Goal: Task Accomplishment & Management: Manage account settings

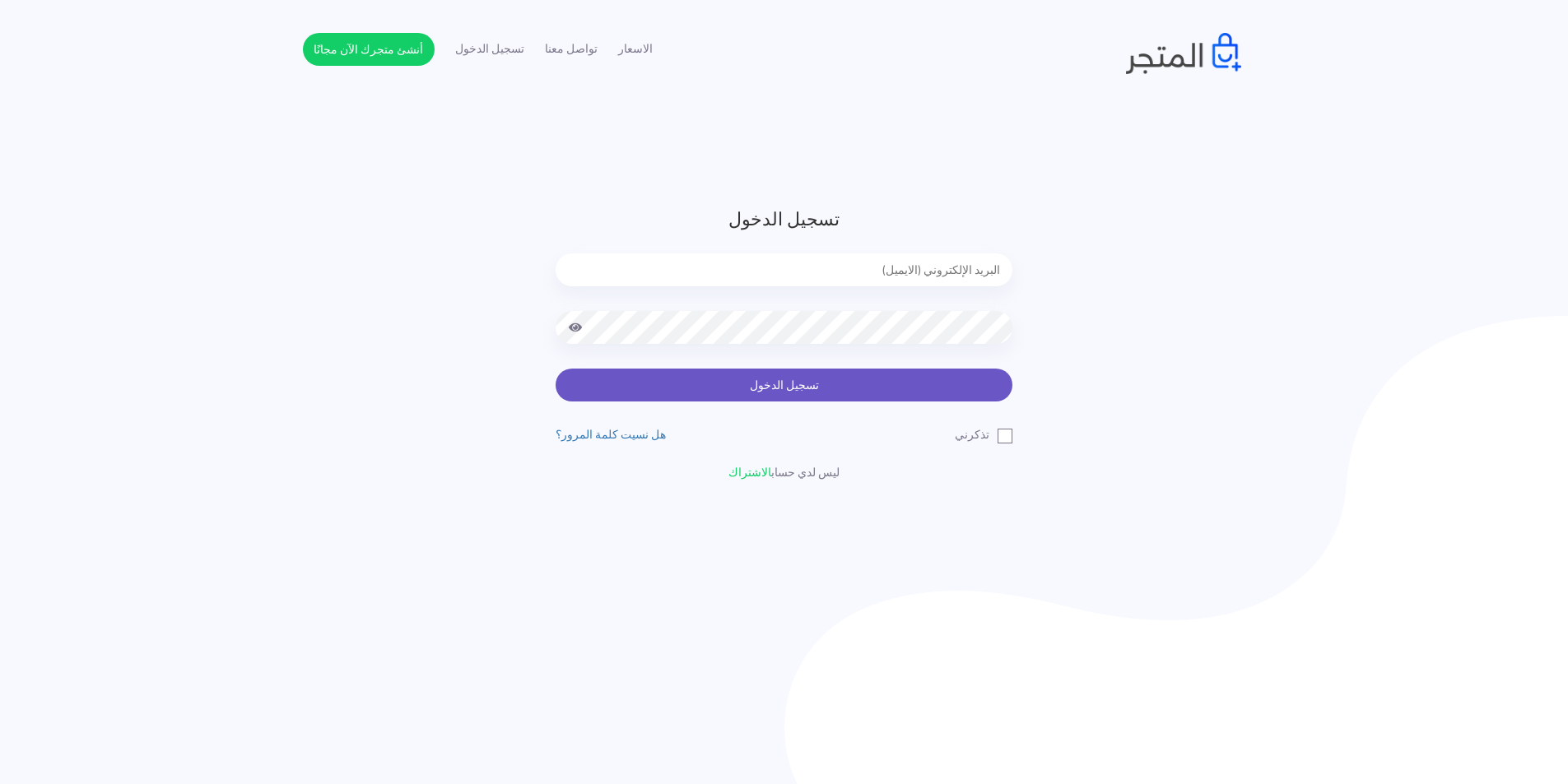
type input "[EMAIL_ADDRESS][DOMAIN_NAME]"
click at [646, 382] on button "تسجيل الدخول" at bounding box center [784, 385] width 457 height 33
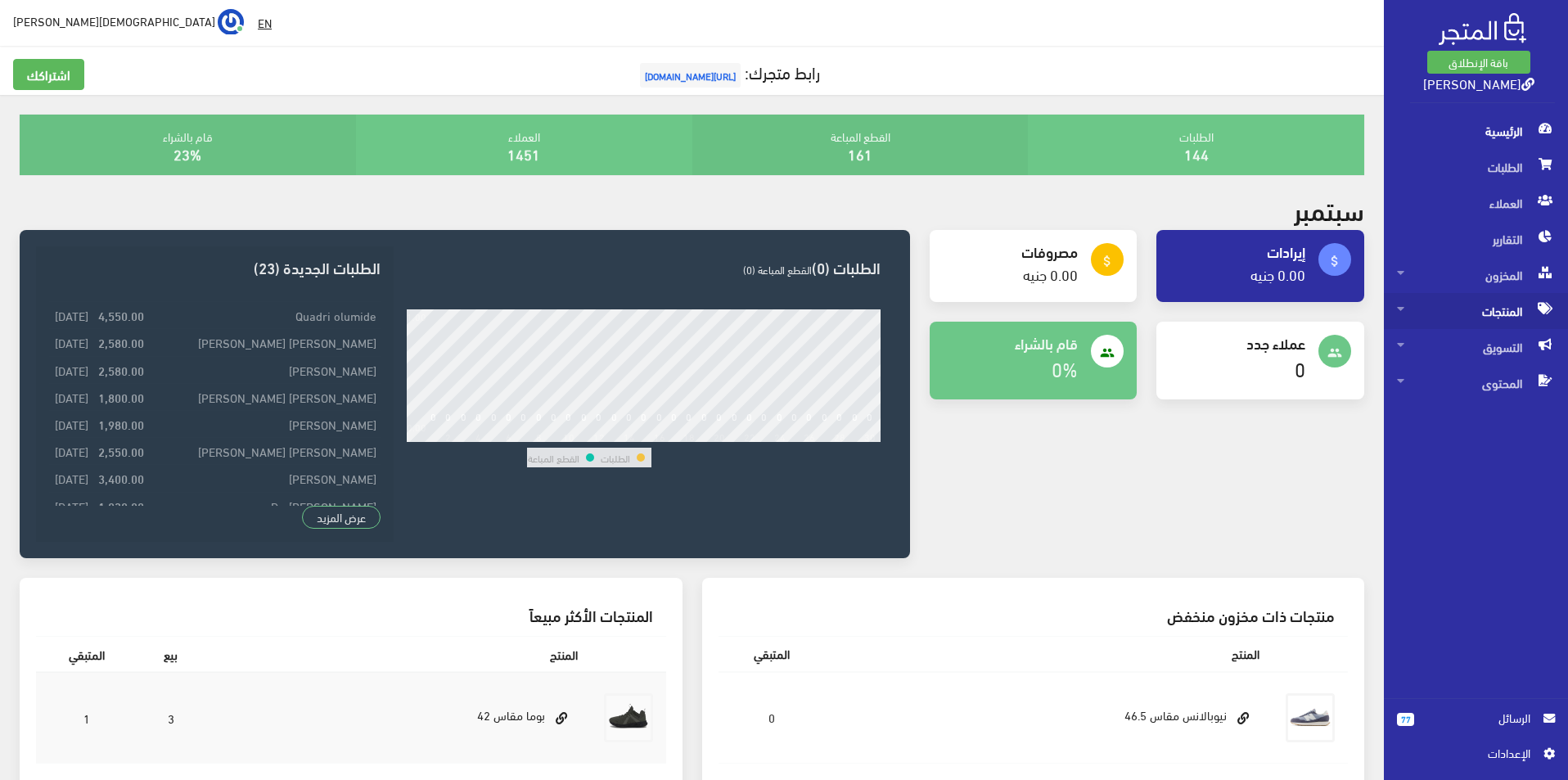
click at [1504, 307] on span "المنتجات" at bounding box center [1476, 310] width 158 height 36
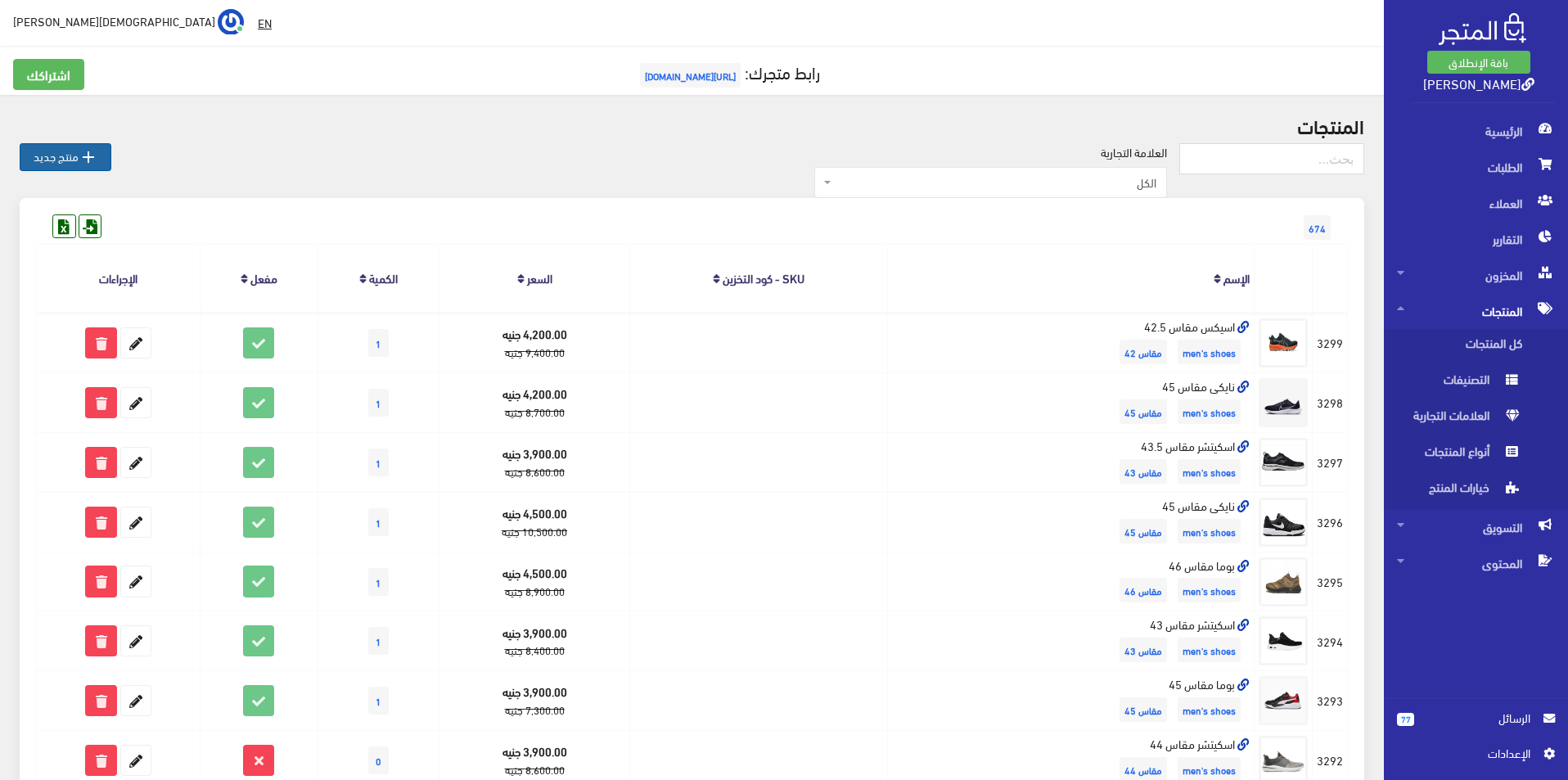
click at [62, 152] on link " منتج جديد" at bounding box center [65, 157] width 92 height 28
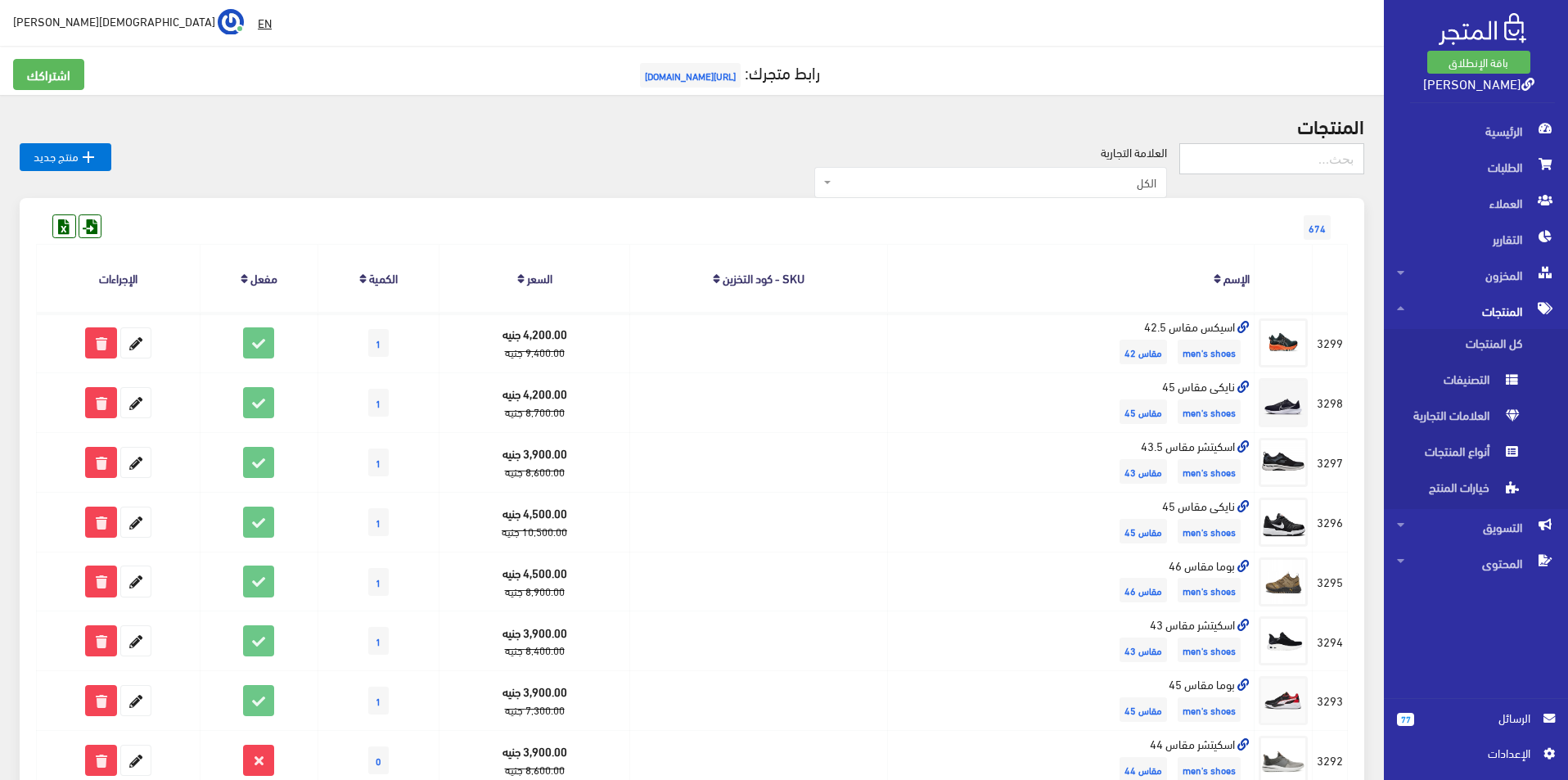
click at [1259, 147] on input "text" at bounding box center [1273, 159] width 185 height 31
type input "SIZE 42.5"
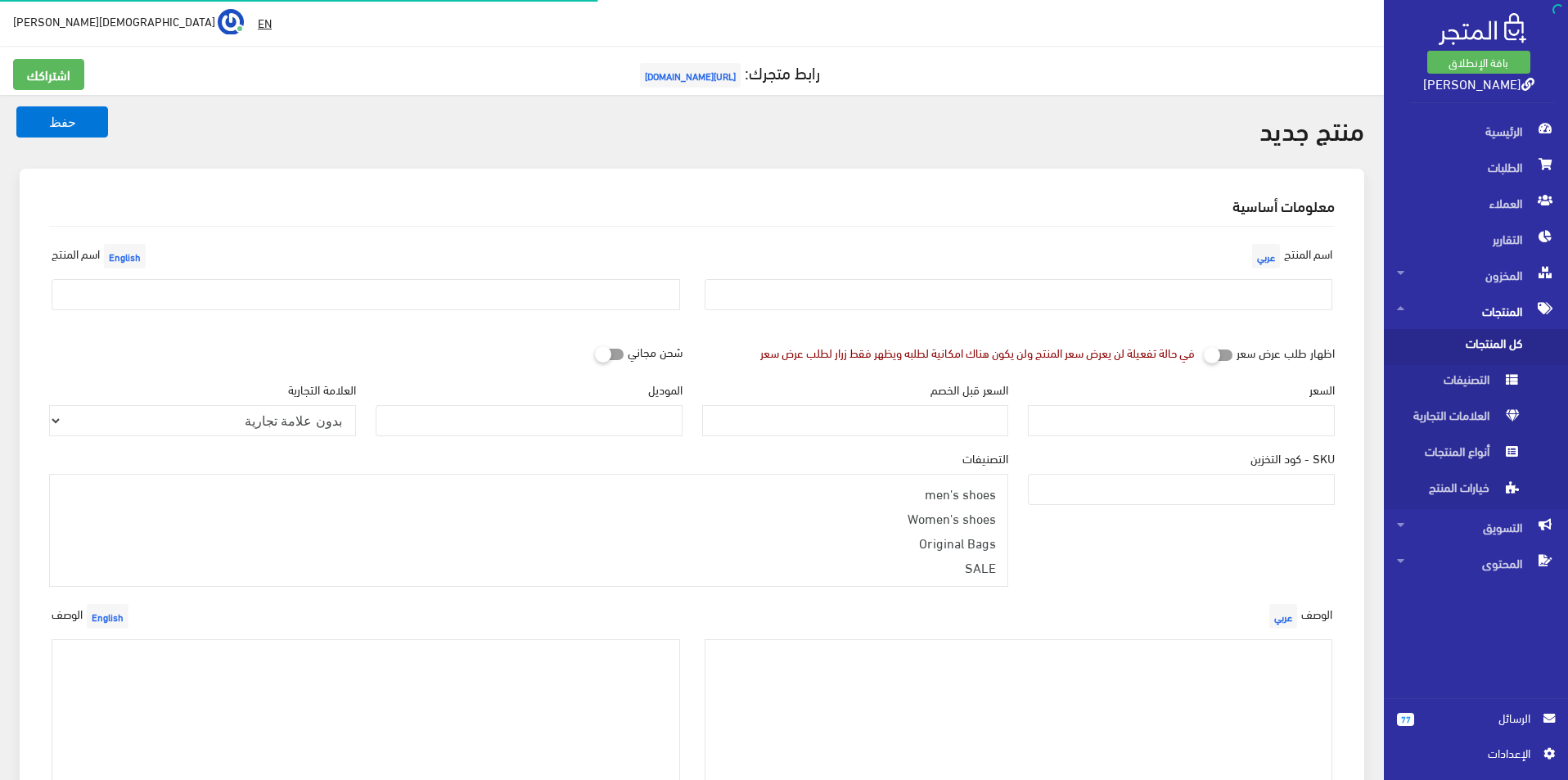
select select
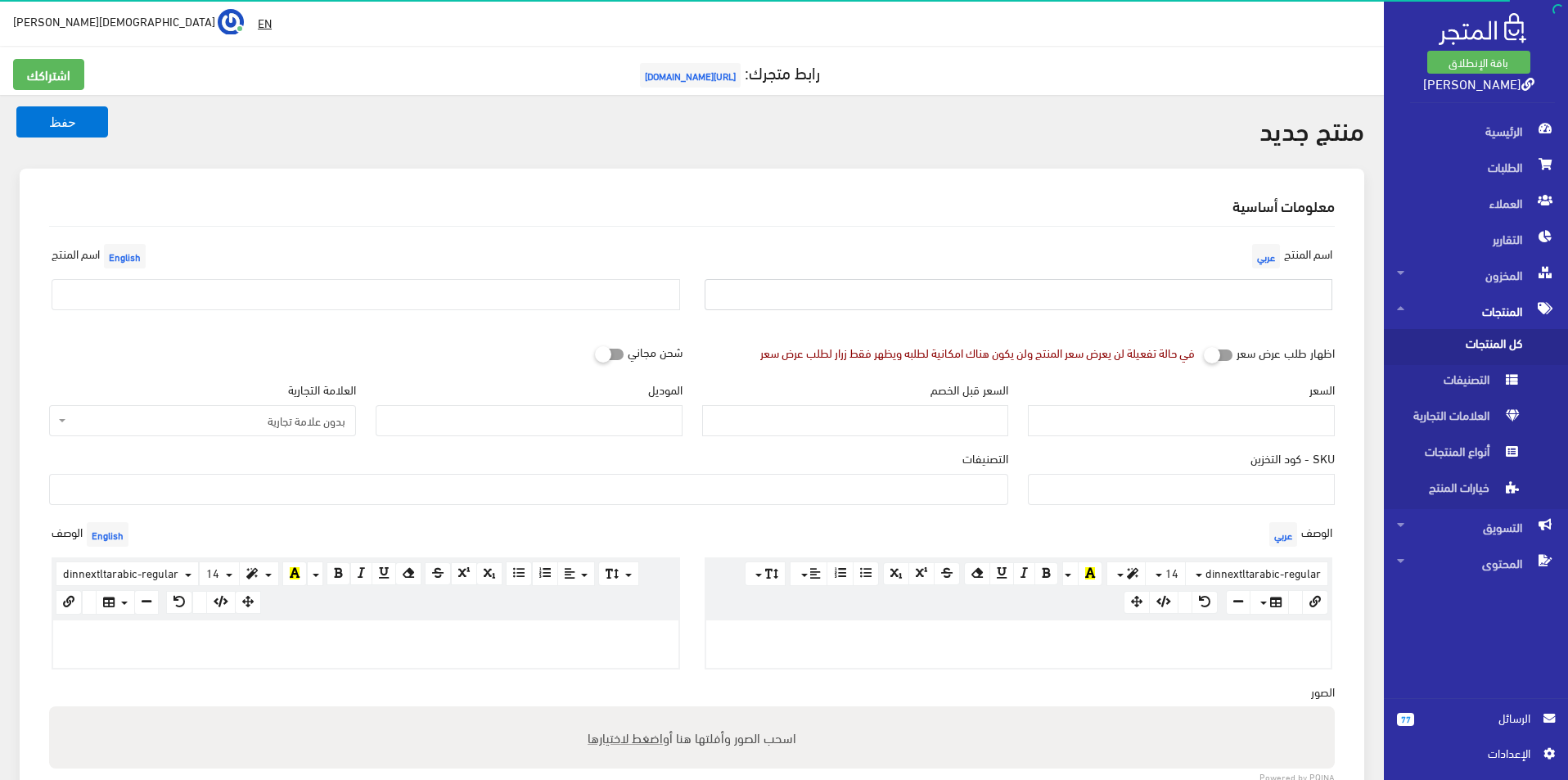
click at [1123, 296] on input "text" at bounding box center [1019, 295] width 629 height 31
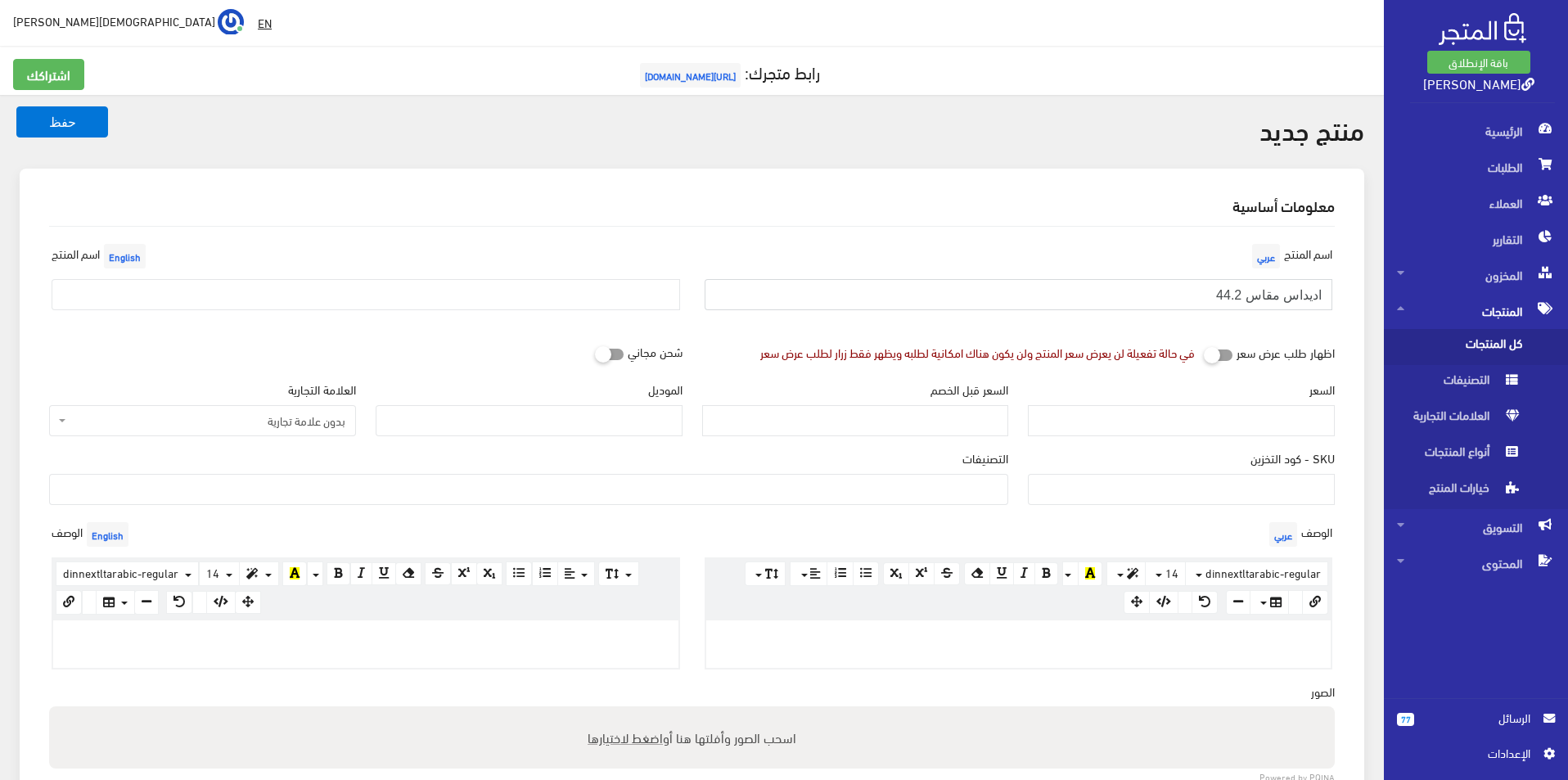
click at [1233, 299] on input "اديداس مقاس 44.2" at bounding box center [1019, 295] width 629 height 31
type input "اديداس مقاس 42.2"
click at [525, 290] on input "text" at bounding box center [366, 295] width 629 height 31
type input "a"
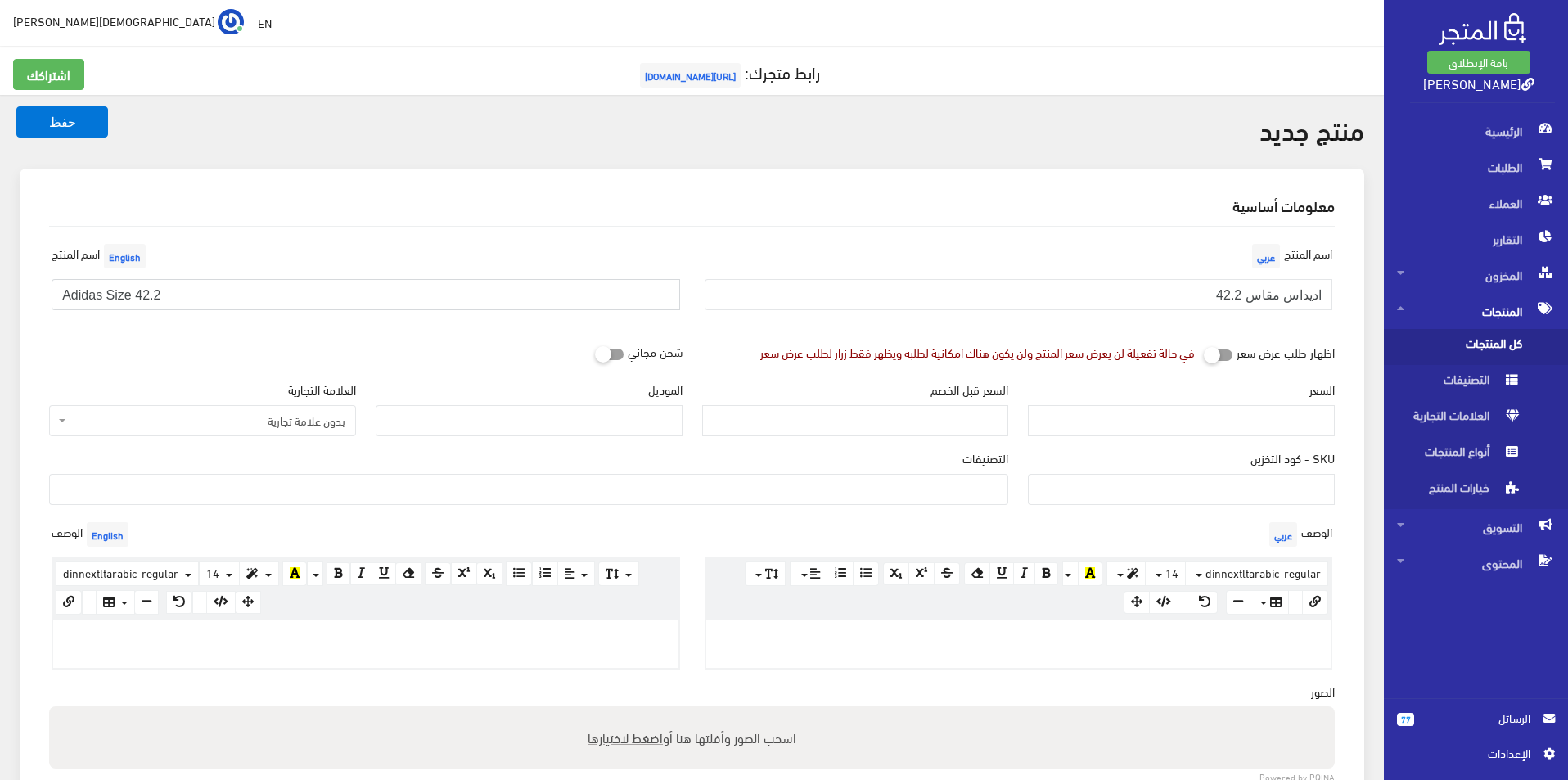
type input "Adidas Size 42.2"
click at [320, 430] on span "بدون علامة تجارية" at bounding box center [202, 421] width 307 height 31
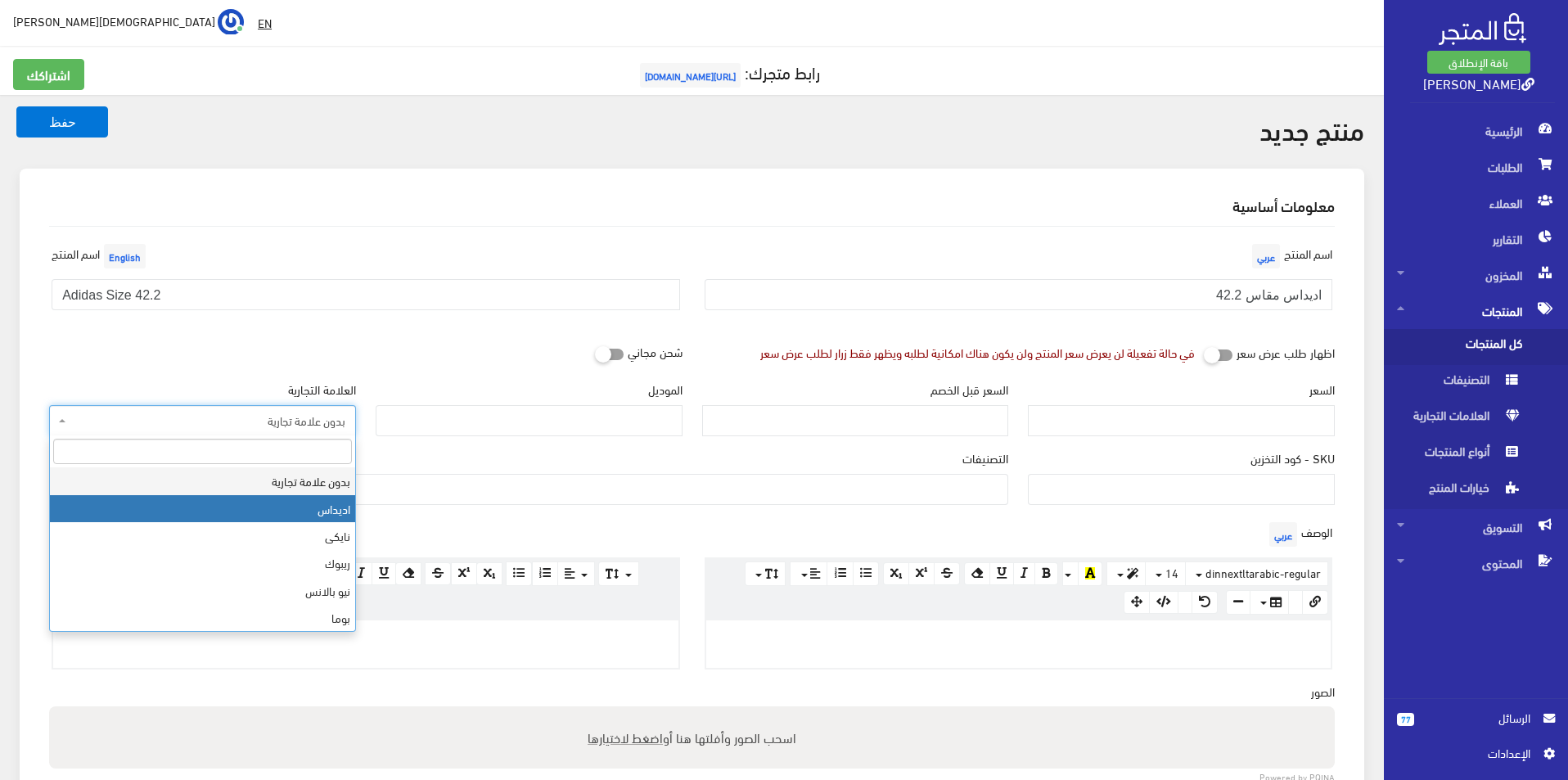
select select "2"
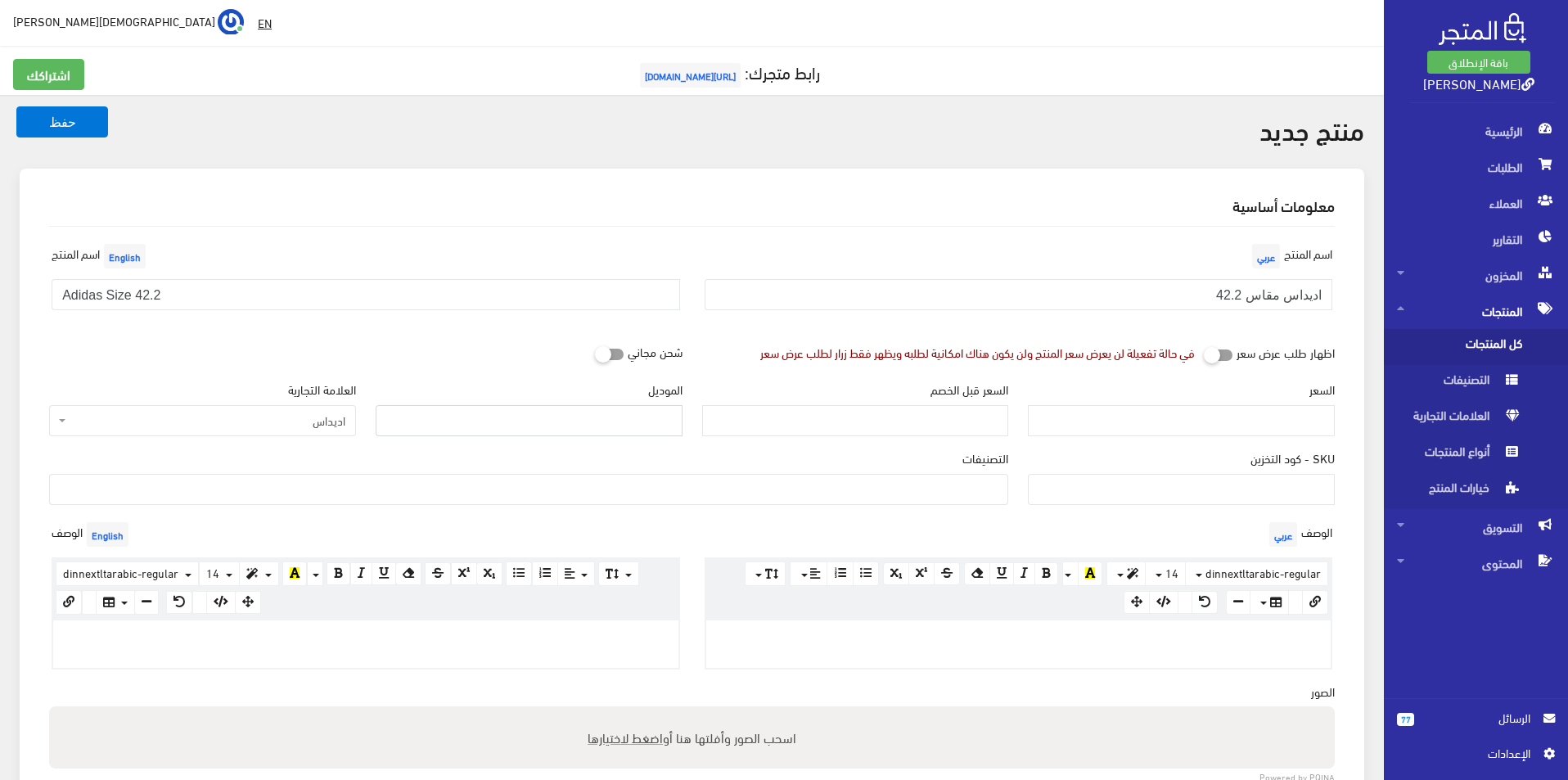
click at [487, 424] on input "الموديل" at bounding box center [529, 421] width 307 height 31
type input "a"
type input "Adidas"
click at [1301, 434] on input "السعر" at bounding box center [1181, 421] width 307 height 31
type input "3500"
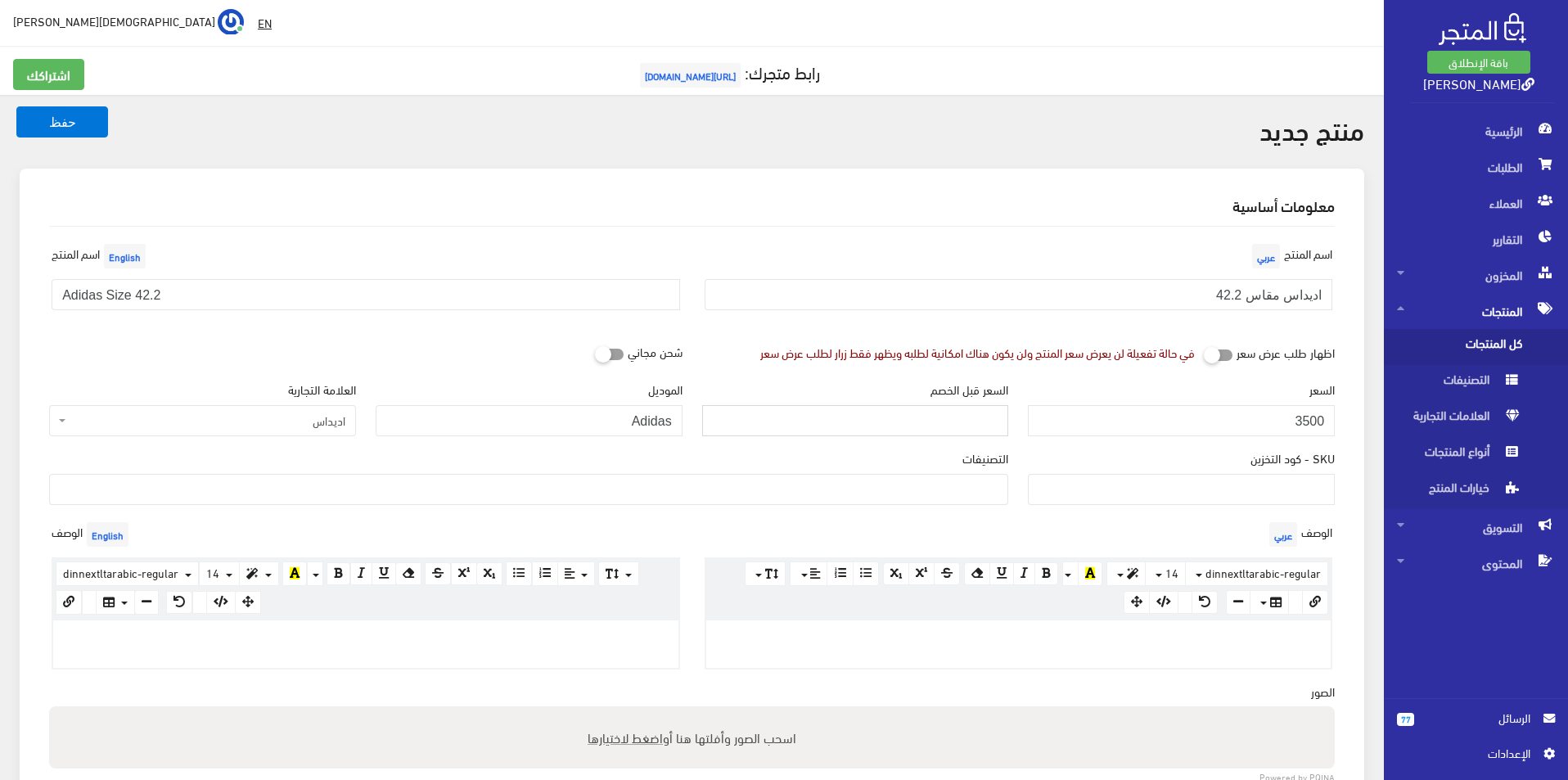
click at [914, 421] on input "السعر قبل الخصم" at bounding box center [855, 421] width 307 height 31
type input "6900"
click at [961, 495] on ul at bounding box center [529, 488] width 958 height 26
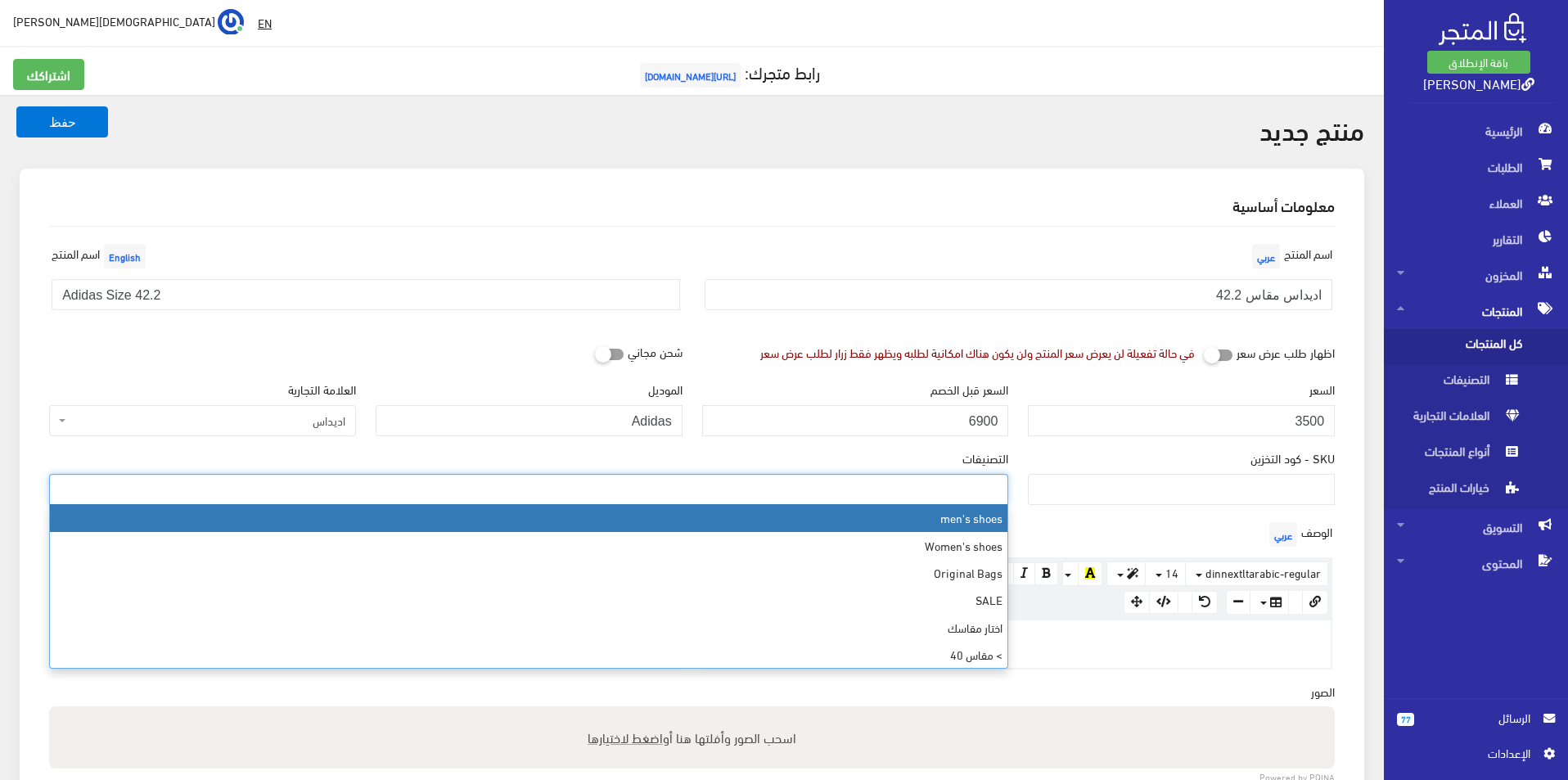
select select "5"
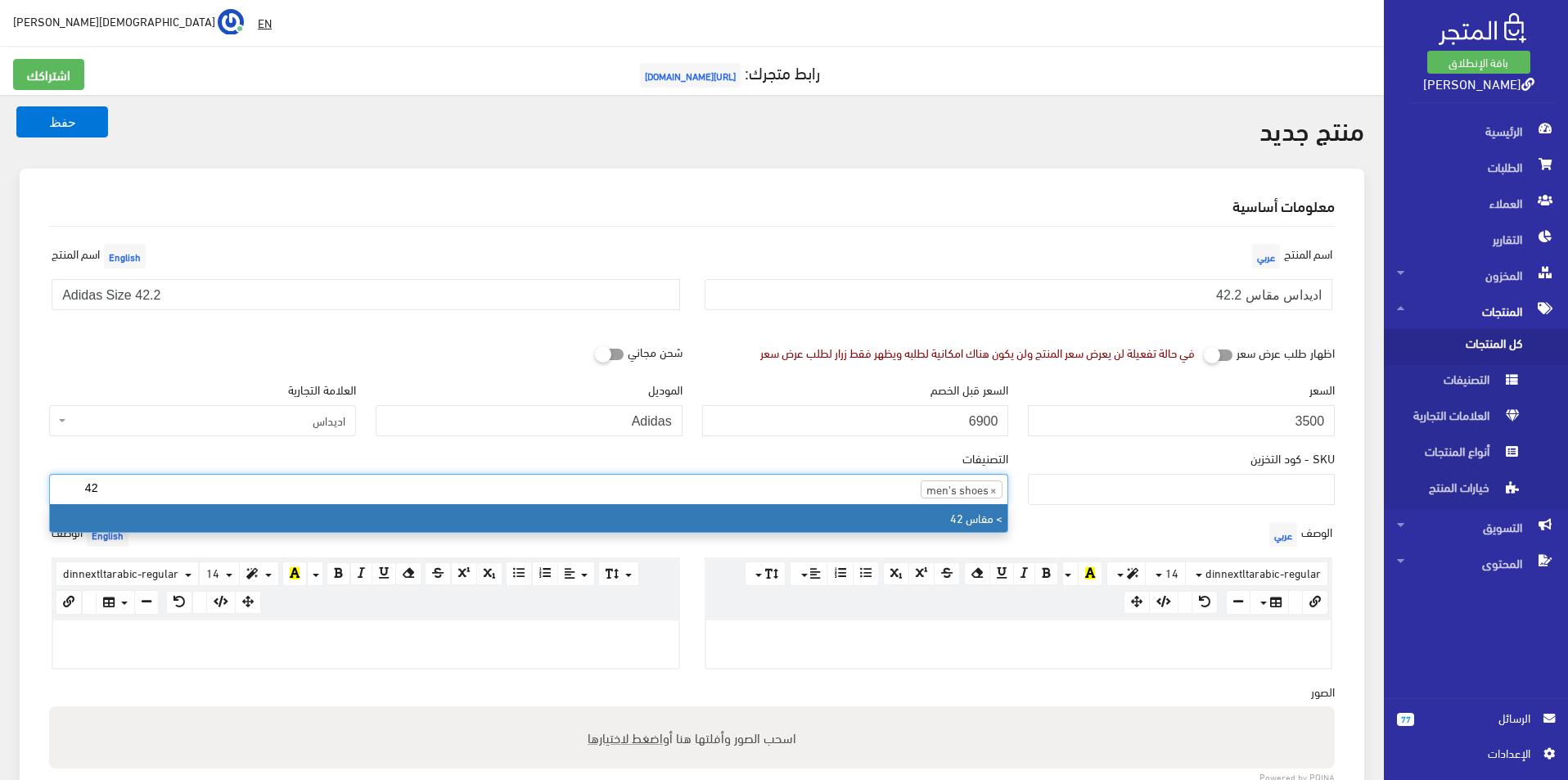
type input "42"
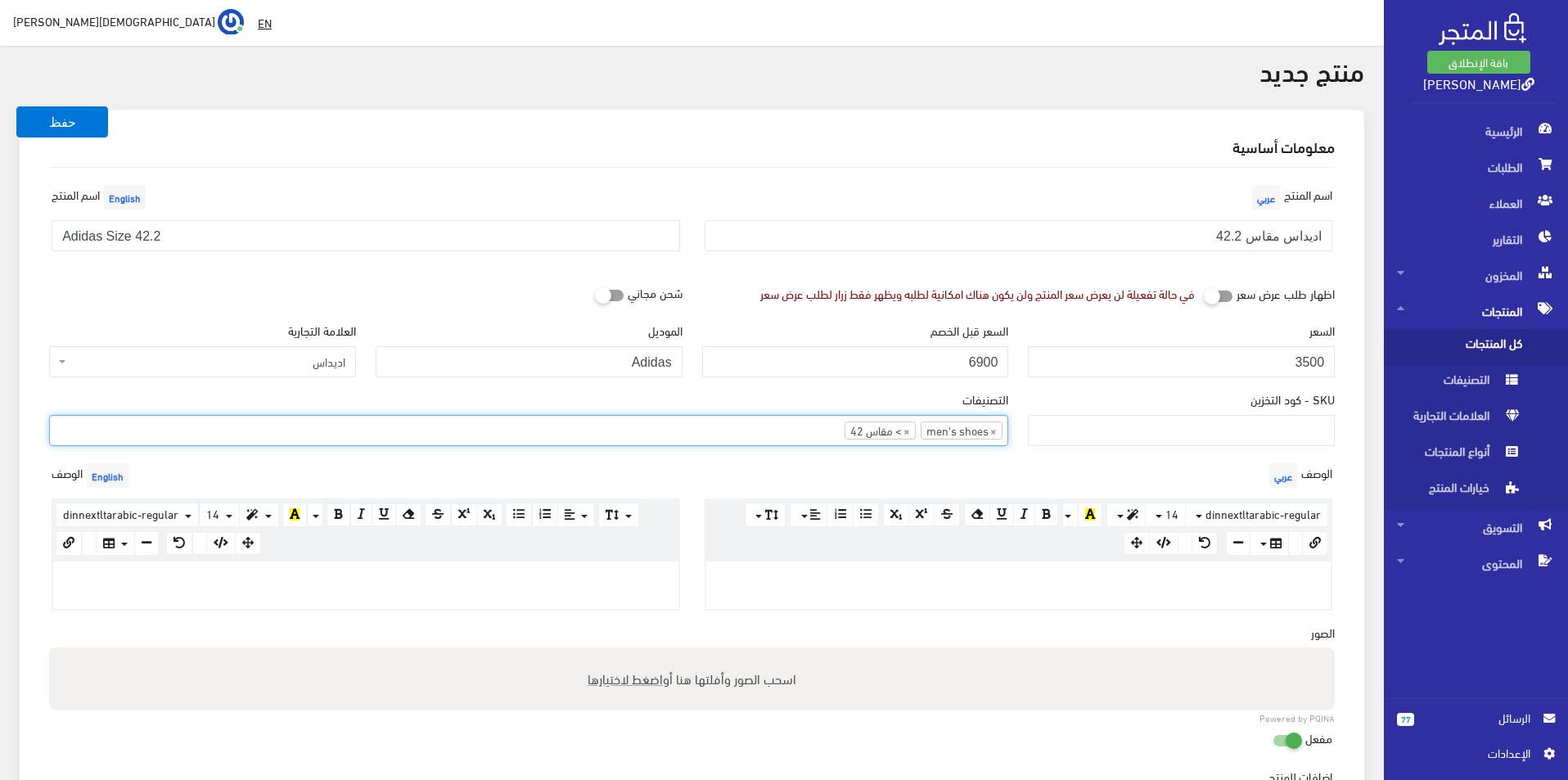
scroll to position [82, 0]
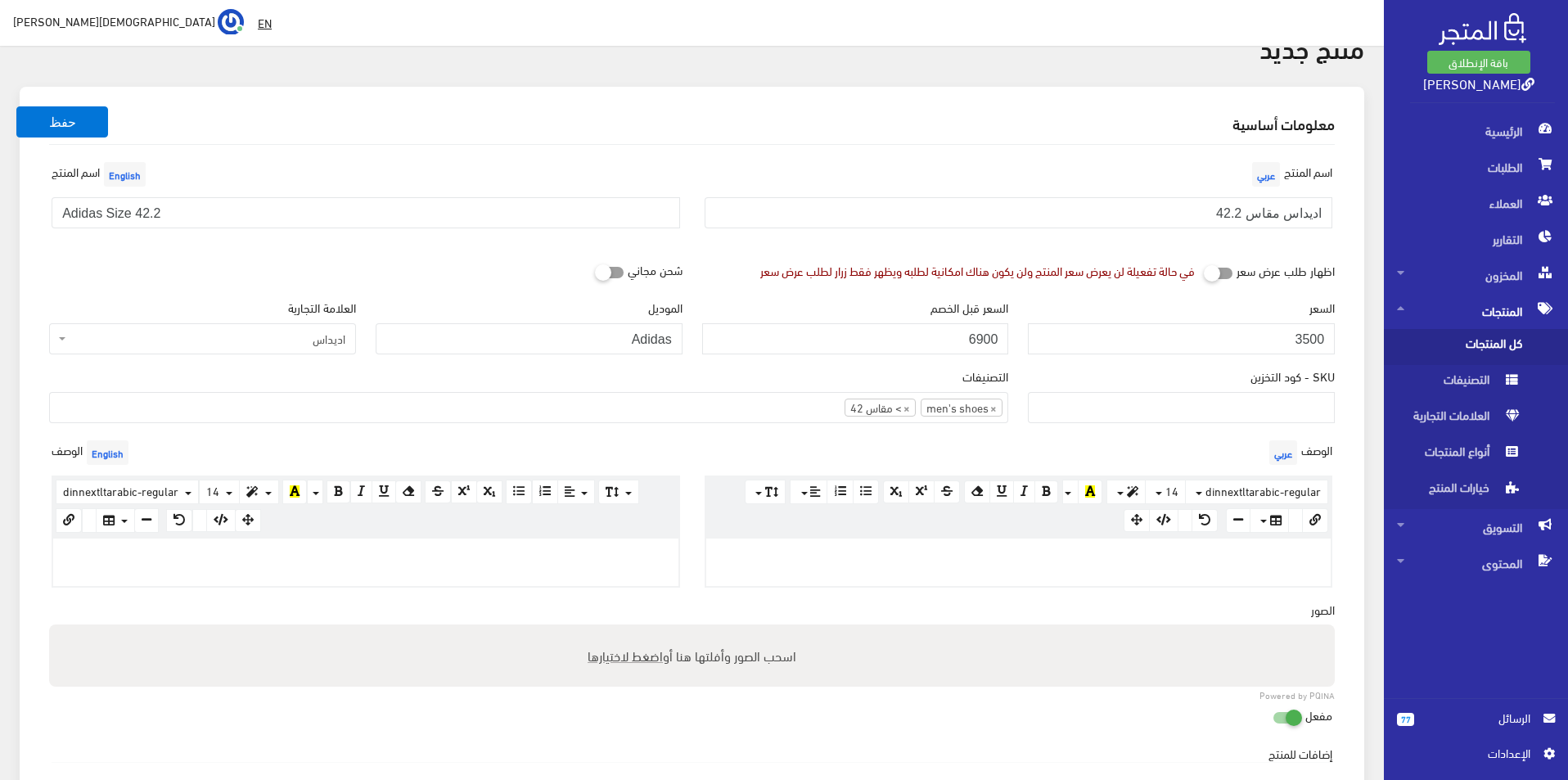
click at [532, 553] on p at bounding box center [366, 555] width 609 height 18
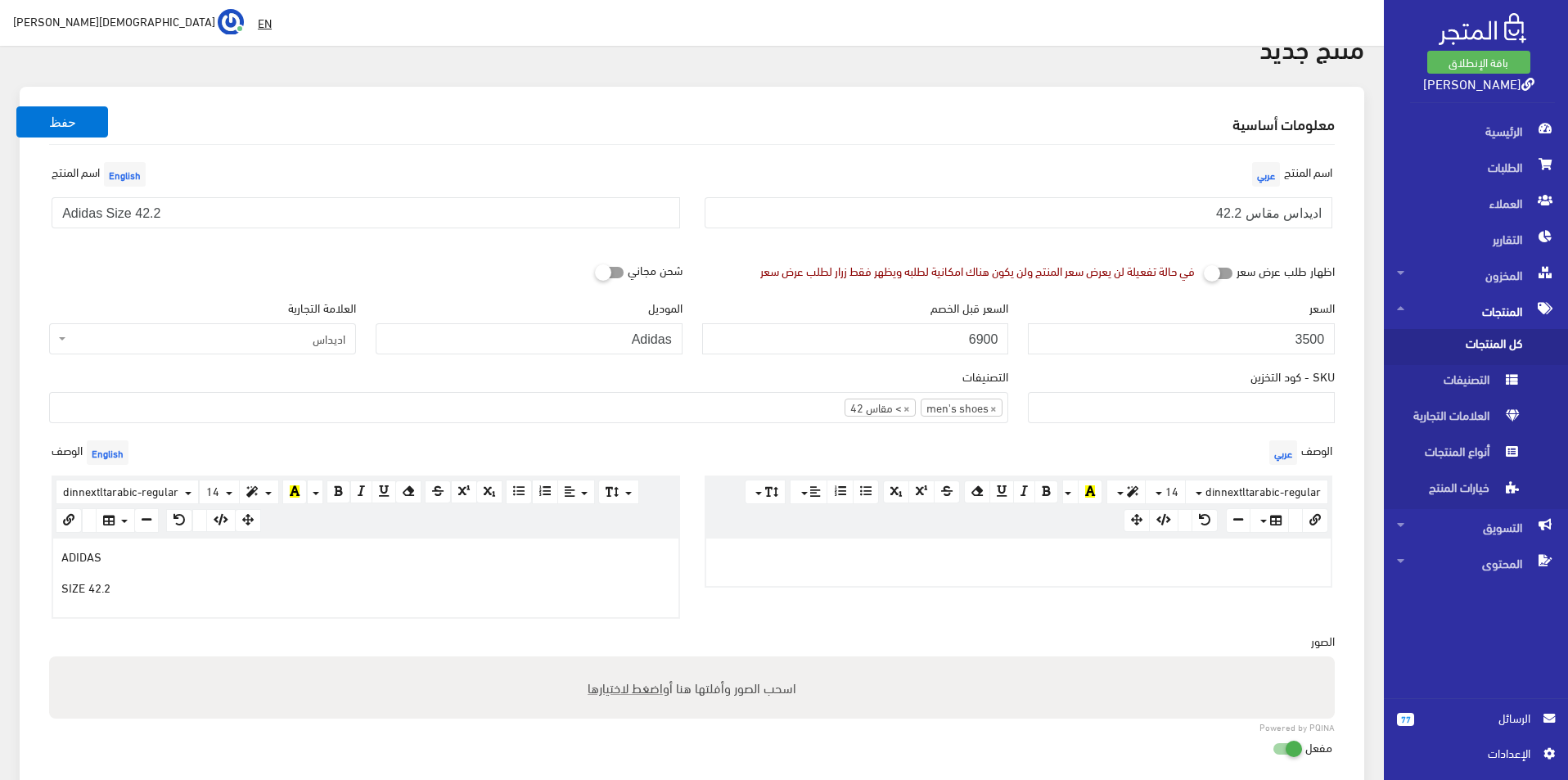
click at [877, 560] on p at bounding box center [1020, 555] width 609 height 18
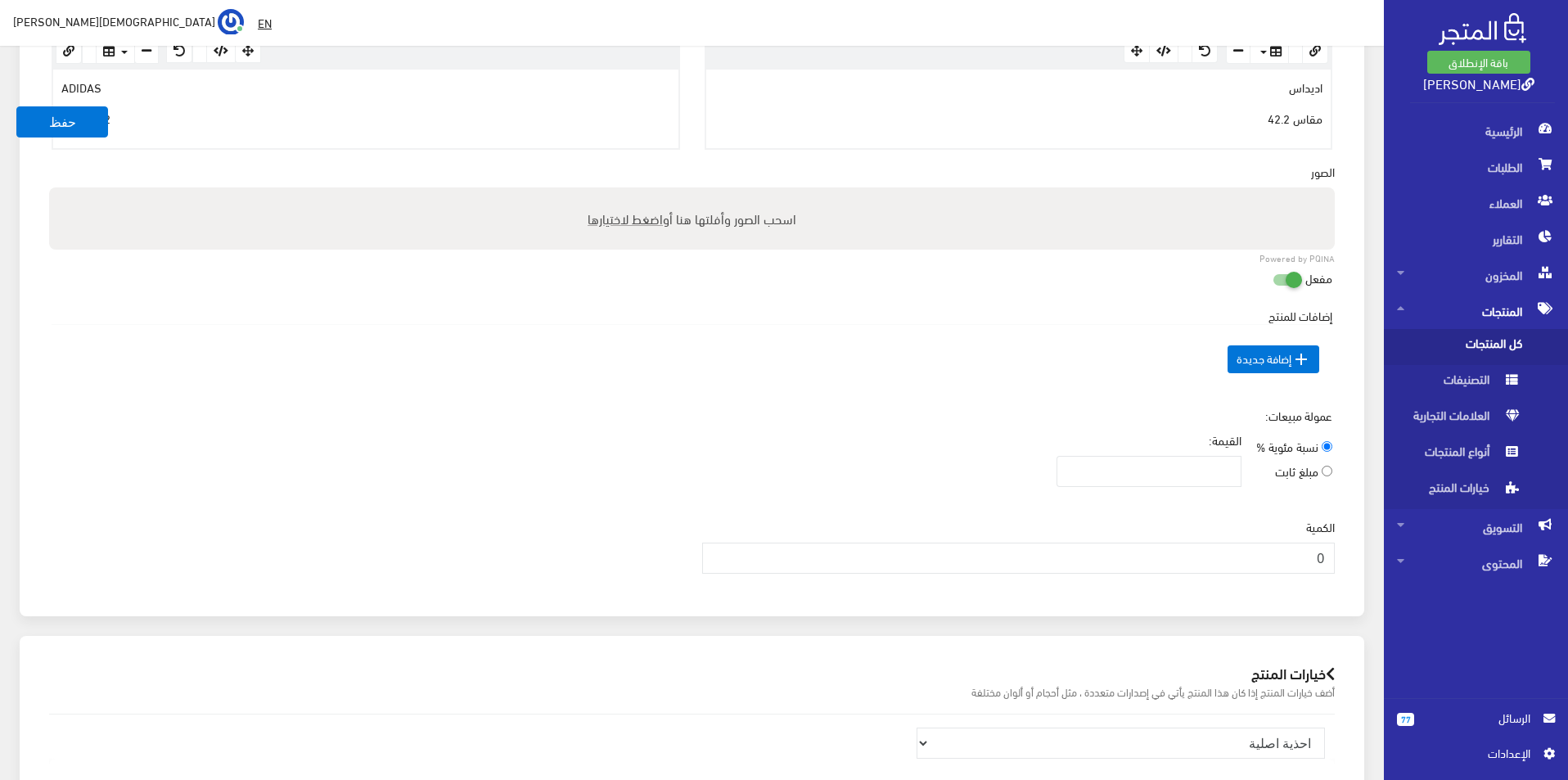
scroll to position [655, 0]
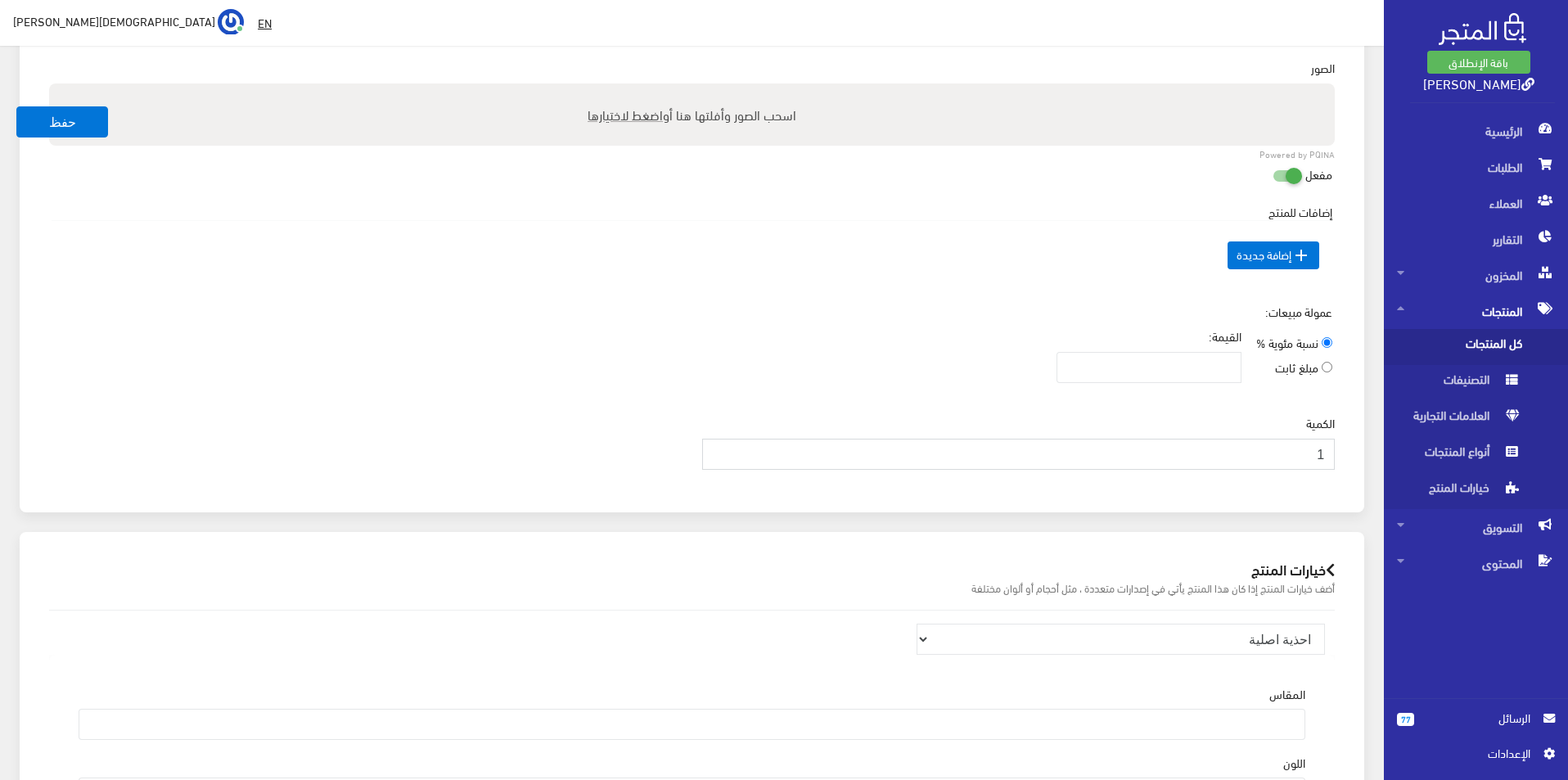
type input "1"
click at [721, 451] on input "1" at bounding box center [1019, 455] width 633 height 31
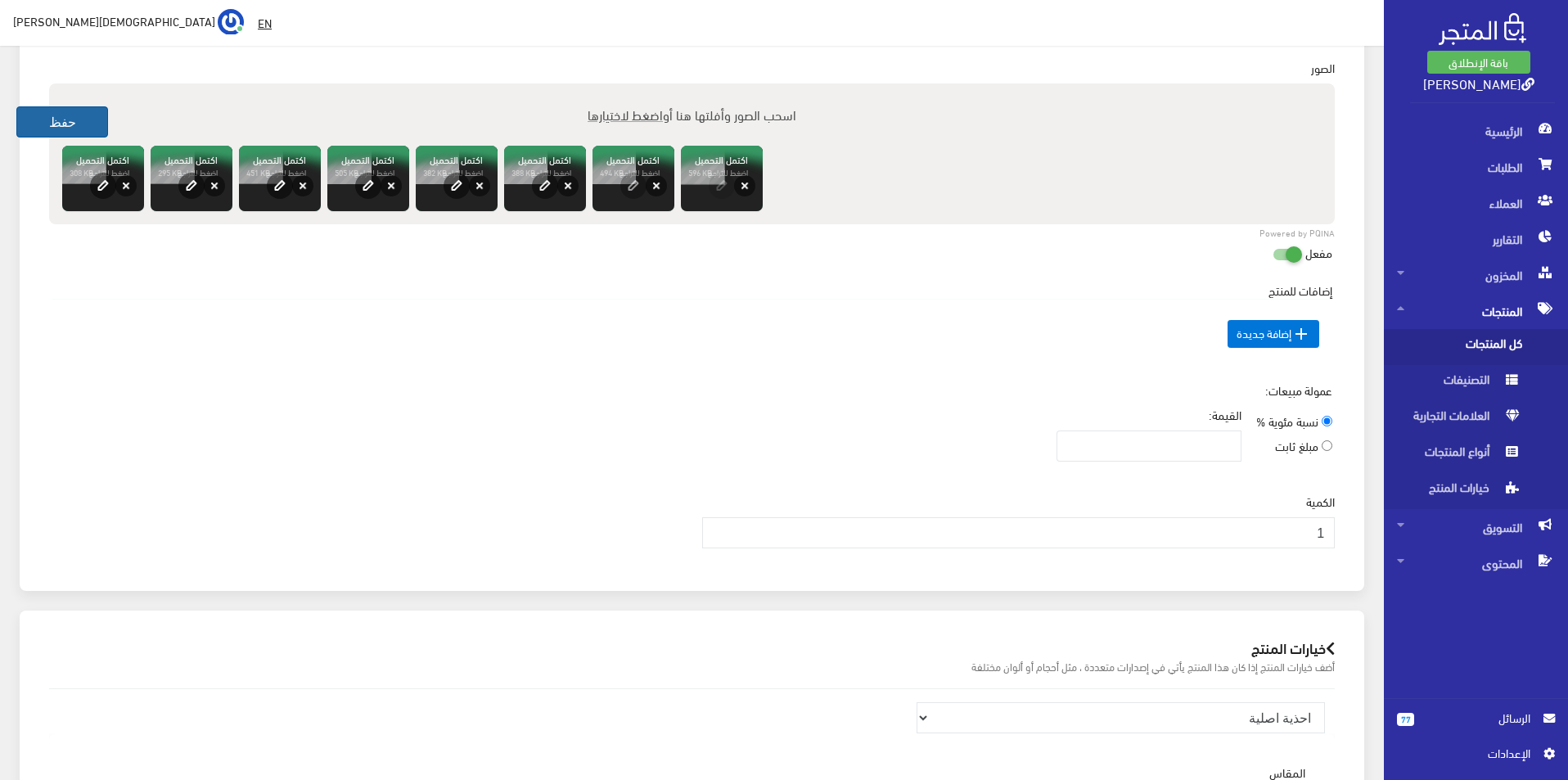
click at [80, 117] on button "حفظ" at bounding box center [62, 122] width 92 height 31
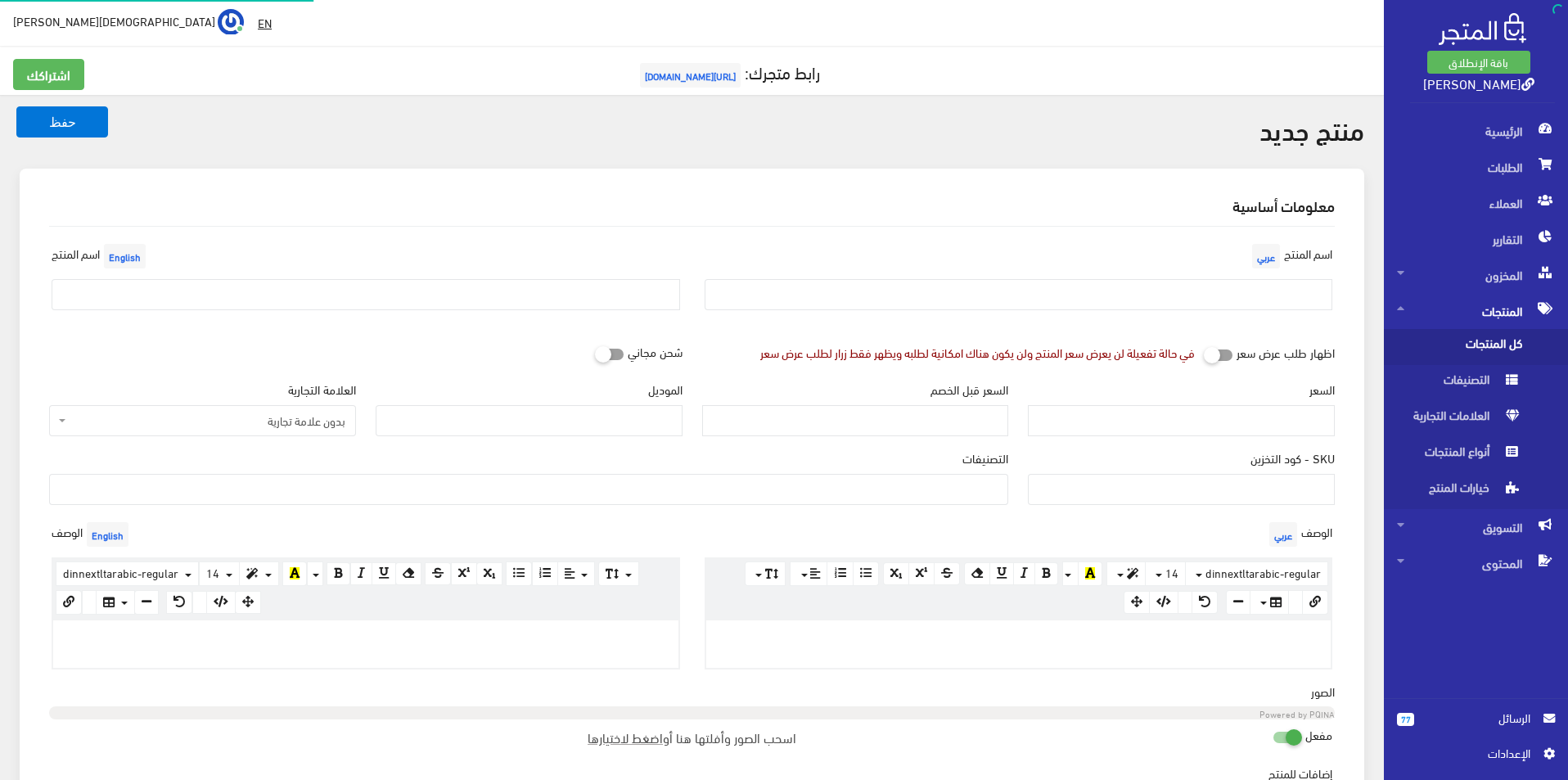
select select
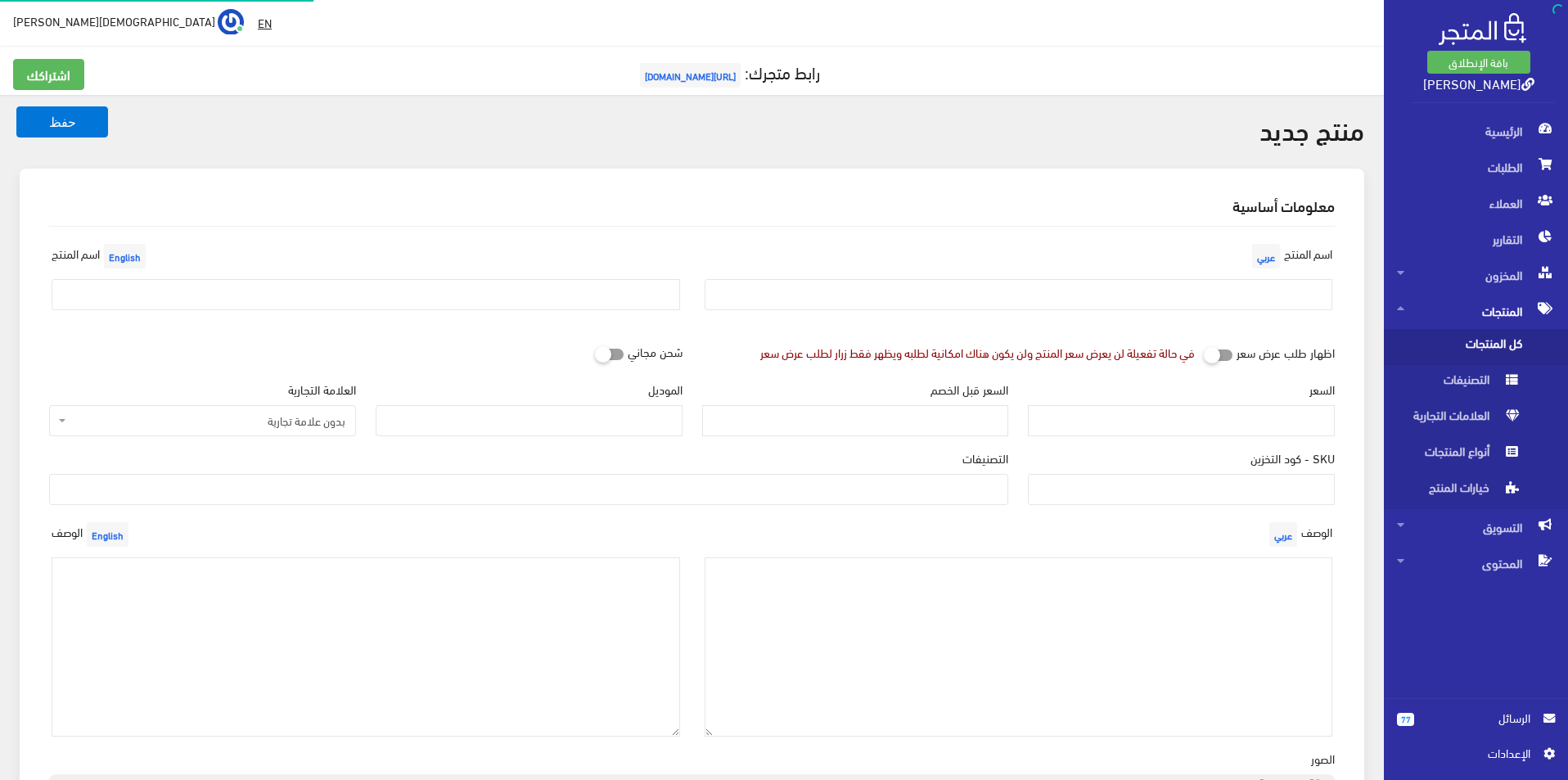
select select
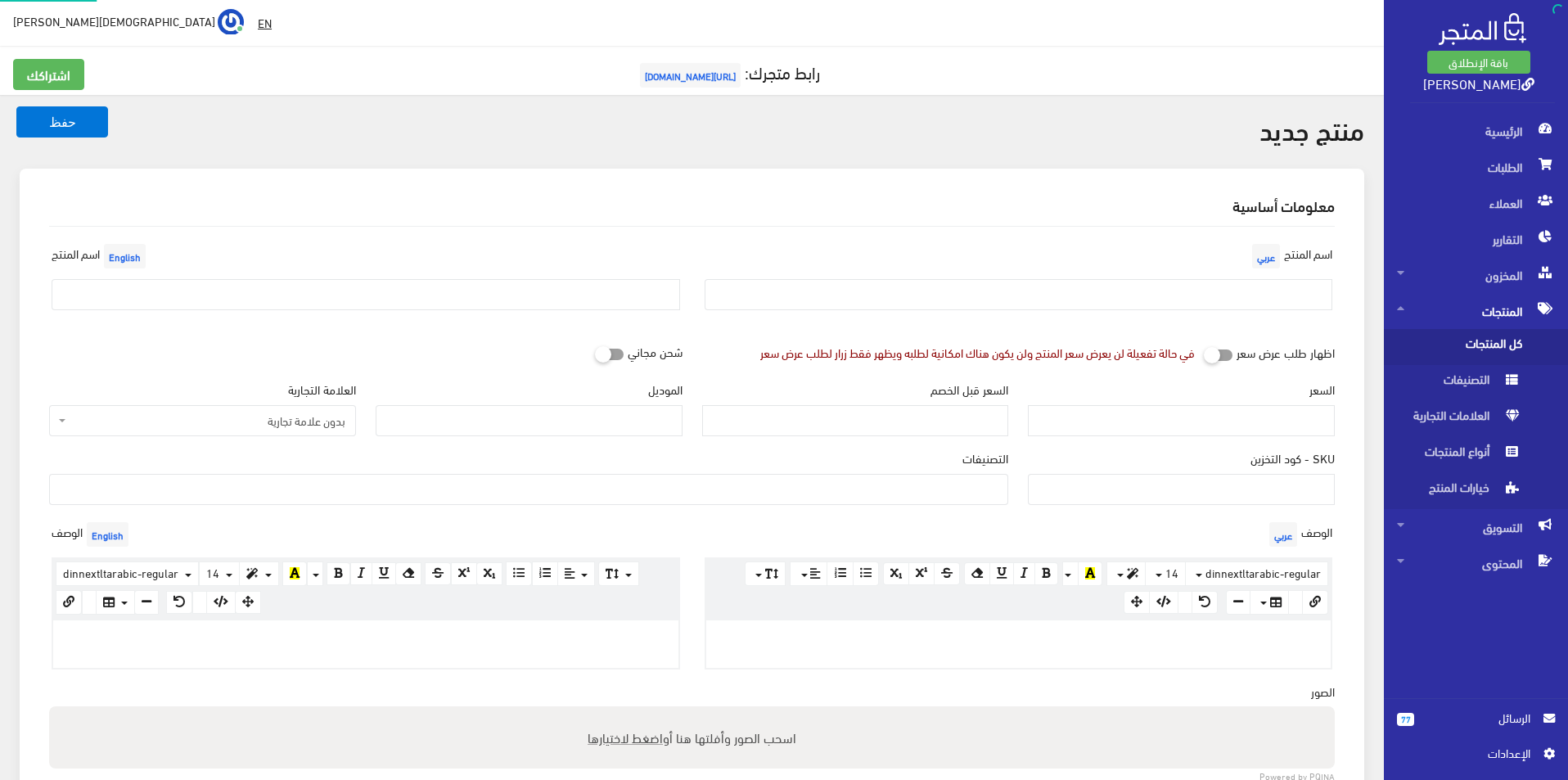
select select
click at [1054, 303] on input "text" at bounding box center [1019, 295] width 629 height 31
click at [1219, 291] on input "نيوبالانس مقاس 45.5" at bounding box center [1019, 295] width 629 height 31
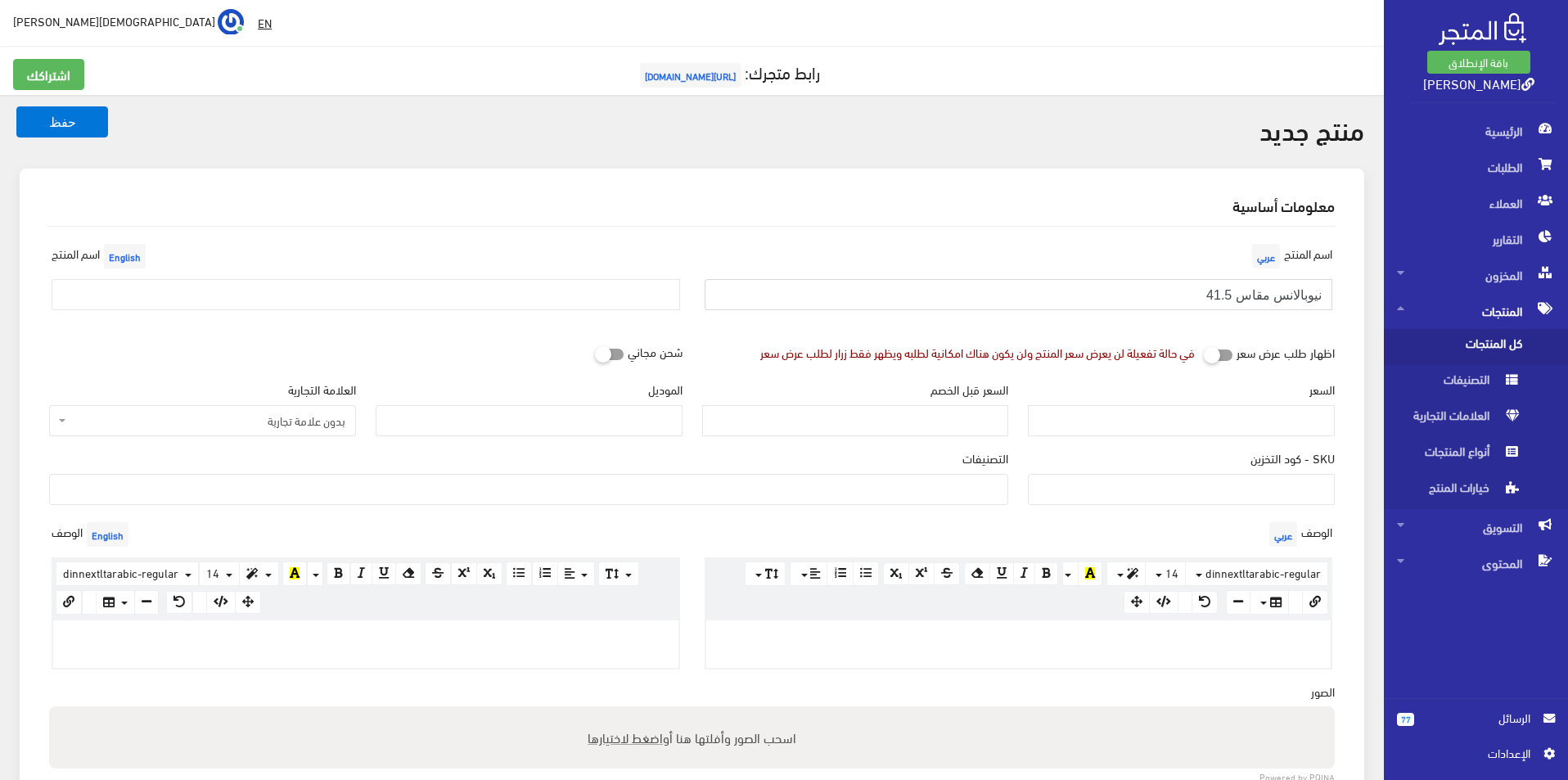
type input "نيوبالانس مقاس 41.5"
click at [565, 282] on input "text" at bounding box center [366, 295] width 629 height 31
click at [179, 292] on input "New Balance Size 45.5" at bounding box center [366, 295] width 629 height 31
type input "New Balance Size 41.5"
click at [271, 410] on span "بدون علامة تجارية" at bounding box center [202, 421] width 307 height 31
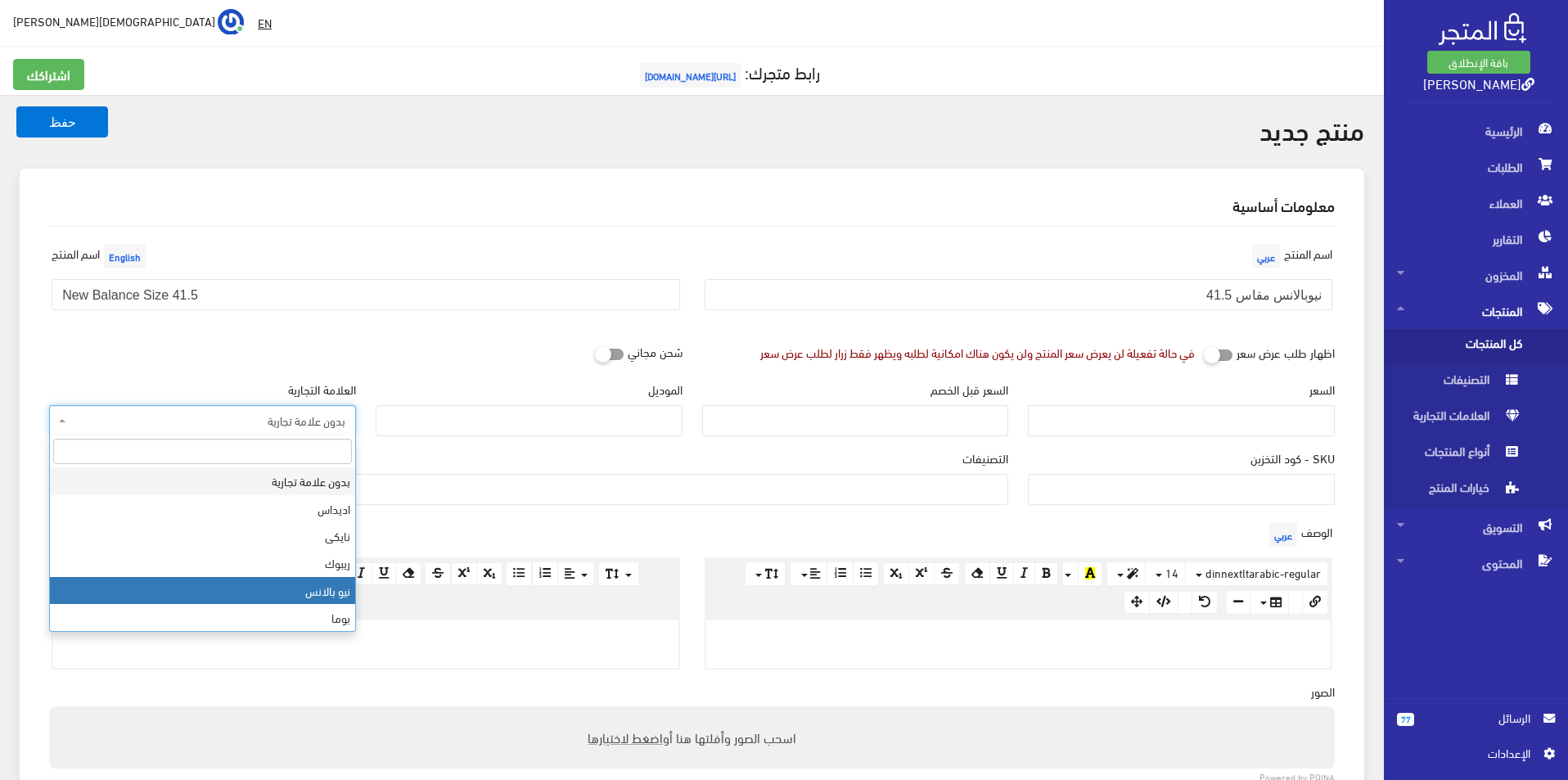
select select "6"
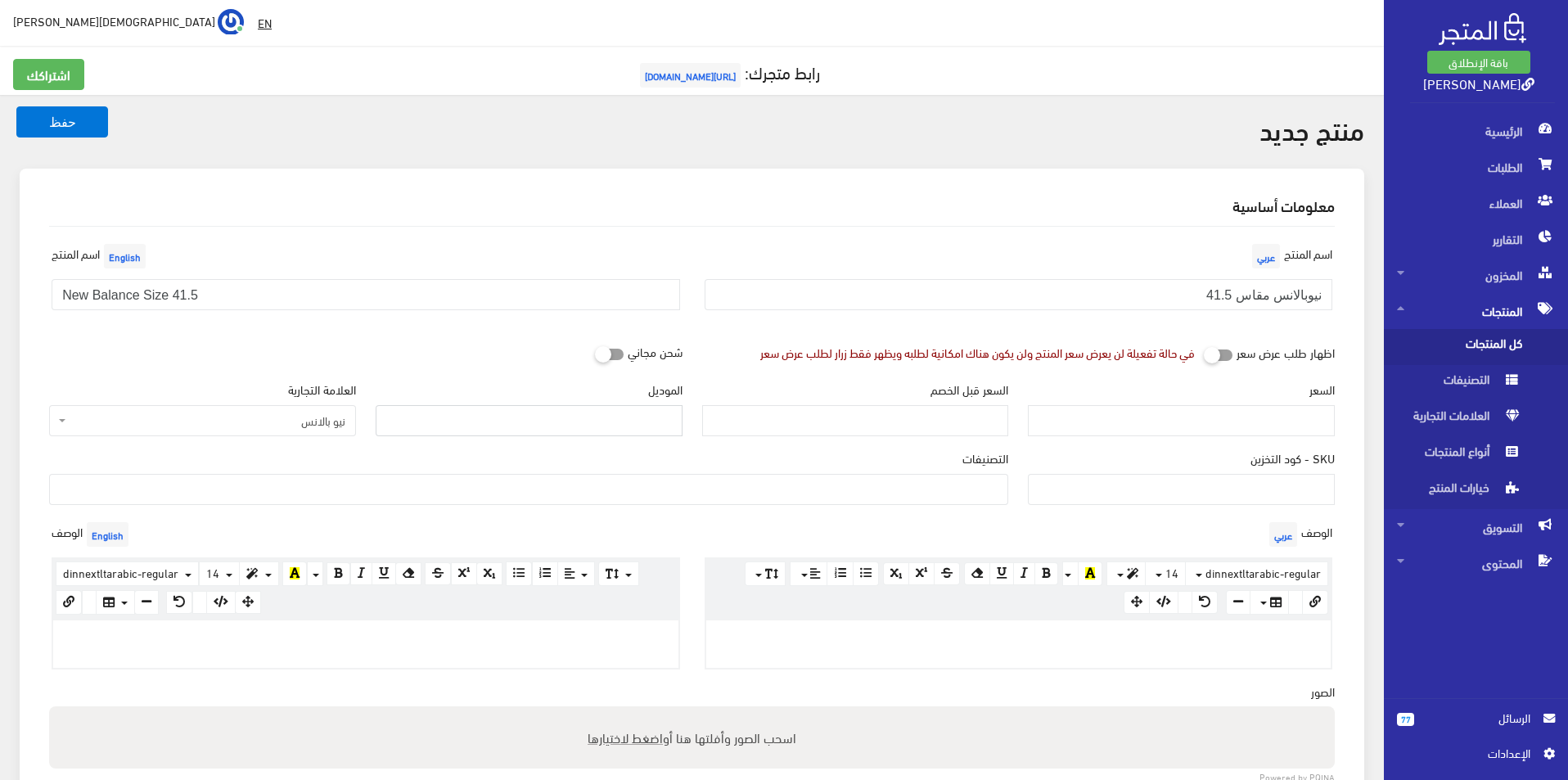
click at [446, 418] on input "الموديل" at bounding box center [529, 421] width 307 height 31
type input "New BALANCE"
click at [1123, 419] on input "السعر" at bounding box center [1181, 421] width 307 height 31
type input "3500"
type input "7200"
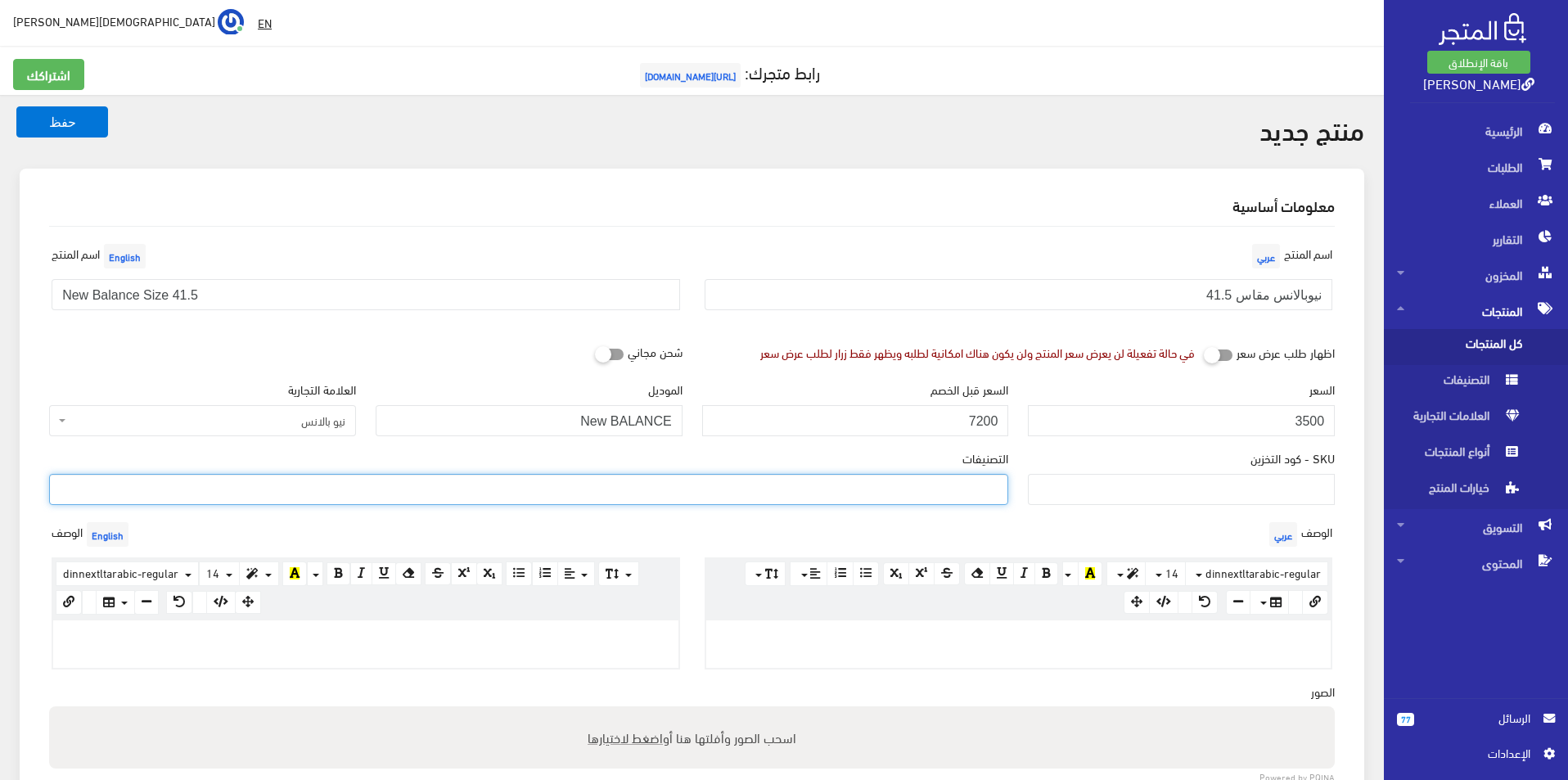
click at [960, 496] on ul at bounding box center [529, 488] width 958 height 26
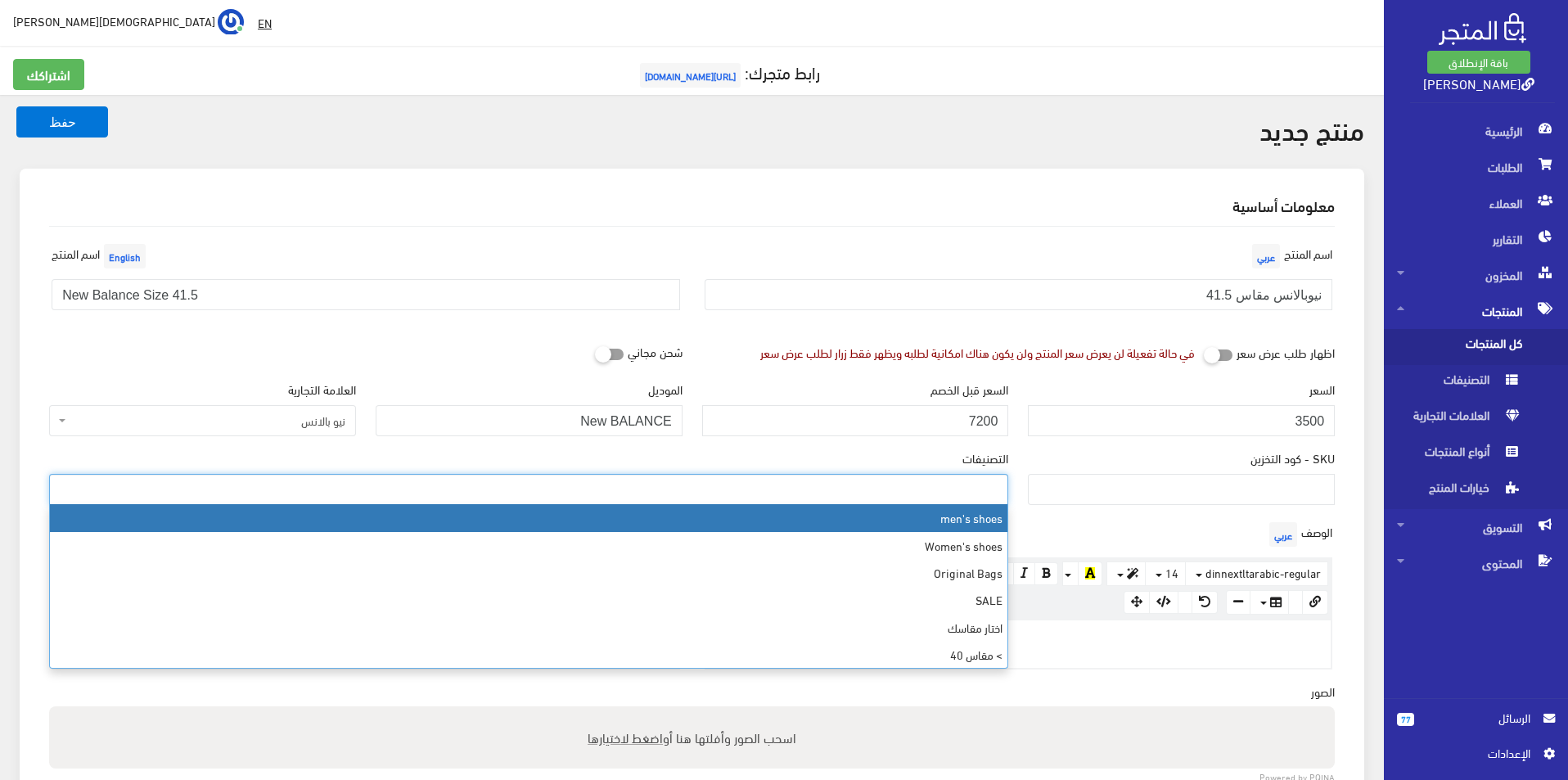
select select "5"
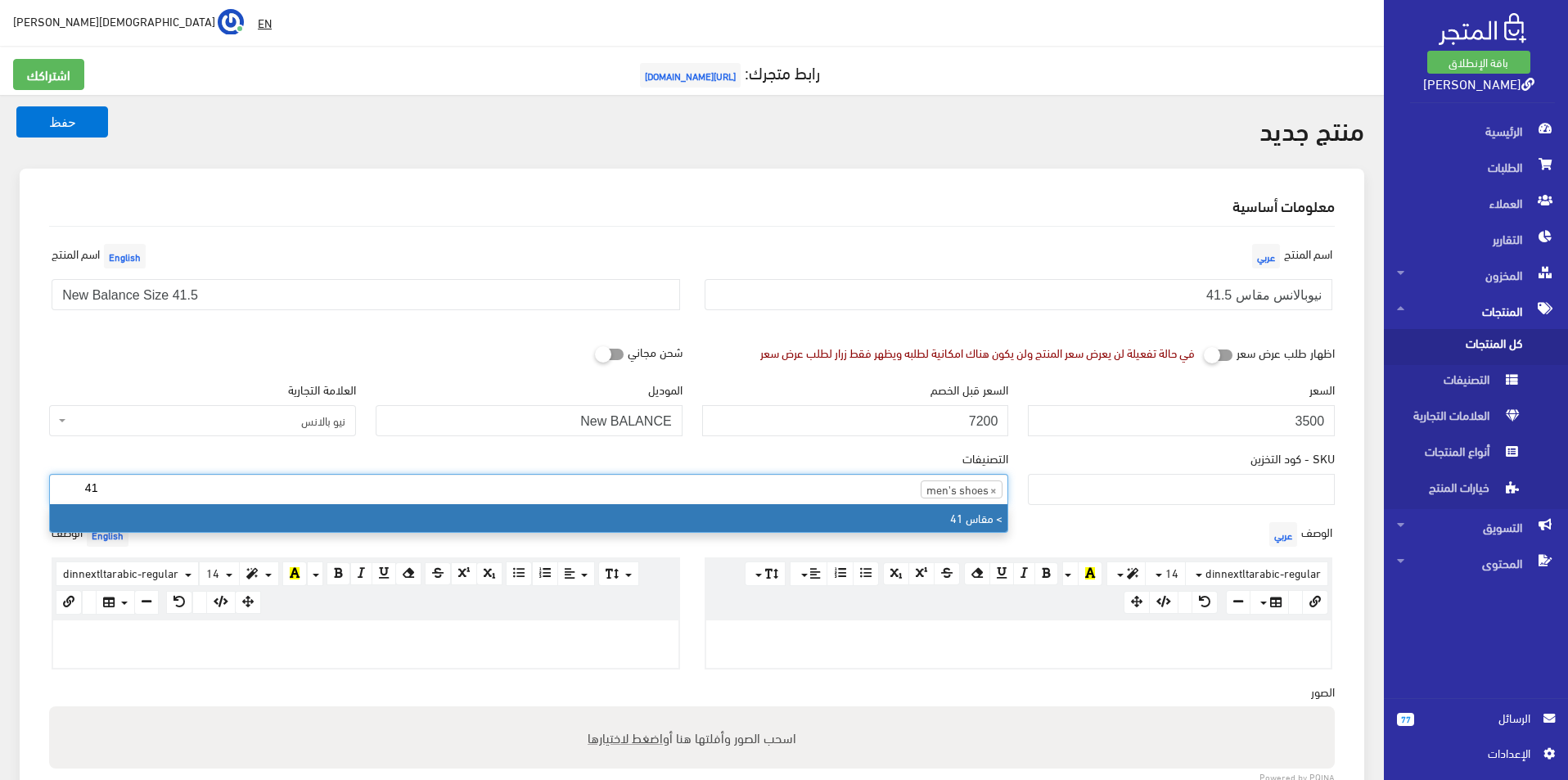
type input "41"
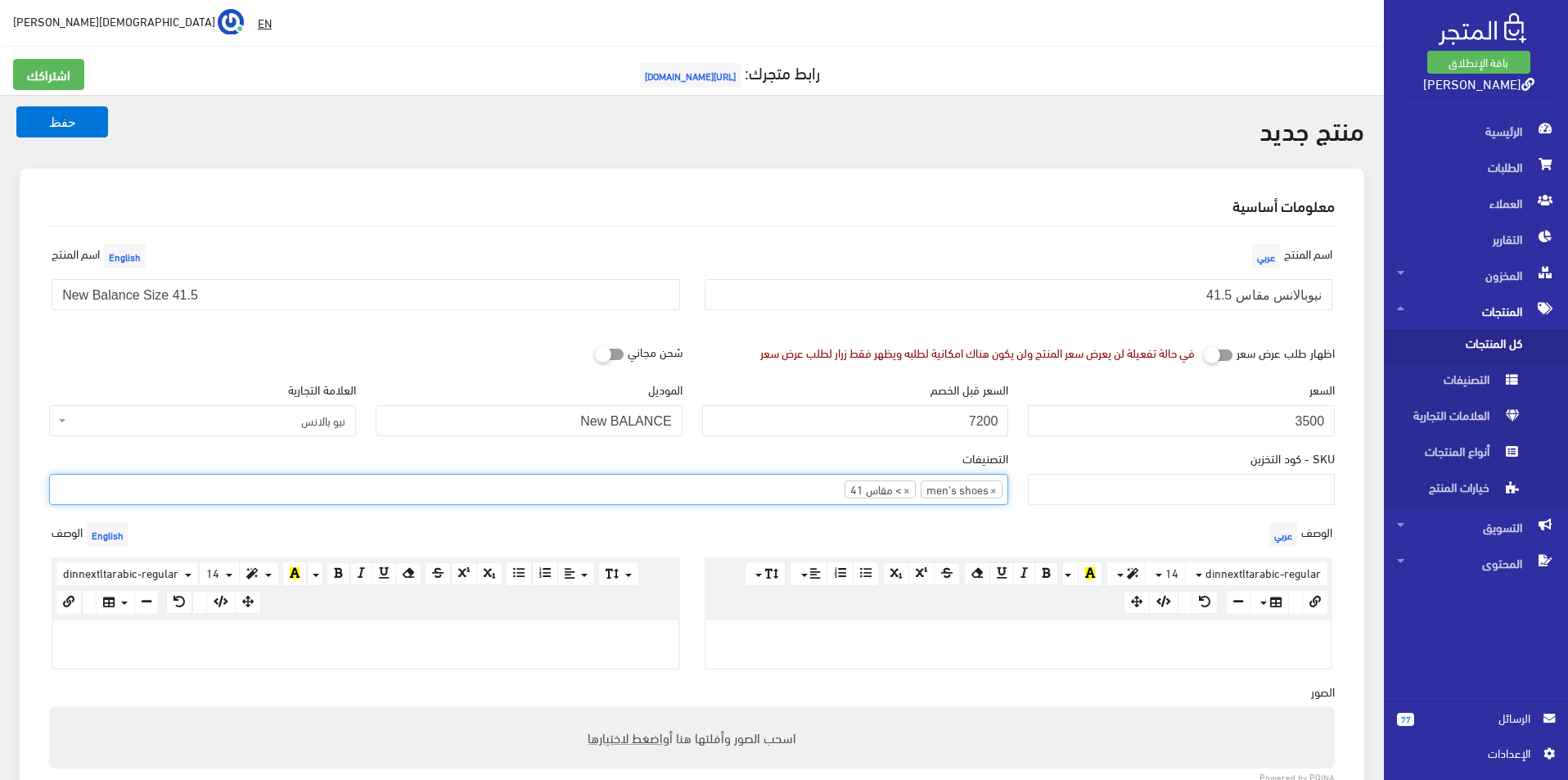
scroll to position [164, 0]
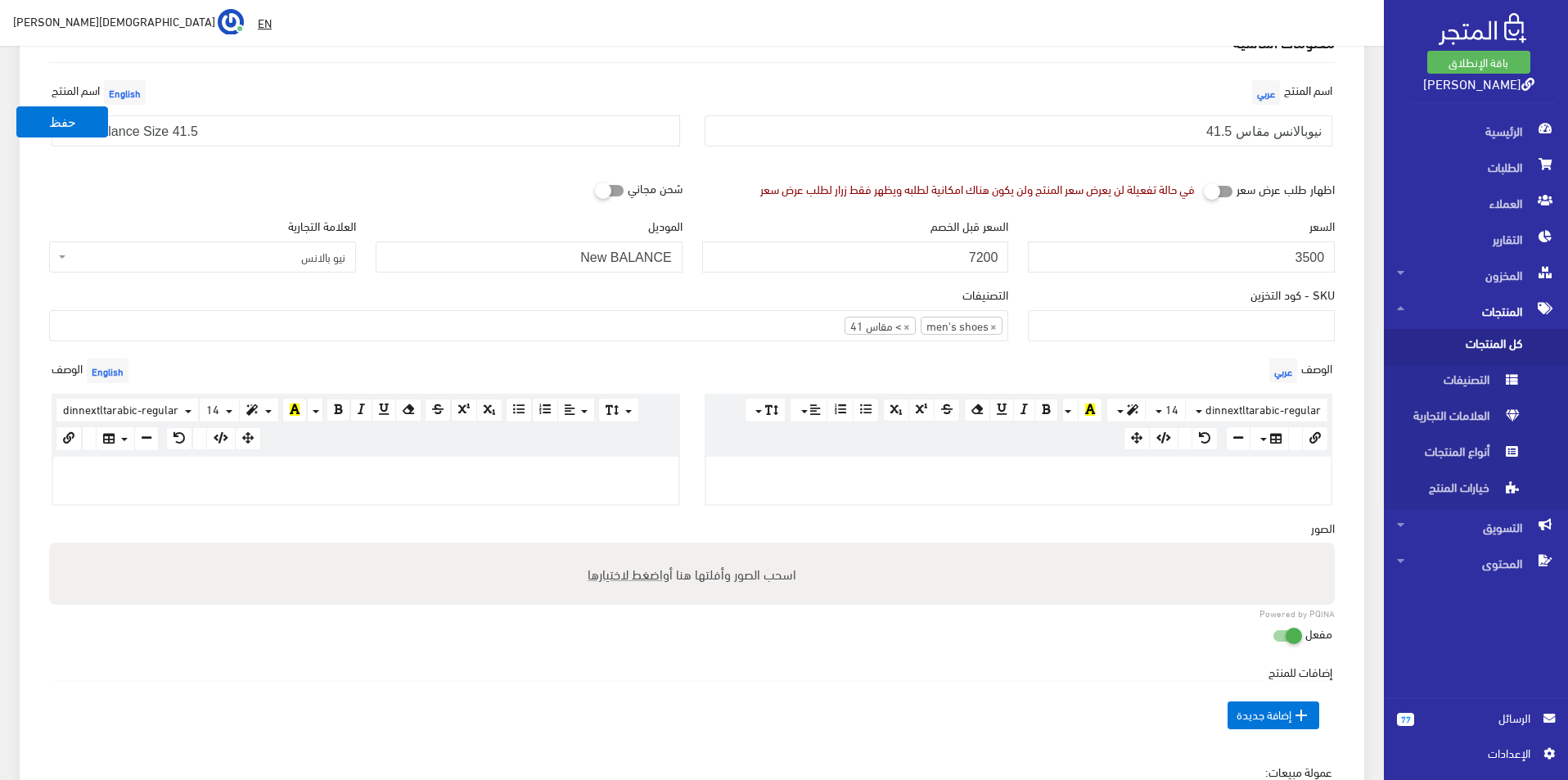
click at [607, 490] on div at bounding box center [365, 480] width 625 height 47
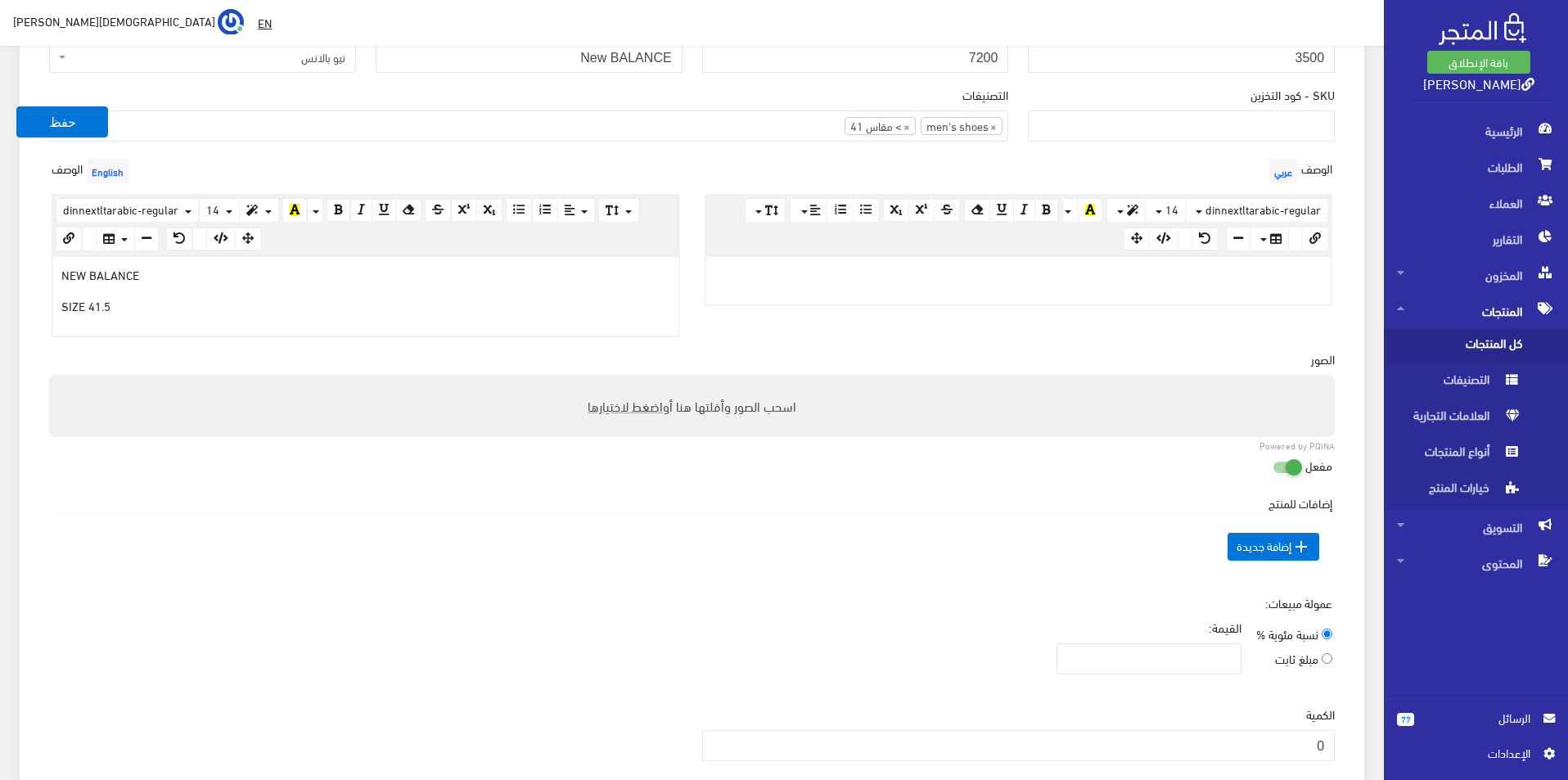
scroll to position [573, 0]
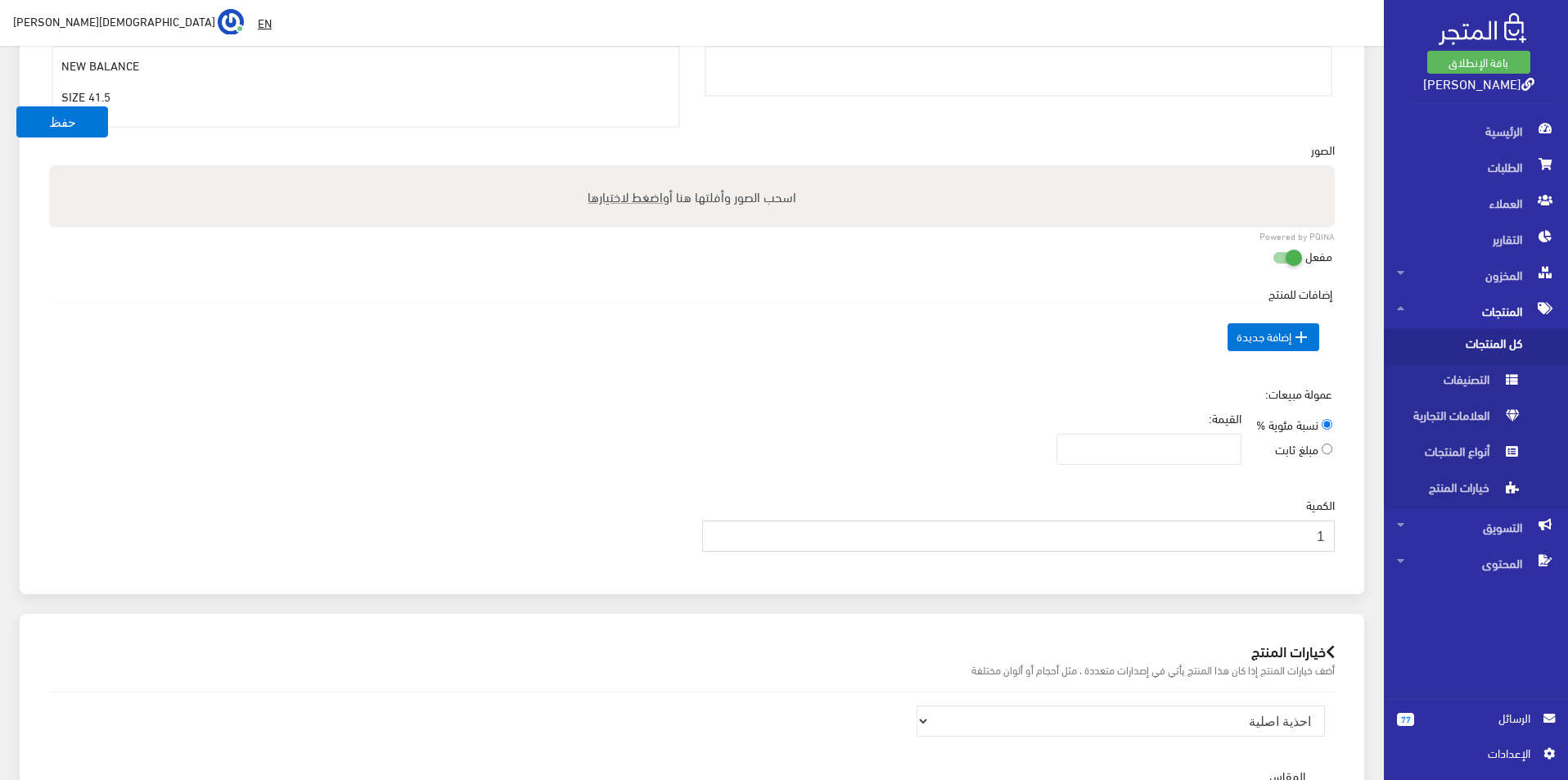
type input "1"
click at [719, 532] on input "1" at bounding box center [1019, 536] width 633 height 31
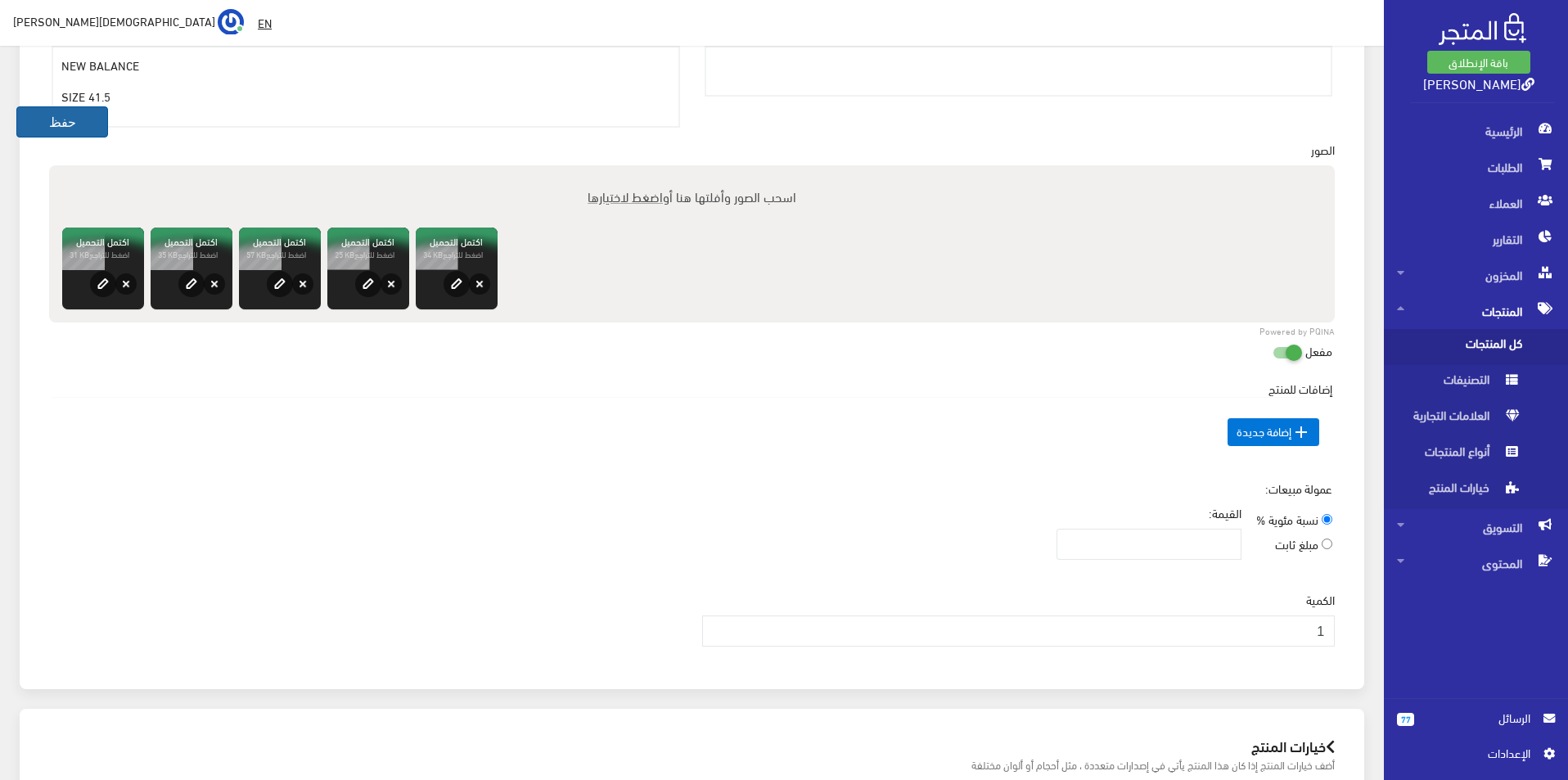
click at [92, 120] on button "حفظ" at bounding box center [62, 122] width 92 height 31
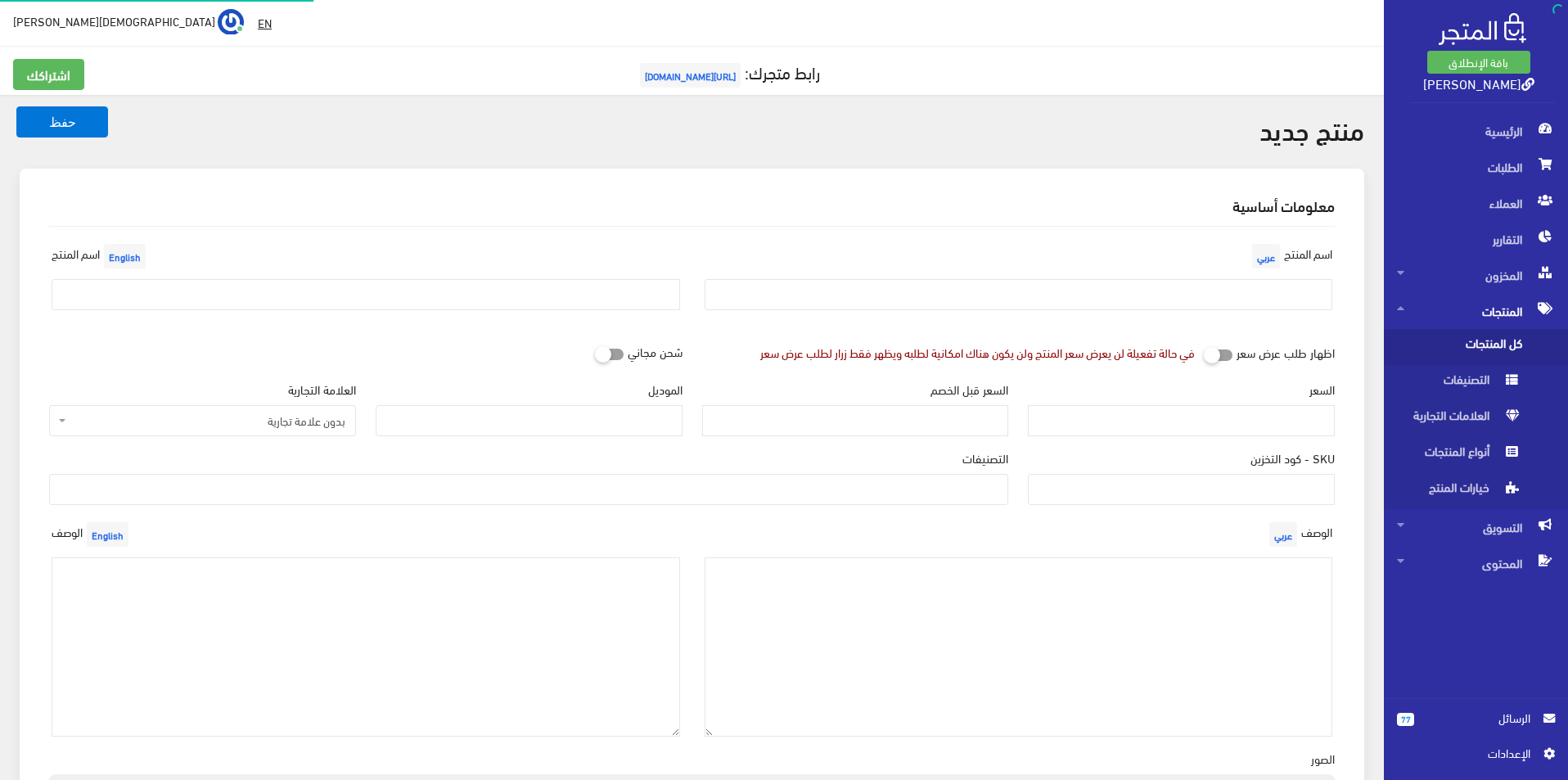
select select
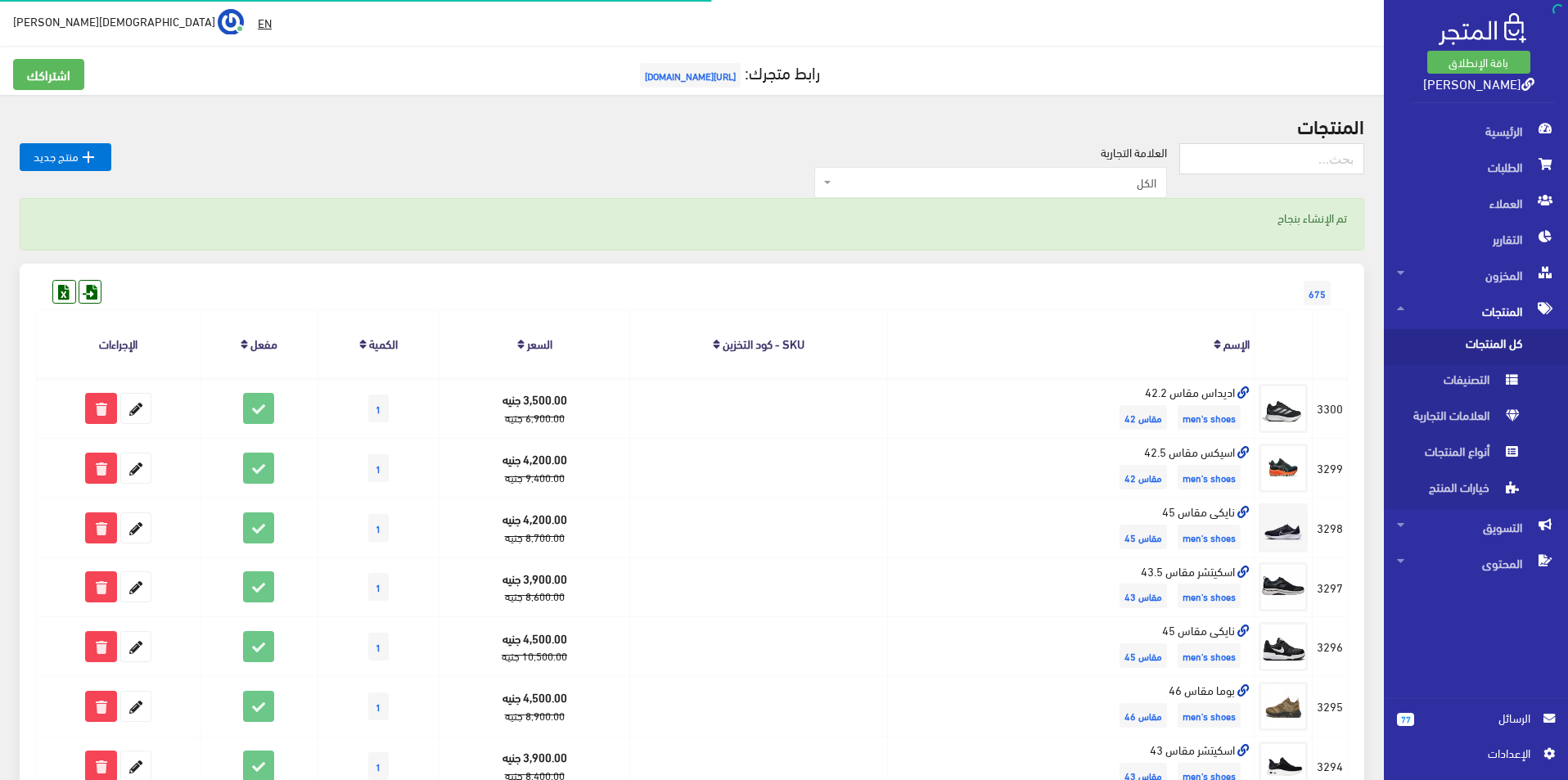
drag, startPoint x: 82, startPoint y: 128, endPoint x: 79, endPoint y: 136, distance: 8.5
click at [79, 131] on h2 "المنتجات" at bounding box center [692, 125] width 1345 height 21
click at [81, 144] on link " منتج جديد" at bounding box center [65, 157] width 92 height 28
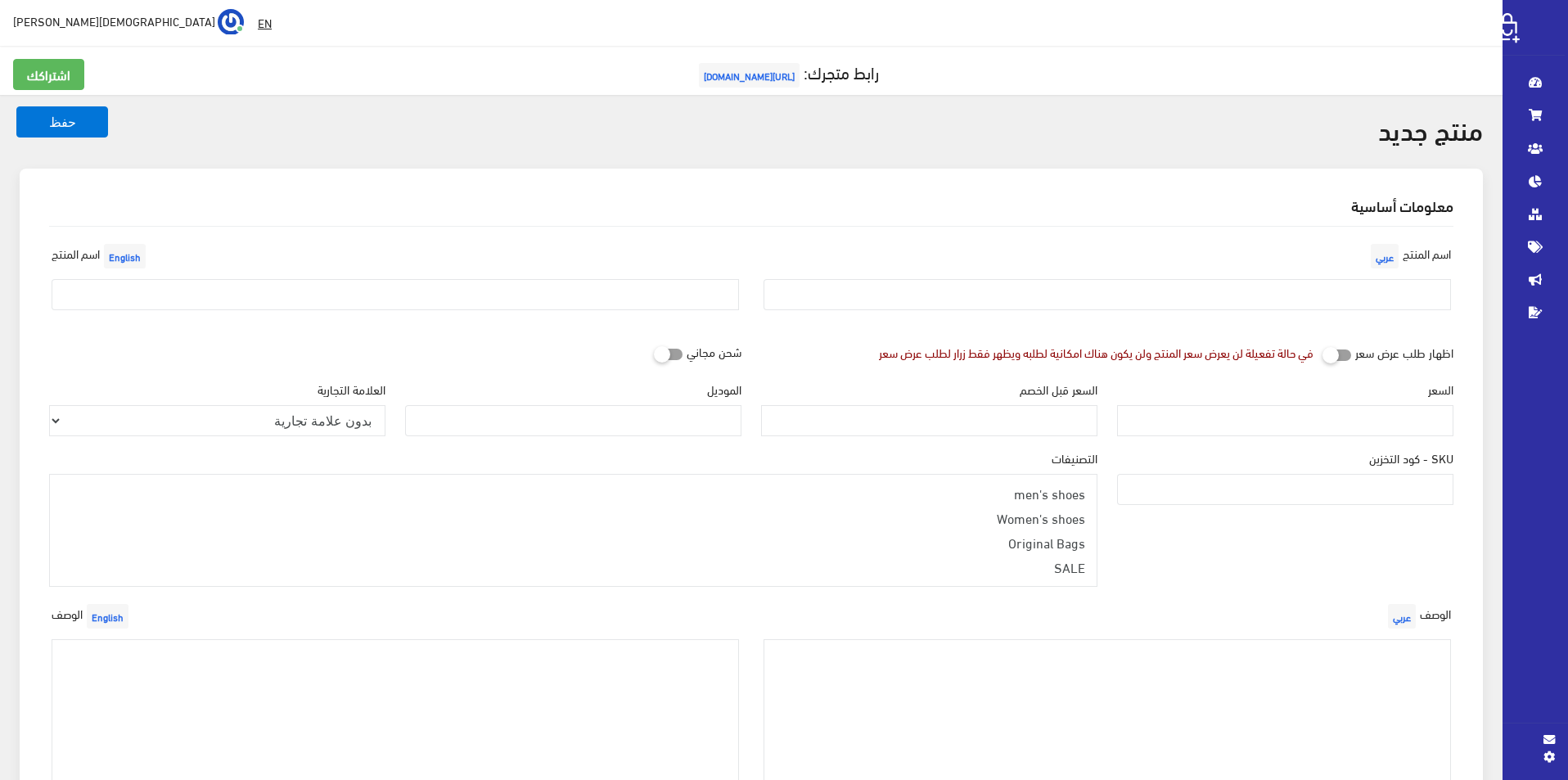
select select
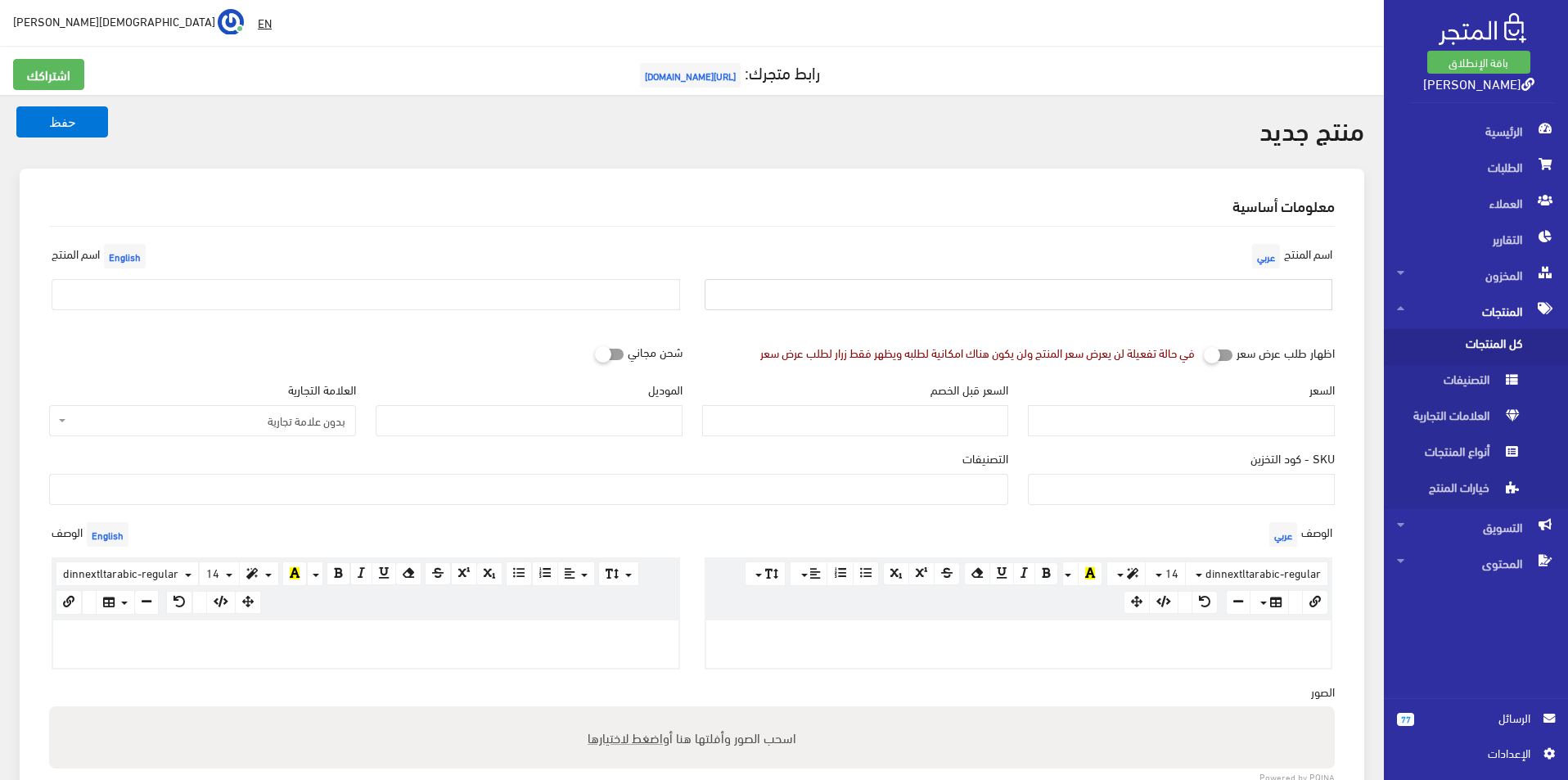
click at [983, 304] on input "text" at bounding box center [1019, 295] width 629 height 31
type input "اسكيتشر مقاس 44"
click at [475, 295] on input "text" at bounding box center [366, 295] width 629 height 31
type input "Skechers size 44"
click at [257, 415] on span "بدون علامة تجارية" at bounding box center [207, 421] width 276 height 17
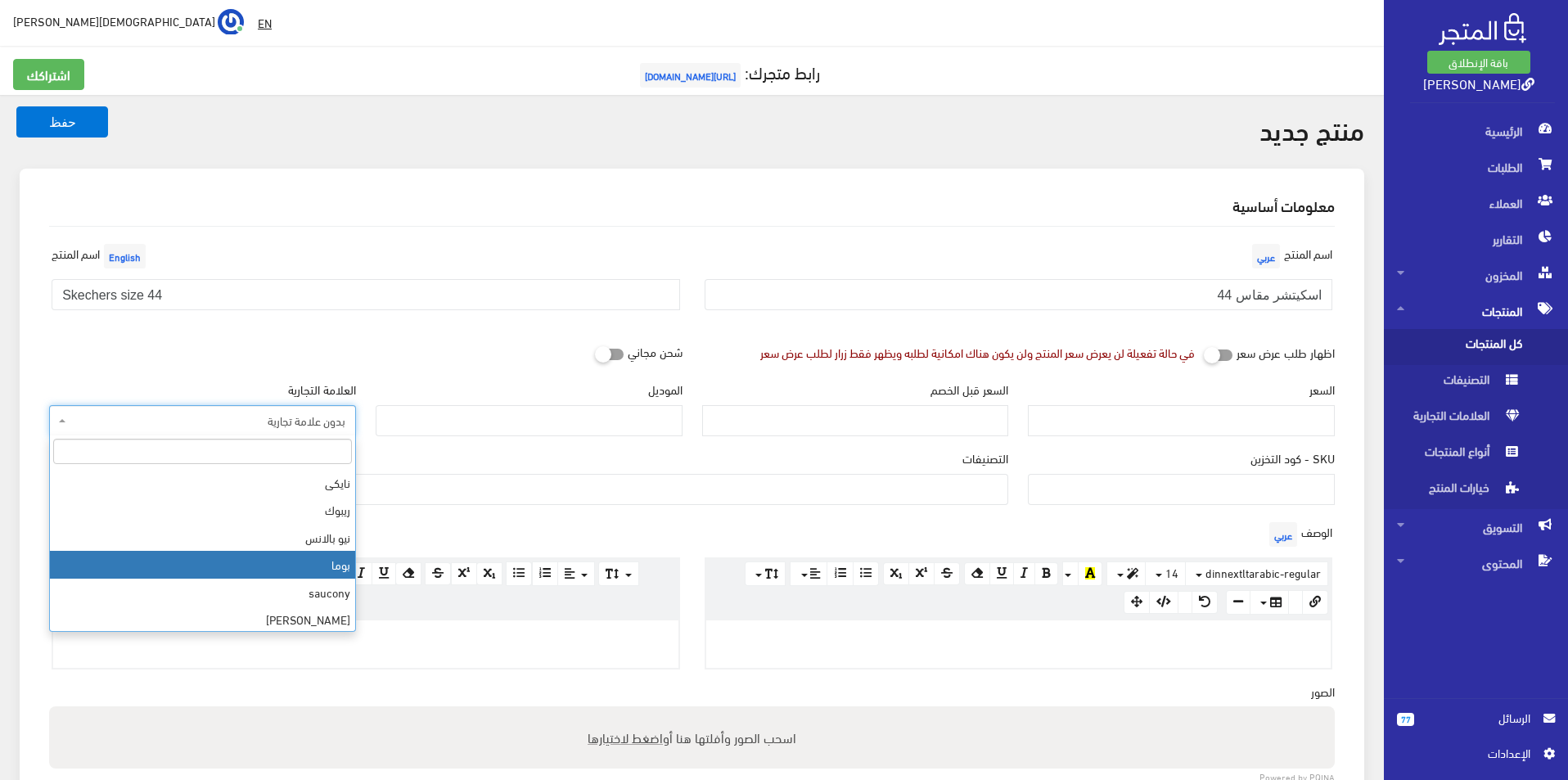
scroll to position [164, 0]
select select "11"
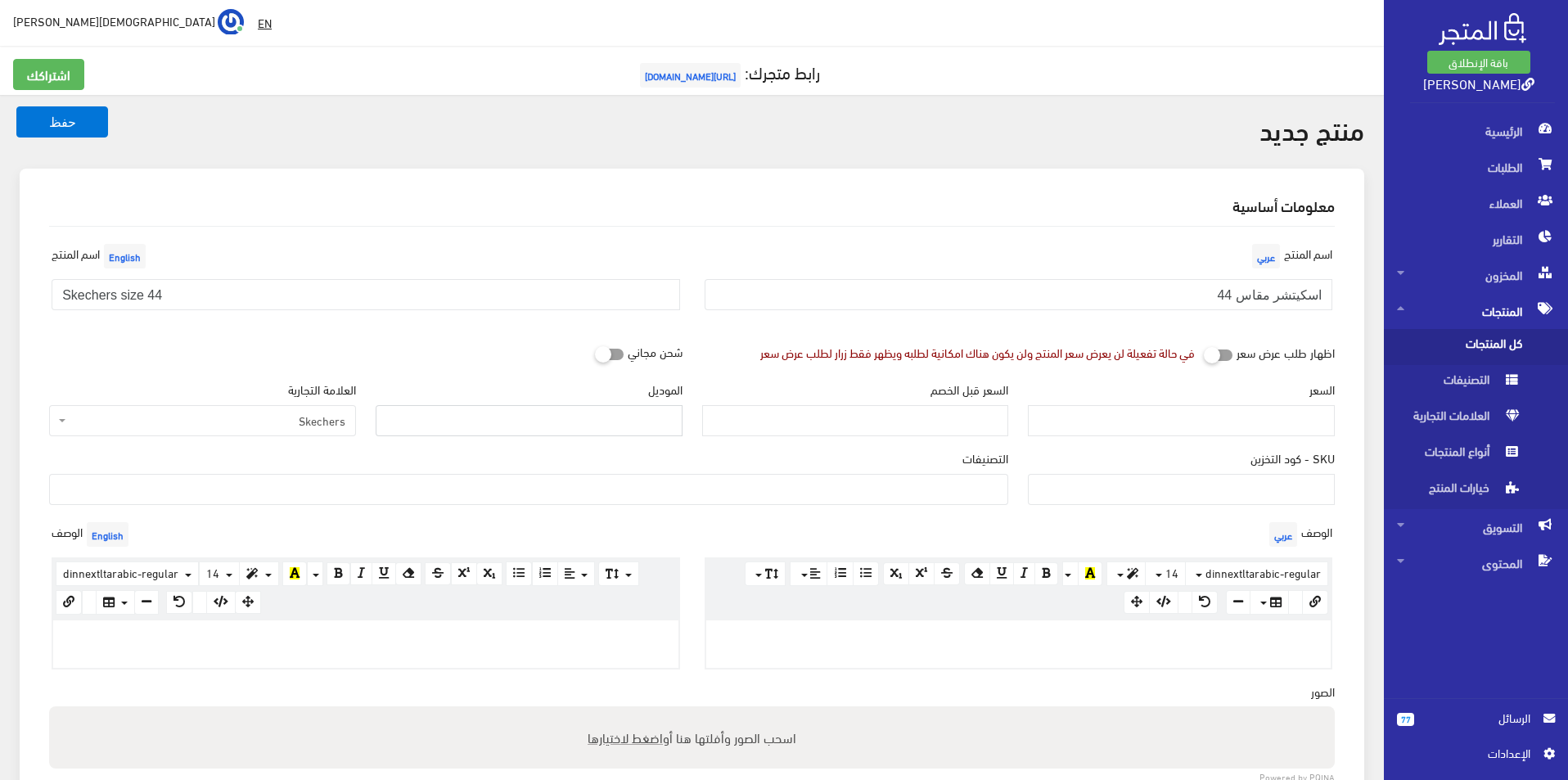
click at [413, 422] on input "الموديل" at bounding box center [529, 421] width 307 height 31
type input "Skechers"
click at [1196, 406] on input "السعر" at bounding box center [1181, 421] width 307 height 31
type input "3900"
type input "7600"
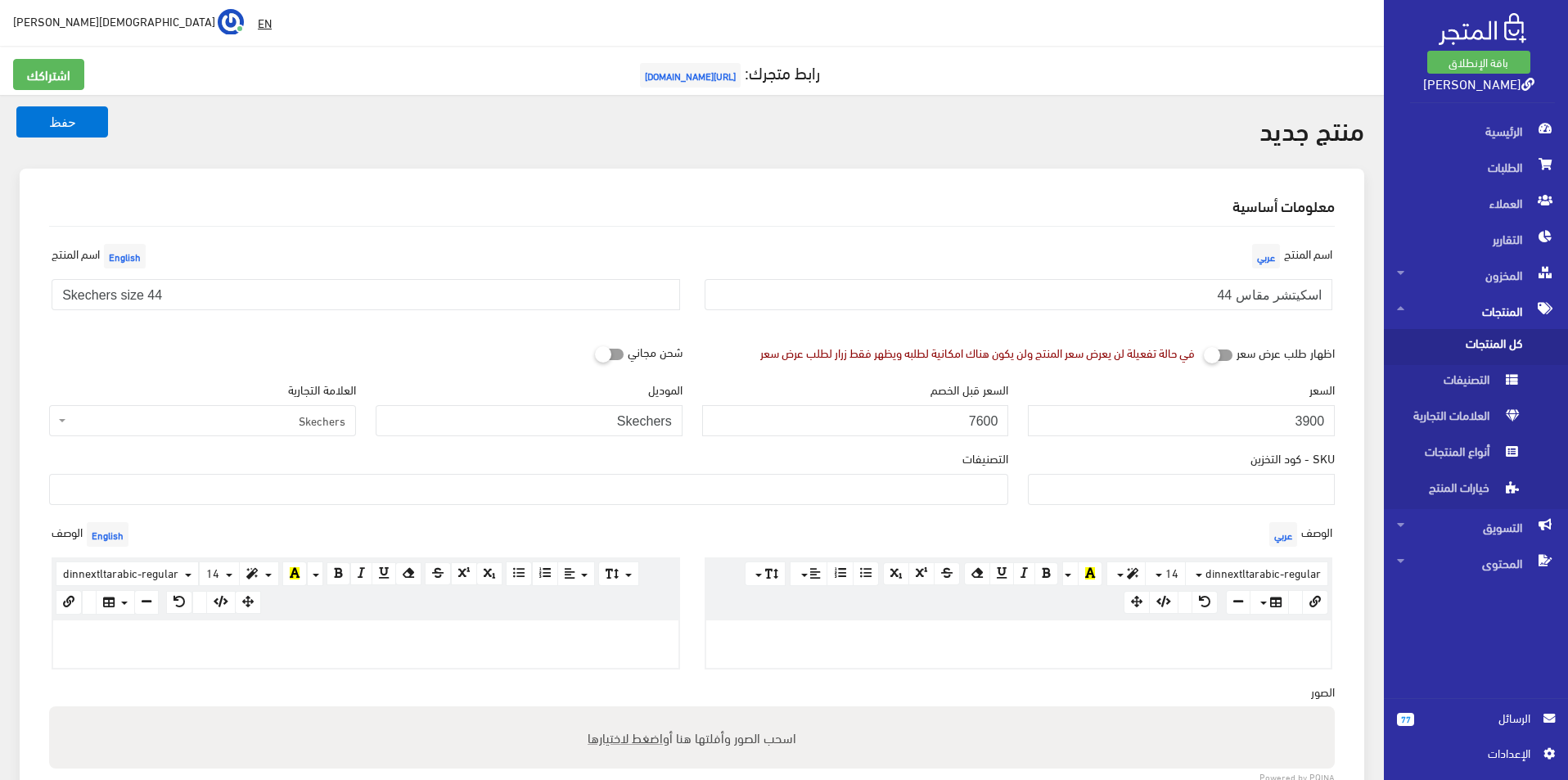
click at [981, 498] on ul at bounding box center [529, 488] width 958 height 26
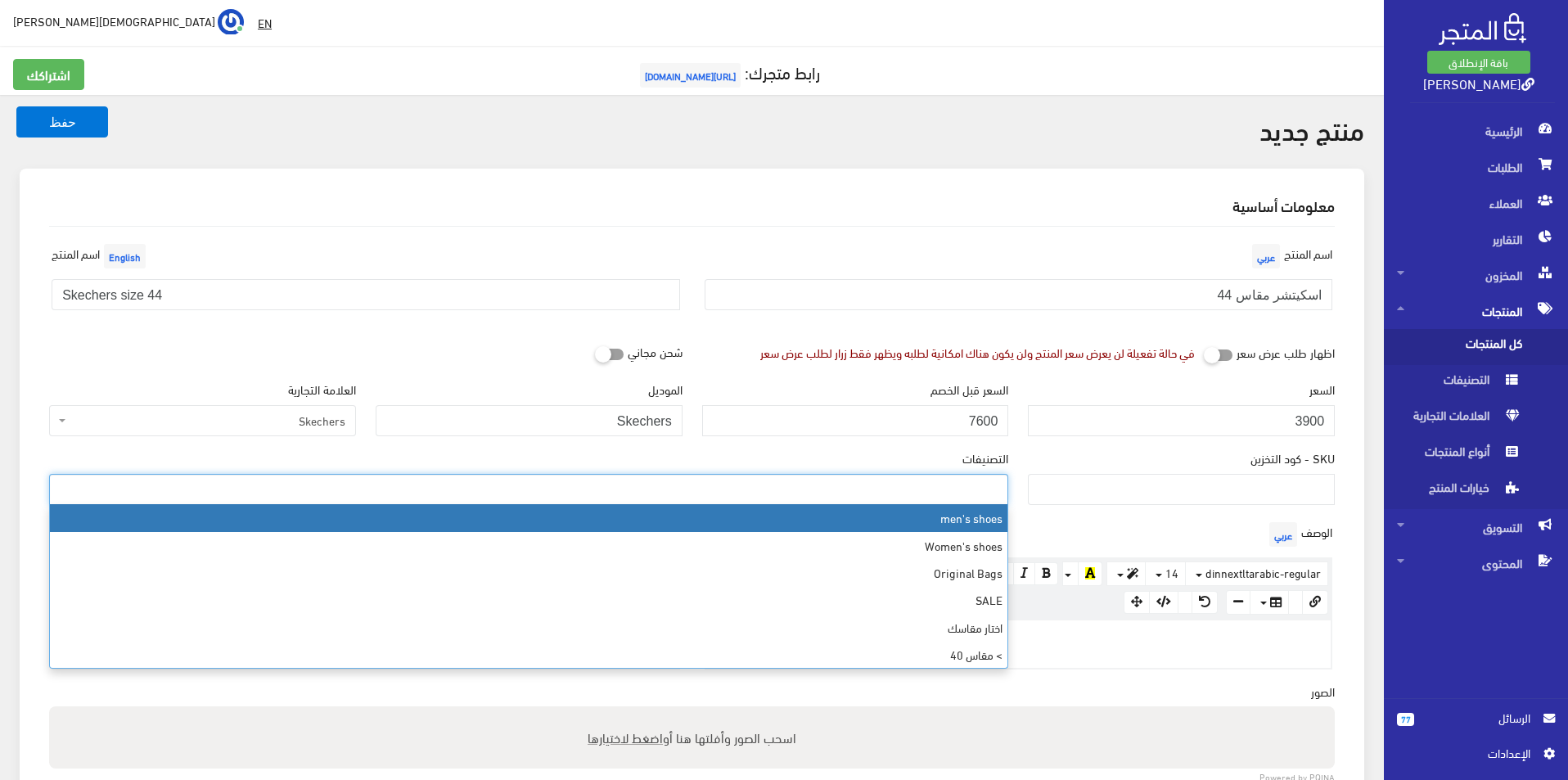
select select "5"
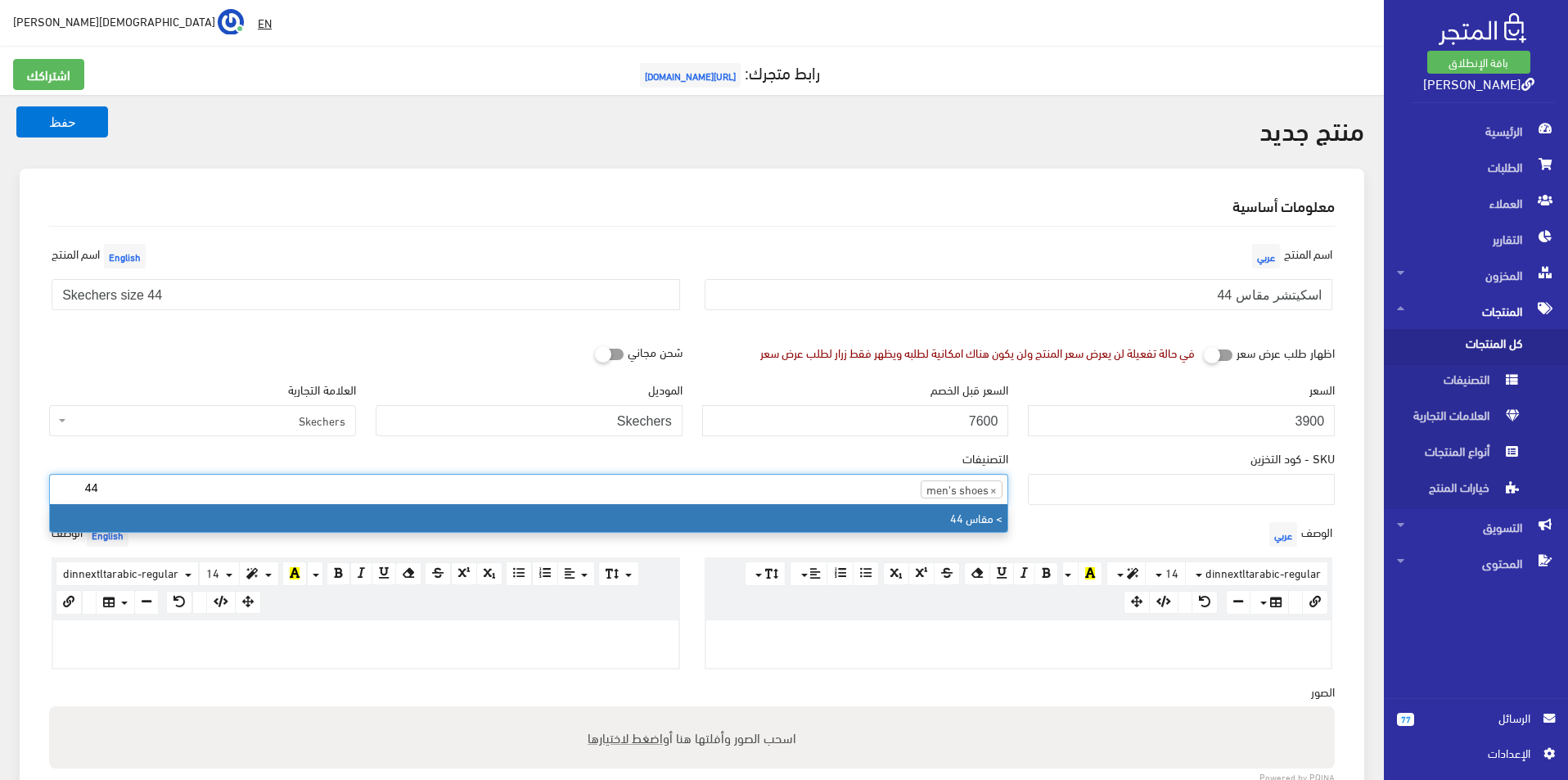
type input "44"
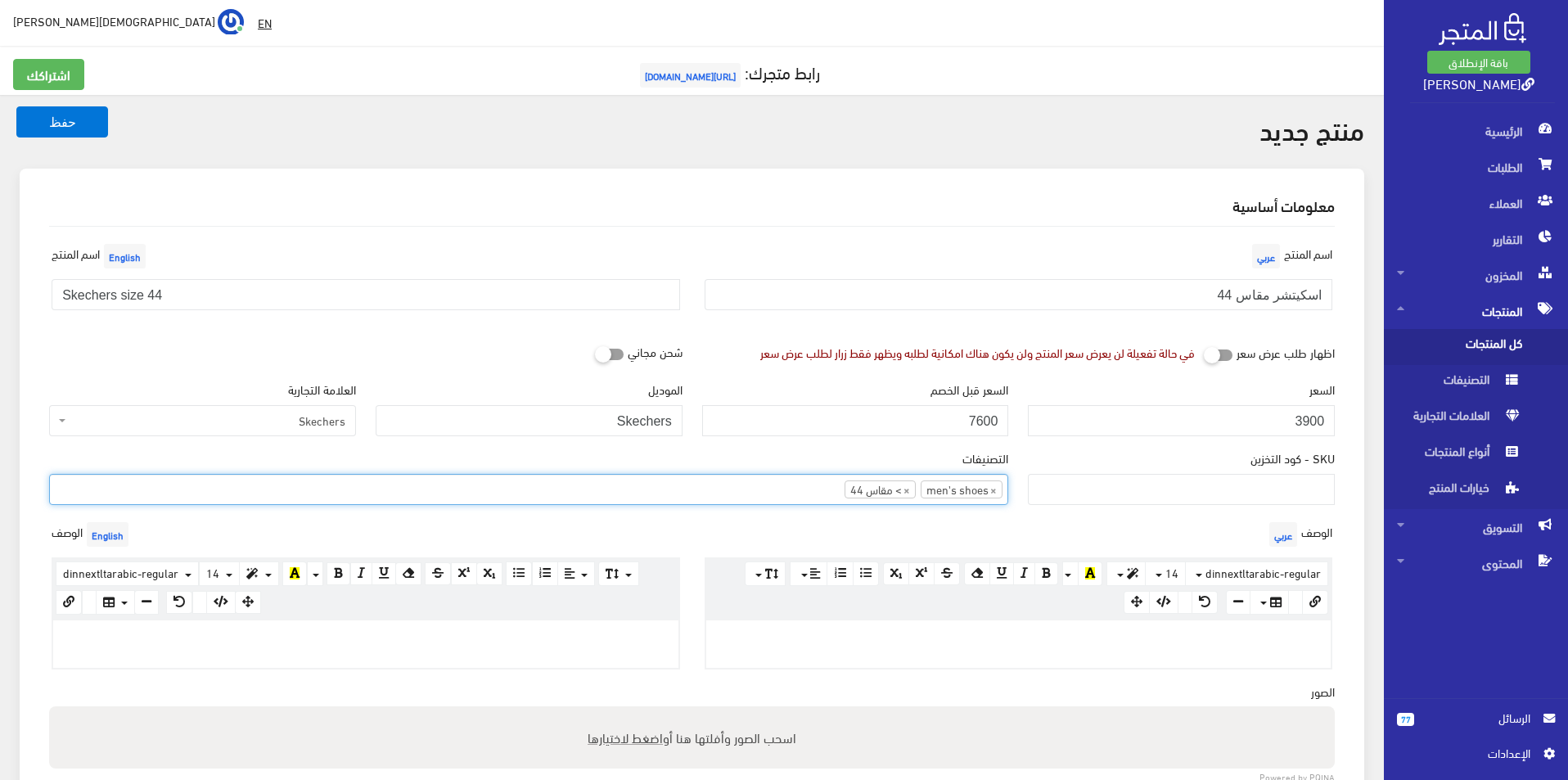
scroll to position [82, 0]
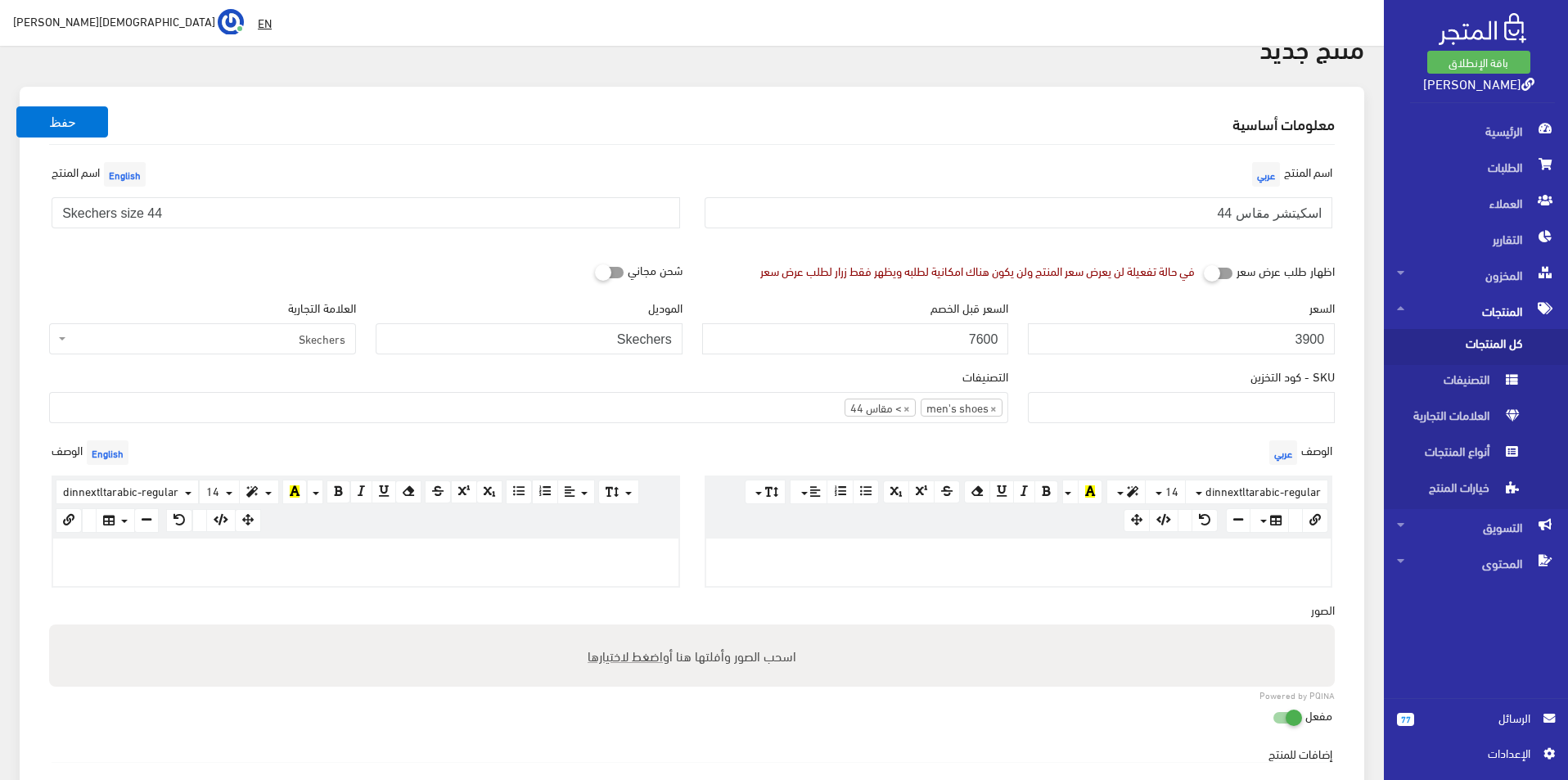
click at [600, 570] on div at bounding box center [365, 562] width 625 height 47
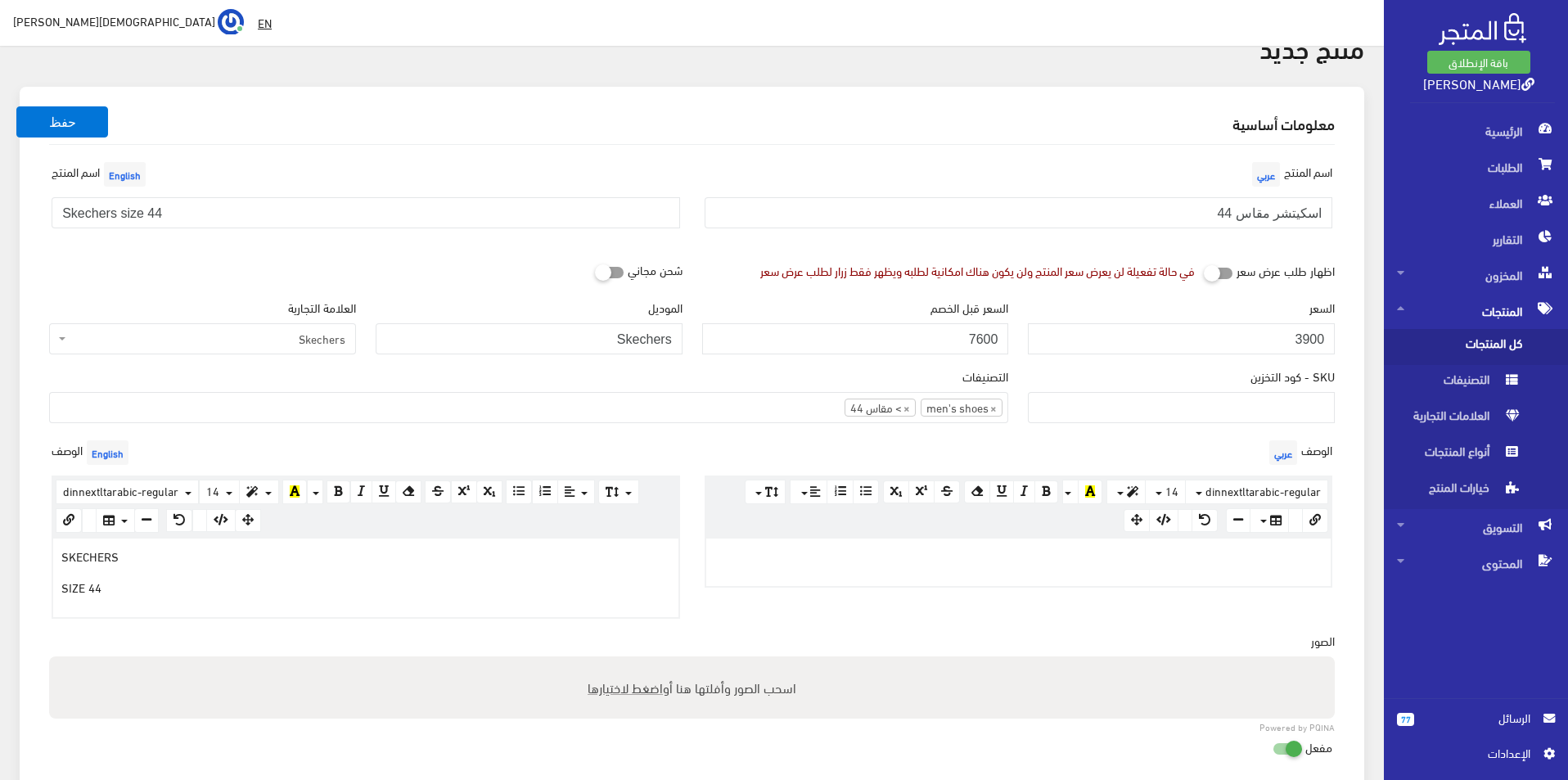
click at [881, 553] on p at bounding box center [1020, 555] width 609 height 18
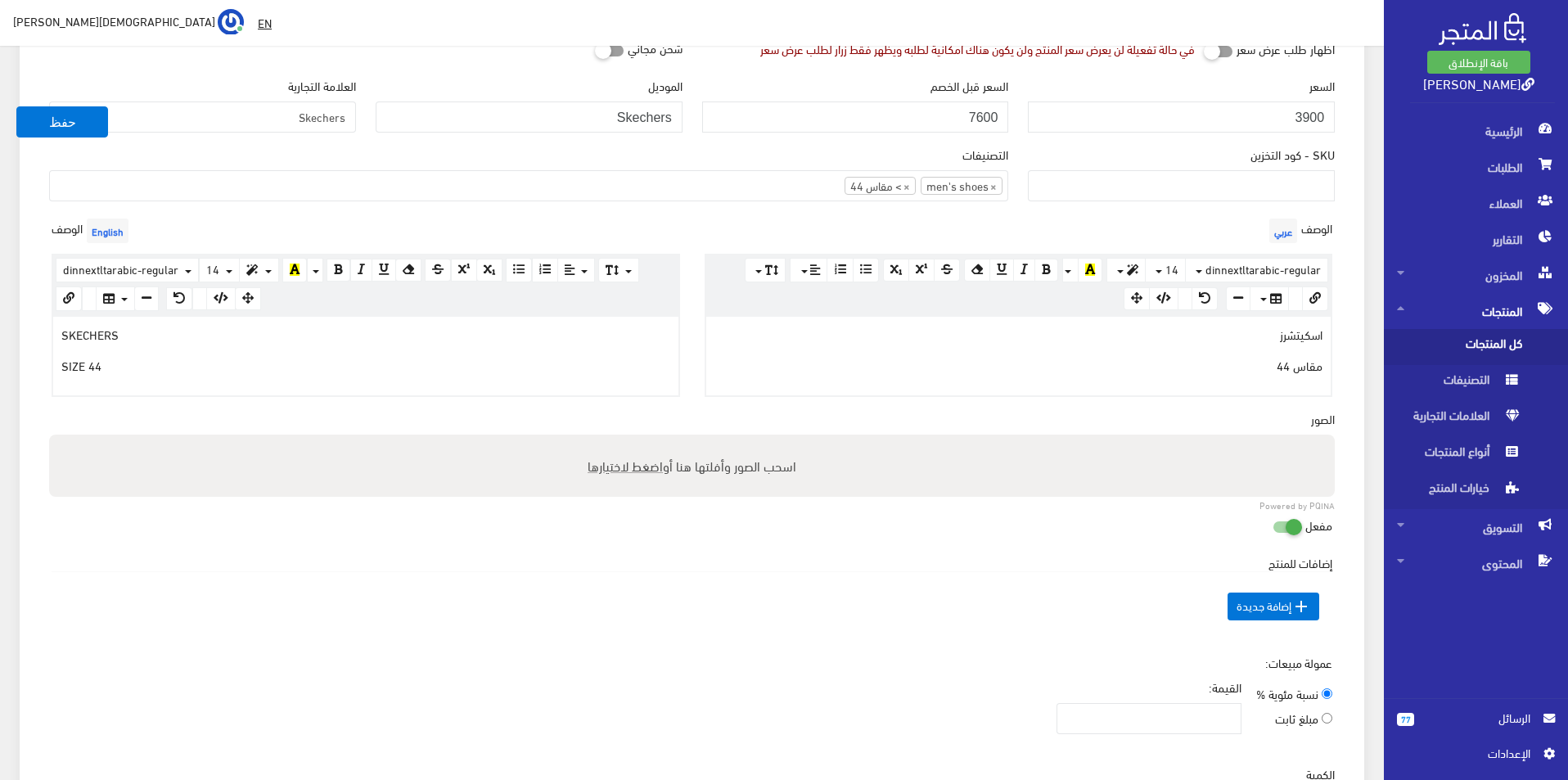
scroll to position [491, 0]
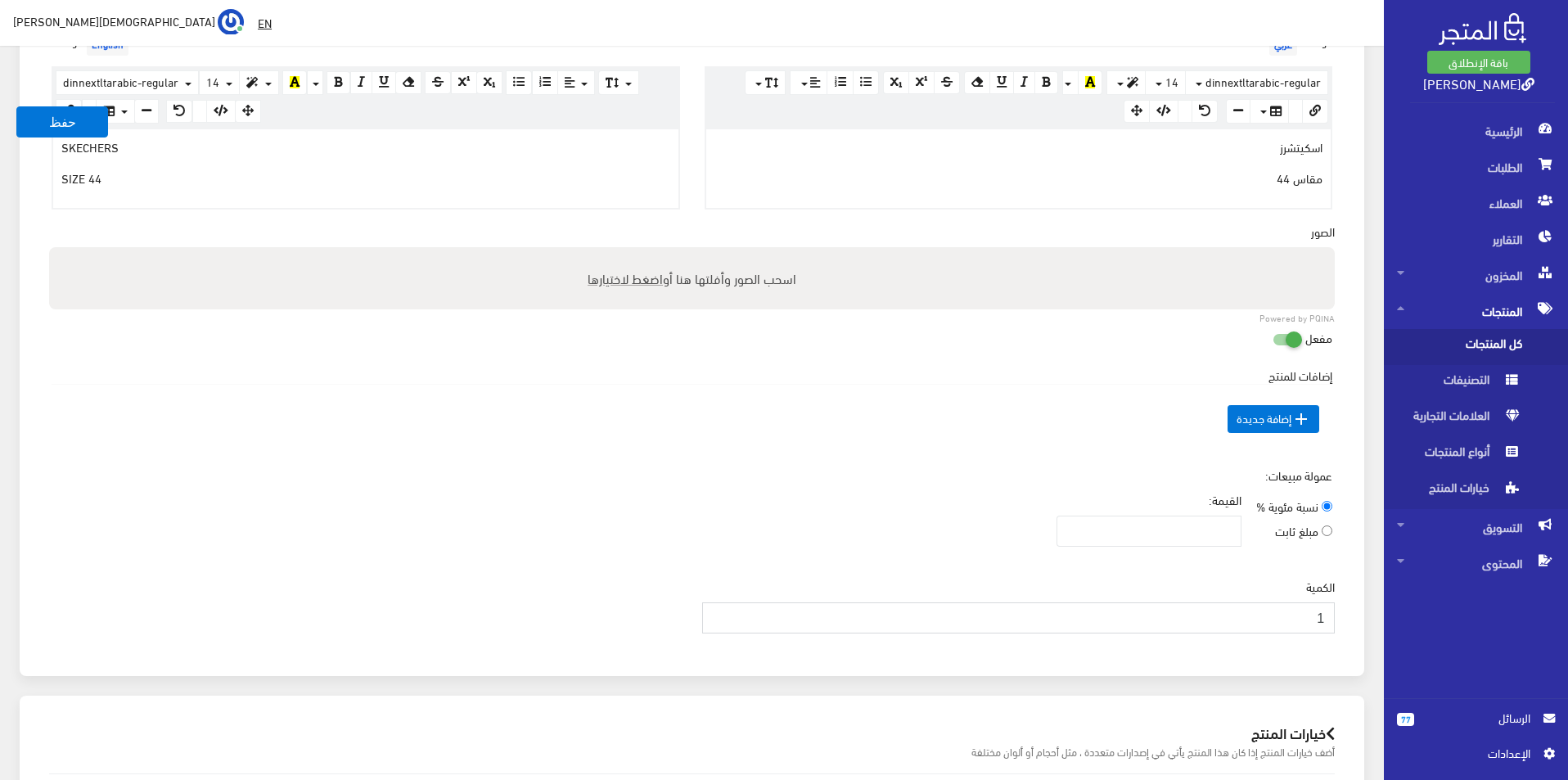
type input "1"
click at [718, 613] on input "1" at bounding box center [1019, 619] width 633 height 31
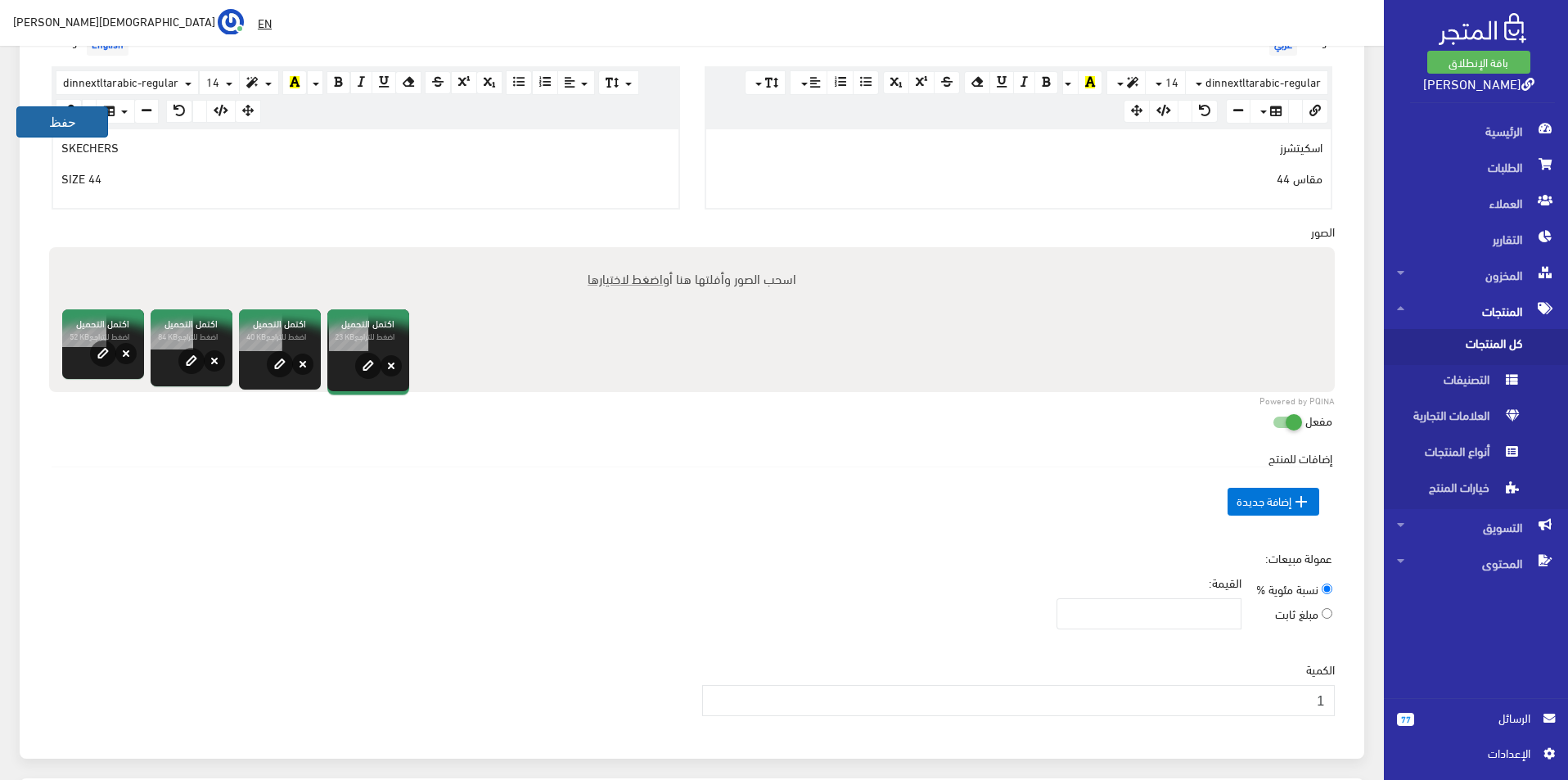
click at [31, 111] on button "حفظ" at bounding box center [62, 122] width 92 height 31
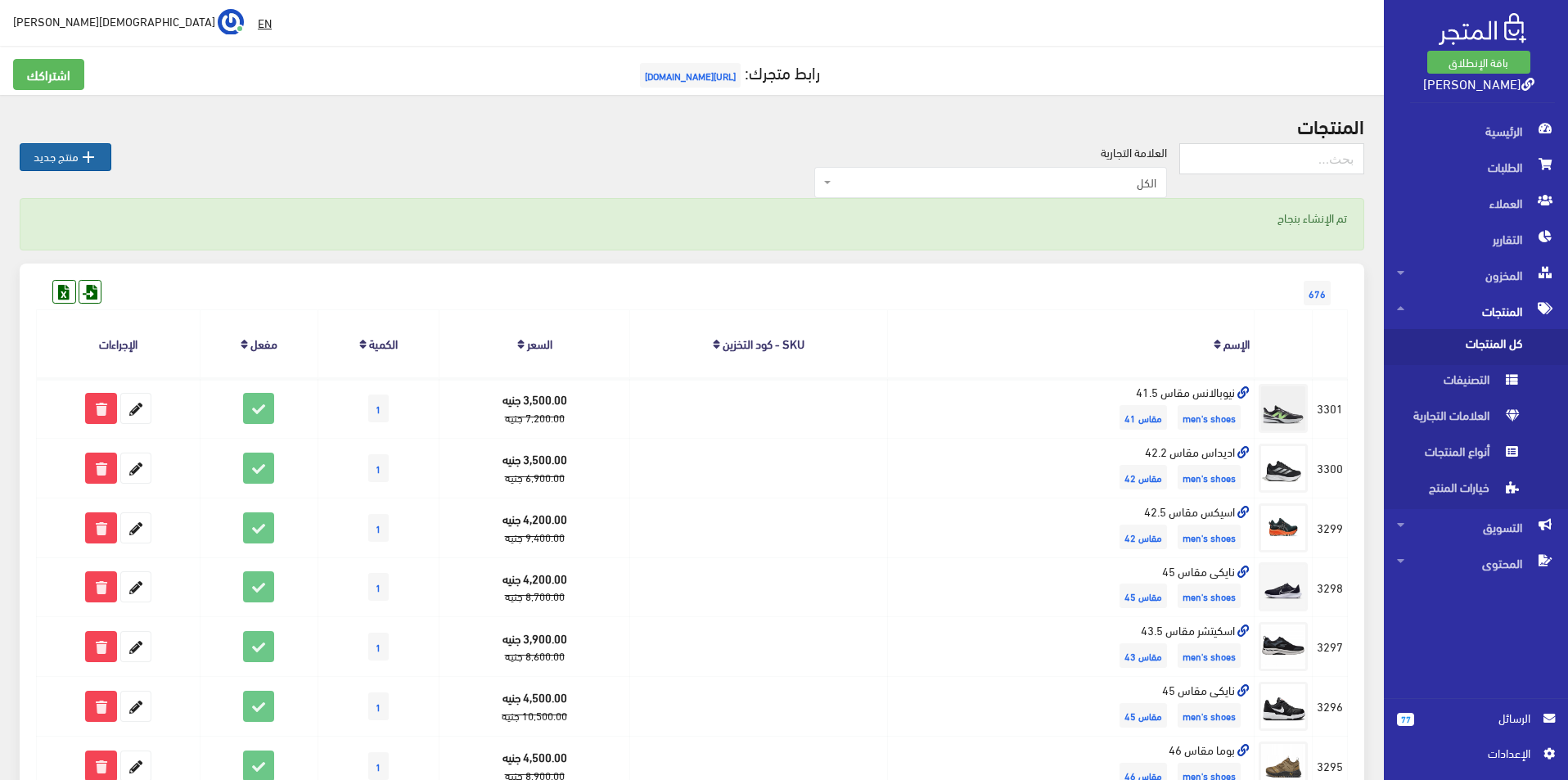
click at [73, 158] on link " منتج جديد" at bounding box center [65, 157] width 92 height 28
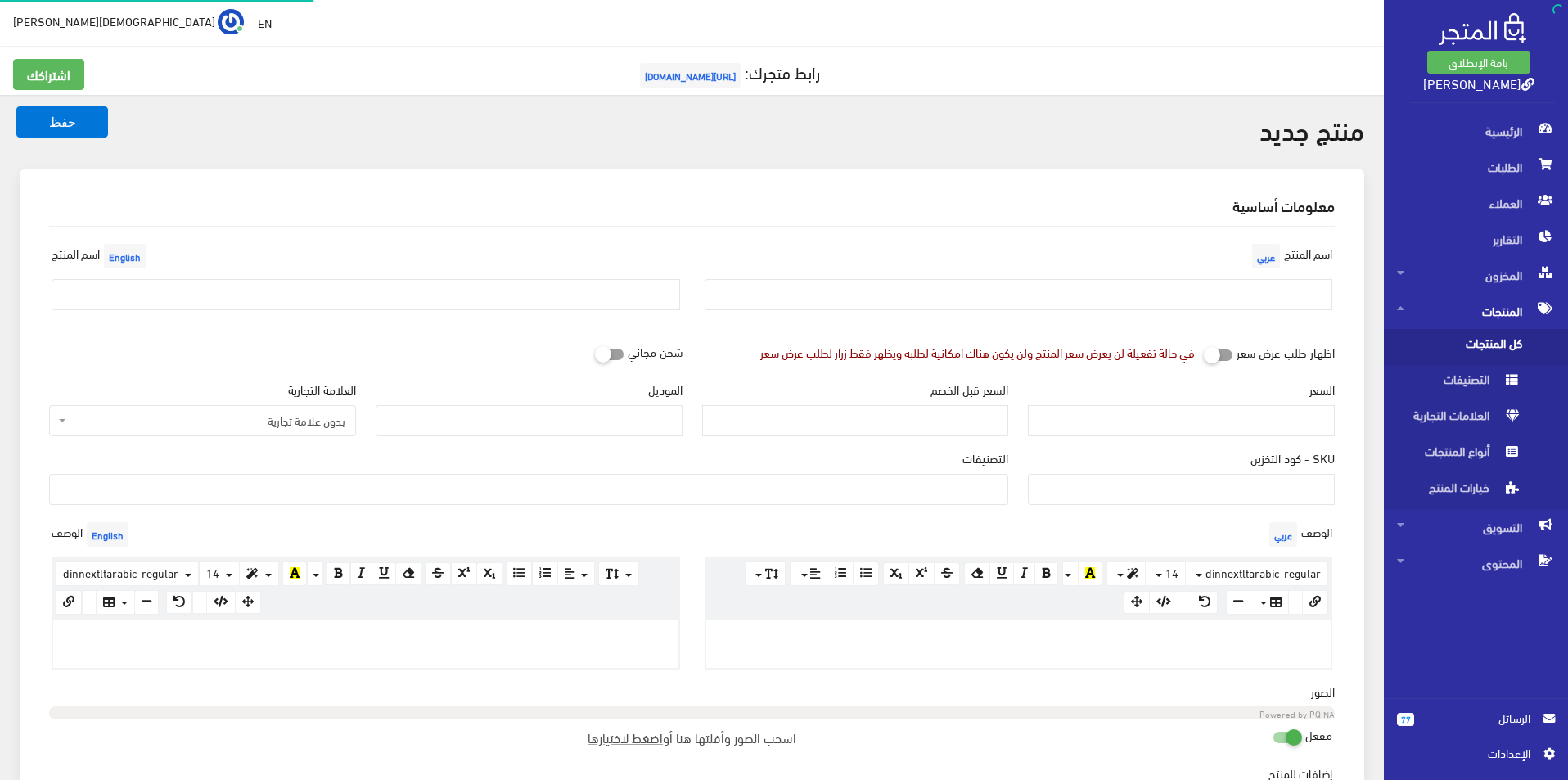
select select
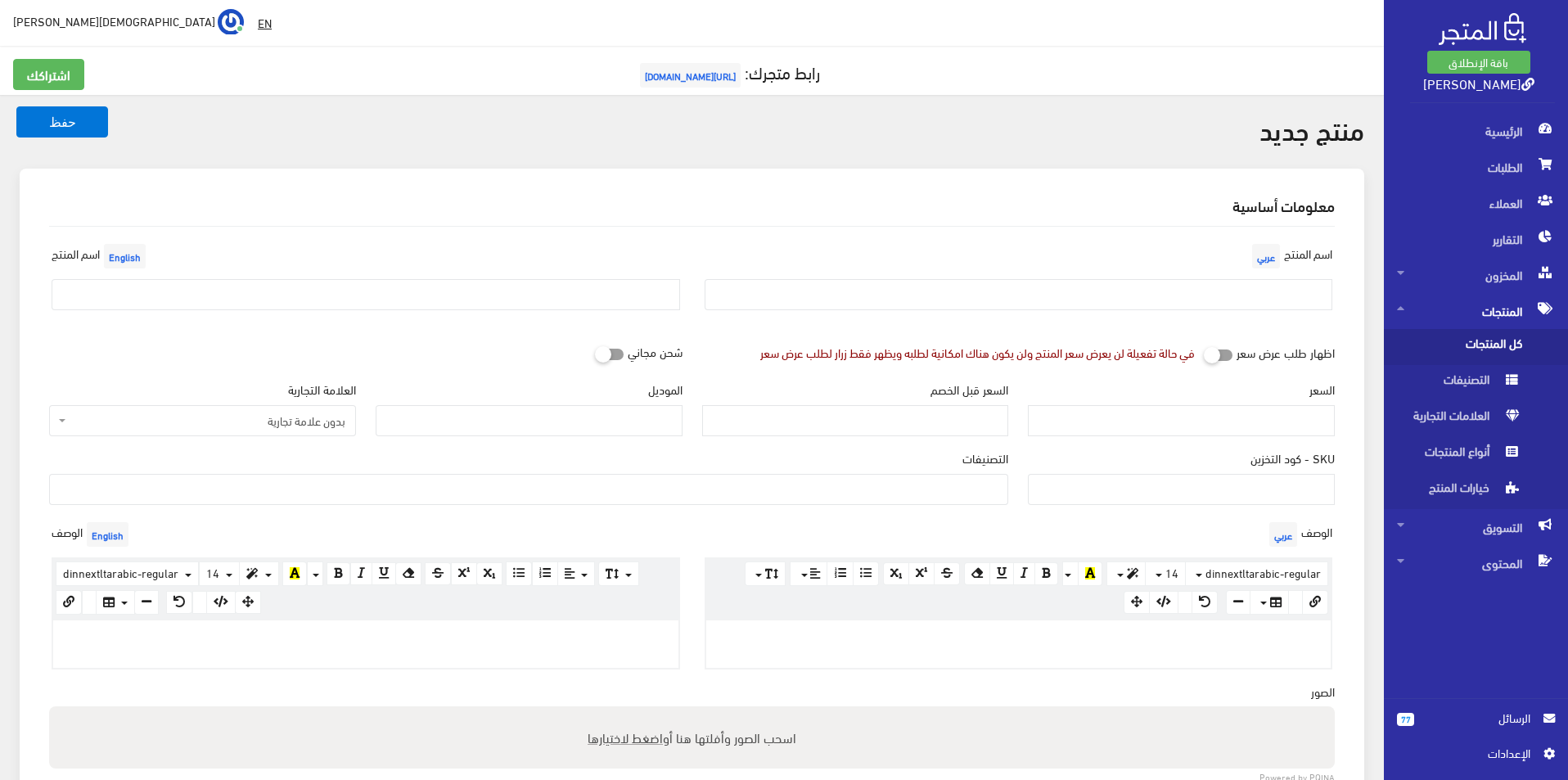
click at [1143, 298] on input "text" at bounding box center [1019, 295] width 629 height 31
type input "تمبرلاند مقاس 41"
click at [600, 299] on input "text" at bounding box center [366, 295] width 629 height 31
type input "Timberland Size 41"
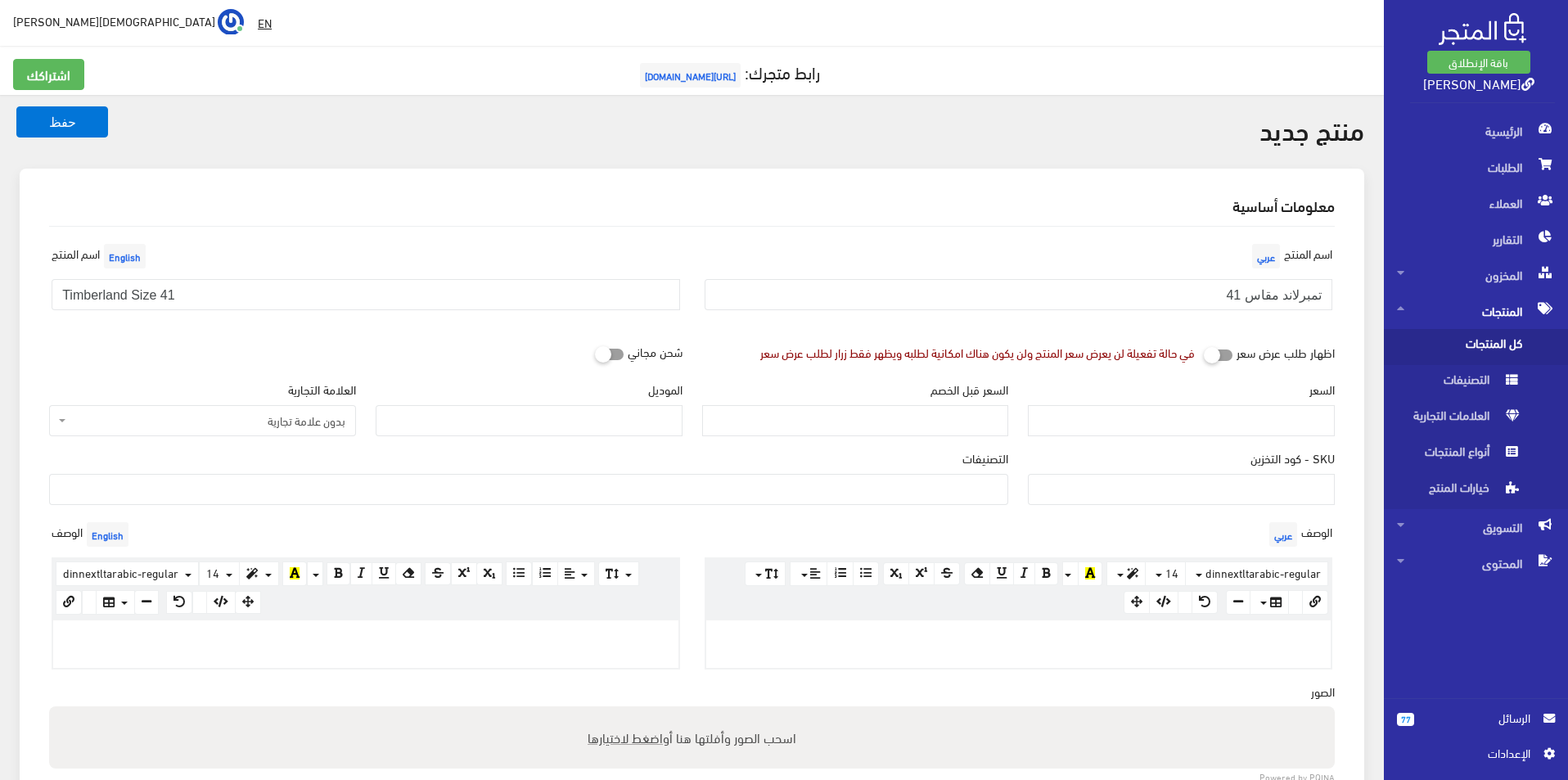
click at [275, 404] on div "العلامة التجارية بدون علامة تجارية اديداس نايكى ريبوك نيو بالانس بوما saucony […" at bounding box center [202, 409] width 307 height 56
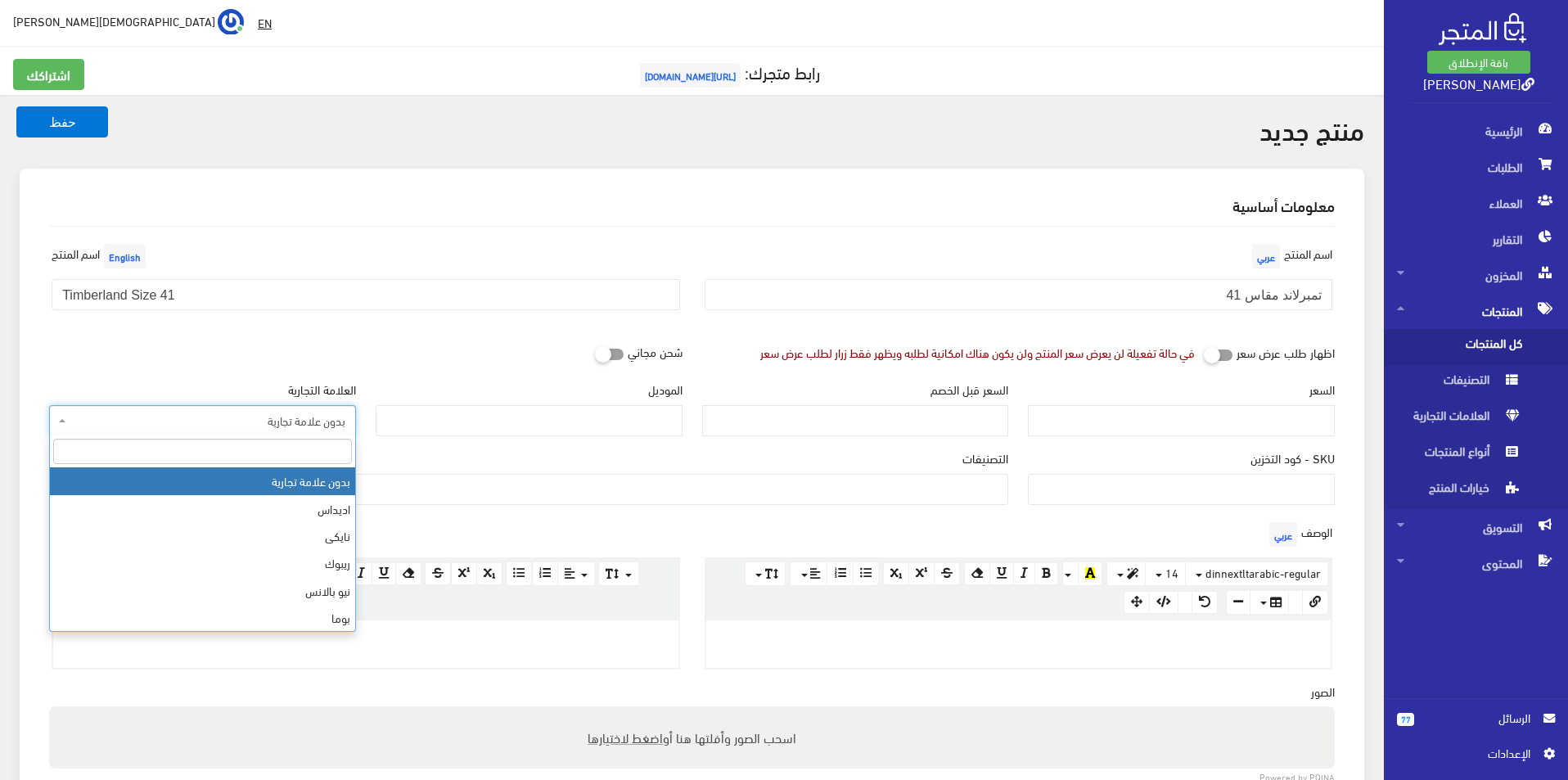
click at [279, 411] on span "بدون علامة تجارية" at bounding box center [202, 421] width 307 height 31
type input "T"
select select "18"
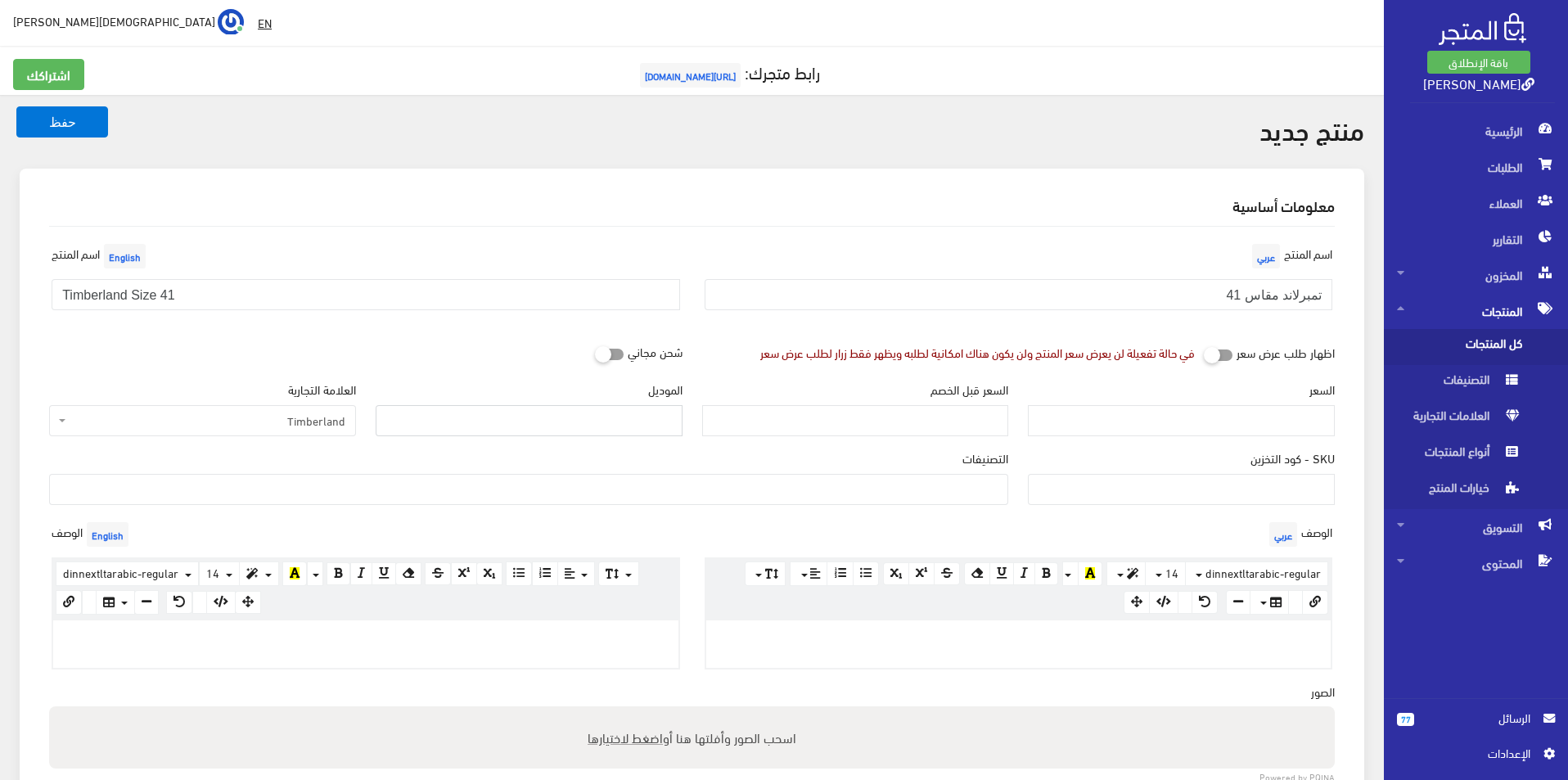
click at [524, 423] on input "الموديل" at bounding box center [529, 421] width 307 height 31
type input "Timberland"
click at [1107, 425] on input "السعر" at bounding box center [1181, 421] width 307 height 31
type input "5500"
type input "10900"
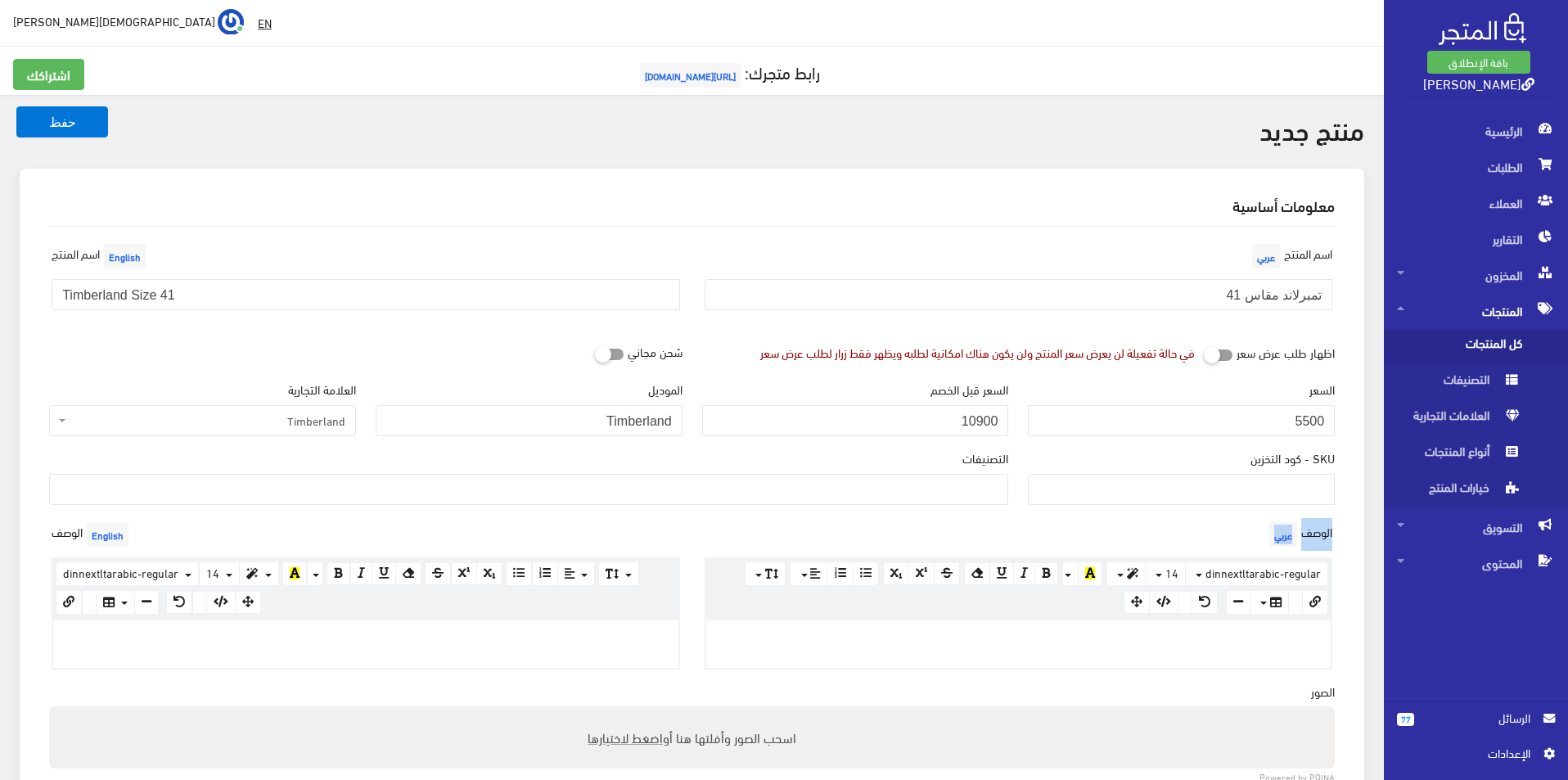
drag, startPoint x: 935, startPoint y: 518, endPoint x: 941, endPoint y: 504, distance: 15.2
click at [940, 507] on div "اسم [PERSON_NAME] تمبرلاند مقاس 41 اسم المنتج English Timberland Size 41 اظهار …" at bounding box center [692, 673] width 1312 height 893
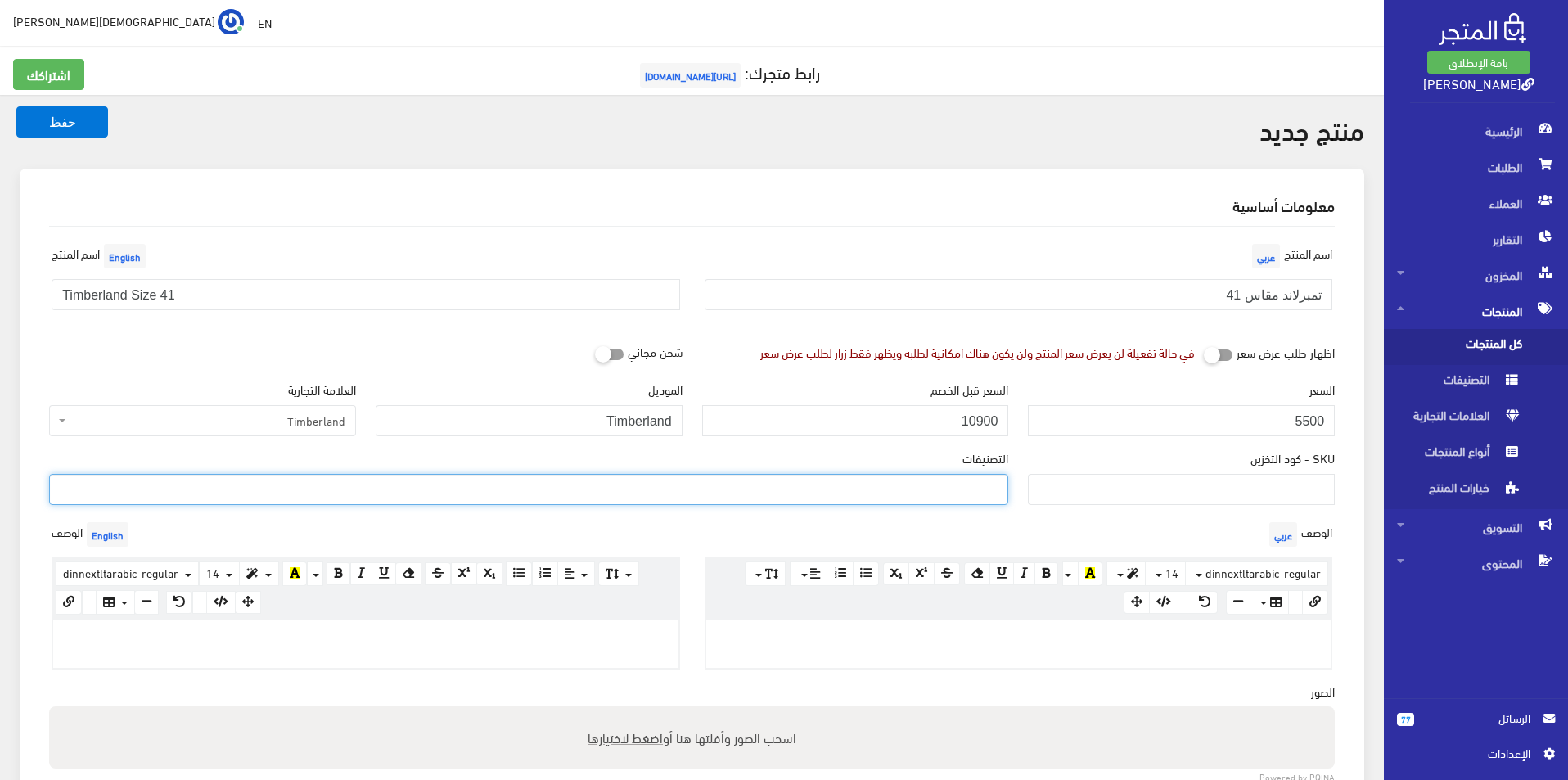
click at [945, 497] on ul at bounding box center [529, 488] width 958 height 26
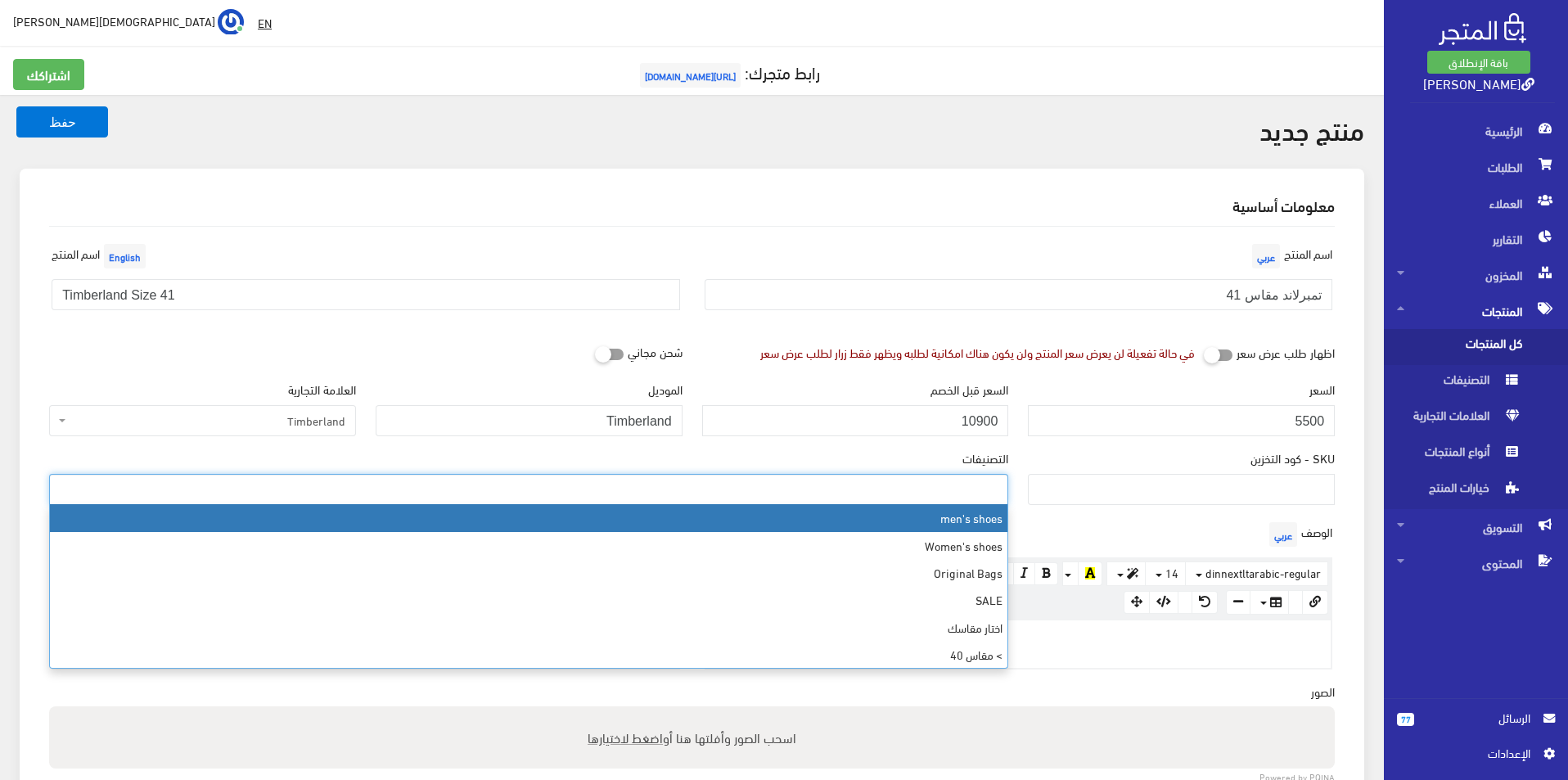
select select "5"
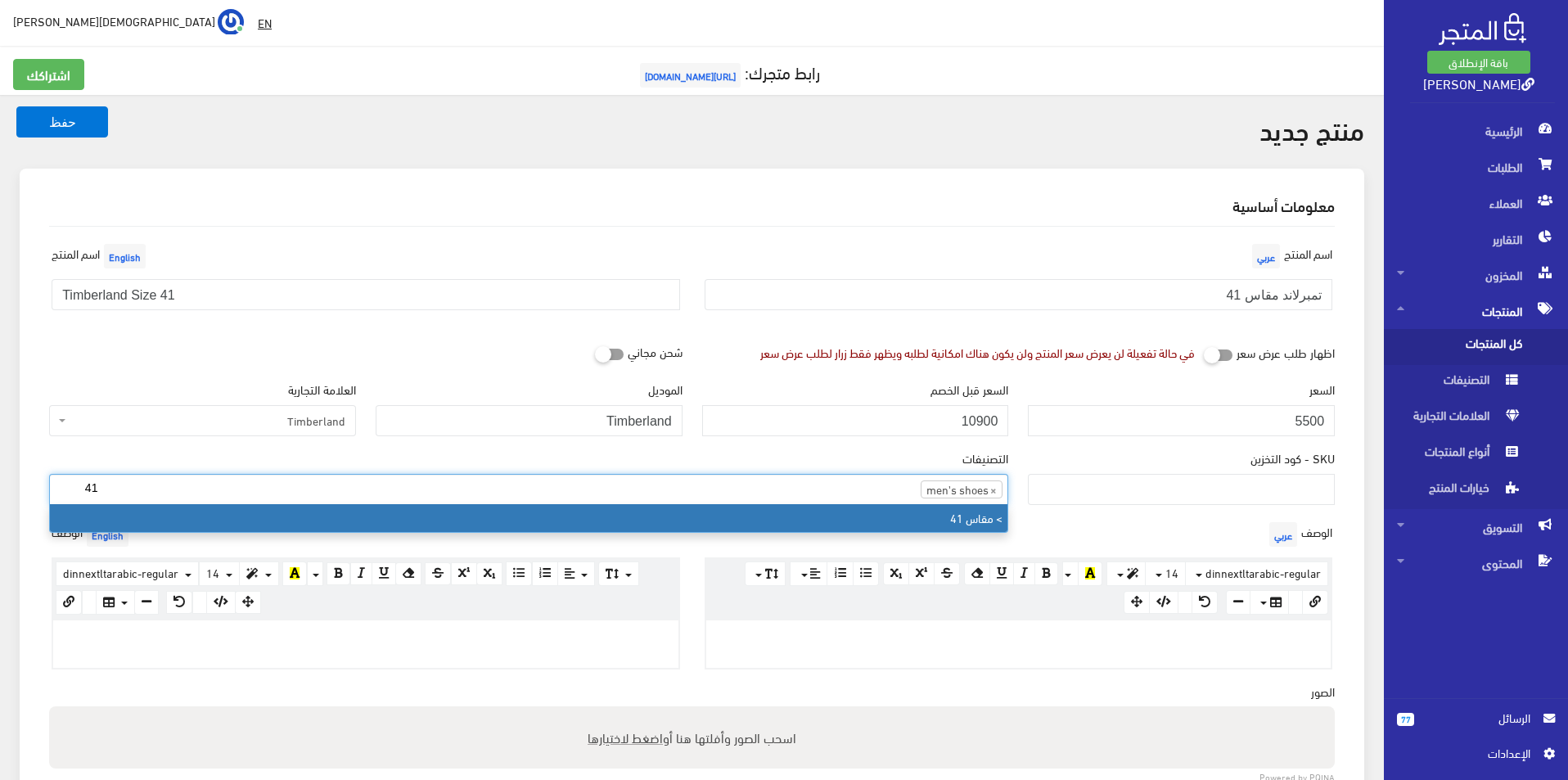
type input "41"
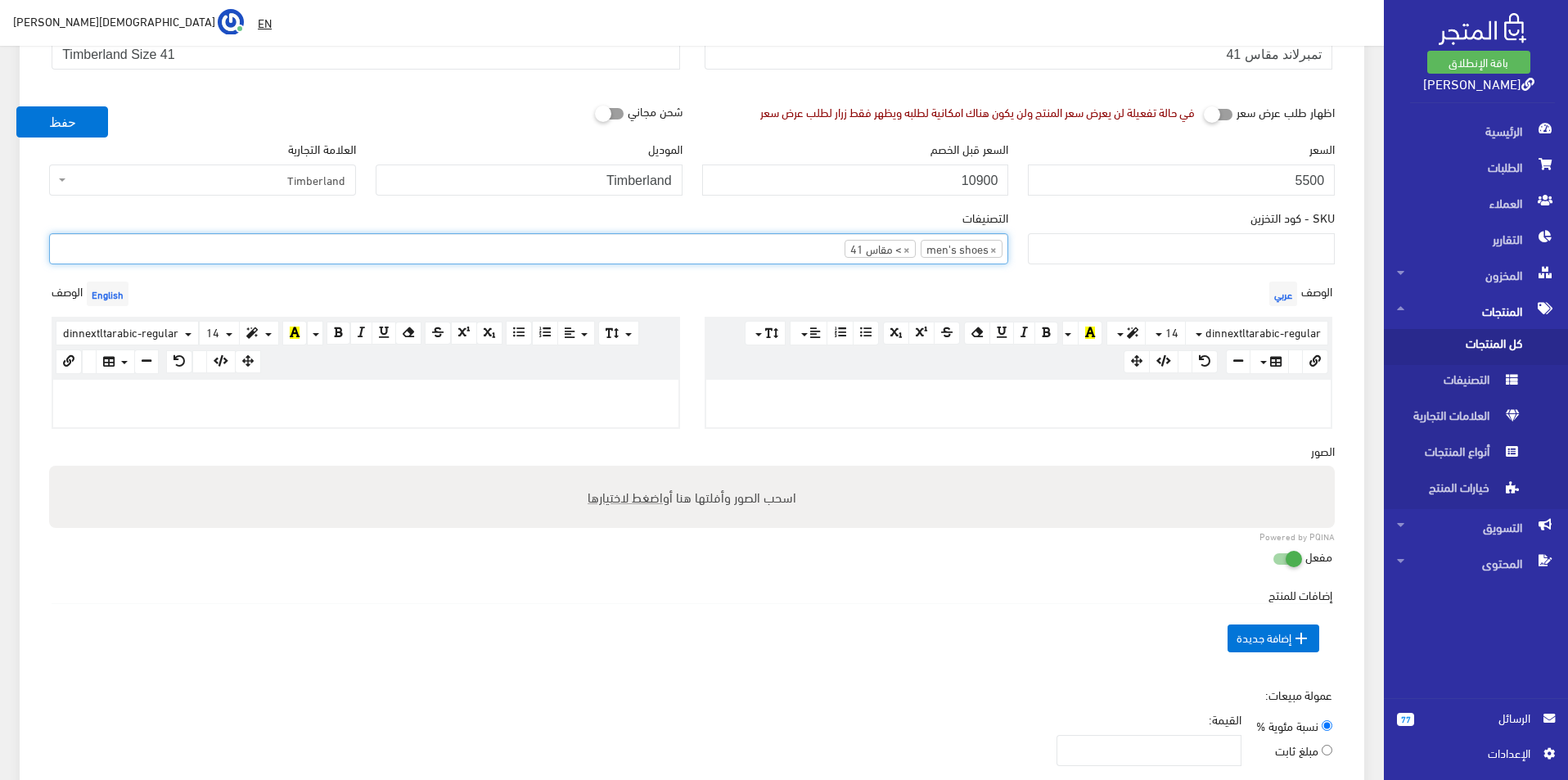
scroll to position [245, 0]
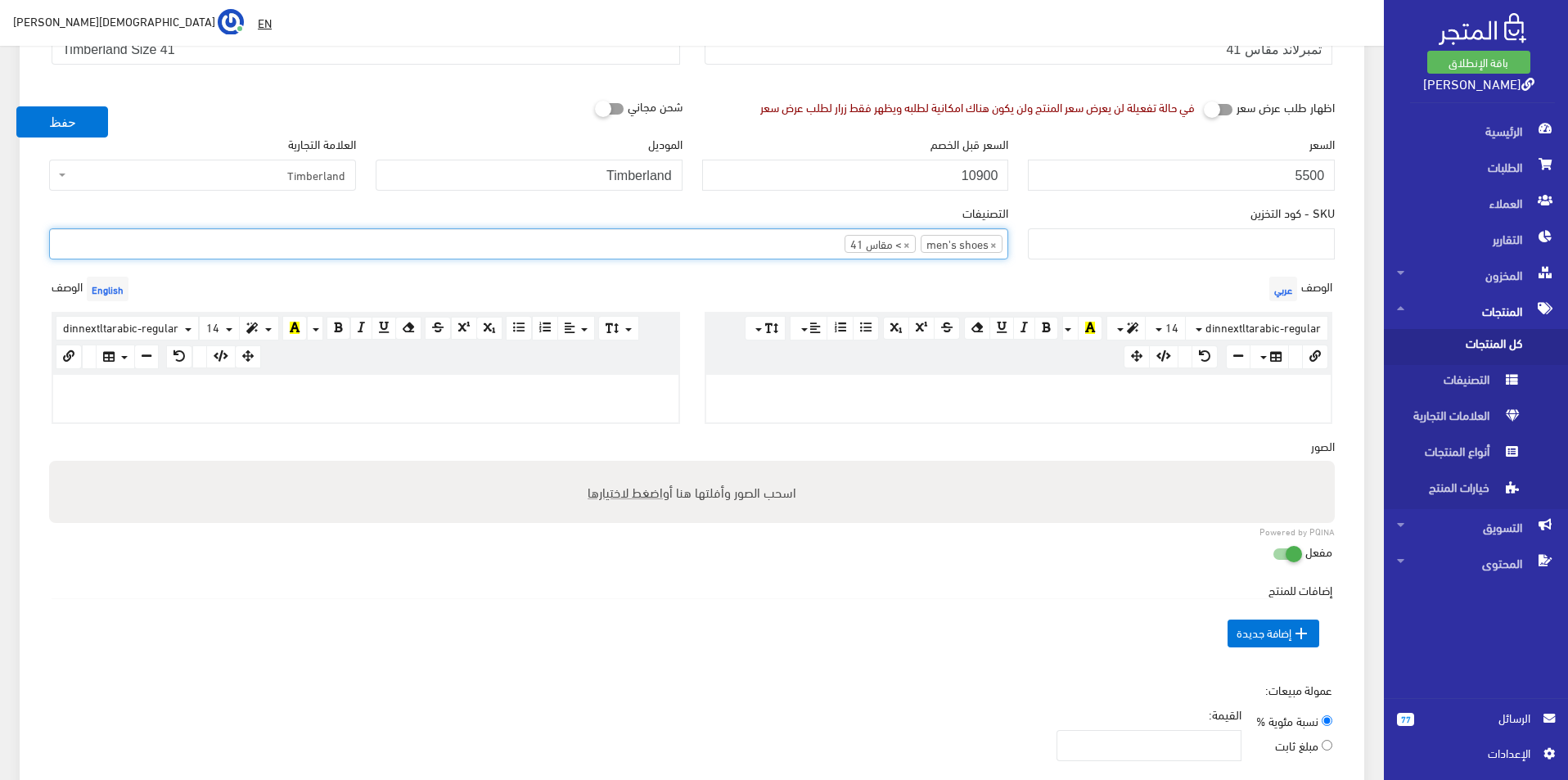
click at [536, 410] on div at bounding box center [365, 398] width 625 height 47
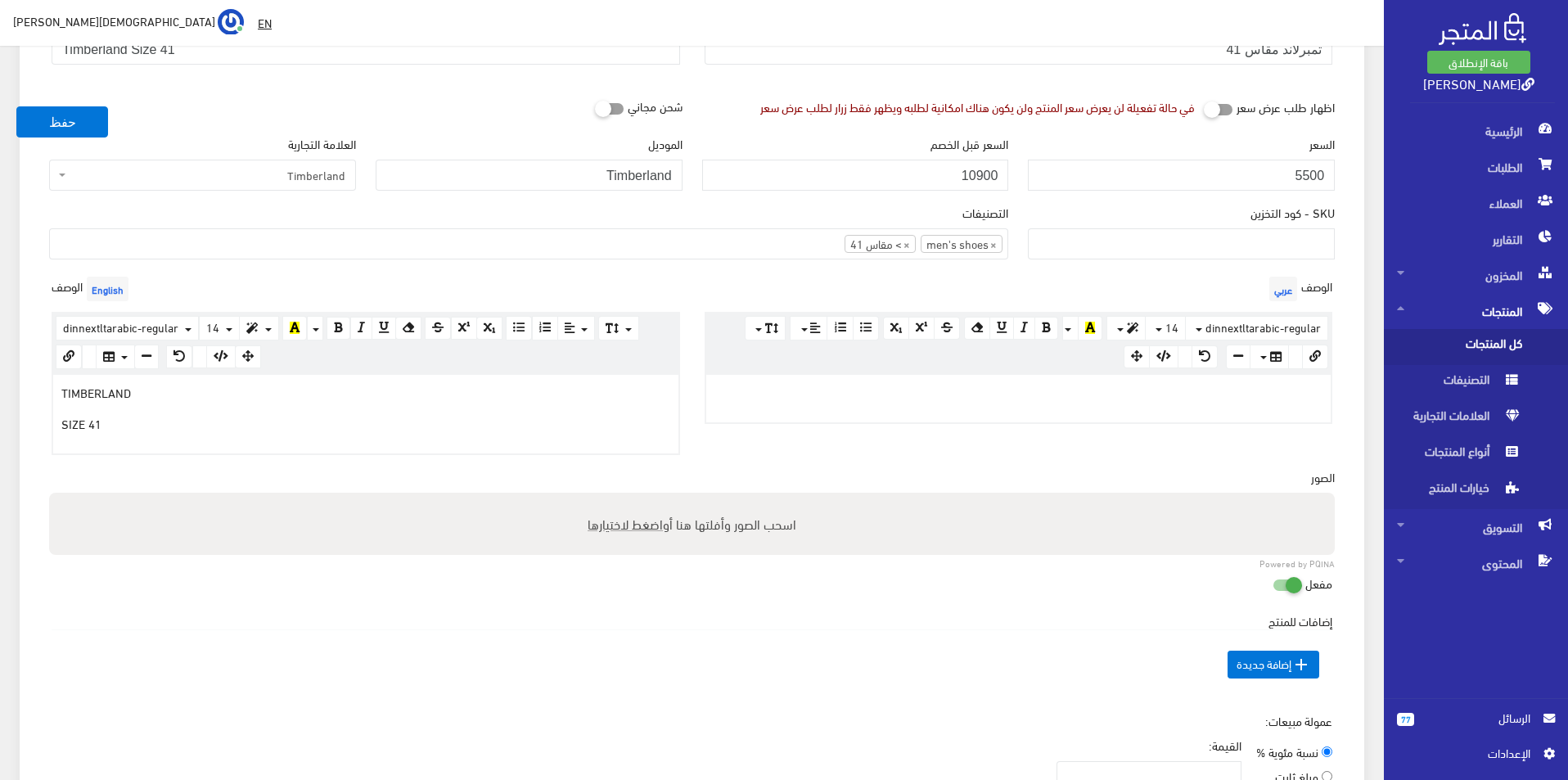
click at [761, 379] on div at bounding box center [1019, 398] width 625 height 47
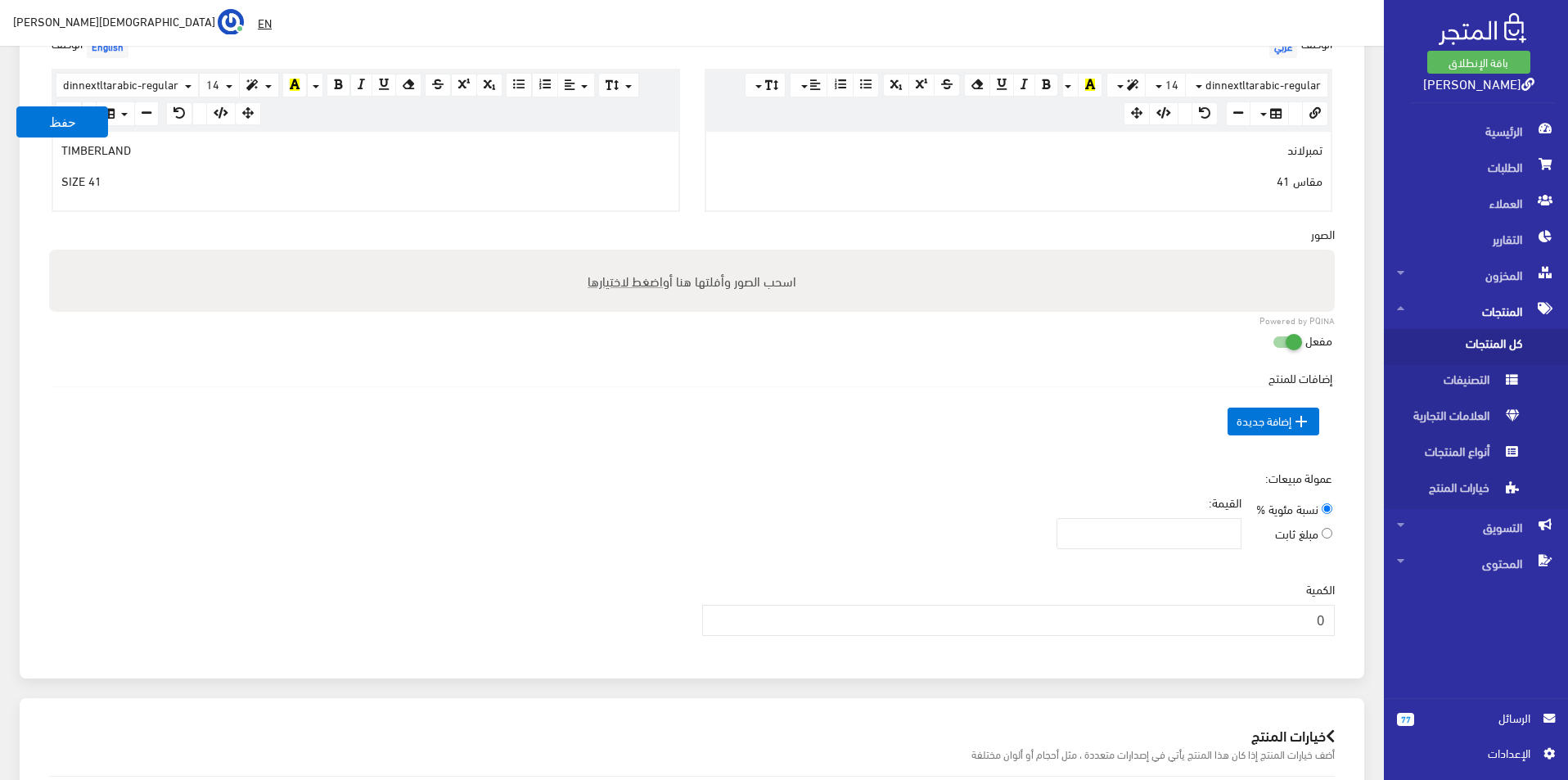
scroll to position [491, 0]
type input "1"
click at [721, 611] on input "1" at bounding box center [1019, 619] width 633 height 31
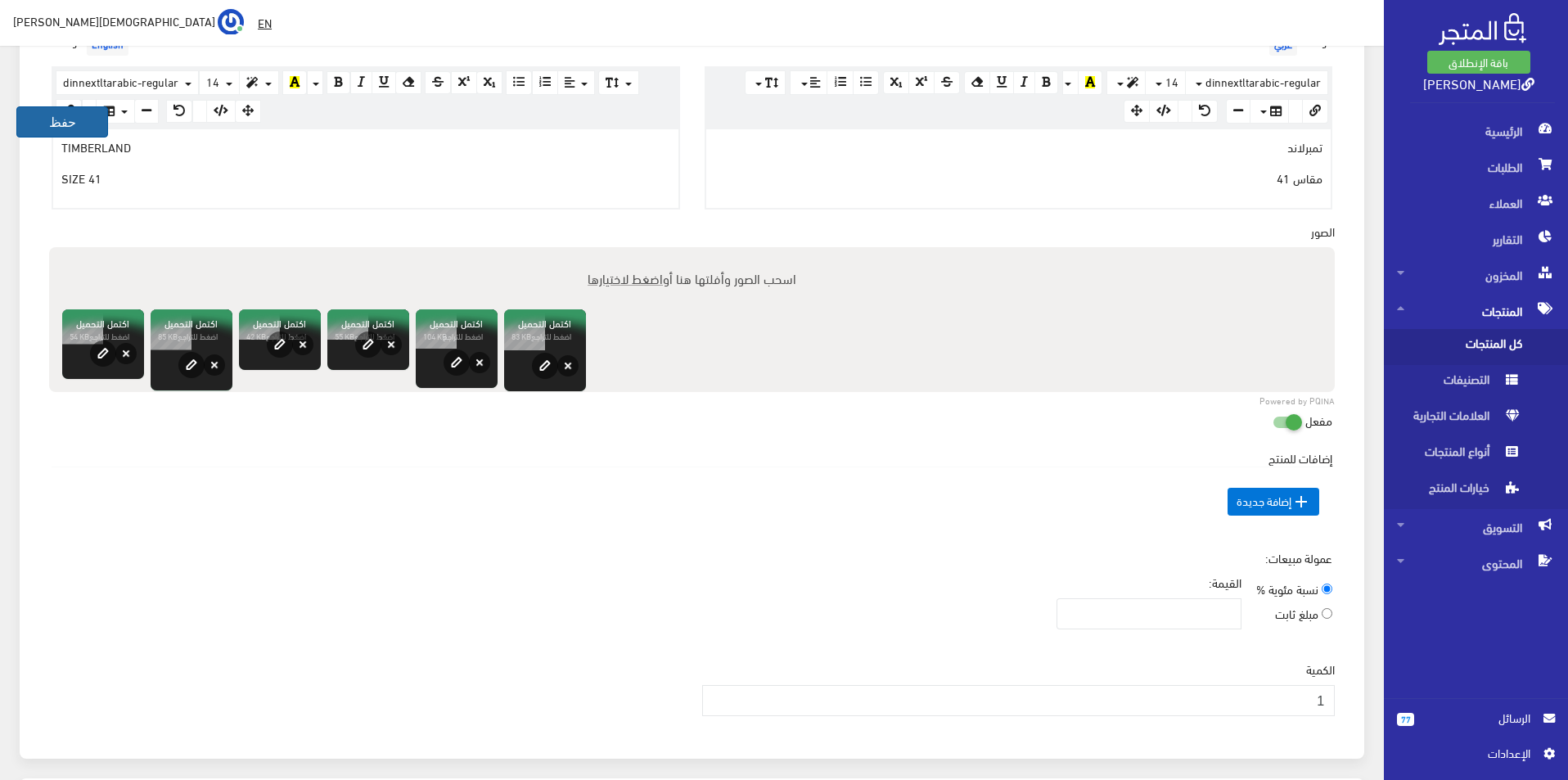
click at [69, 114] on button "حفظ" at bounding box center [62, 122] width 92 height 31
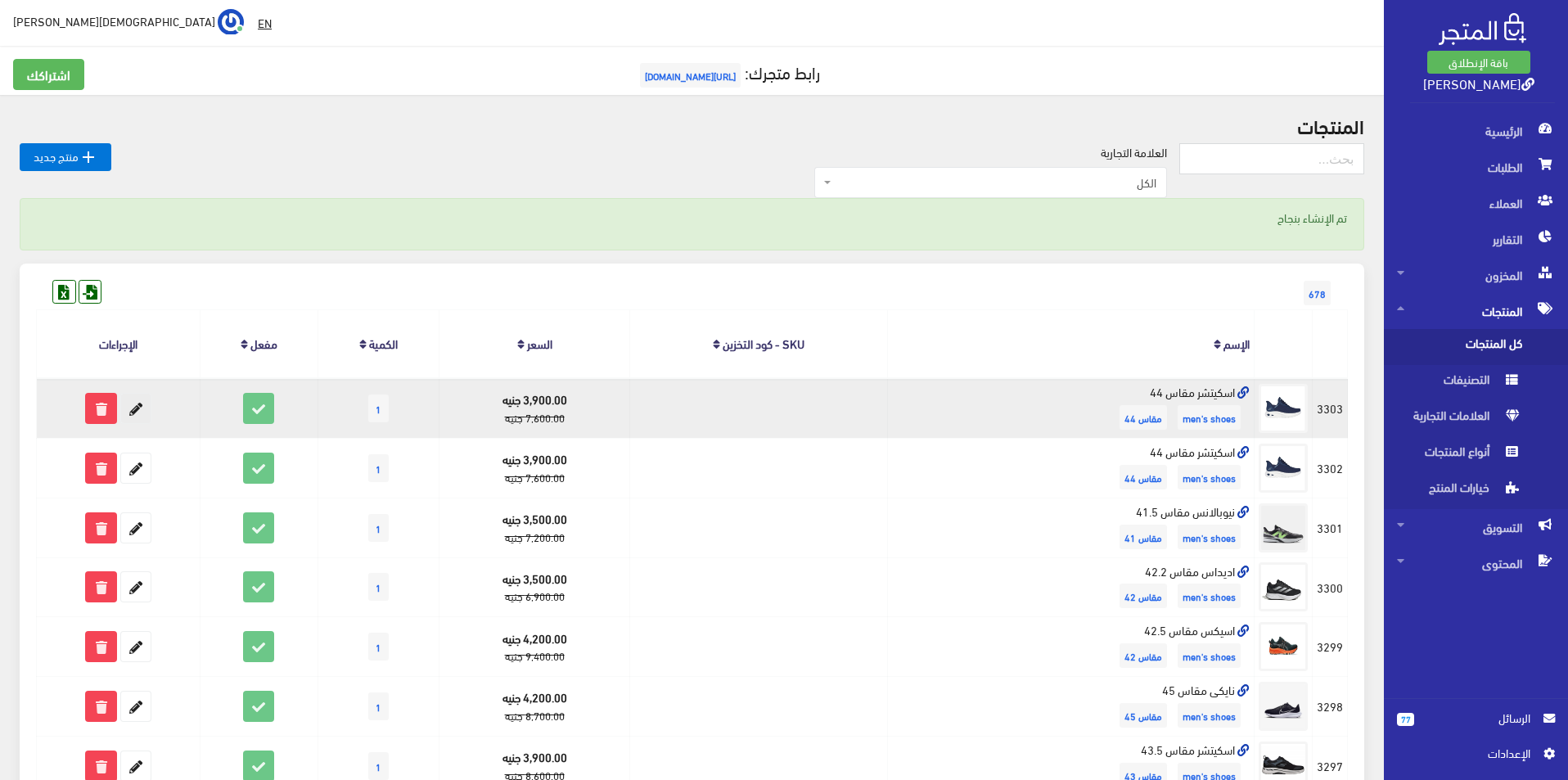
click at [137, 396] on icon at bounding box center [136, 409] width 30 height 30
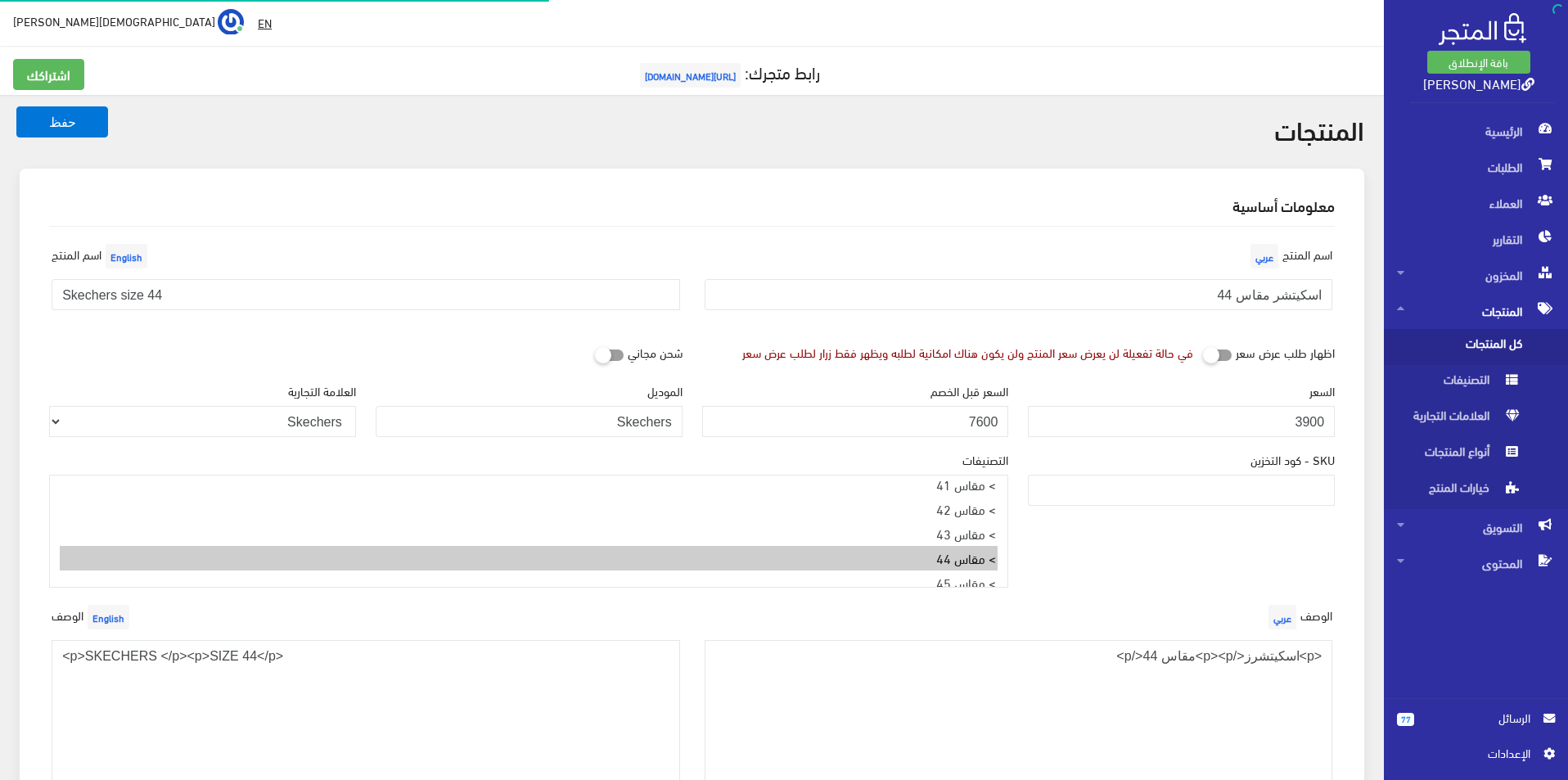
select select
click at [1162, 289] on input "اسكيتشر مقاس 44" at bounding box center [1019, 295] width 629 height 31
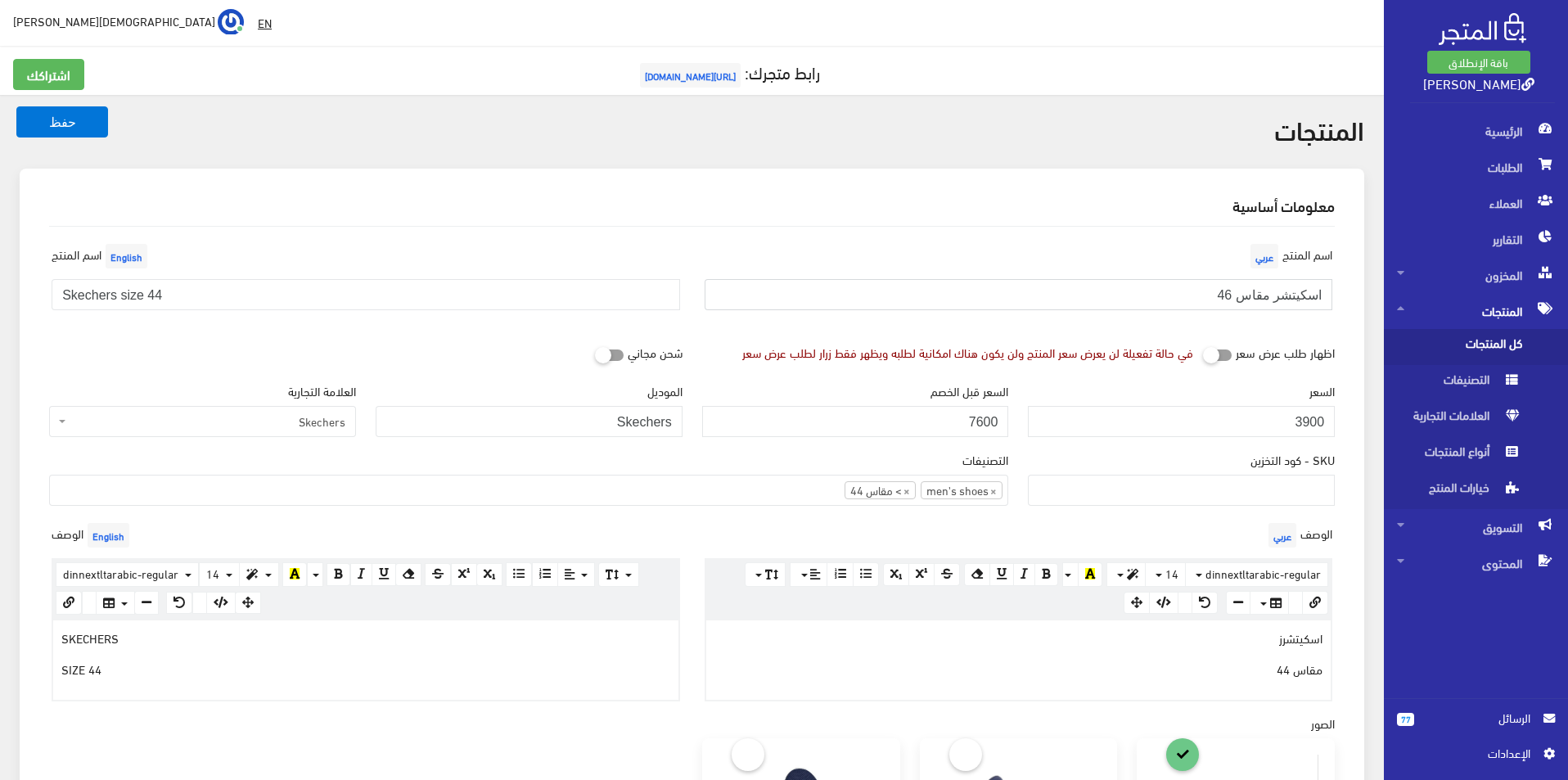
type input "اسكيتشر مقاس 46"
click at [370, 304] on input "Skechers size 44" at bounding box center [366, 295] width 629 height 31
type input "Skechers size 46"
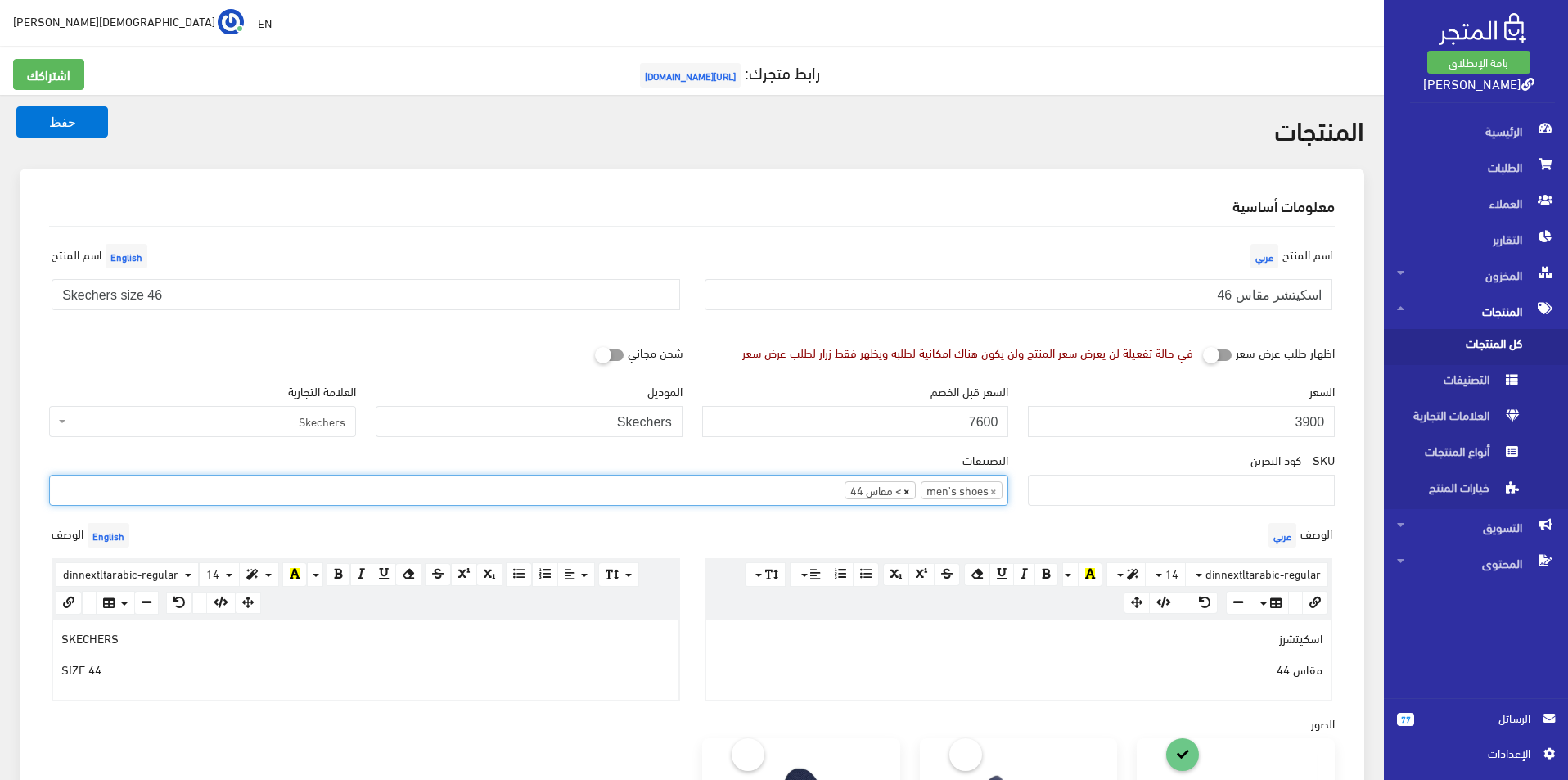
click at [907, 490] on span "×" at bounding box center [907, 491] width 6 height 17
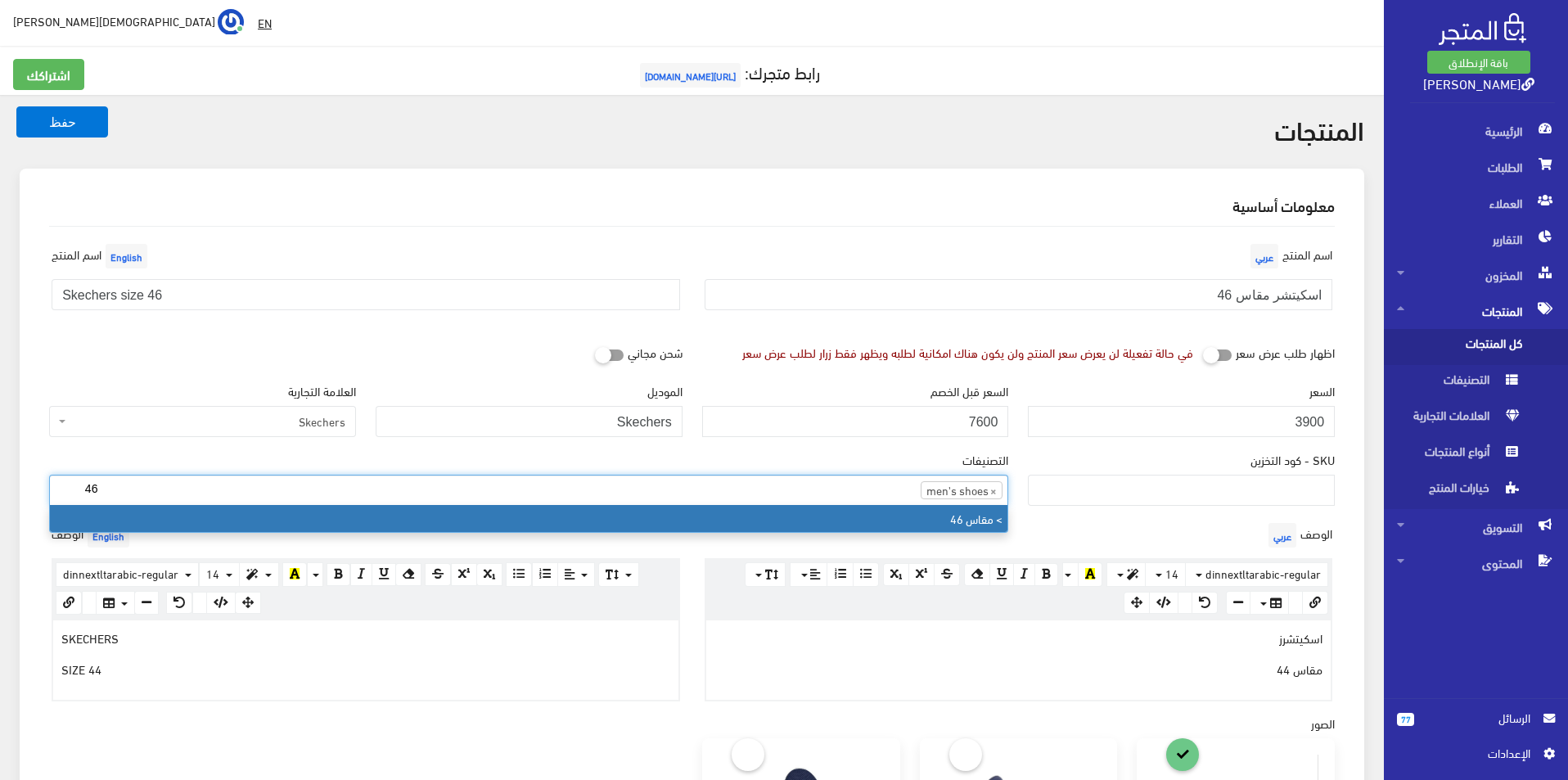
type input "46"
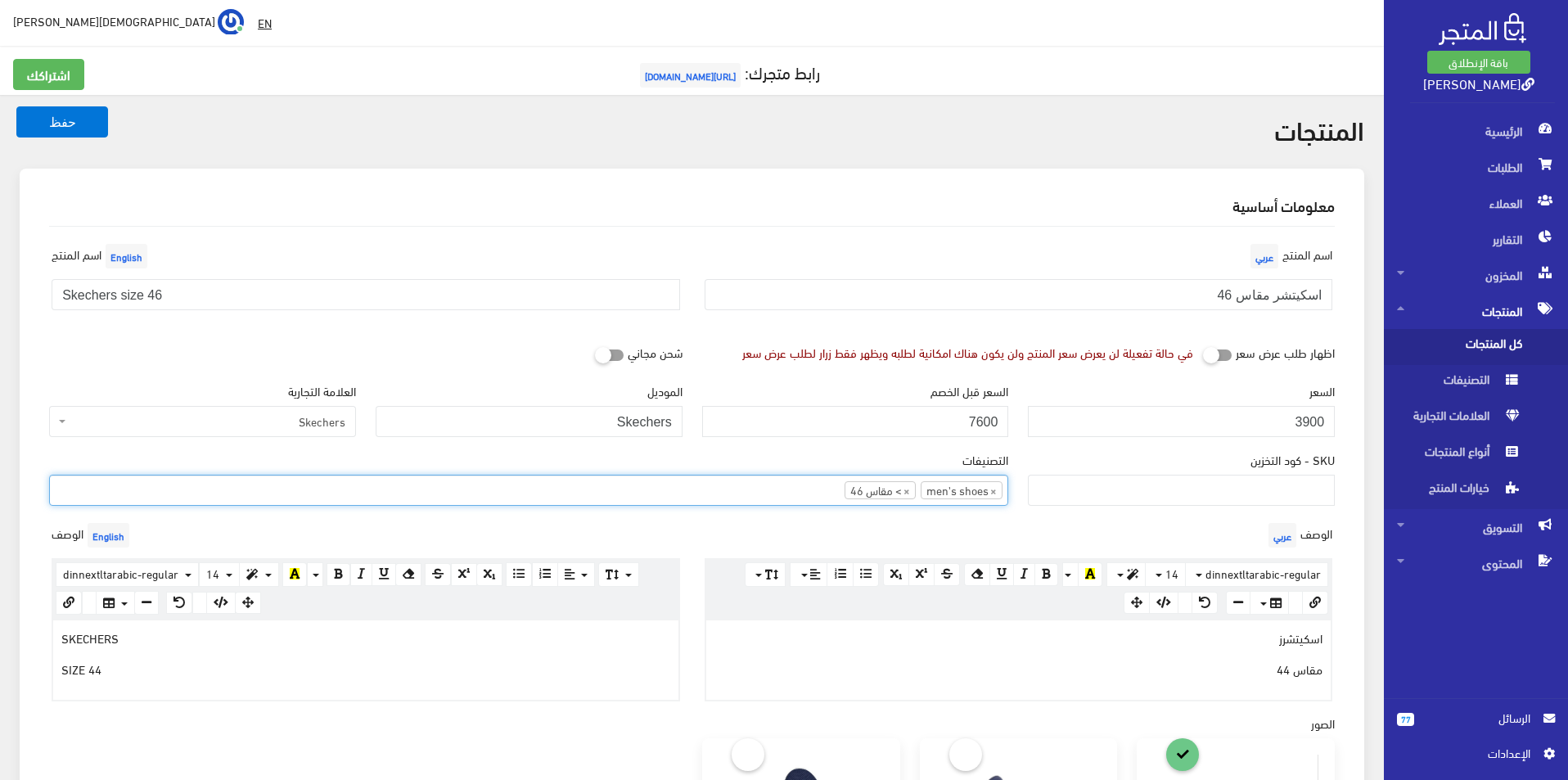
click at [1213, 685] on div "اسكيتشرز مقاس 44" at bounding box center [1019, 660] width 625 height 79
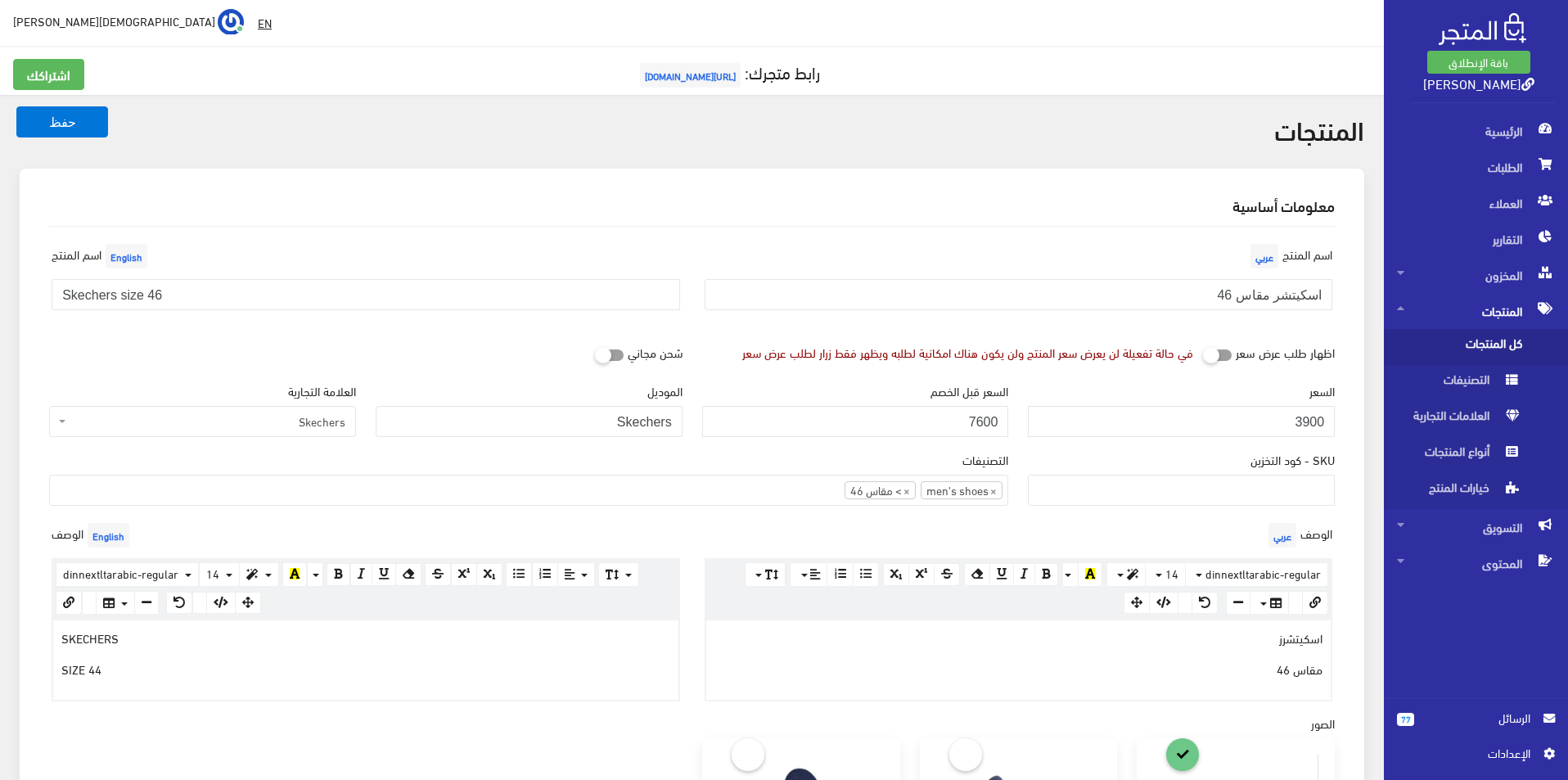
click at [227, 687] on div "SKECHERS SIZE 44" at bounding box center [365, 660] width 625 height 79
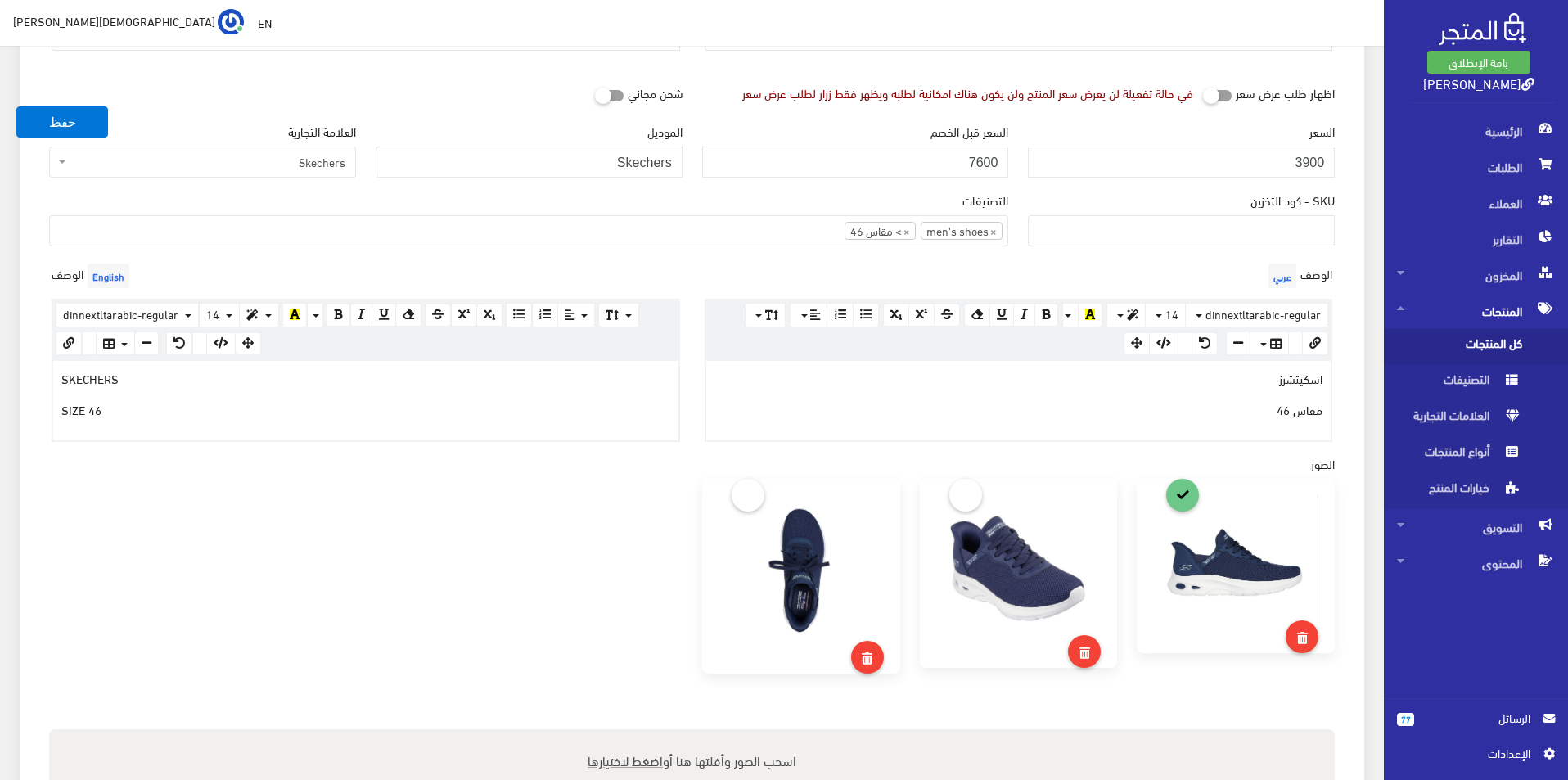
scroll to position [409, 0]
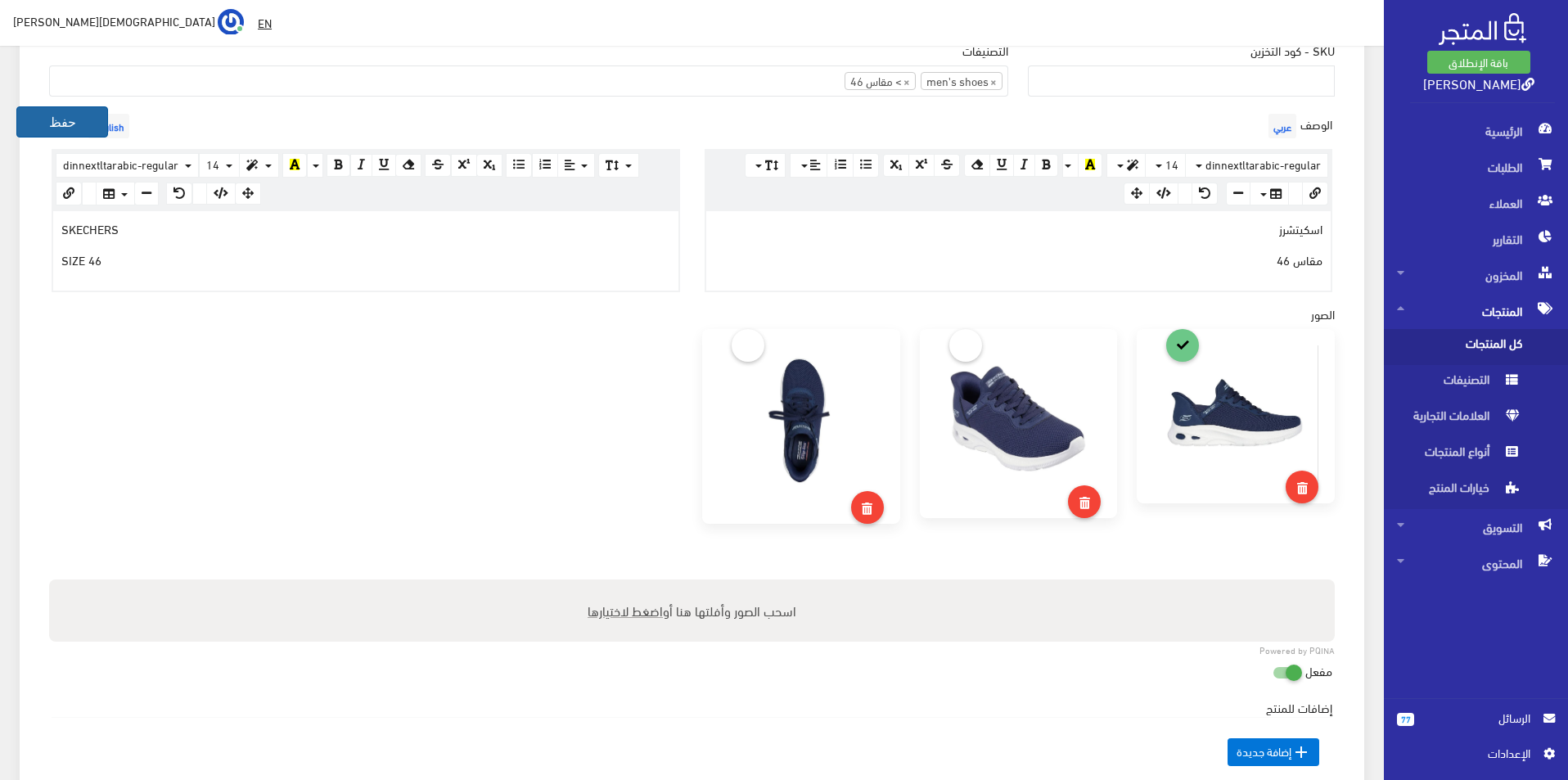
click at [78, 126] on button "حفظ" at bounding box center [62, 122] width 92 height 31
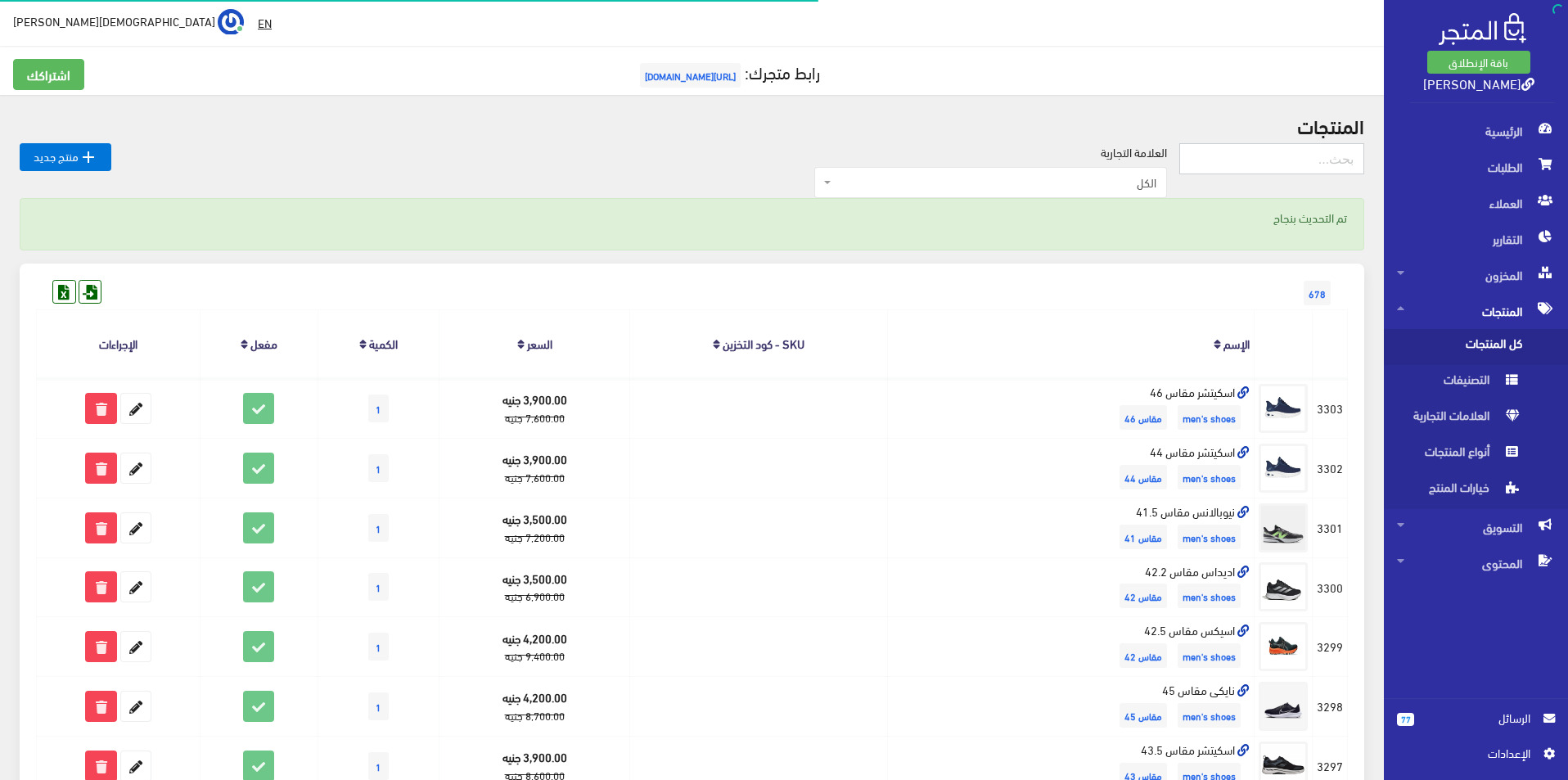
click at [1246, 166] on input "text" at bounding box center [1273, 159] width 185 height 31
type input "SIZE 44"
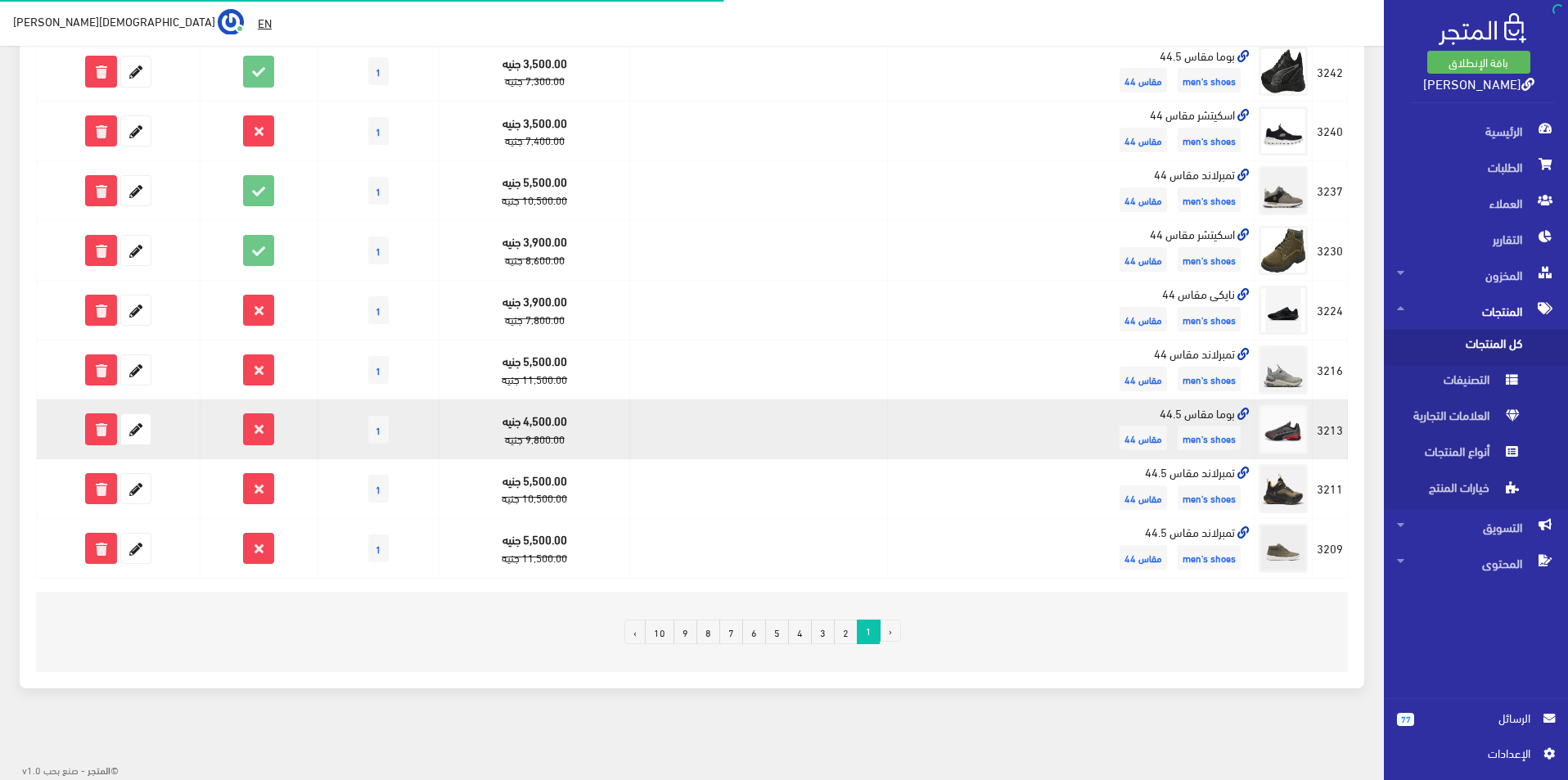
scroll to position [927, 0]
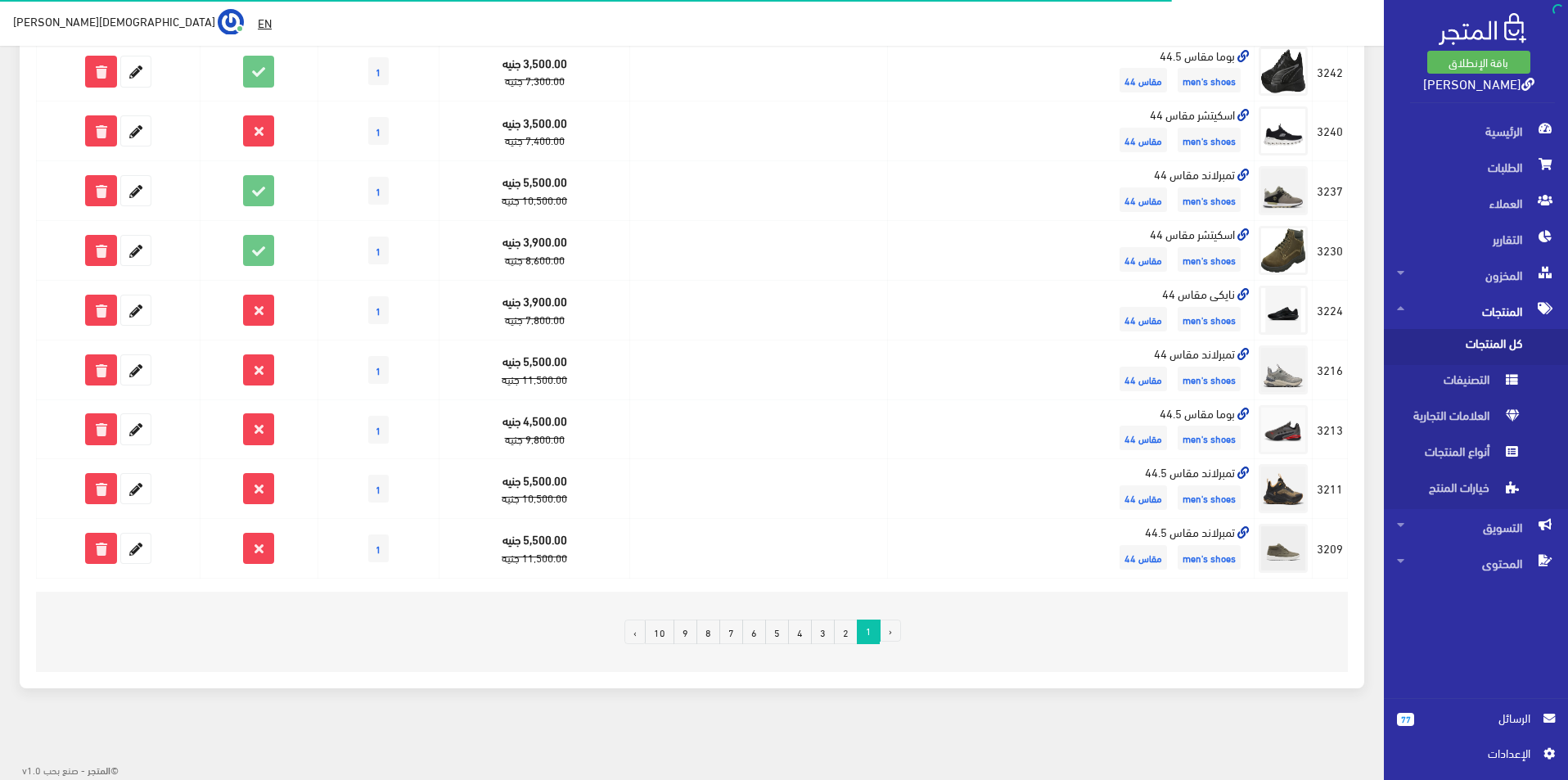
click at [800, 633] on link "4" at bounding box center [800, 632] width 24 height 25
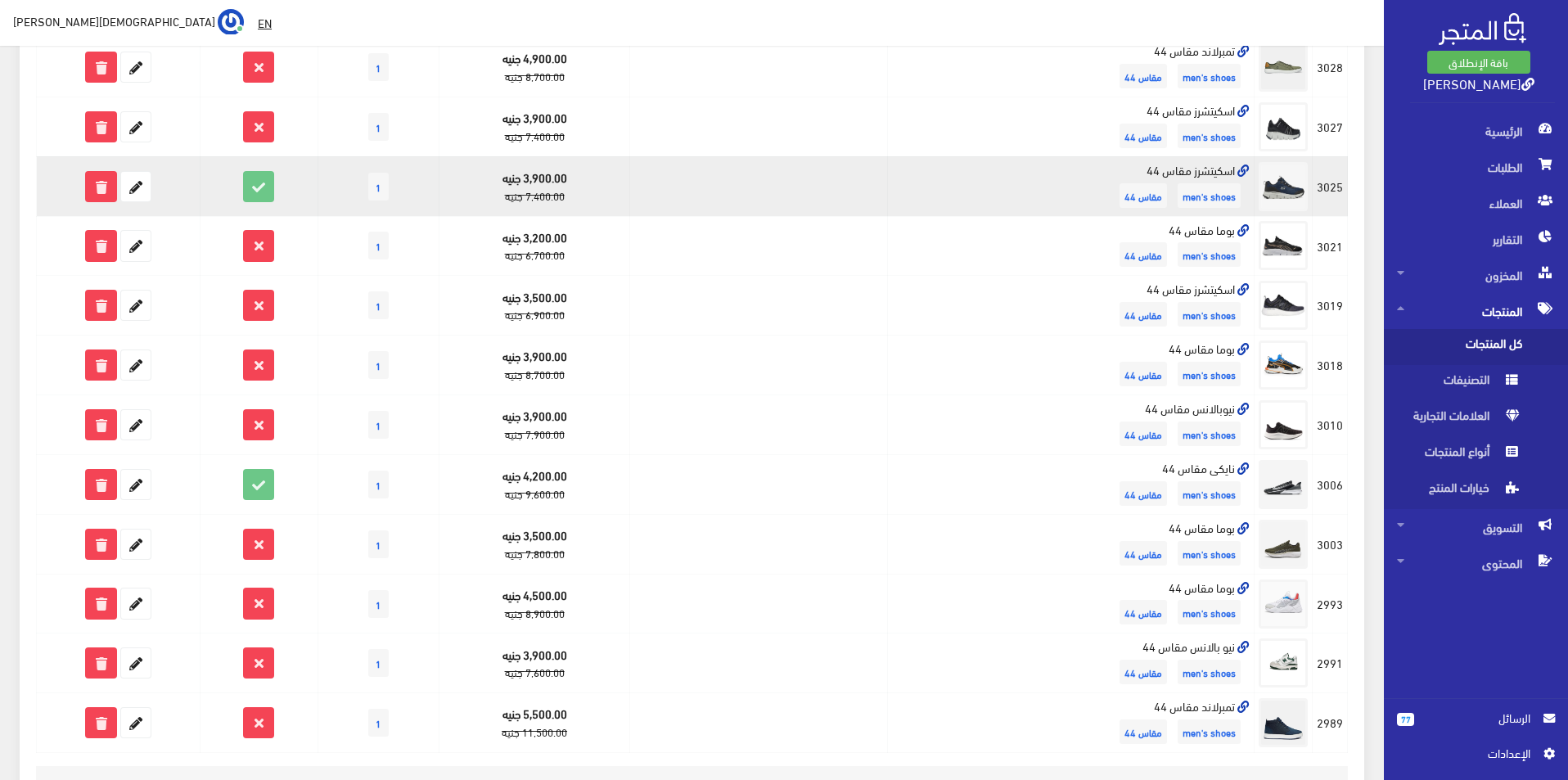
scroll to position [819, 0]
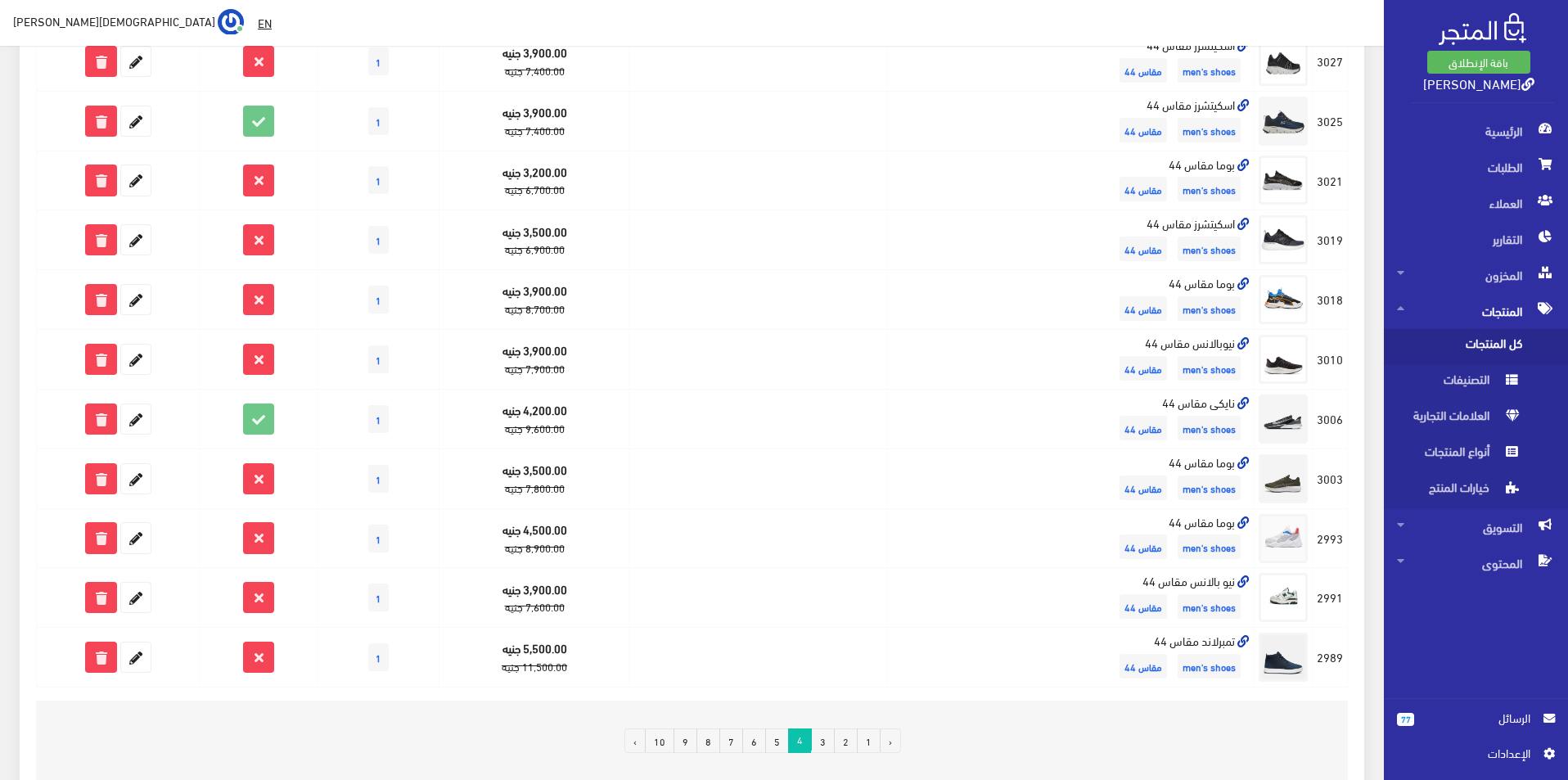
click at [783, 742] on link "5" at bounding box center [777, 741] width 24 height 25
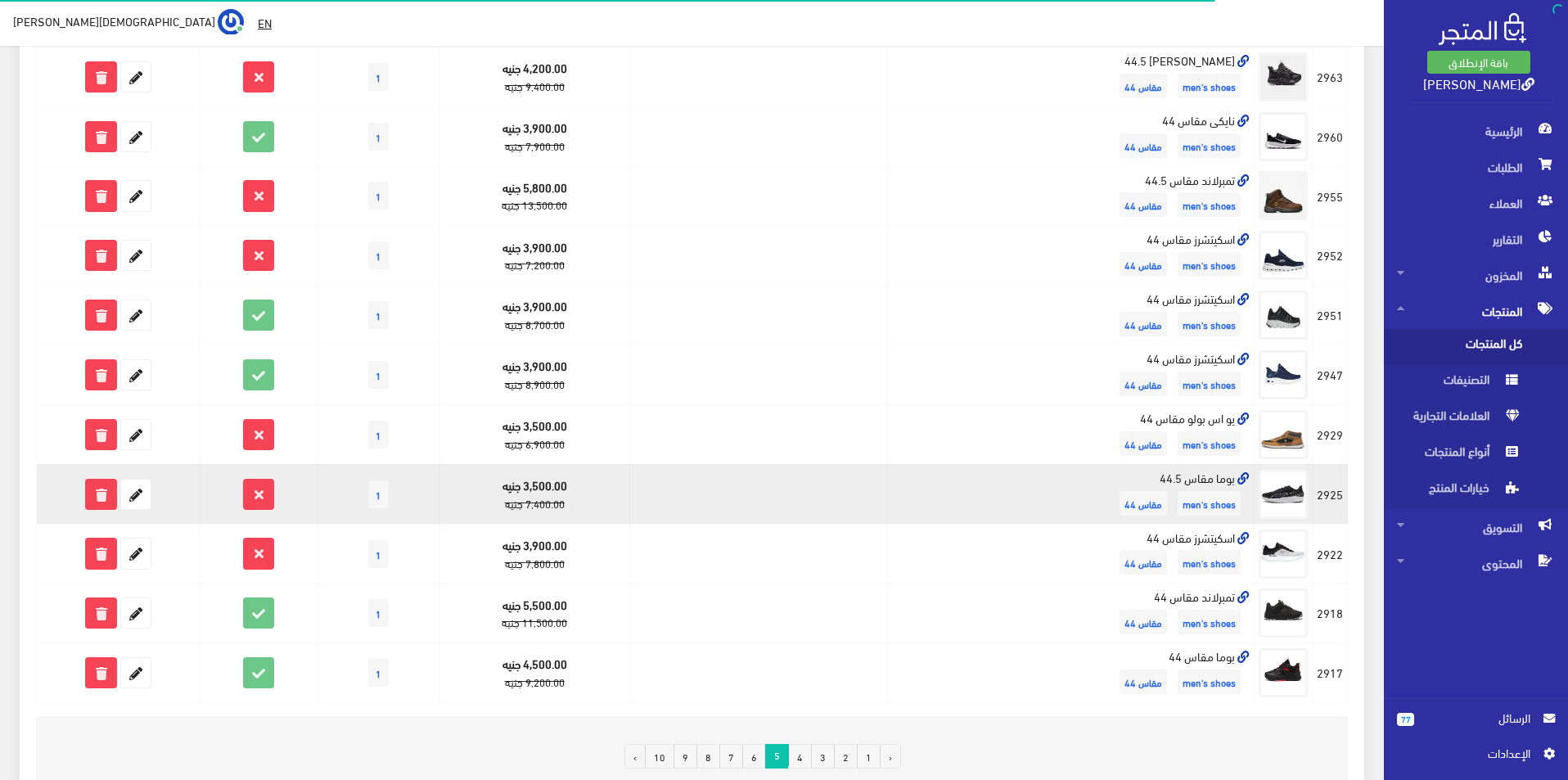
scroll to position [927, 0]
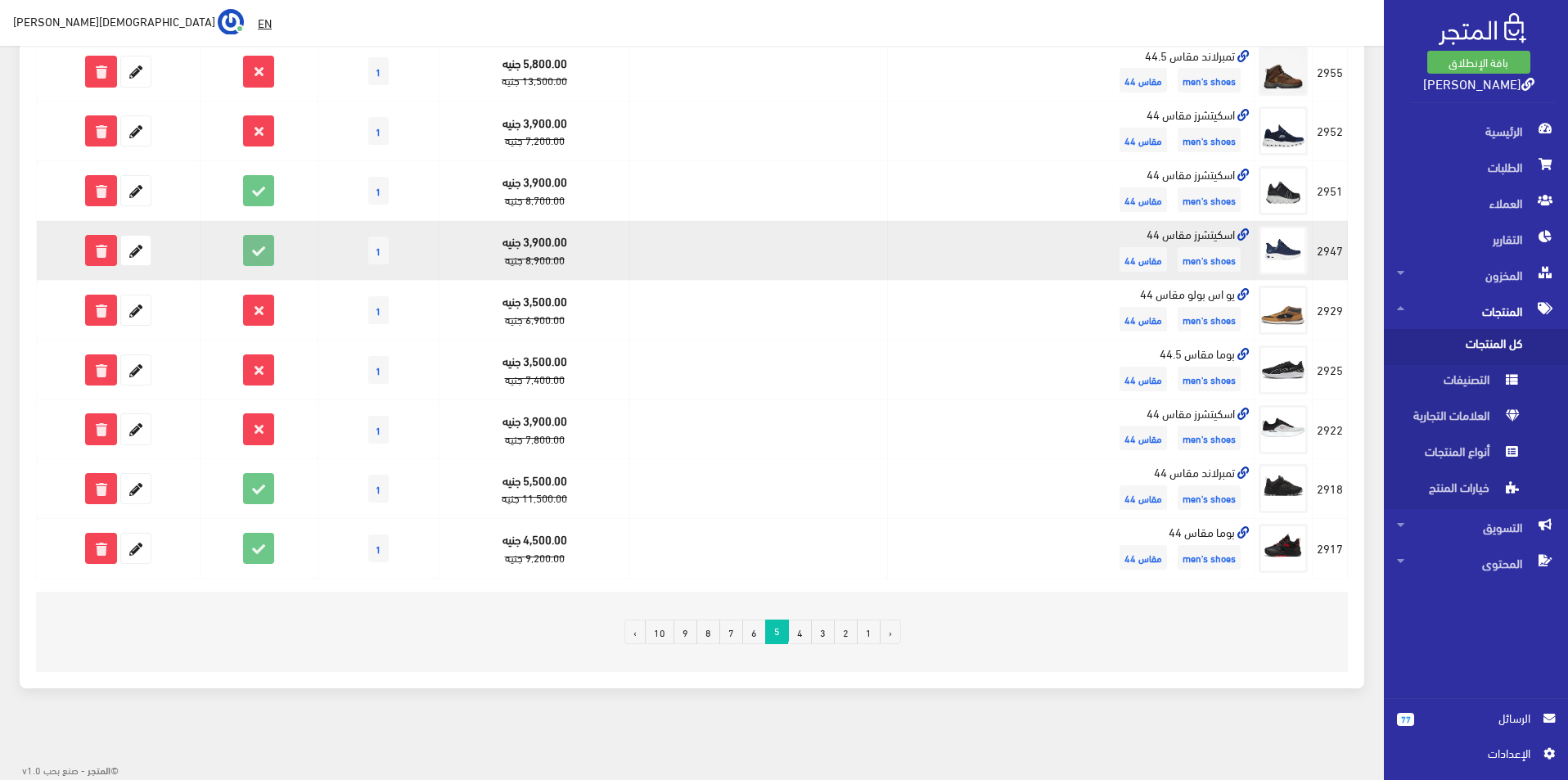
click at [264, 246] on icon at bounding box center [258, 251] width 30 height 30
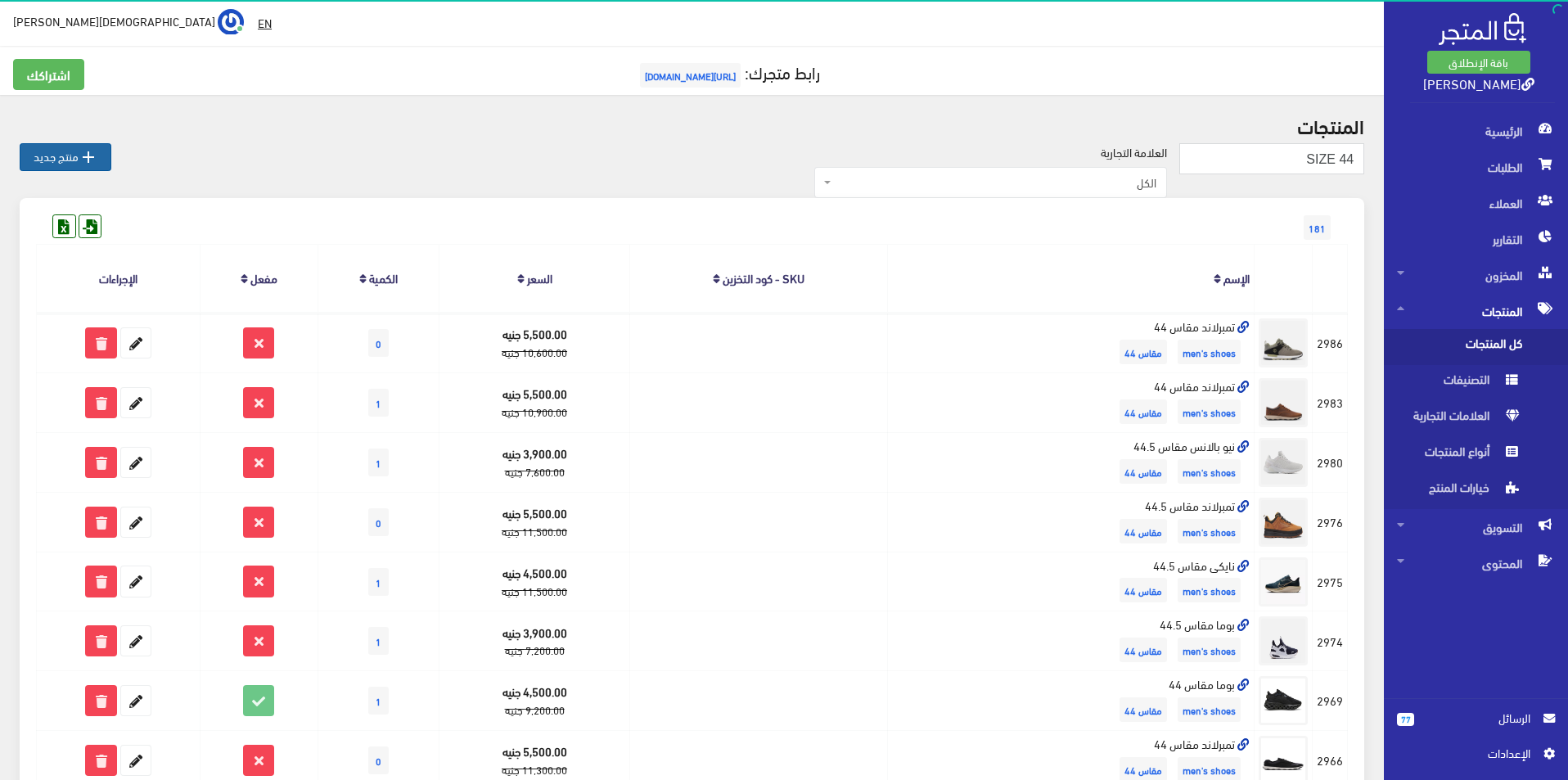
click at [92, 160] on icon "" at bounding box center [88, 157] width 19 height 19
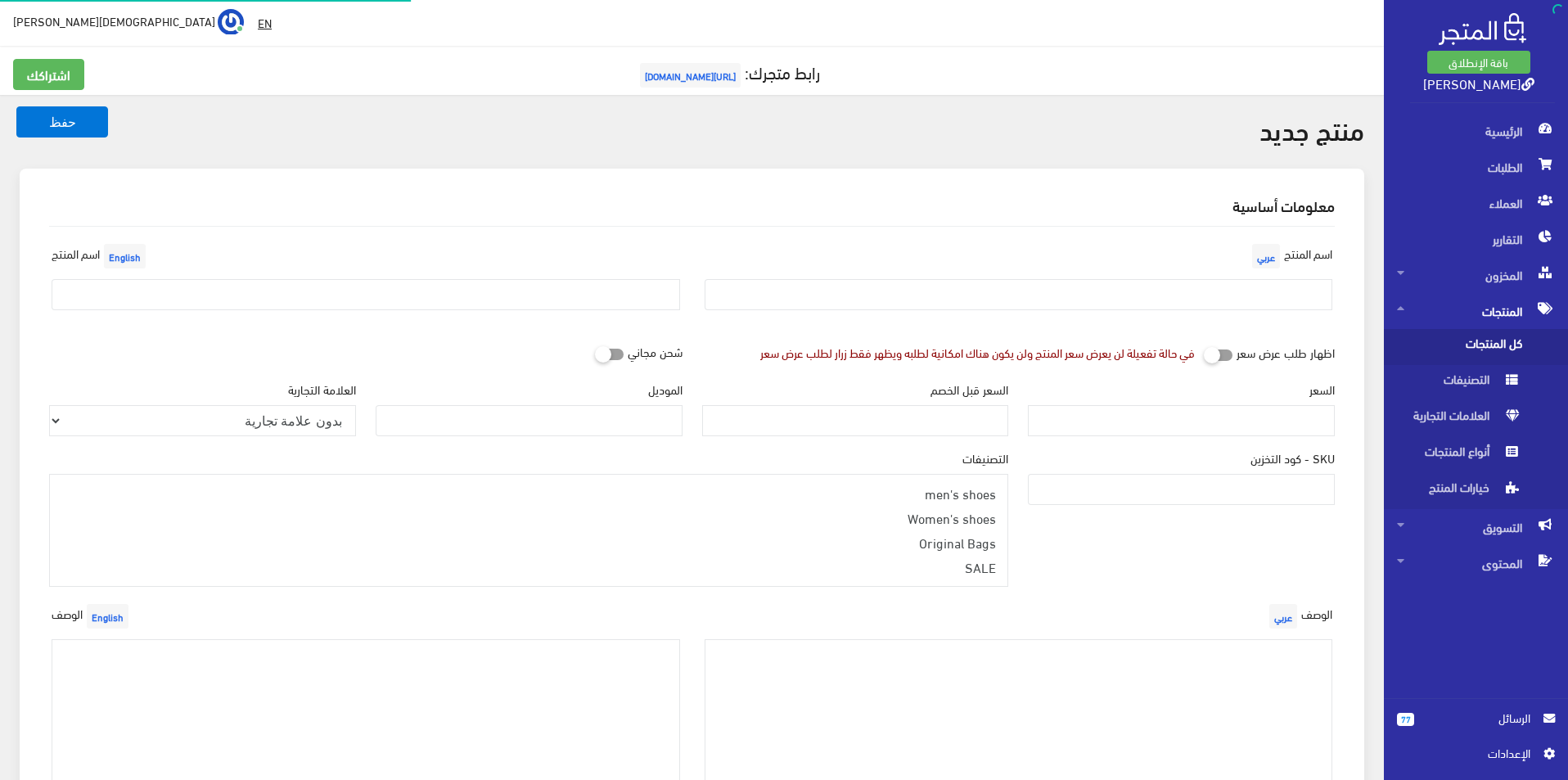
select select
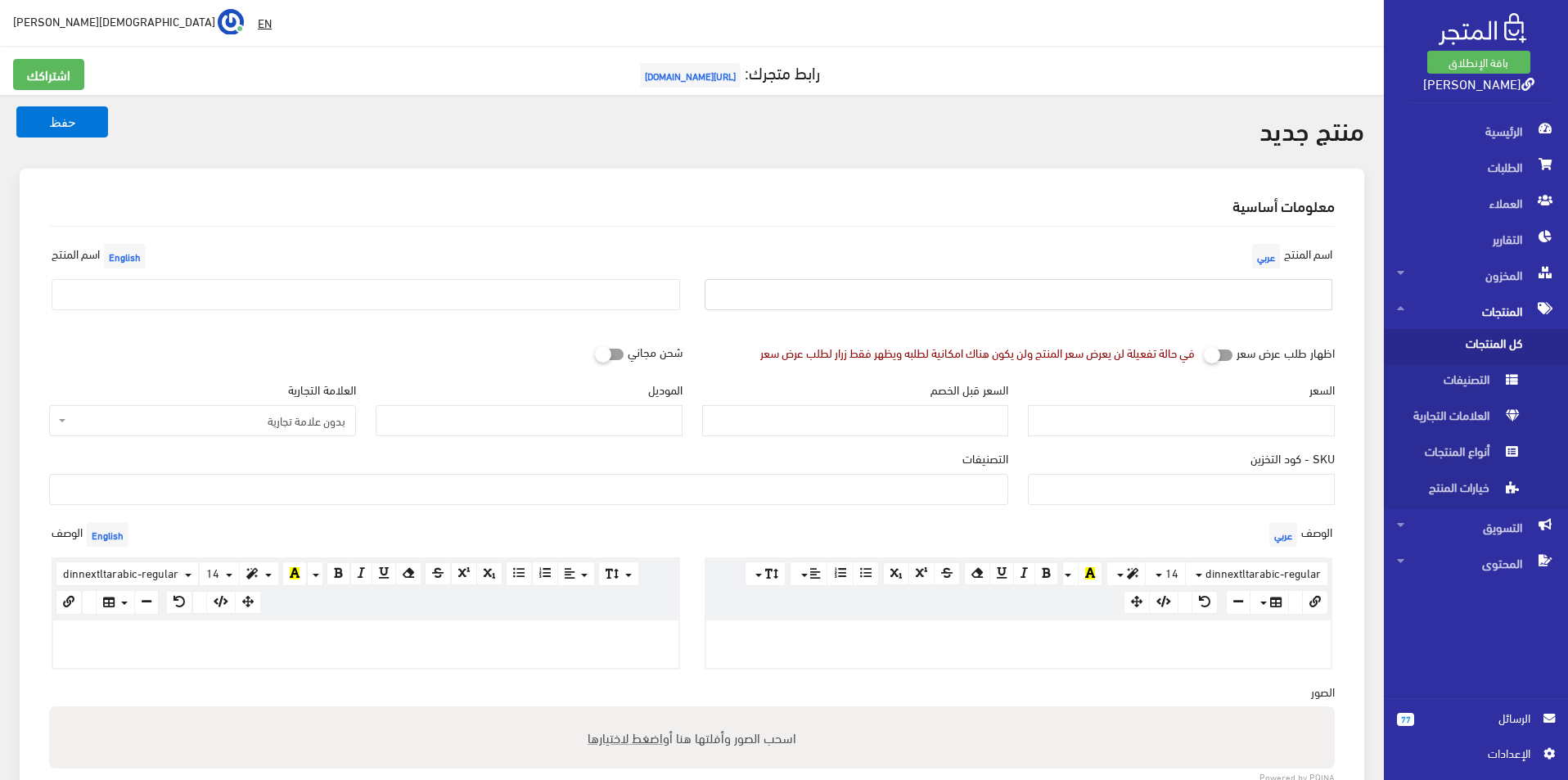
click at [1103, 283] on input "text" at bounding box center [1019, 295] width 629 height 31
type input "اسكيتشر مقاس 45"
click at [502, 286] on input "text" at bounding box center [366, 295] width 629 height 31
type input "Skechers size 45"
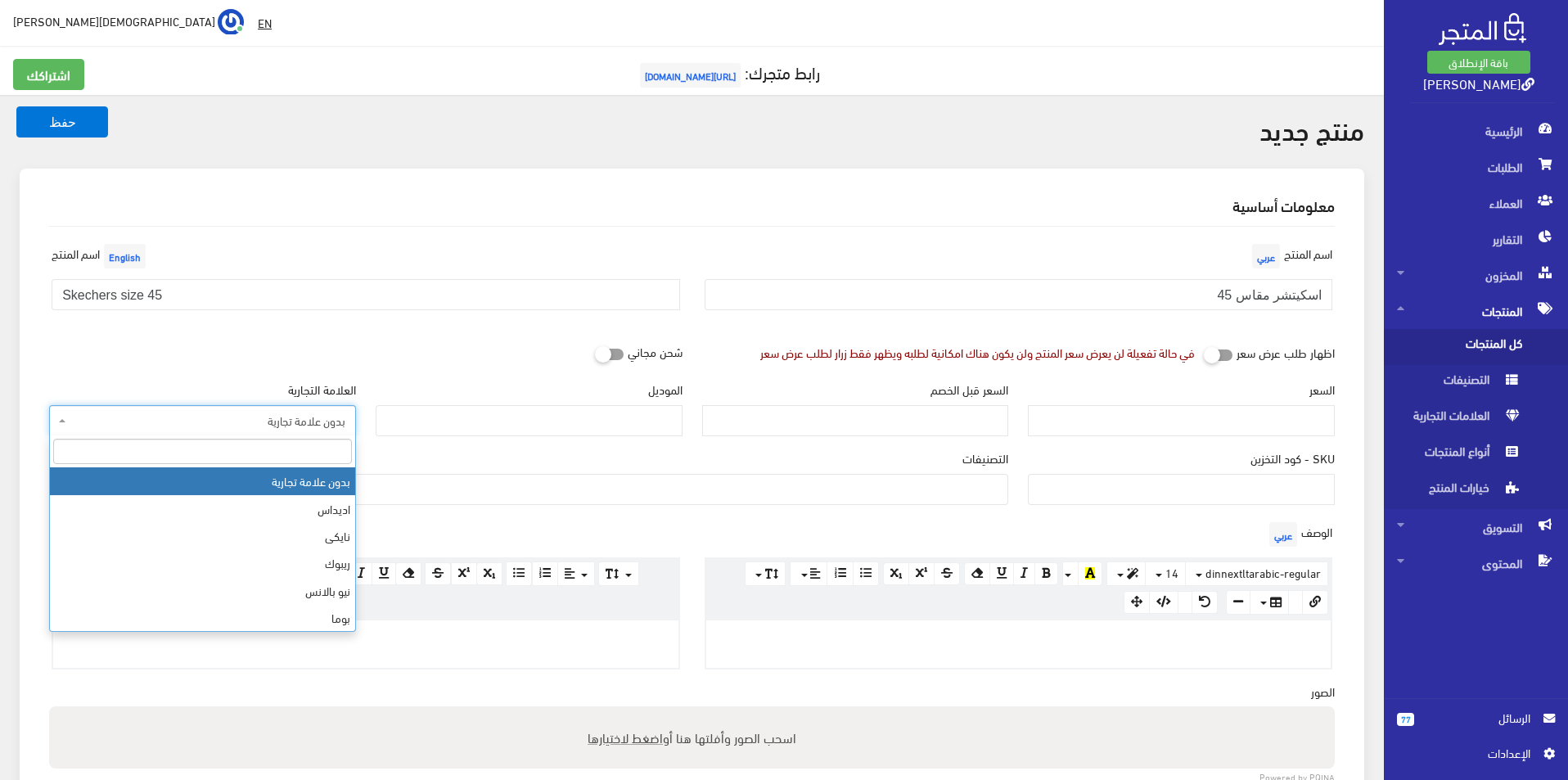
click at [282, 426] on span "بدون علامة تجارية" at bounding box center [207, 421] width 276 height 17
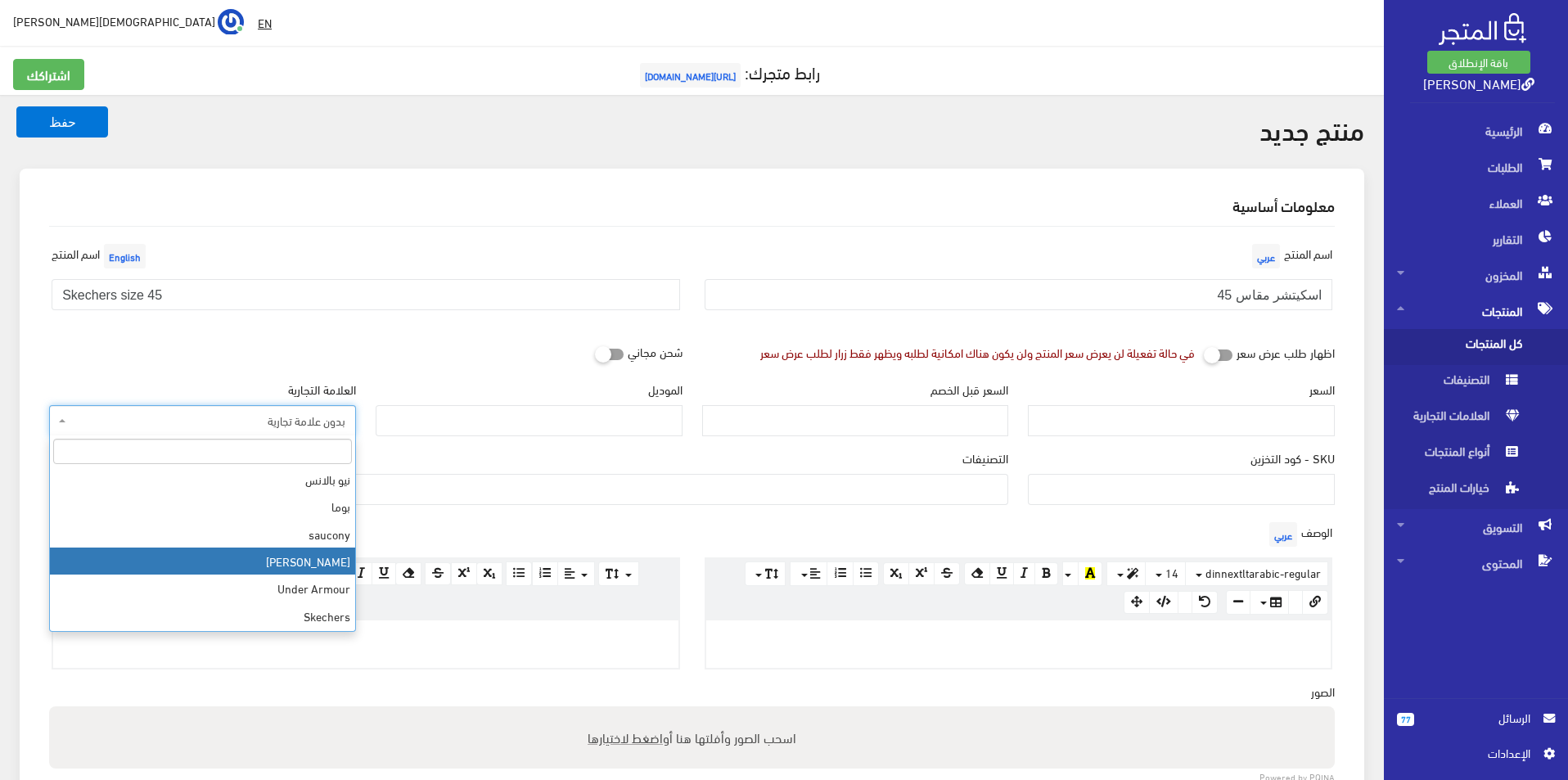
scroll to position [164, 0]
select select "11"
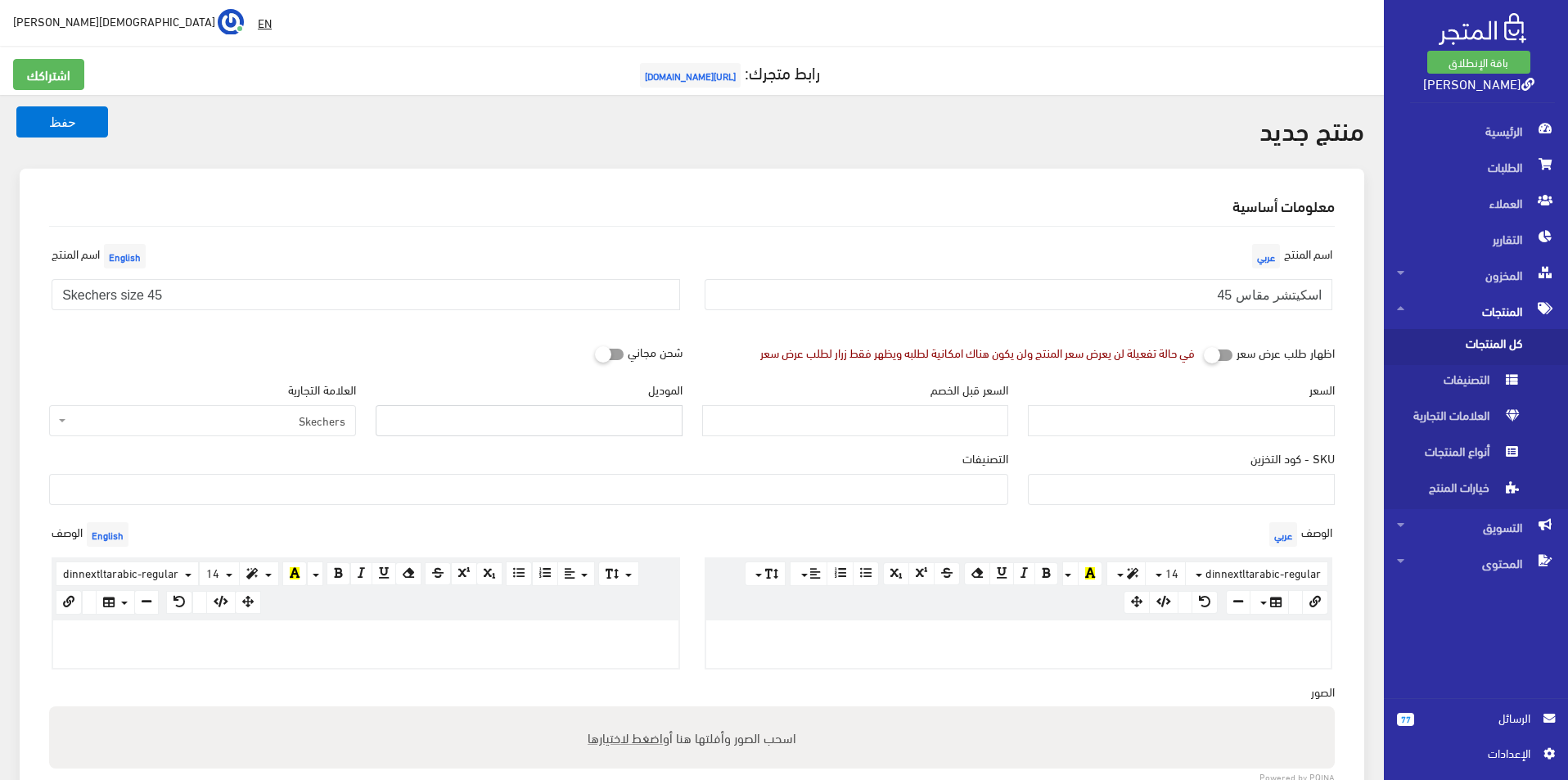
click at [468, 424] on input "الموديل" at bounding box center [529, 421] width 307 height 31
type input "Skechers"
click at [1130, 408] on input "السعر" at bounding box center [1181, 421] width 307 height 31
type input "3500"
type input "6700"
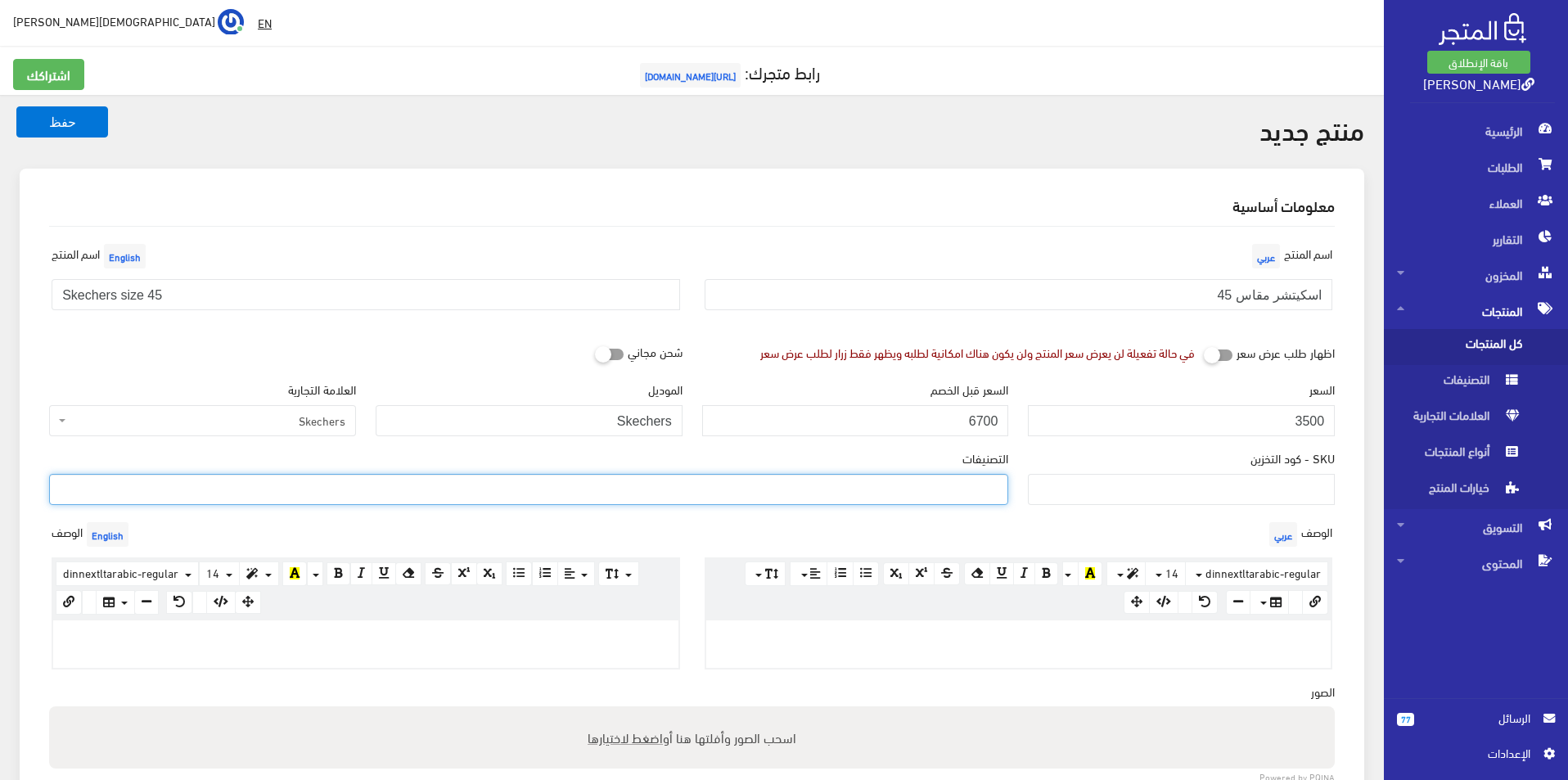
click at [960, 490] on ul at bounding box center [529, 488] width 958 height 26
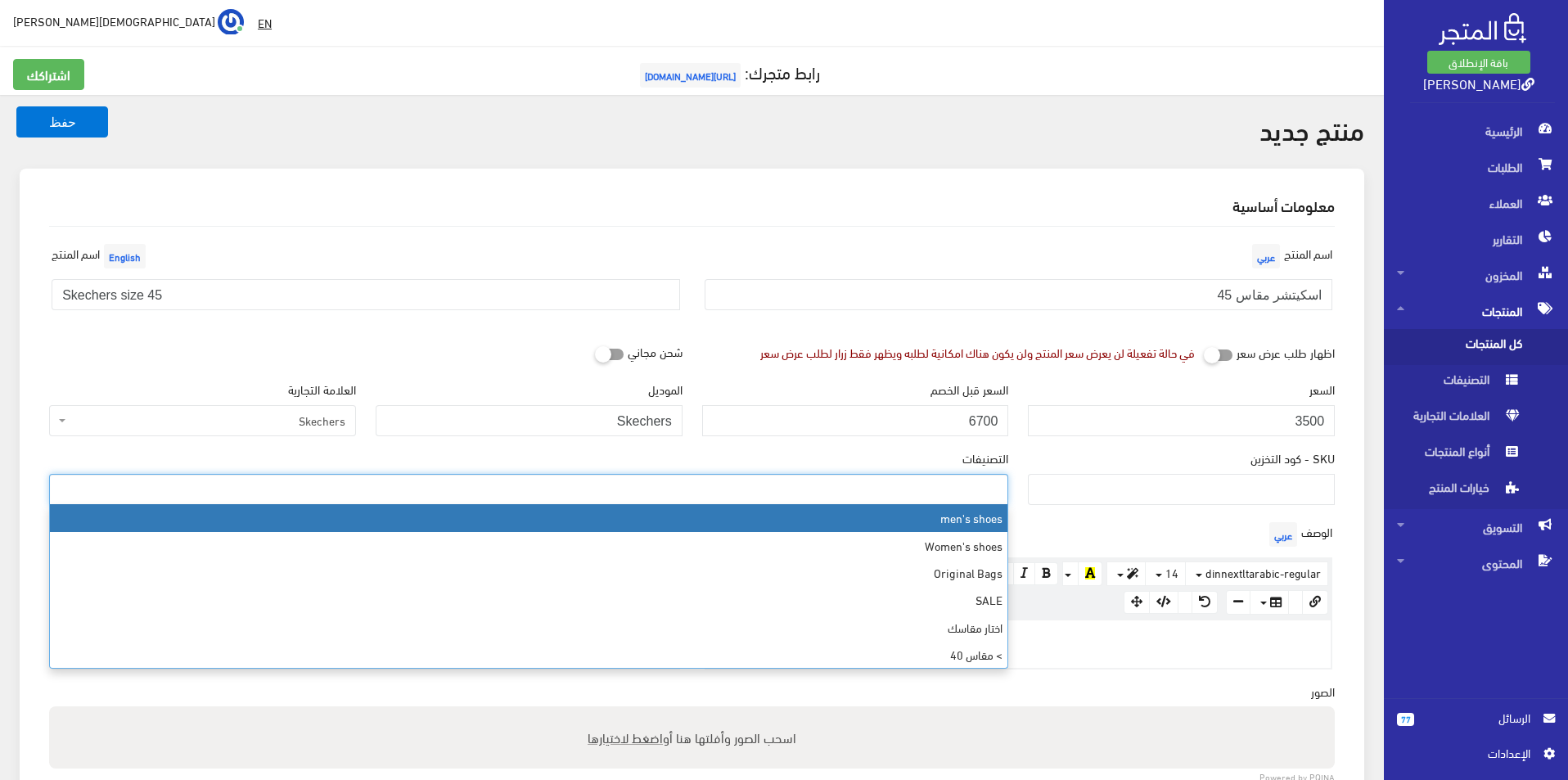
select select "5"
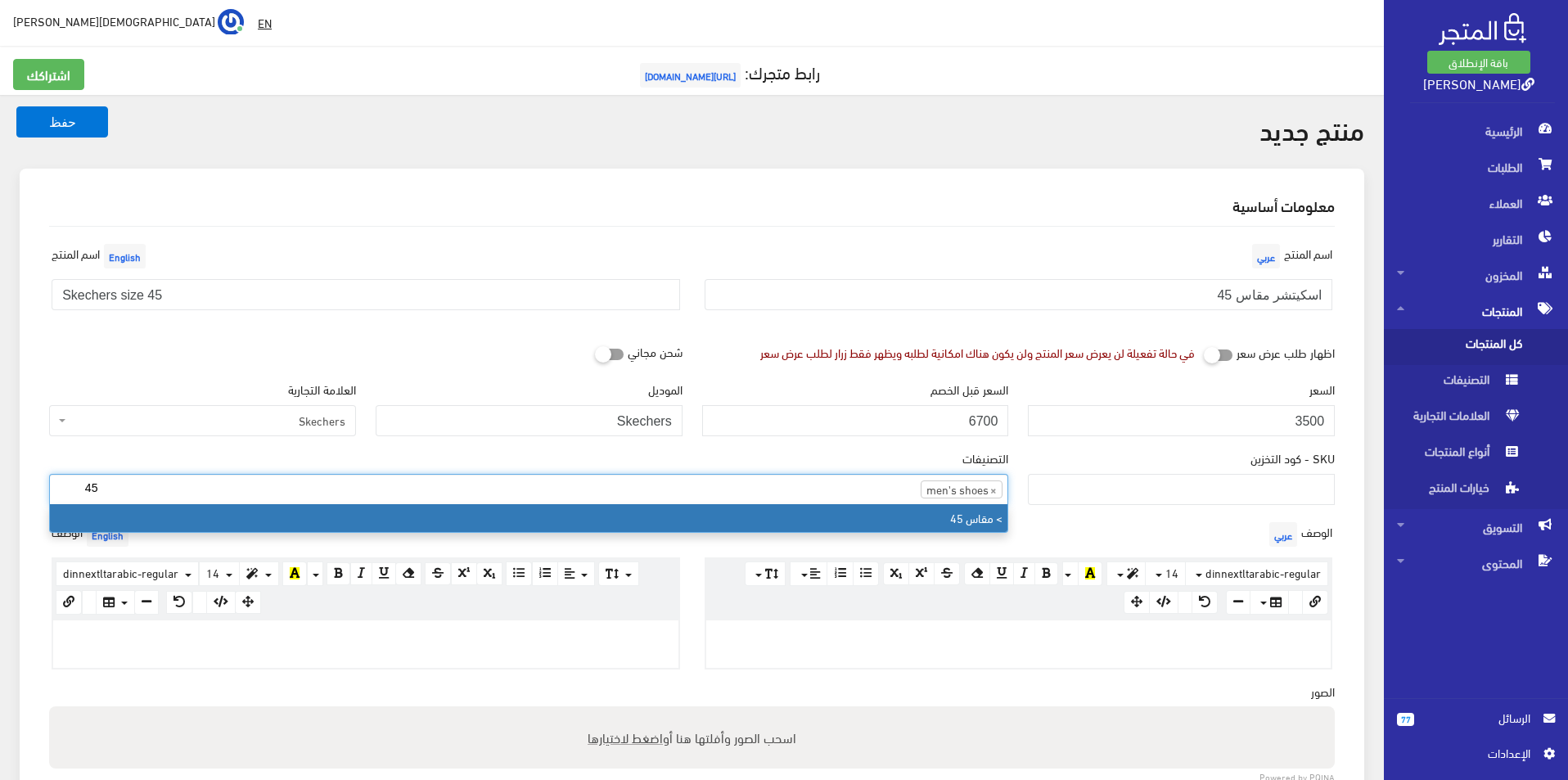
type input "45"
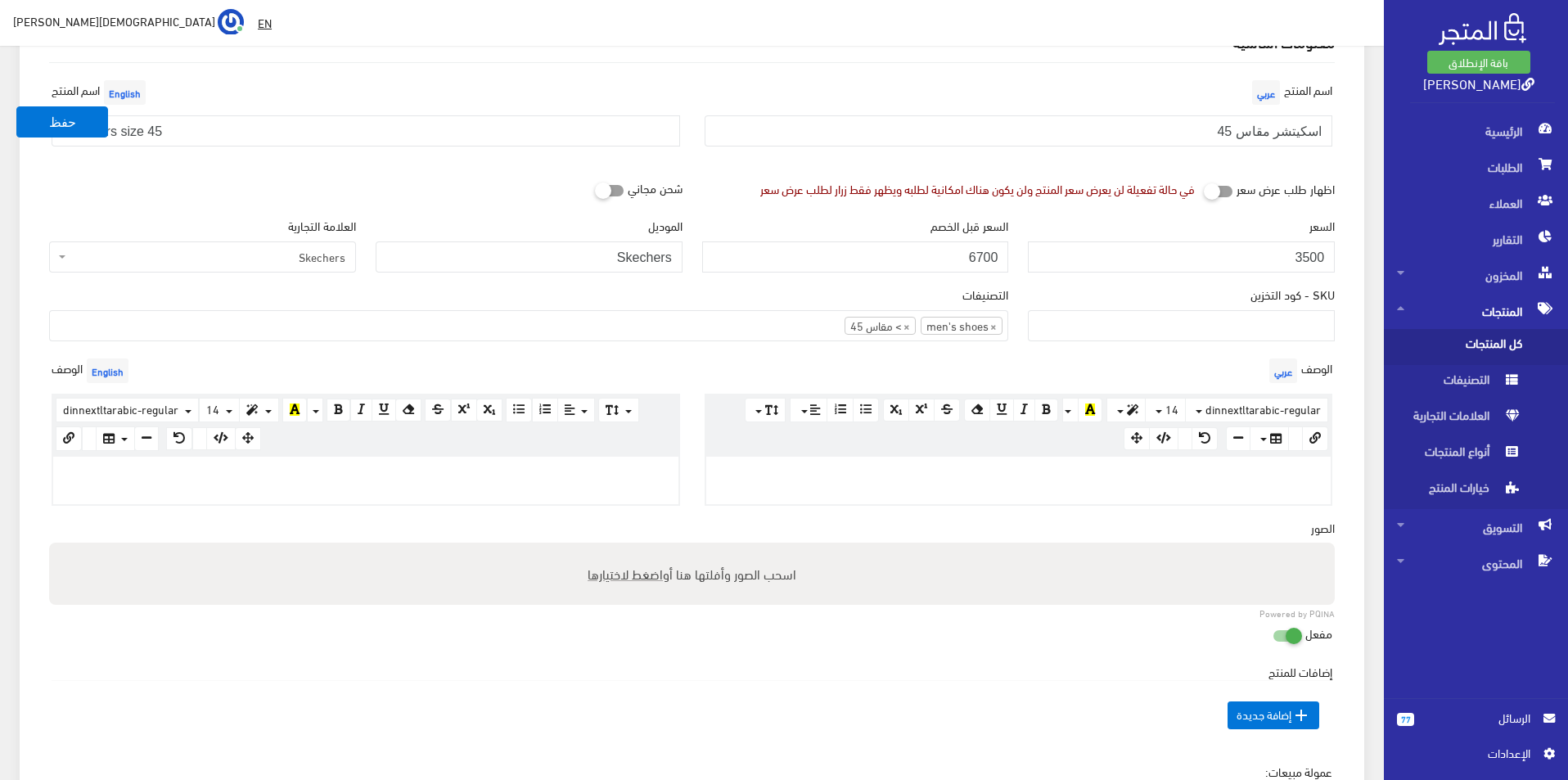
drag, startPoint x: 1030, startPoint y: 483, endPoint x: 1033, endPoint y: 474, distance: 9.5
click at [1032, 480] on div at bounding box center [1019, 480] width 625 height 47
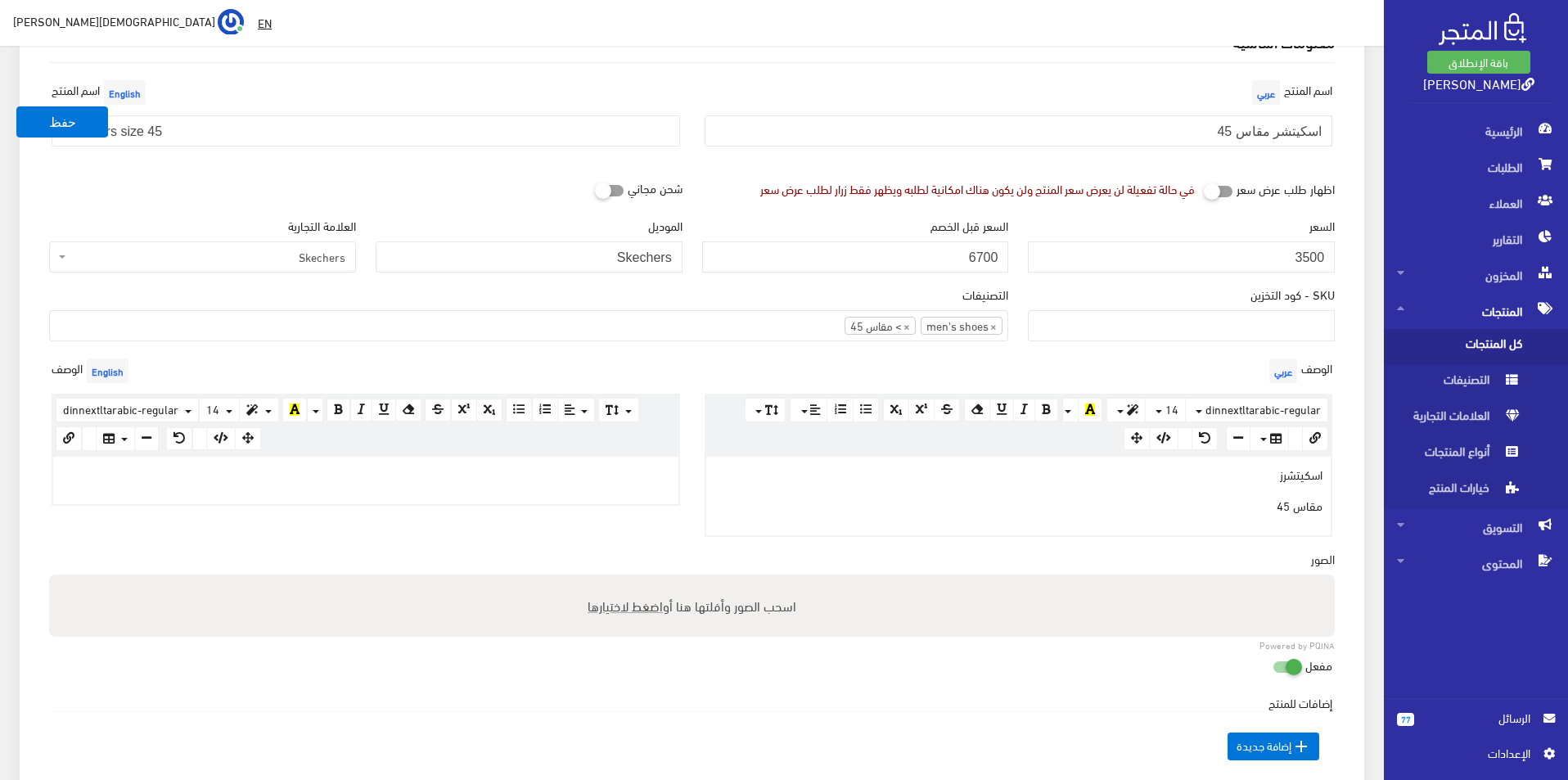
click at [574, 466] on p at bounding box center [366, 473] width 609 height 18
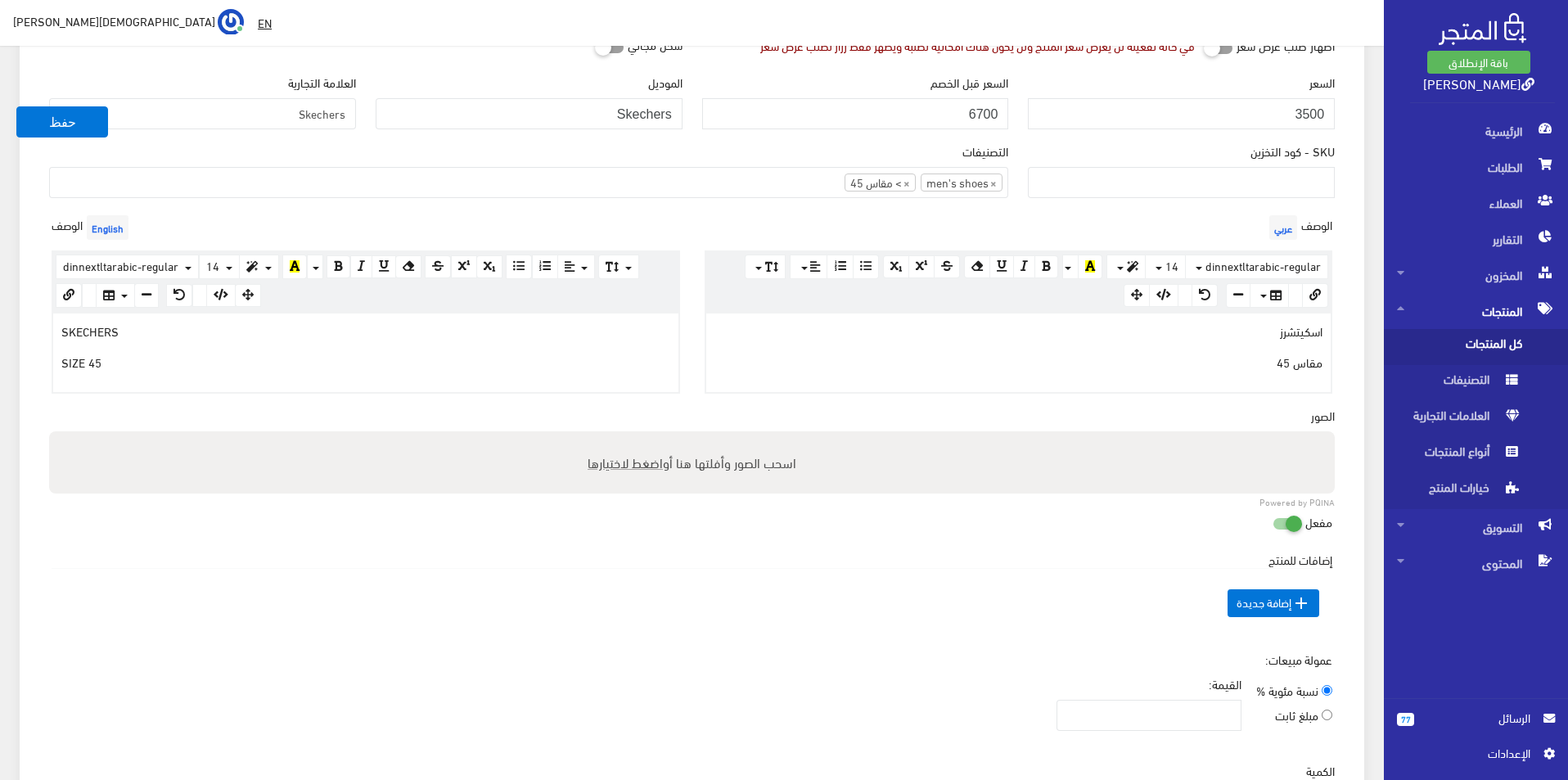
scroll to position [491, 0]
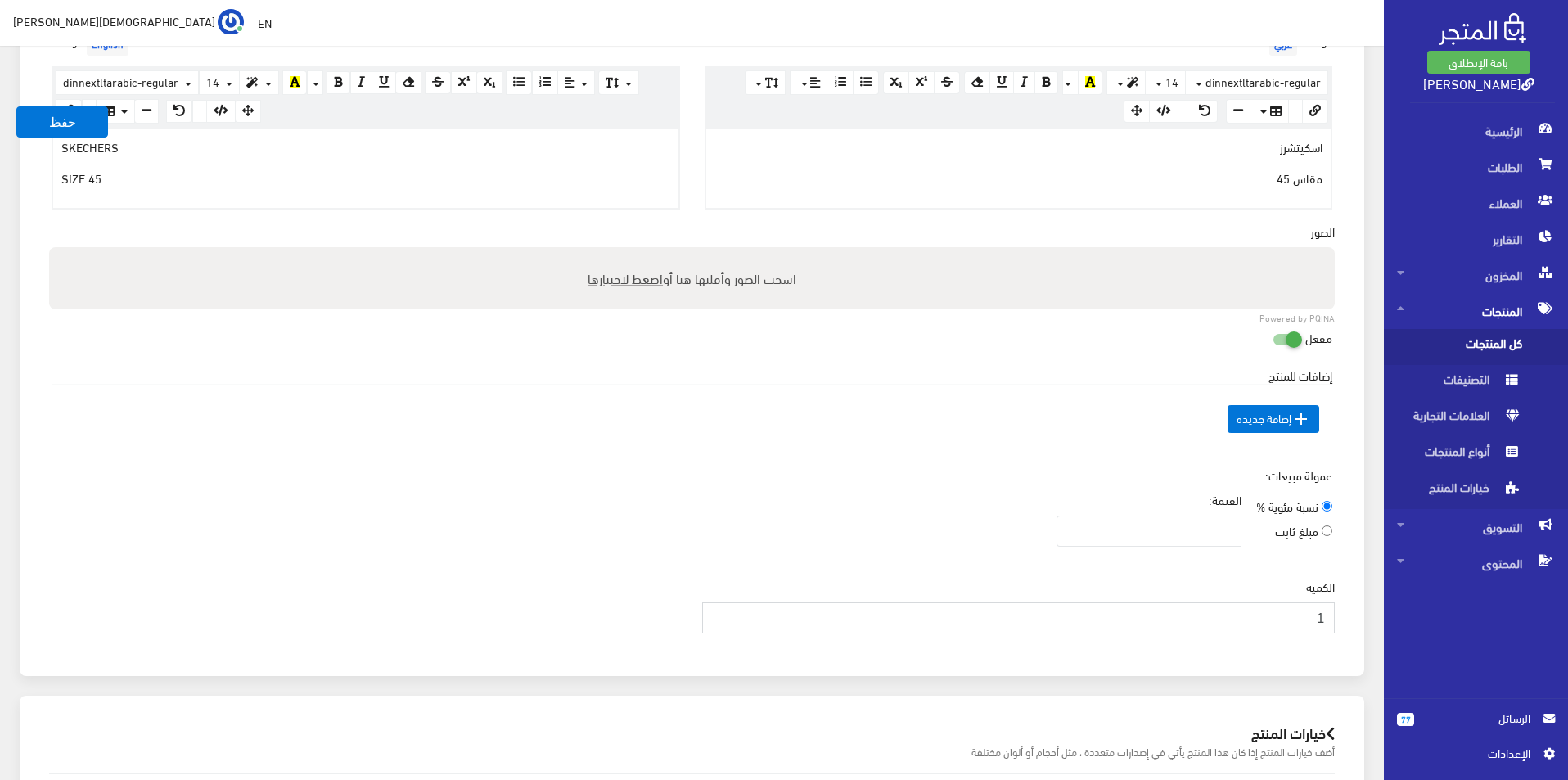
type input "1"
click at [721, 611] on input "1" at bounding box center [1019, 619] width 633 height 31
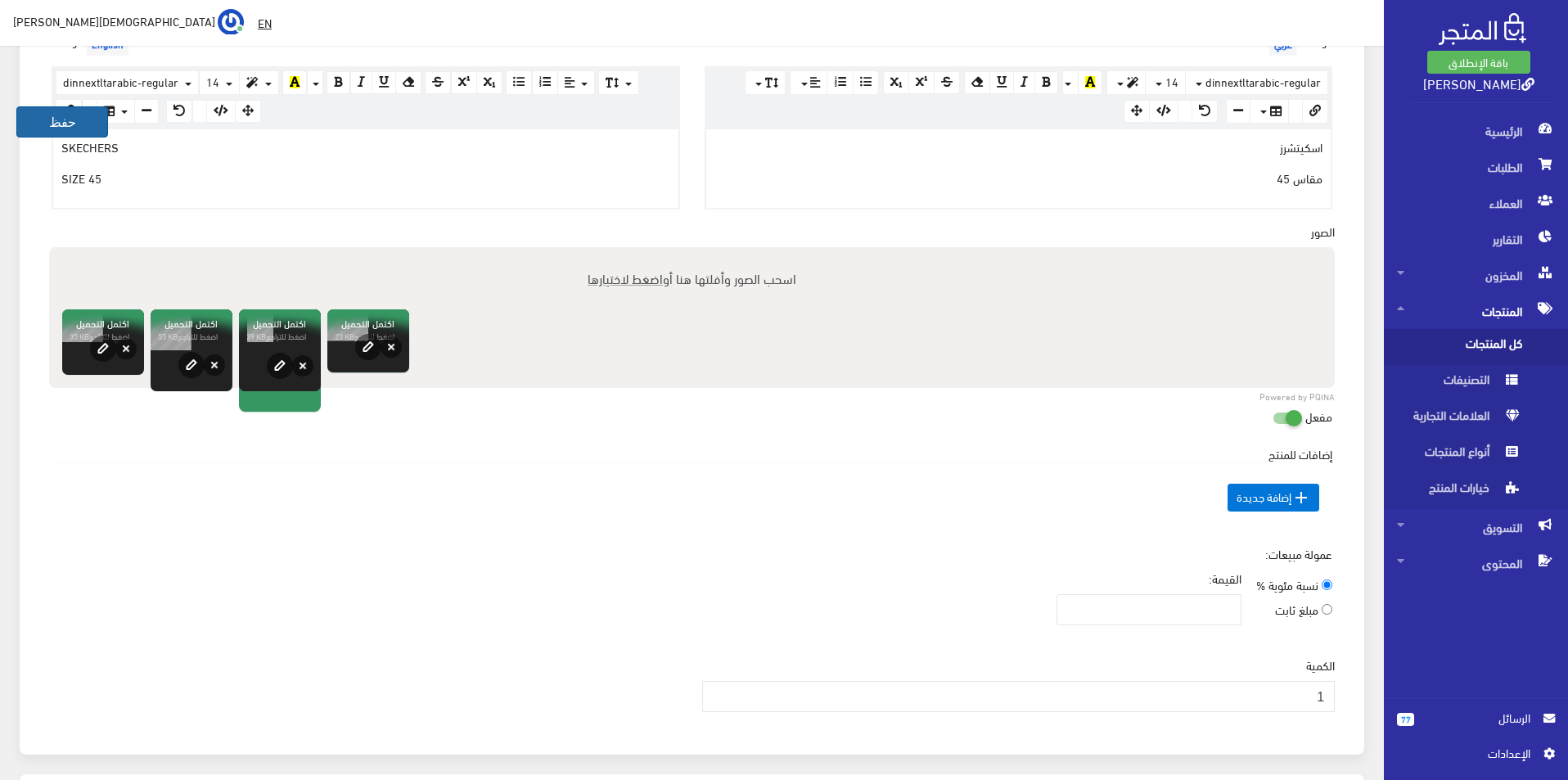
click at [82, 111] on button "حفظ" at bounding box center [62, 122] width 92 height 31
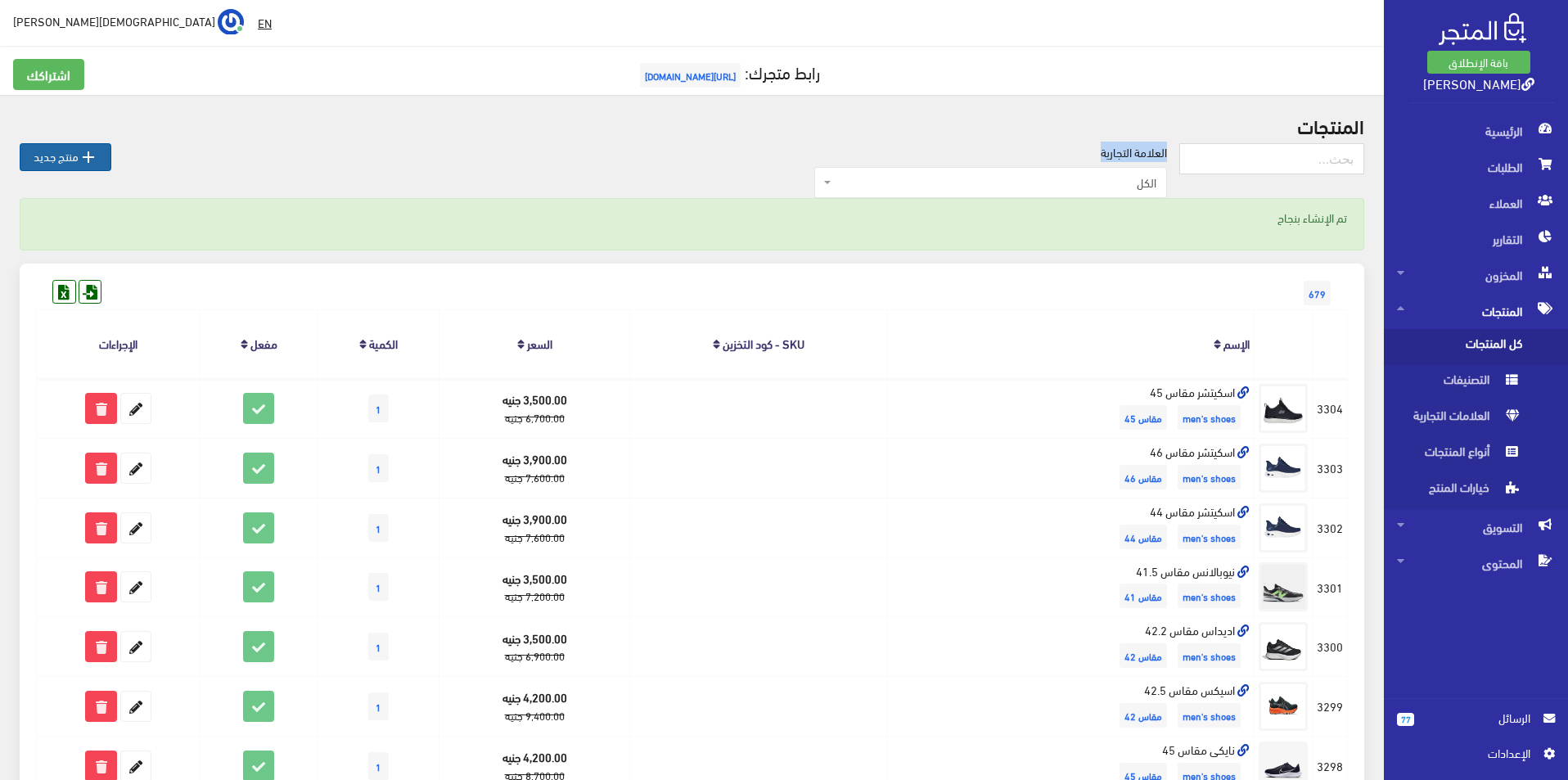
drag, startPoint x: 105, startPoint y: 142, endPoint x: 91, endPoint y: 151, distance: 16.6
click at [91, 151] on icon "" at bounding box center [88, 157] width 19 height 19
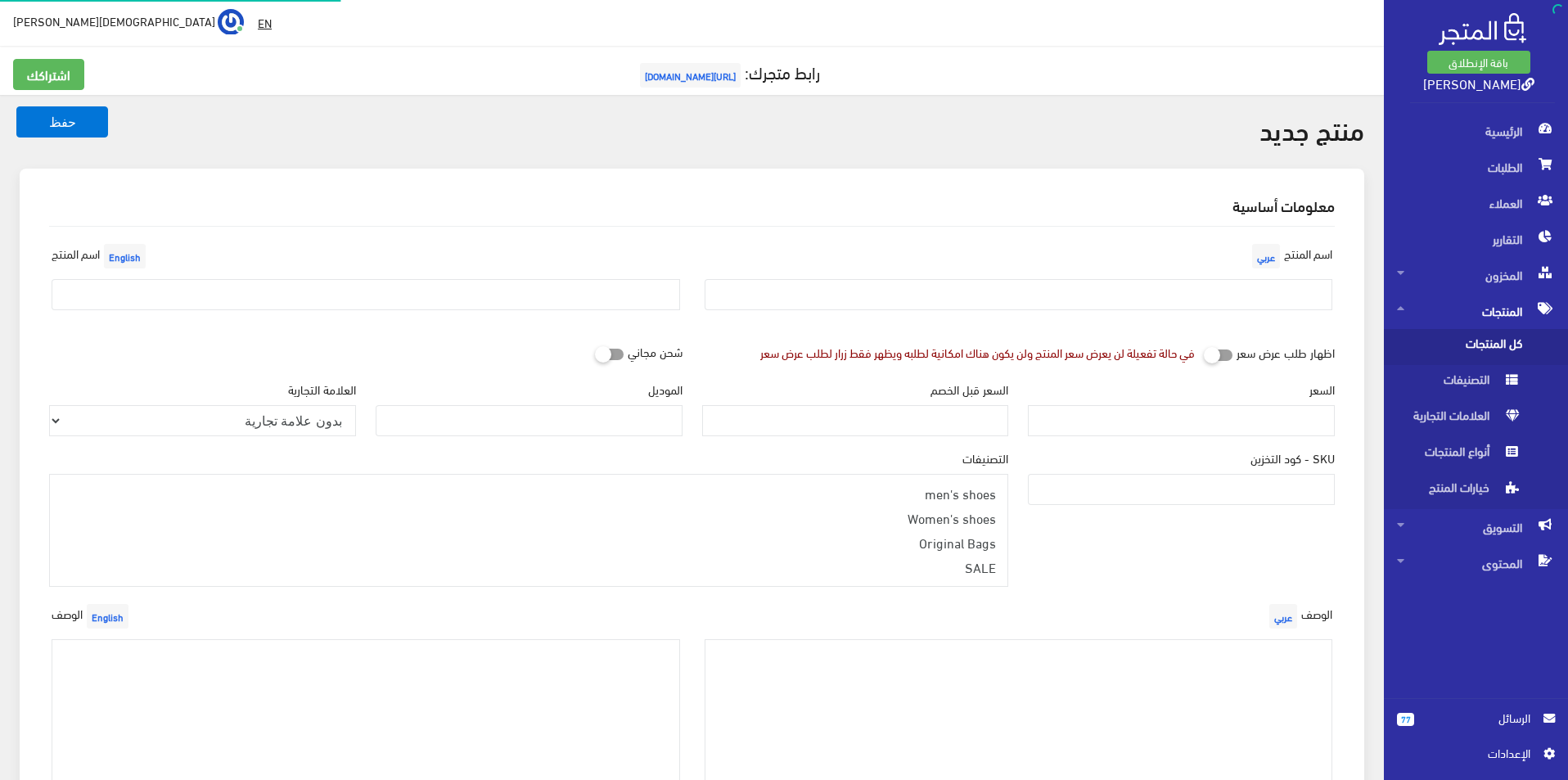
select select
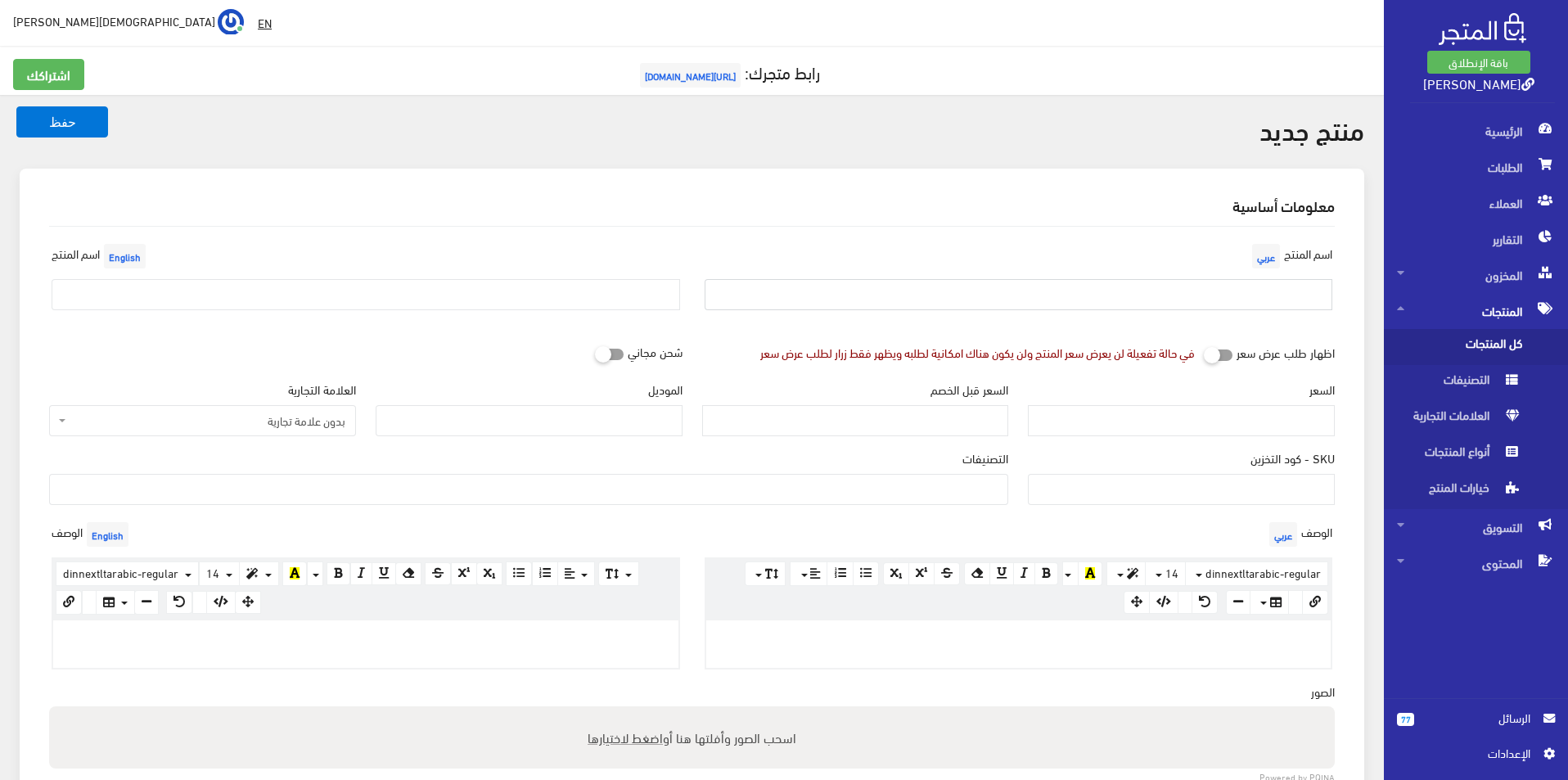
click at [1075, 303] on input "text" at bounding box center [1019, 295] width 629 height 31
type input "نايكى مقاس 42"
click at [496, 291] on input "text" at bounding box center [366, 295] width 629 height 31
type input "Nike Size 42"
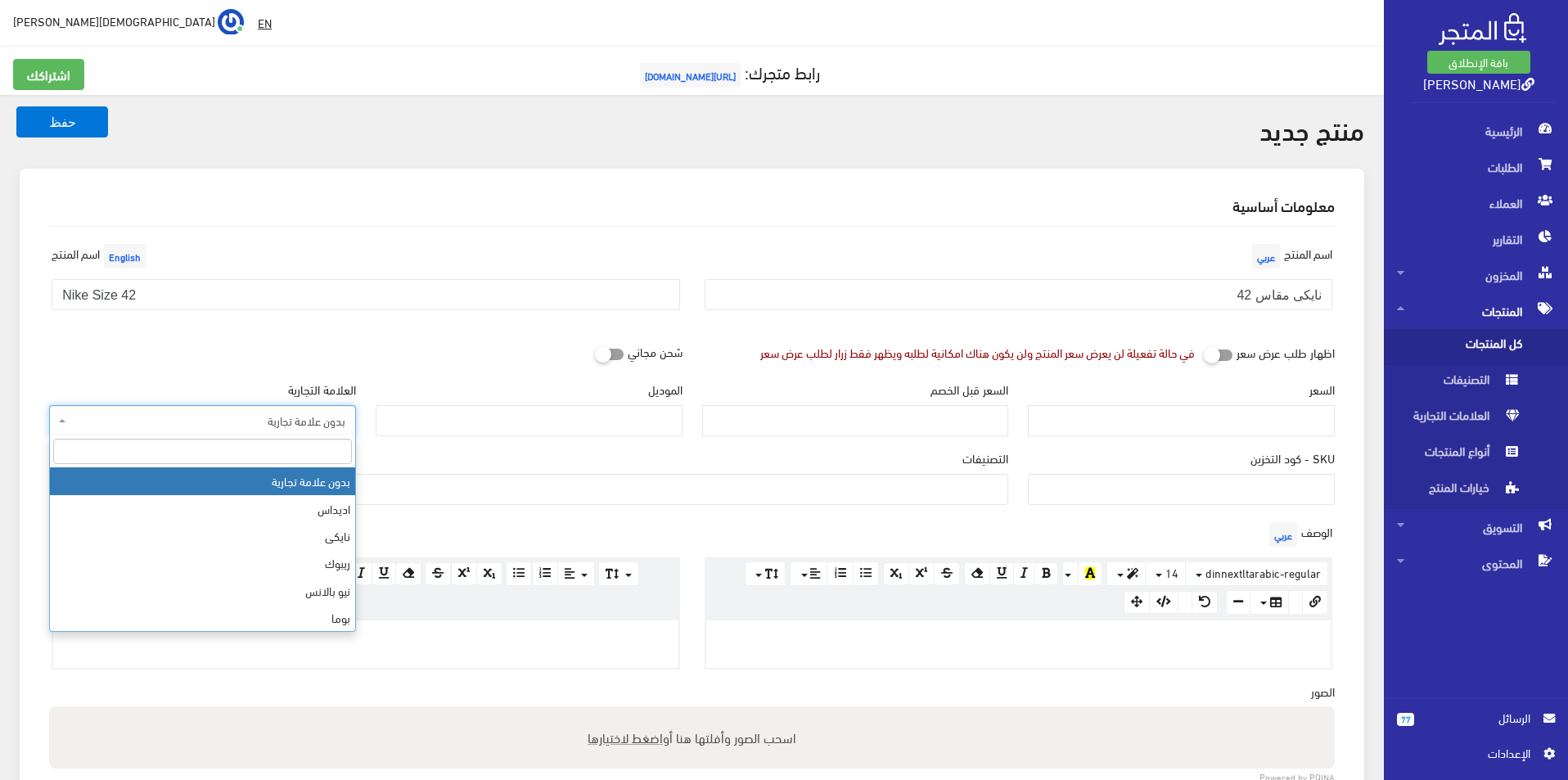
click at [194, 424] on span "بدون علامة تجارية" at bounding box center [207, 421] width 276 height 17
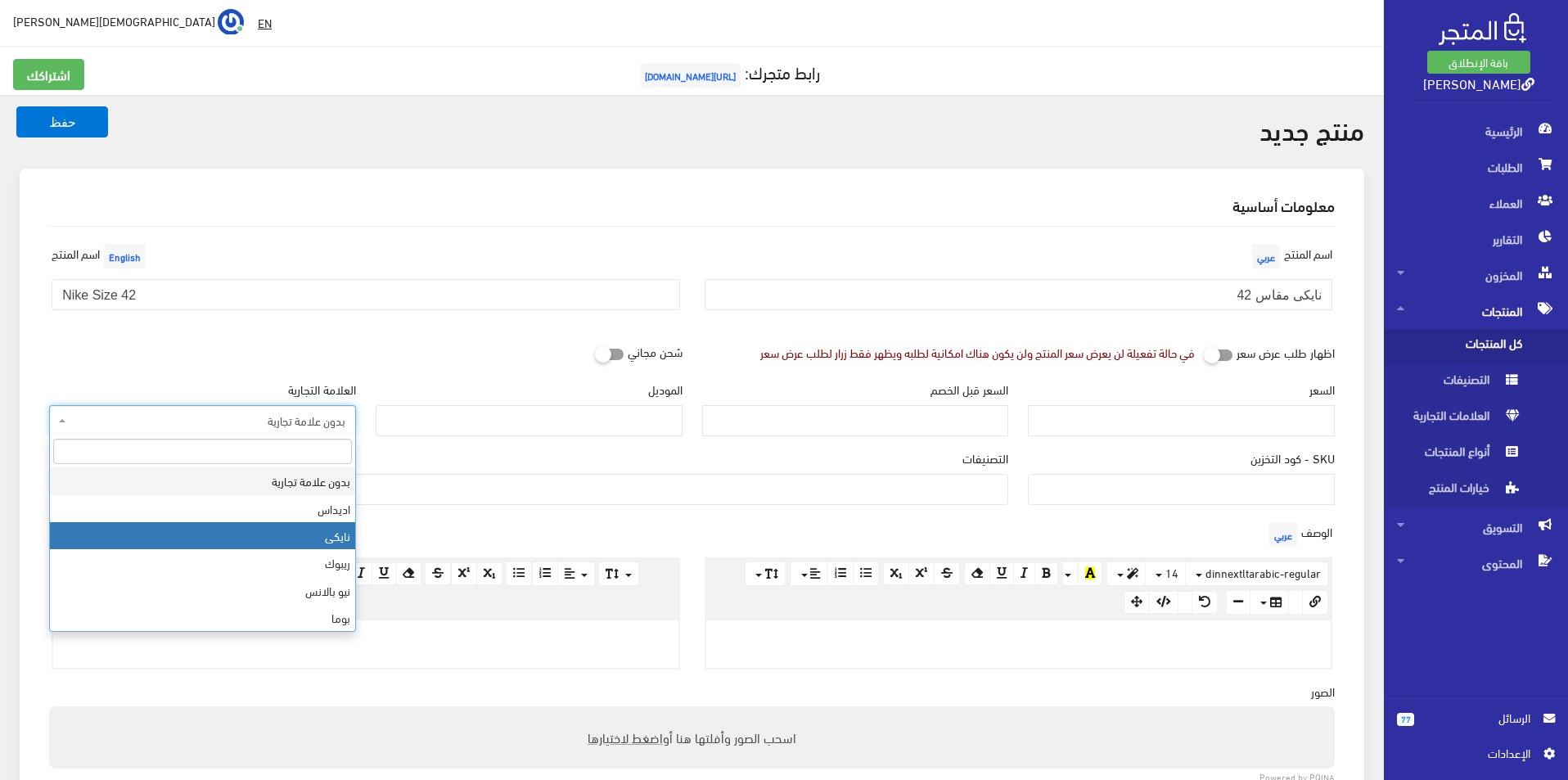
select select "3"
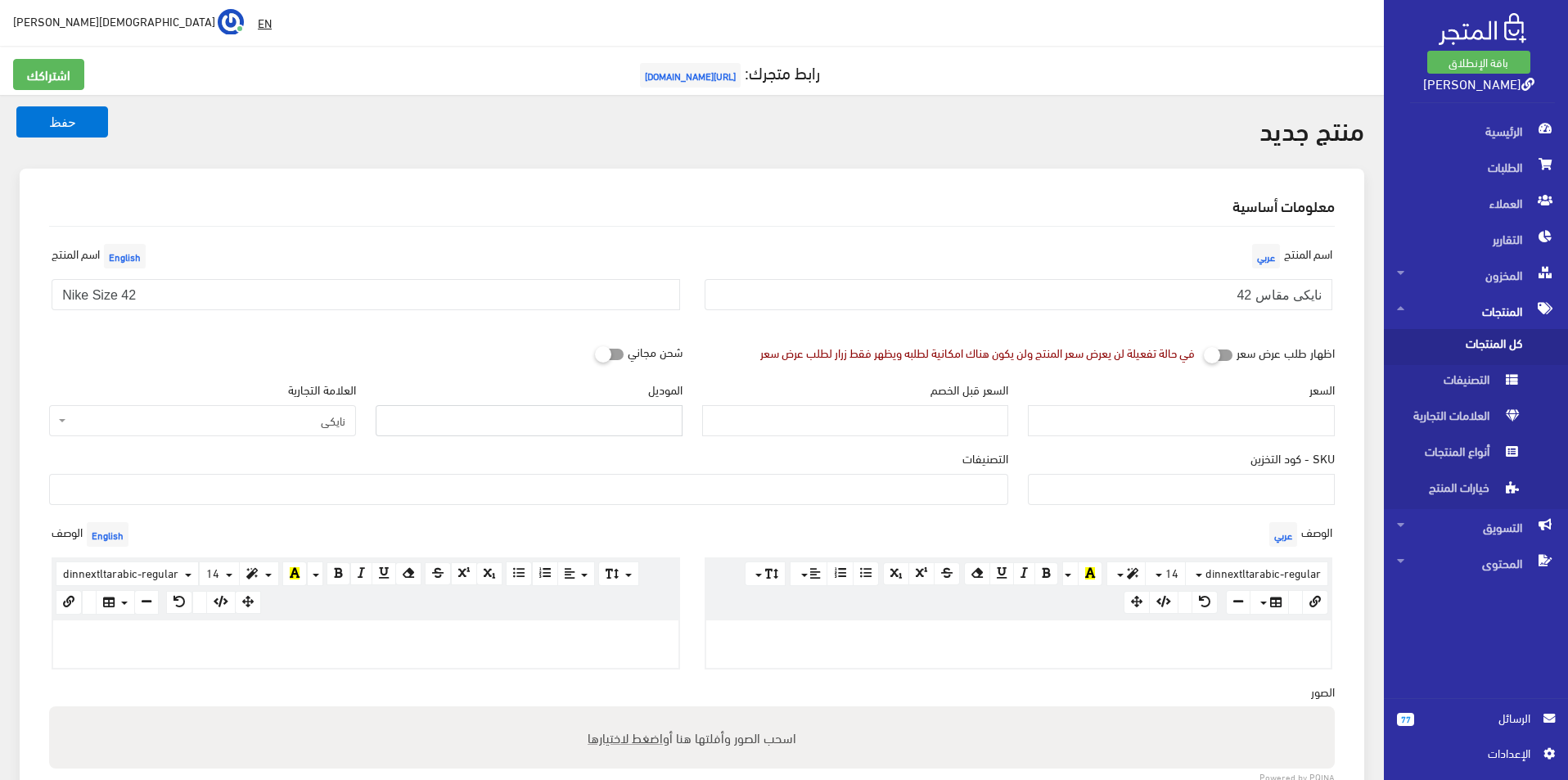
click at [486, 425] on input "الموديل" at bounding box center [529, 421] width 307 height 31
type input "Nike"
click at [1174, 404] on div "السعر" at bounding box center [1181, 409] width 307 height 56
click at [1159, 411] on input "السعر" at bounding box center [1181, 421] width 307 height 31
type input "4500"
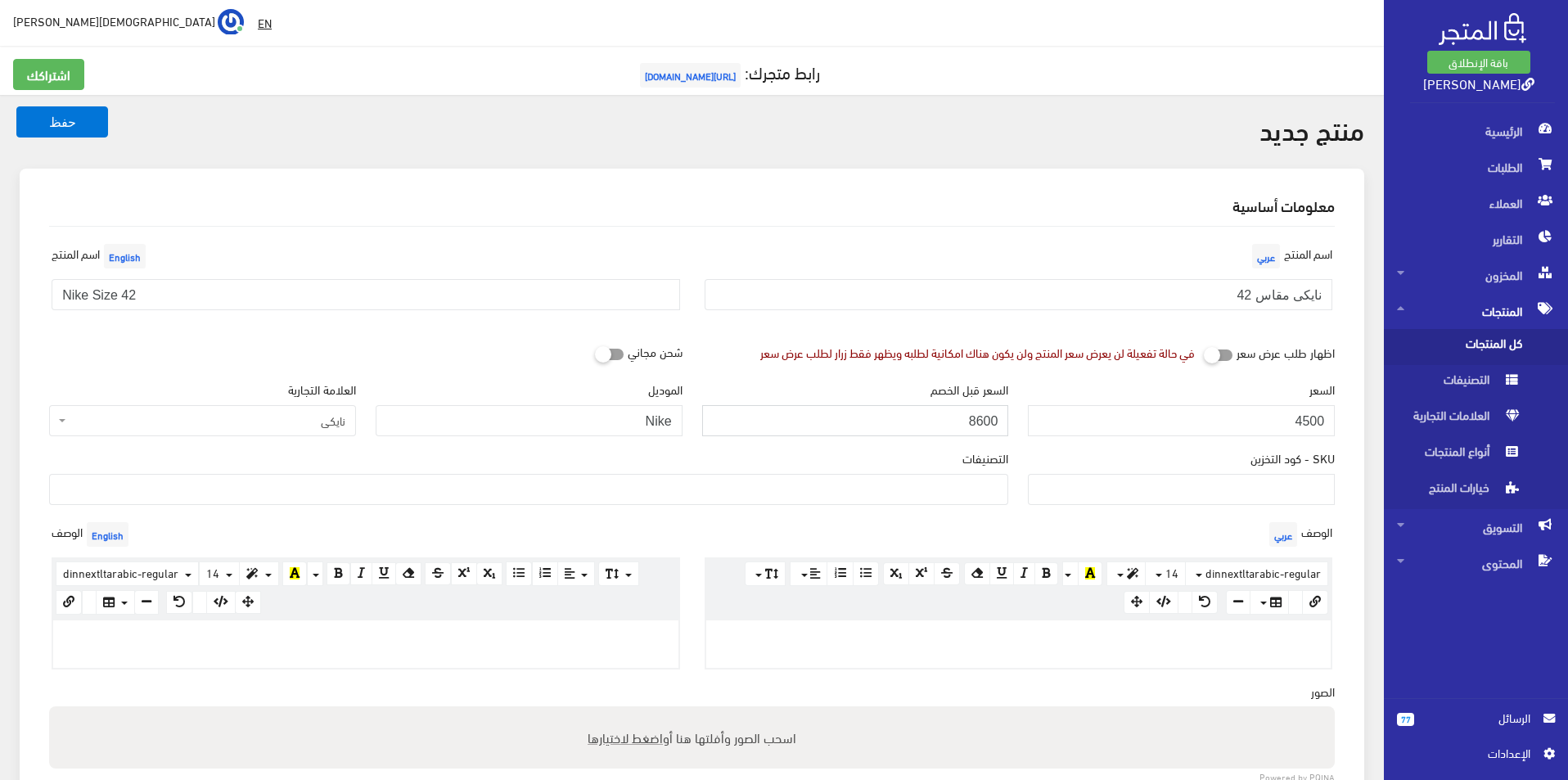
type input "8600"
click at [976, 484] on ul at bounding box center [529, 488] width 958 height 26
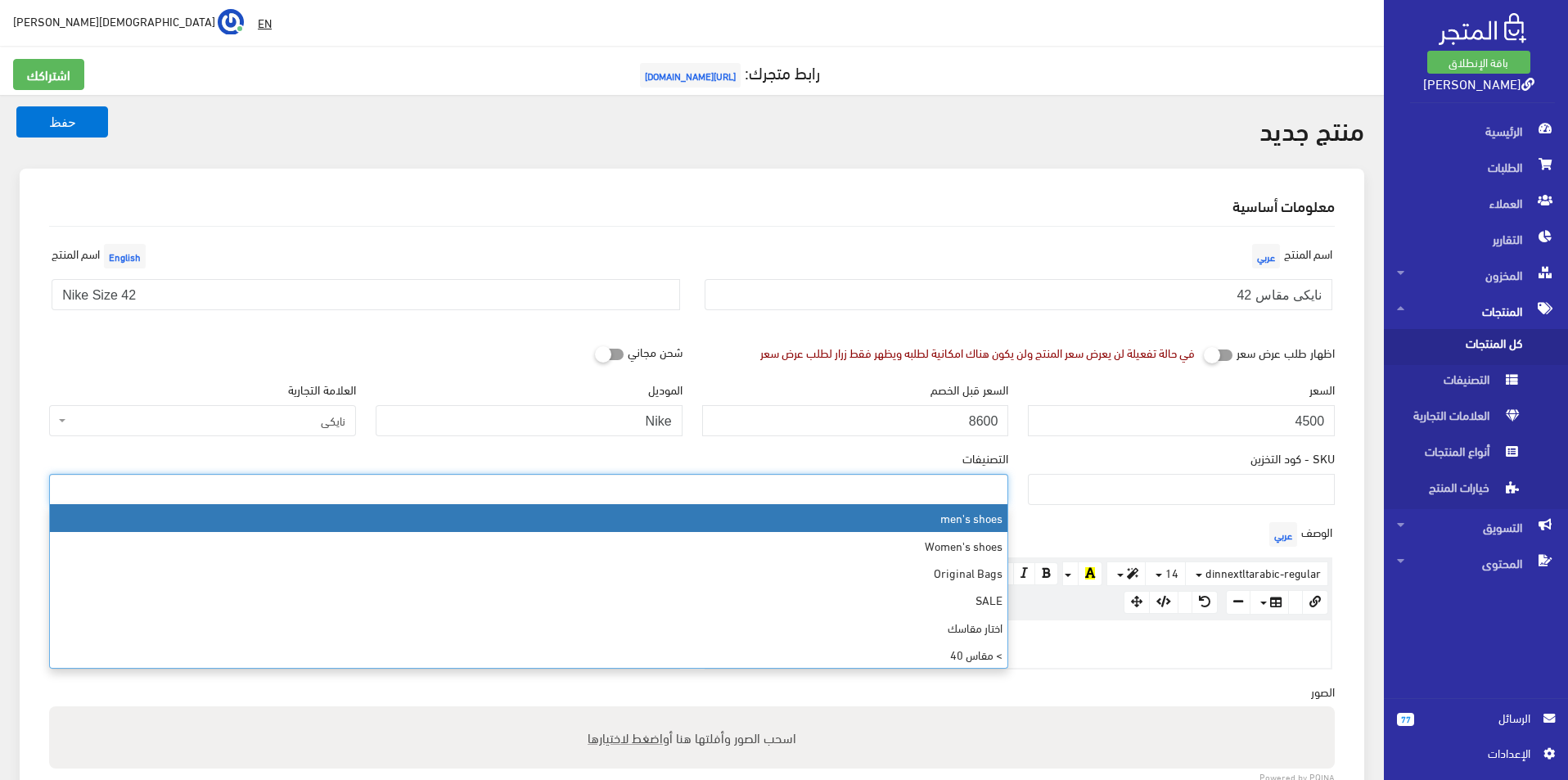
select select "5"
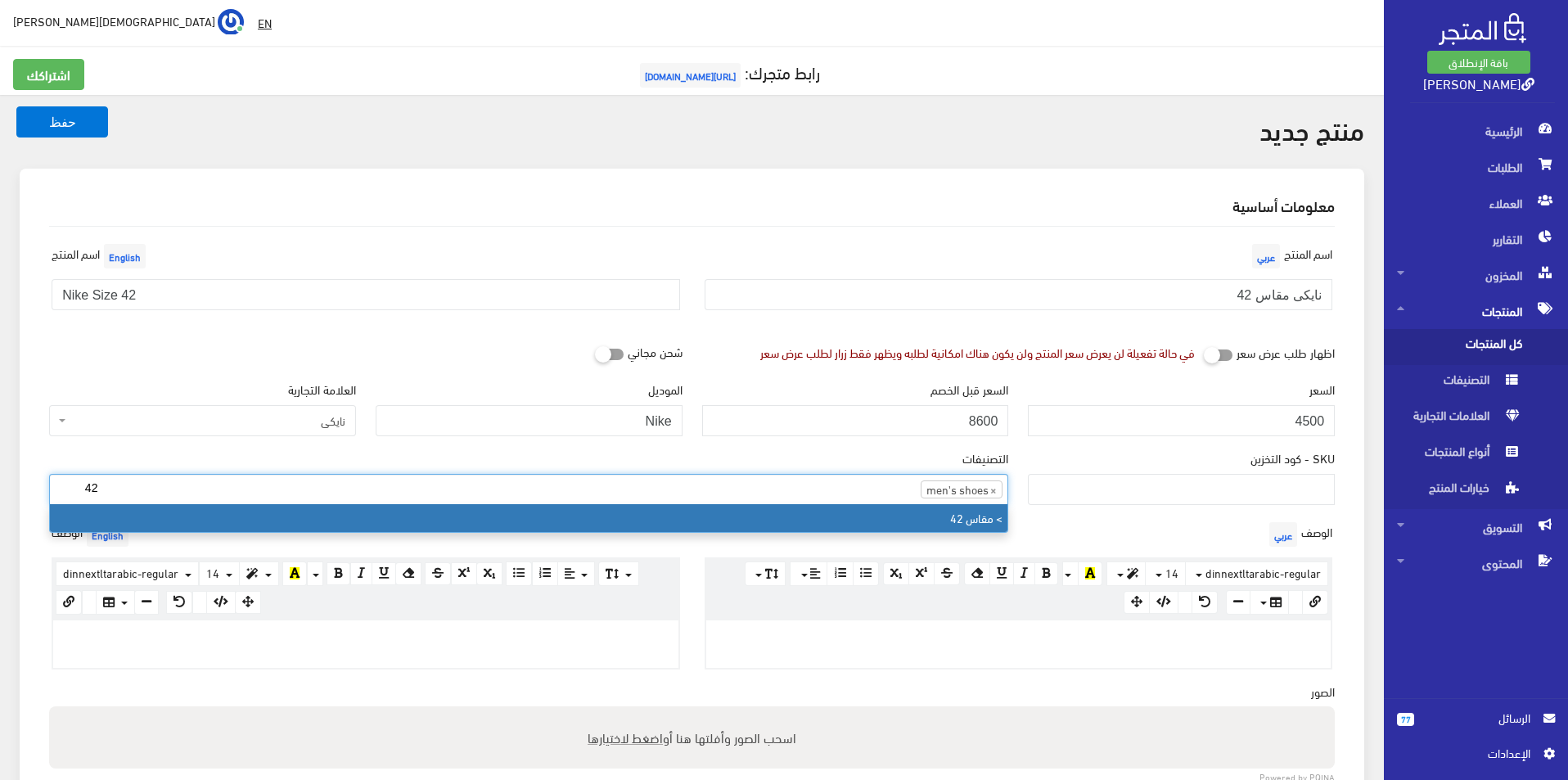
type input "42"
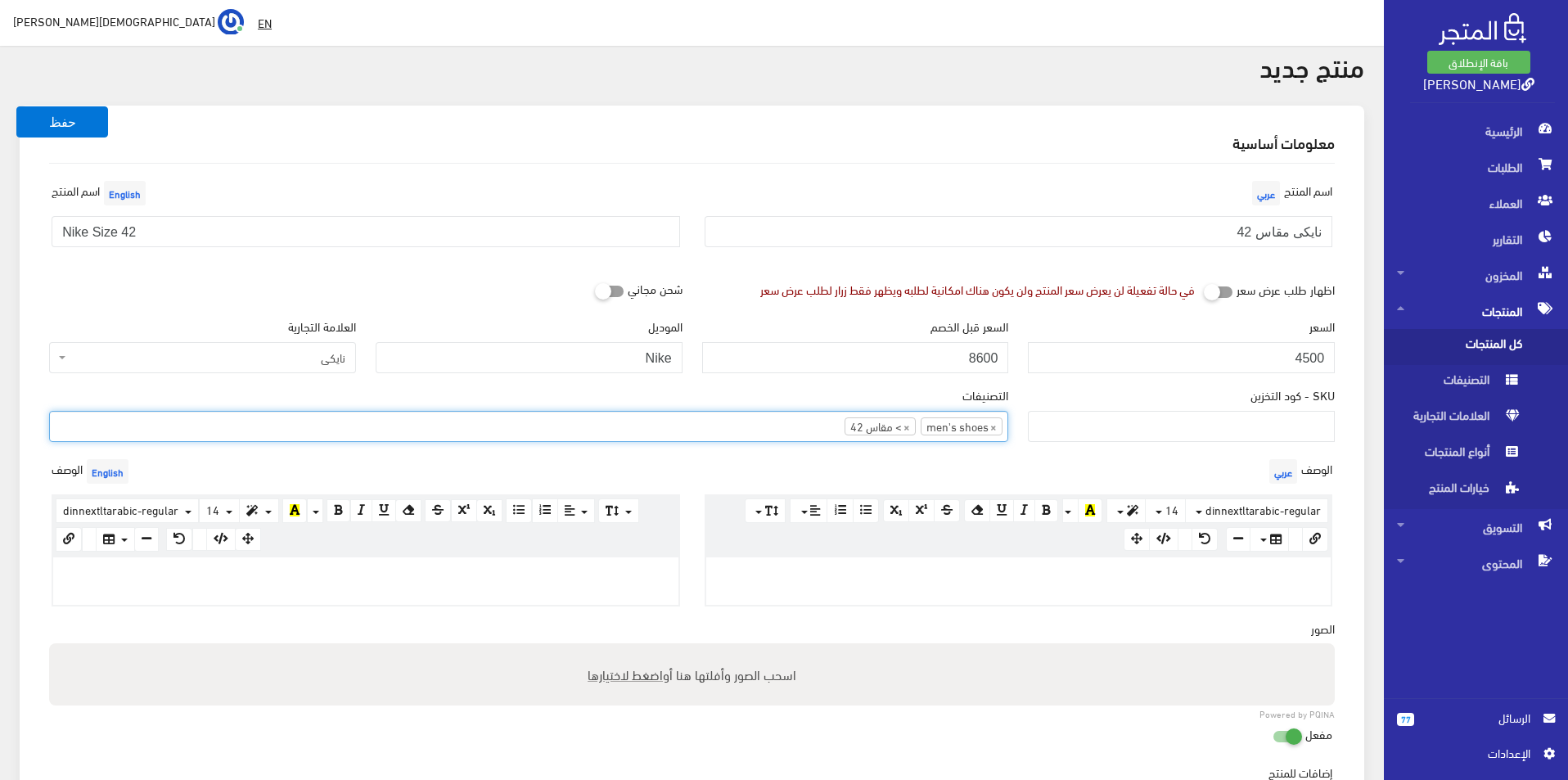
scroll to position [82, 0]
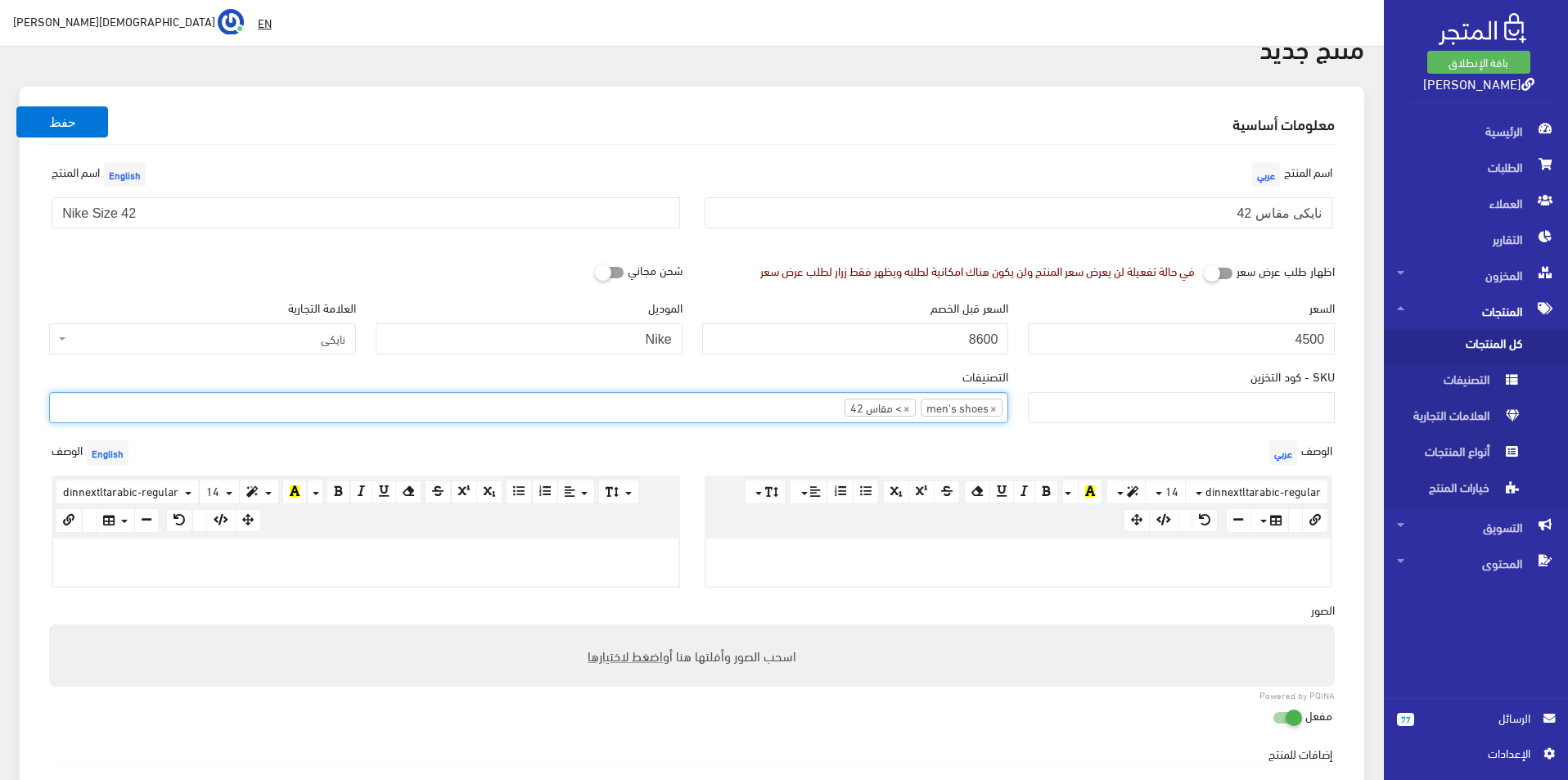
click at [533, 566] on div at bounding box center [365, 562] width 625 height 47
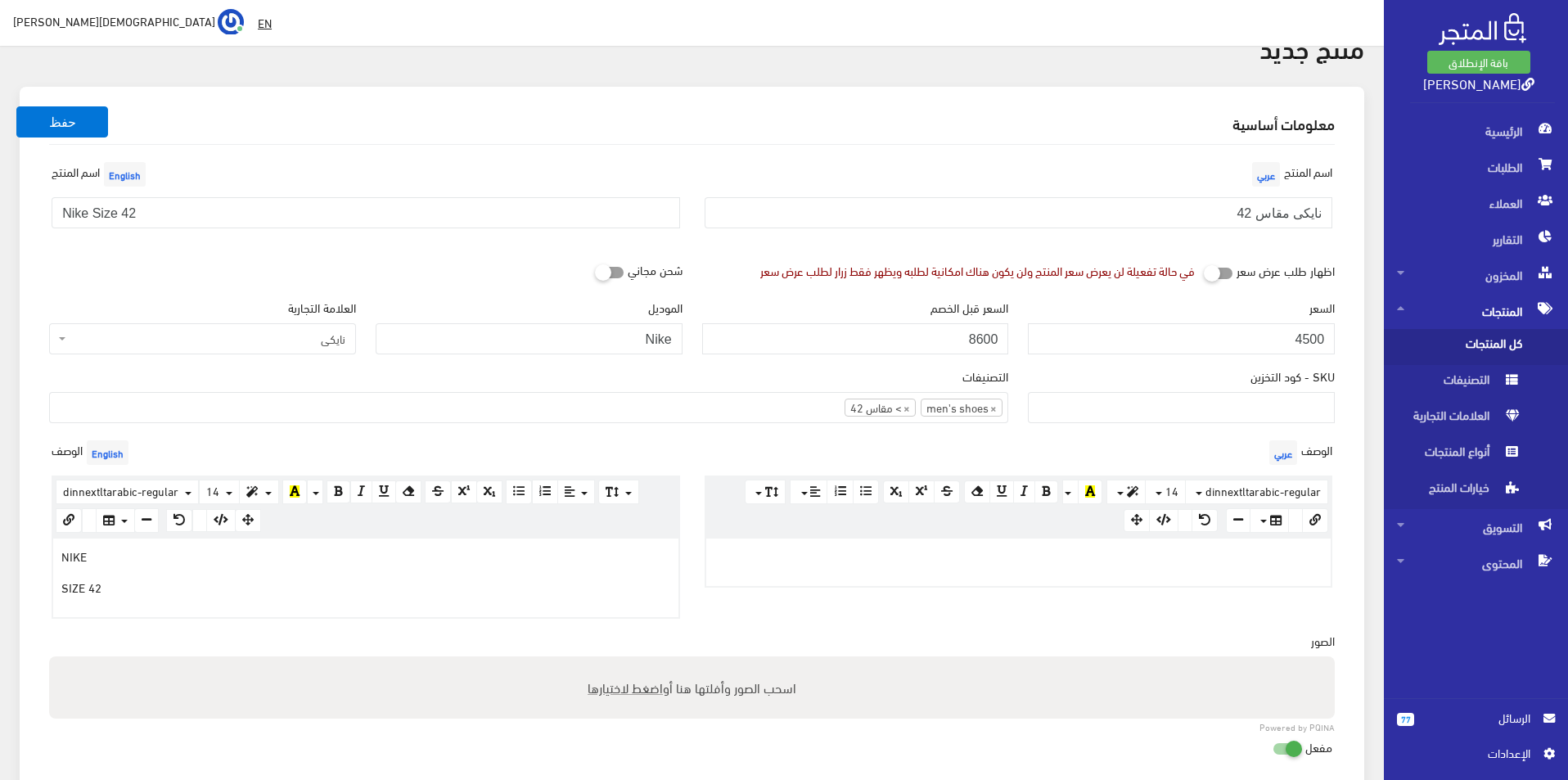
click at [844, 564] on div at bounding box center [1019, 562] width 625 height 47
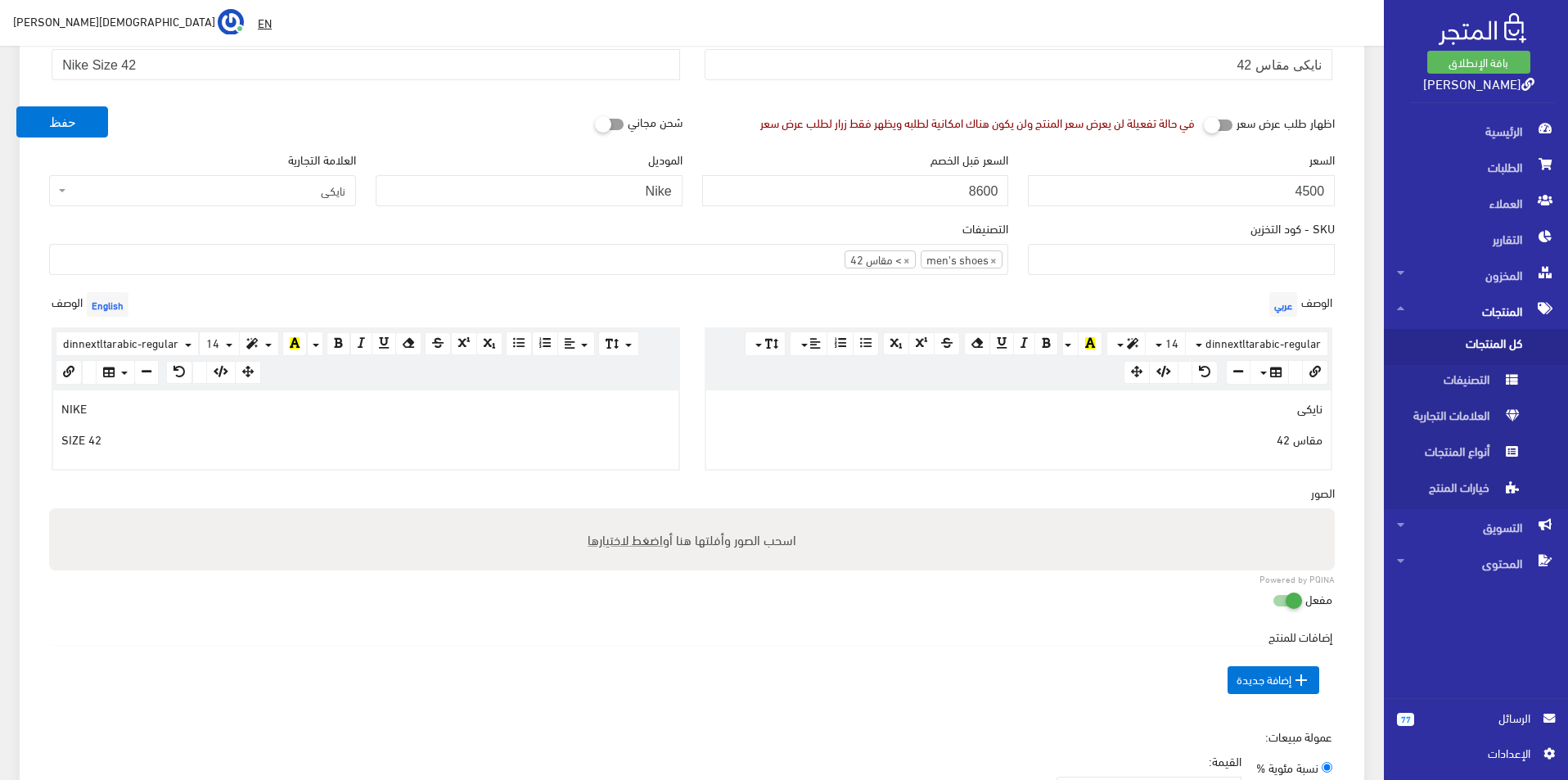
scroll to position [409, 0]
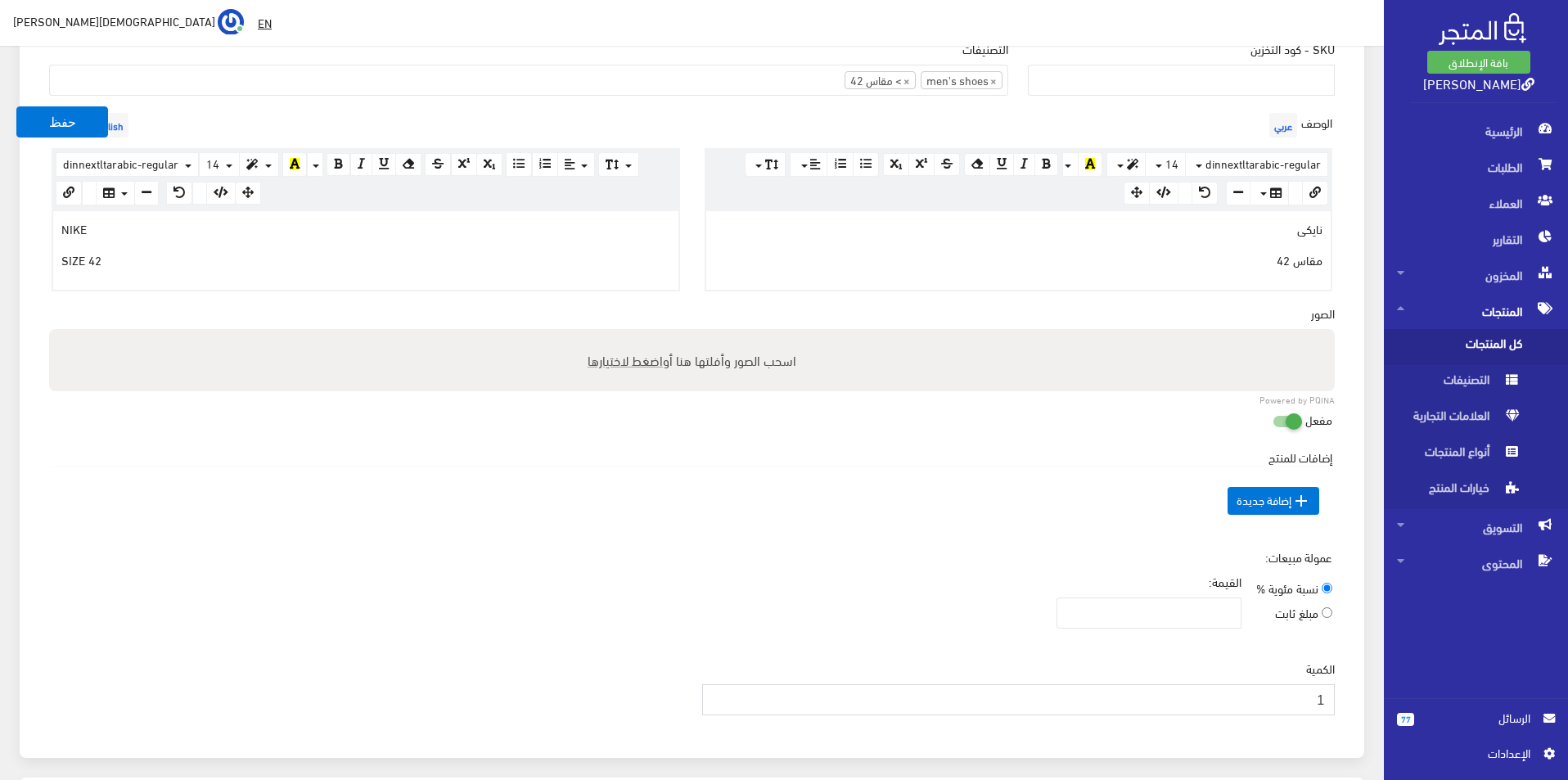
type input "1"
click at [720, 696] on input "1" at bounding box center [1019, 700] width 633 height 31
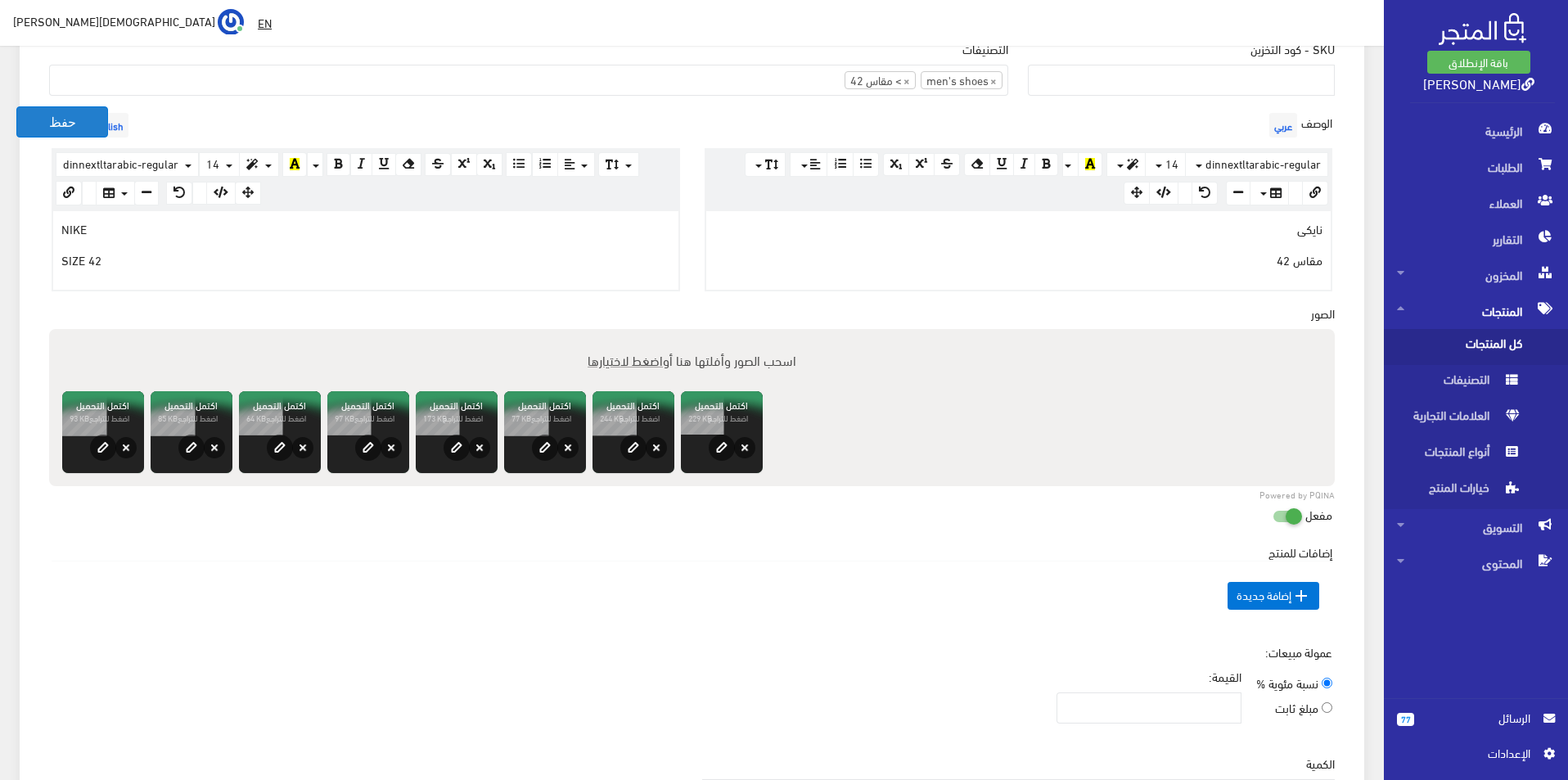
click at [31, 120] on button "حفظ" at bounding box center [62, 122] width 92 height 31
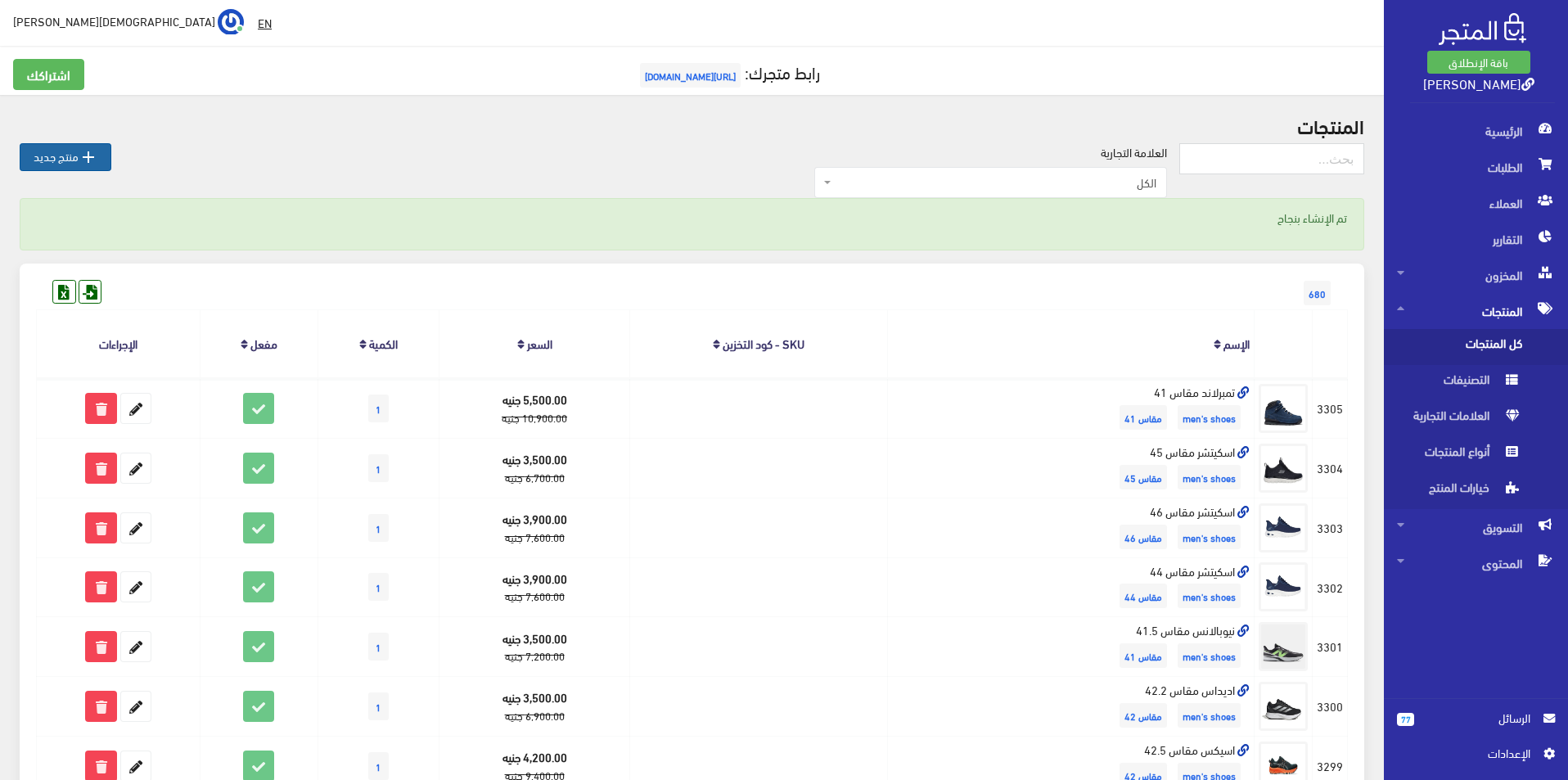
click at [74, 156] on link " منتج جديد" at bounding box center [65, 157] width 92 height 28
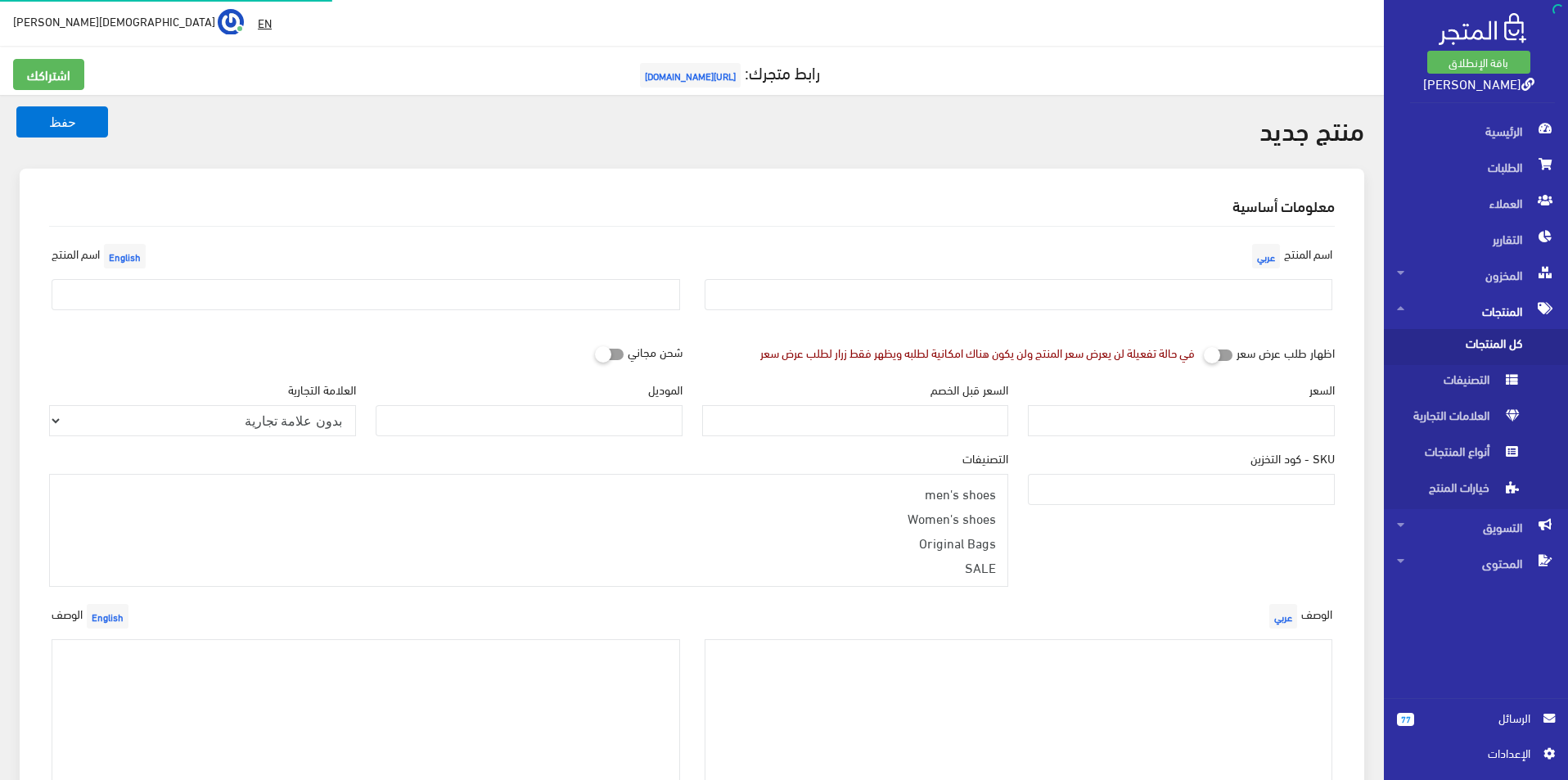
select select
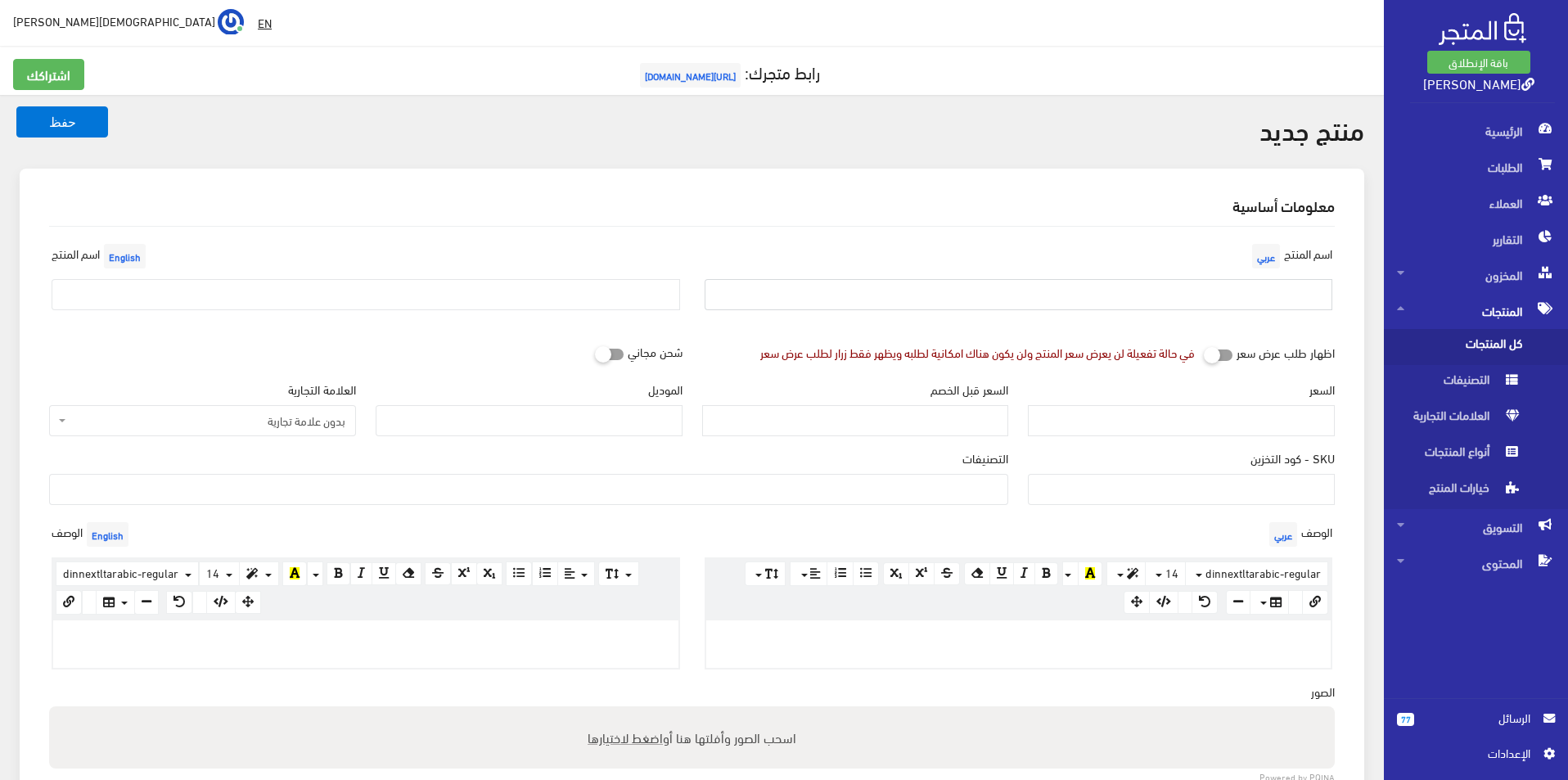
click at [945, 280] on input "text" at bounding box center [1019, 295] width 629 height 31
type input "بوما مقاس 43"
drag, startPoint x: 427, startPoint y: 292, endPoint x: 330, endPoint y: 321, distance: 101.2
click at [426, 293] on input "text" at bounding box center [366, 295] width 629 height 31
type input "Puma size 43"
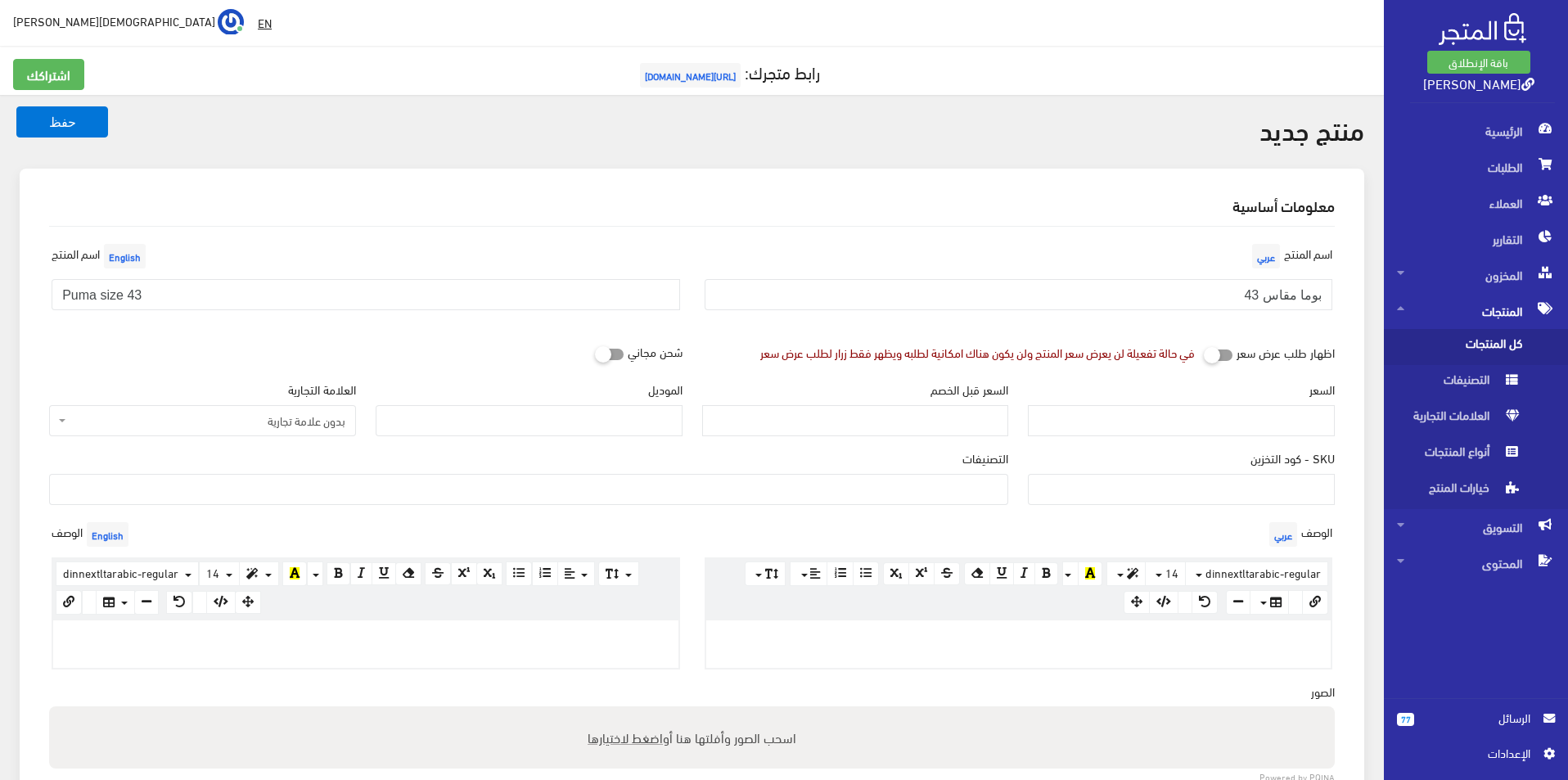
click at [255, 421] on span "بدون علامة تجارية" at bounding box center [207, 421] width 276 height 17
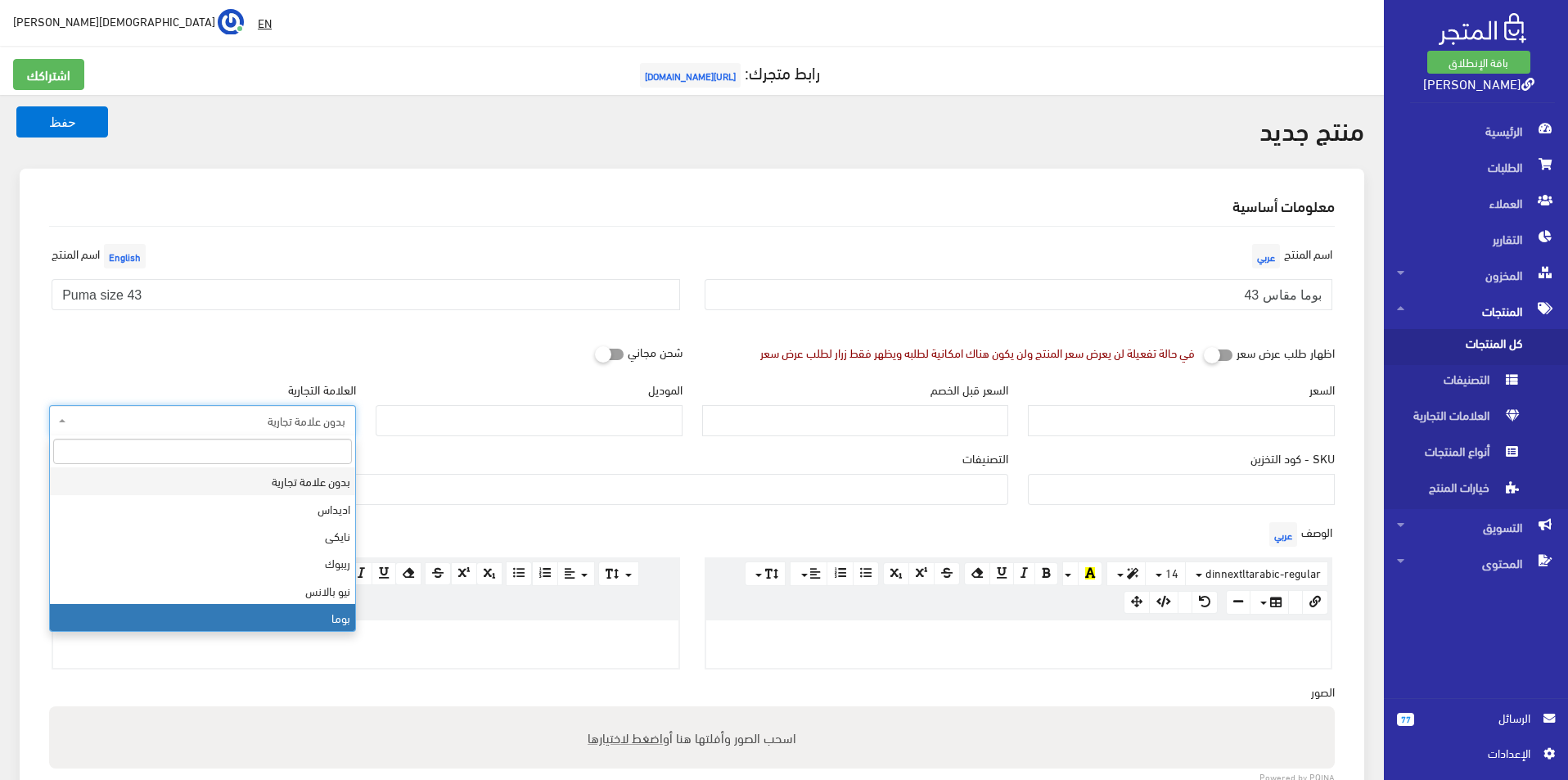
select select "7"
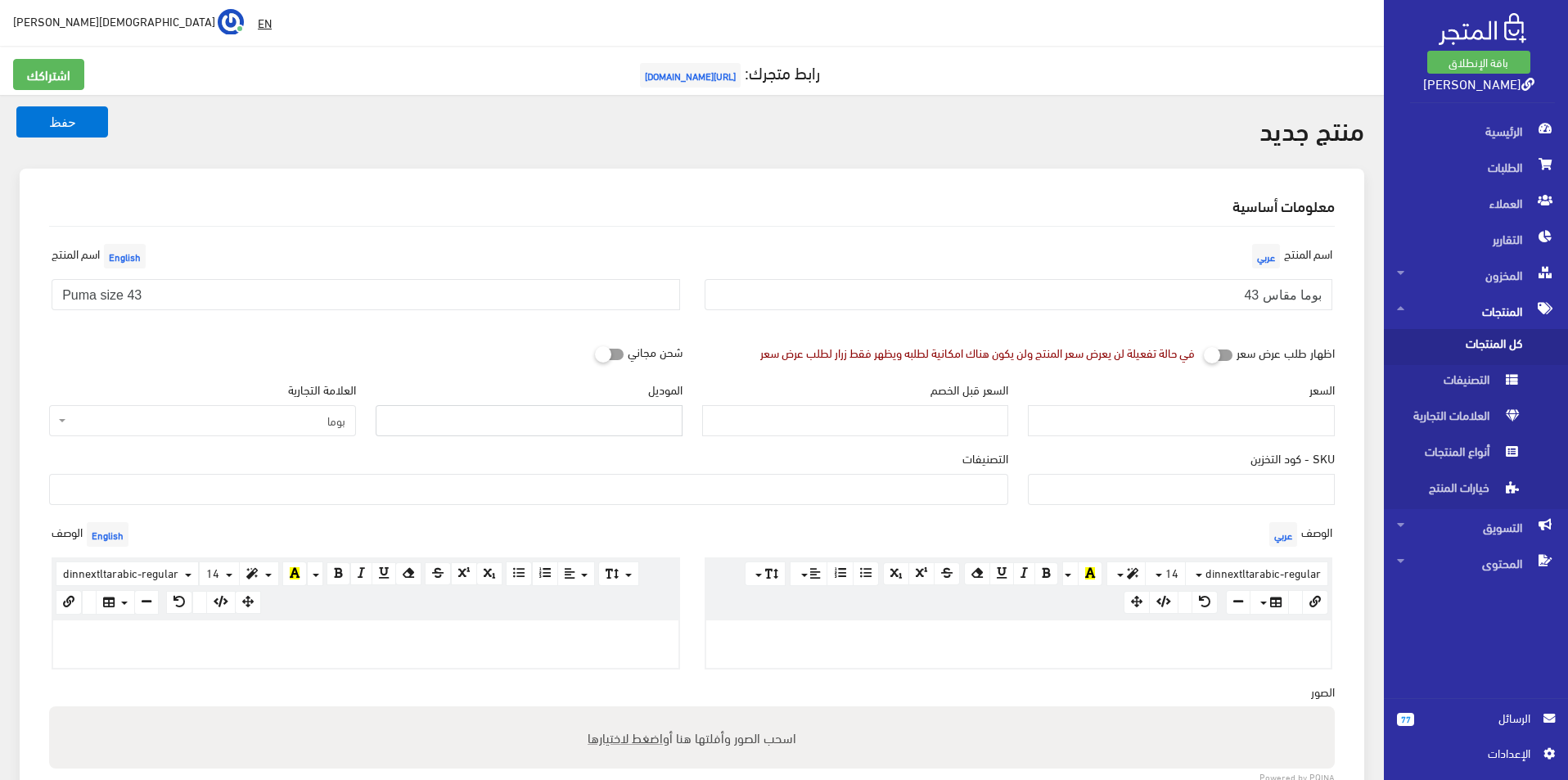
click at [458, 426] on input "الموديل" at bounding box center [529, 421] width 307 height 31
type input "Puma"
click at [1144, 414] on input "السعر" at bounding box center [1181, 421] width 307 height 31
type input "3500"
type input "7900"
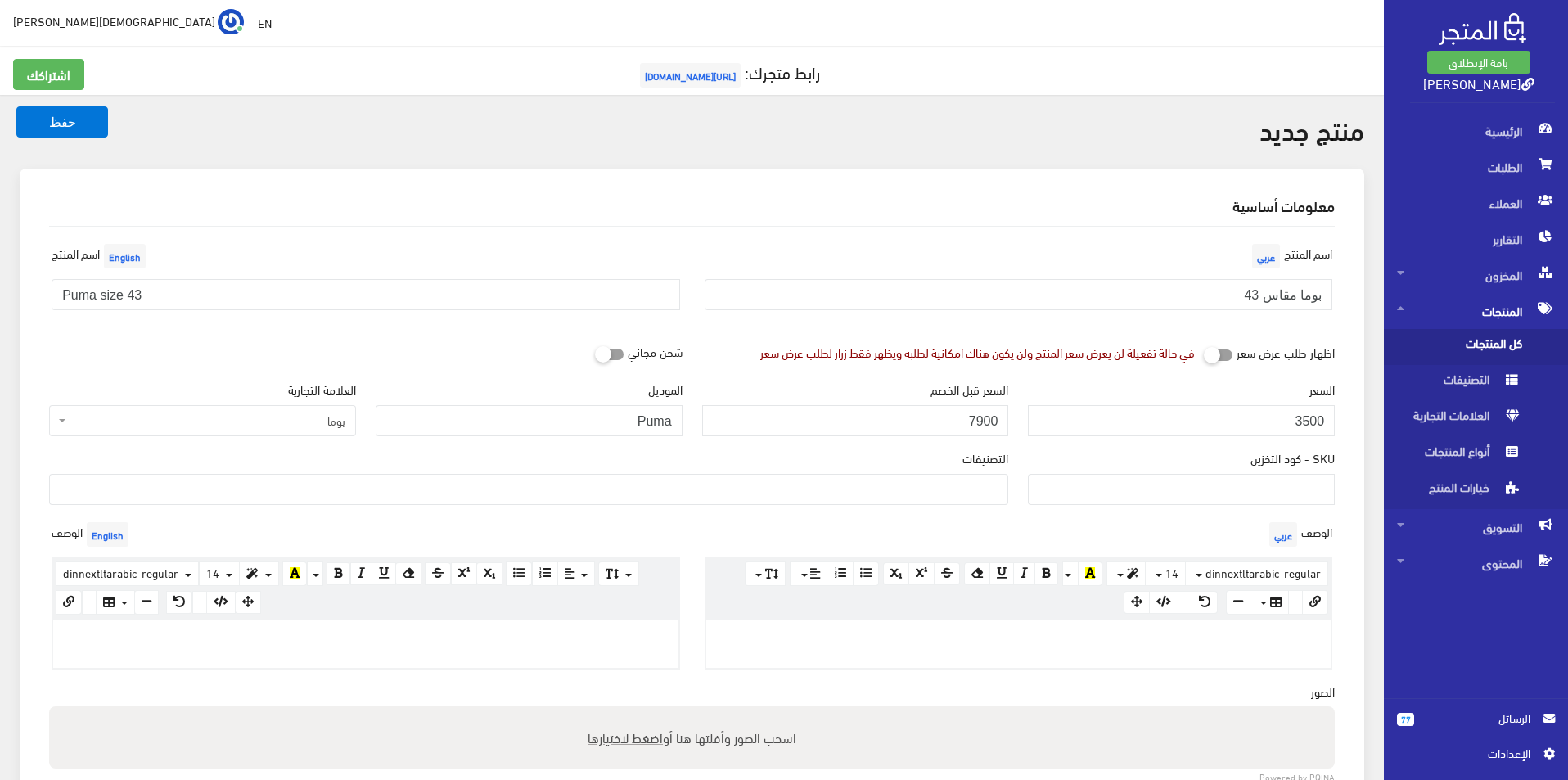
click at [981, 488] on ul at bounding box center [529, 488] width 958 height 26
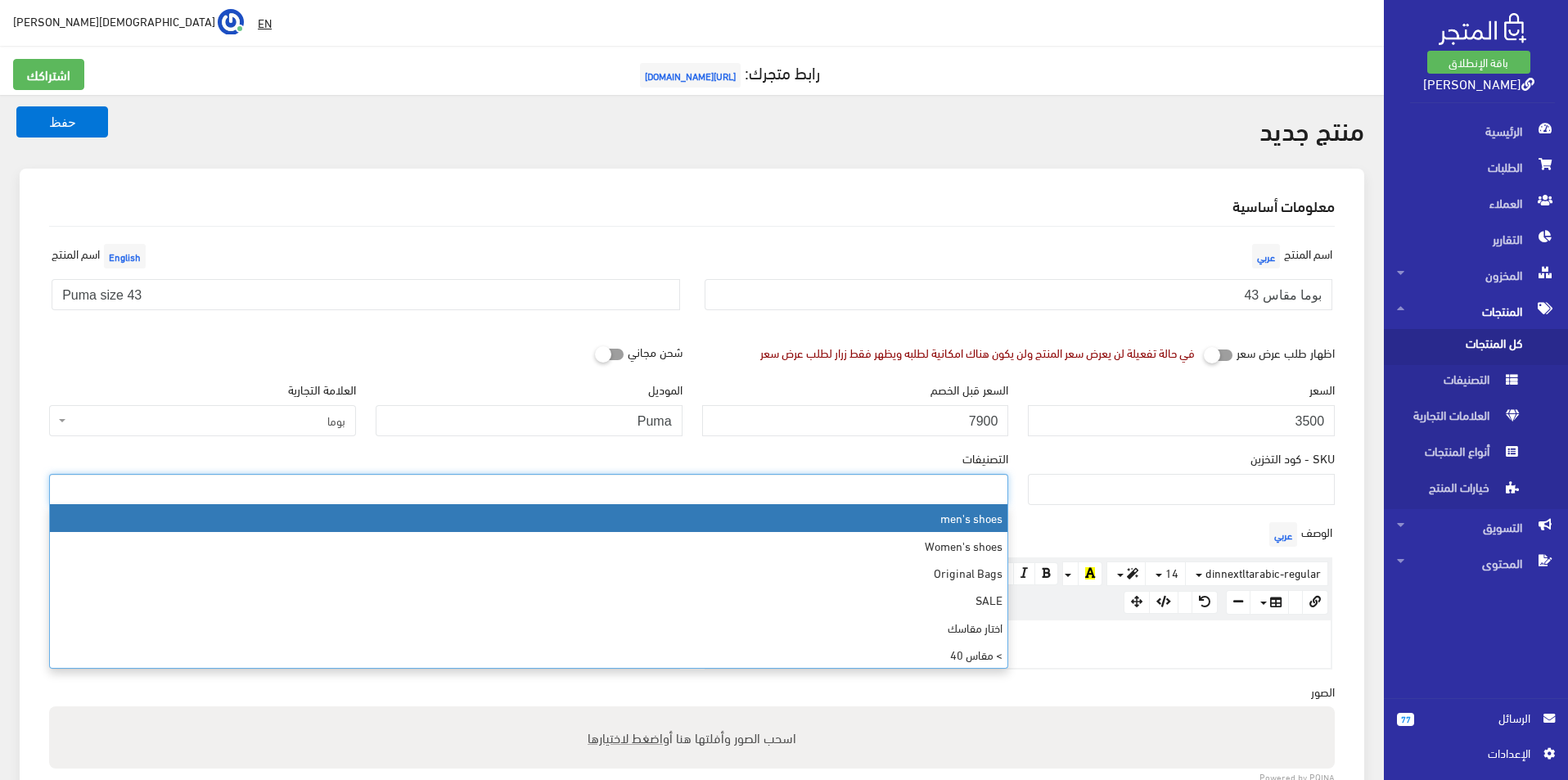
select select "5"
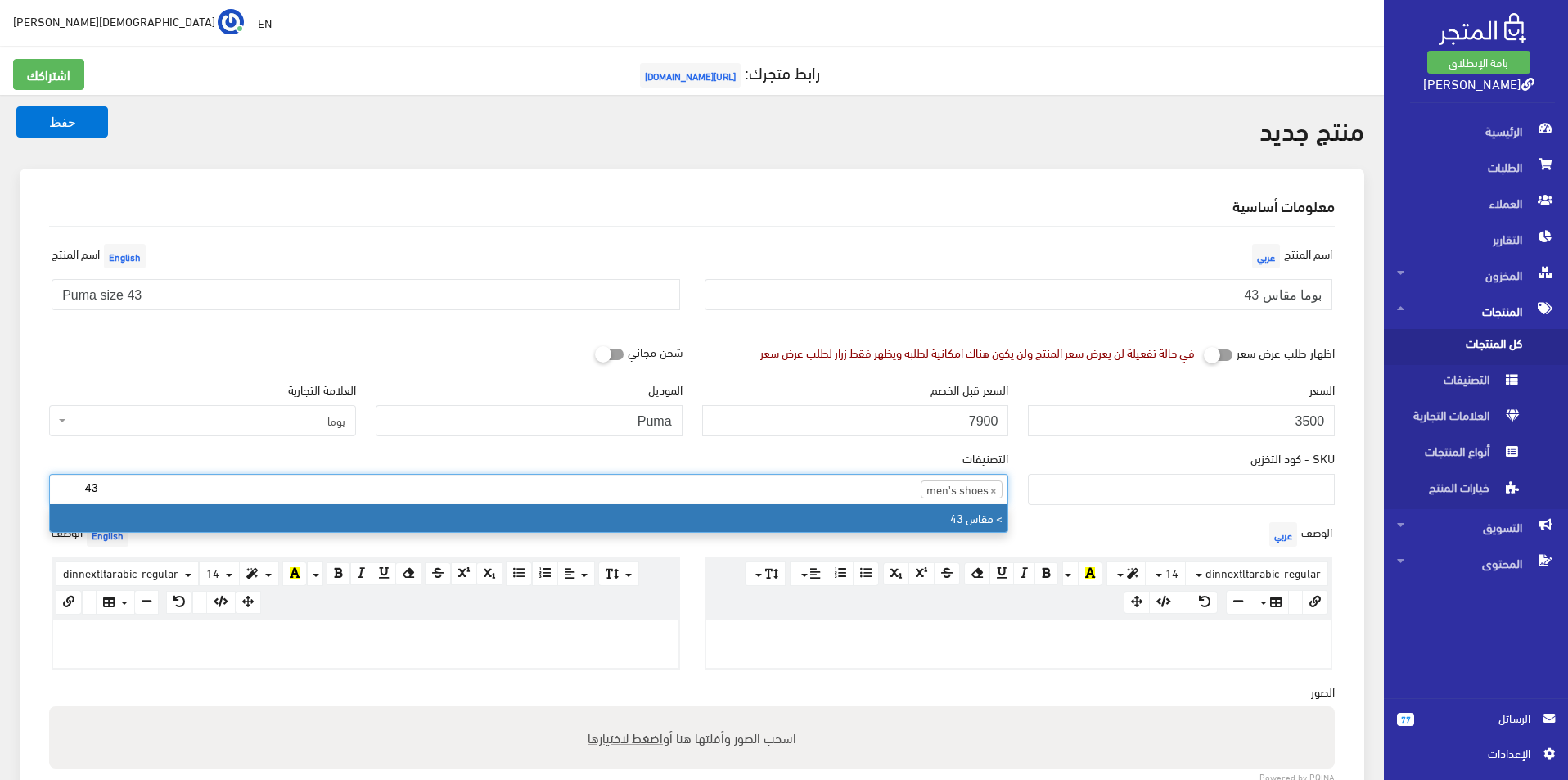
type input "43"
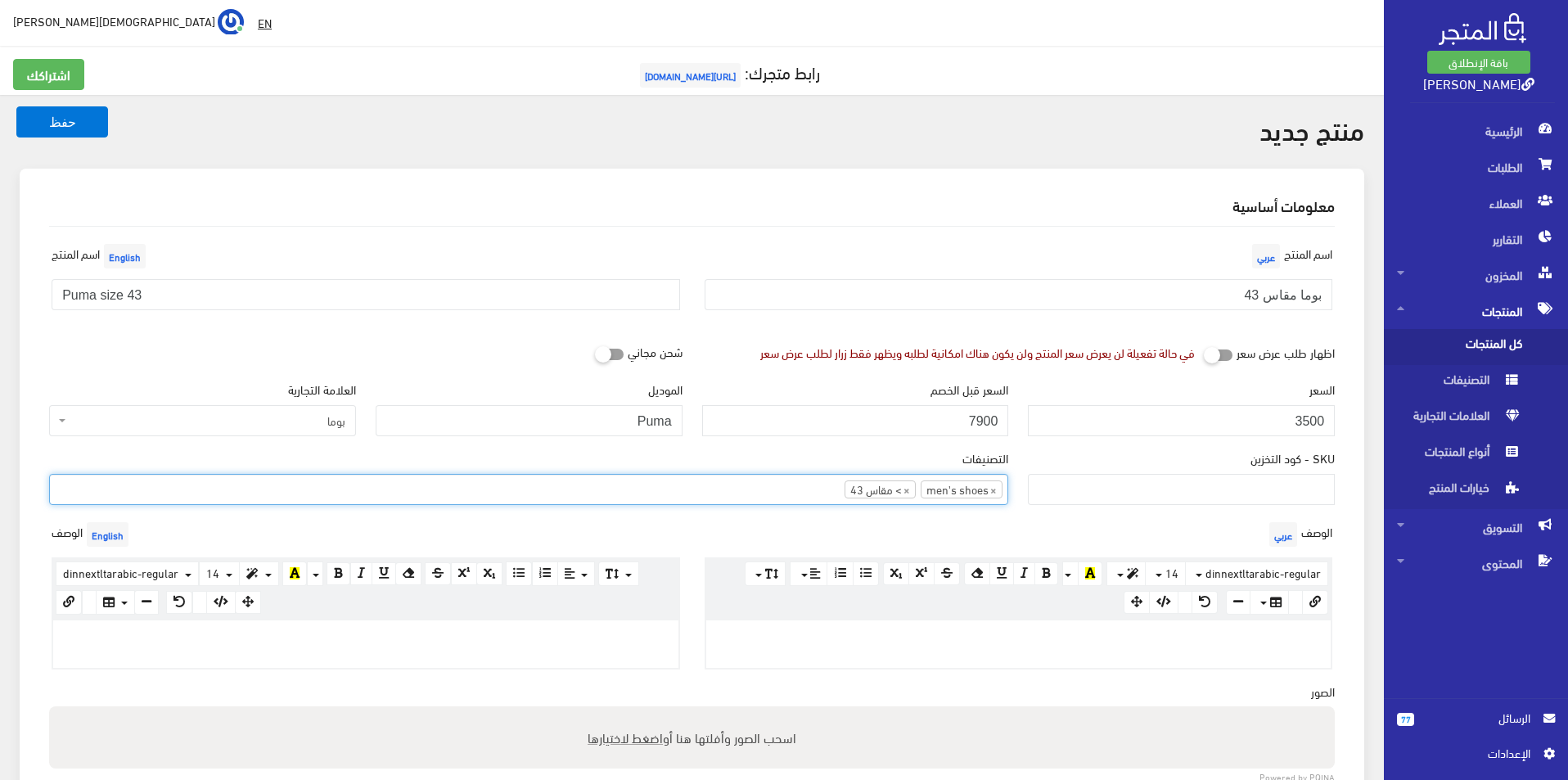
drag, startPoint x: 822, startPoint y: 659, endPoint x: 825, endPoint y: 647, distance: 12.4
click at [822, 657] on div at bounding box center [1019, 644] width 625 height 47
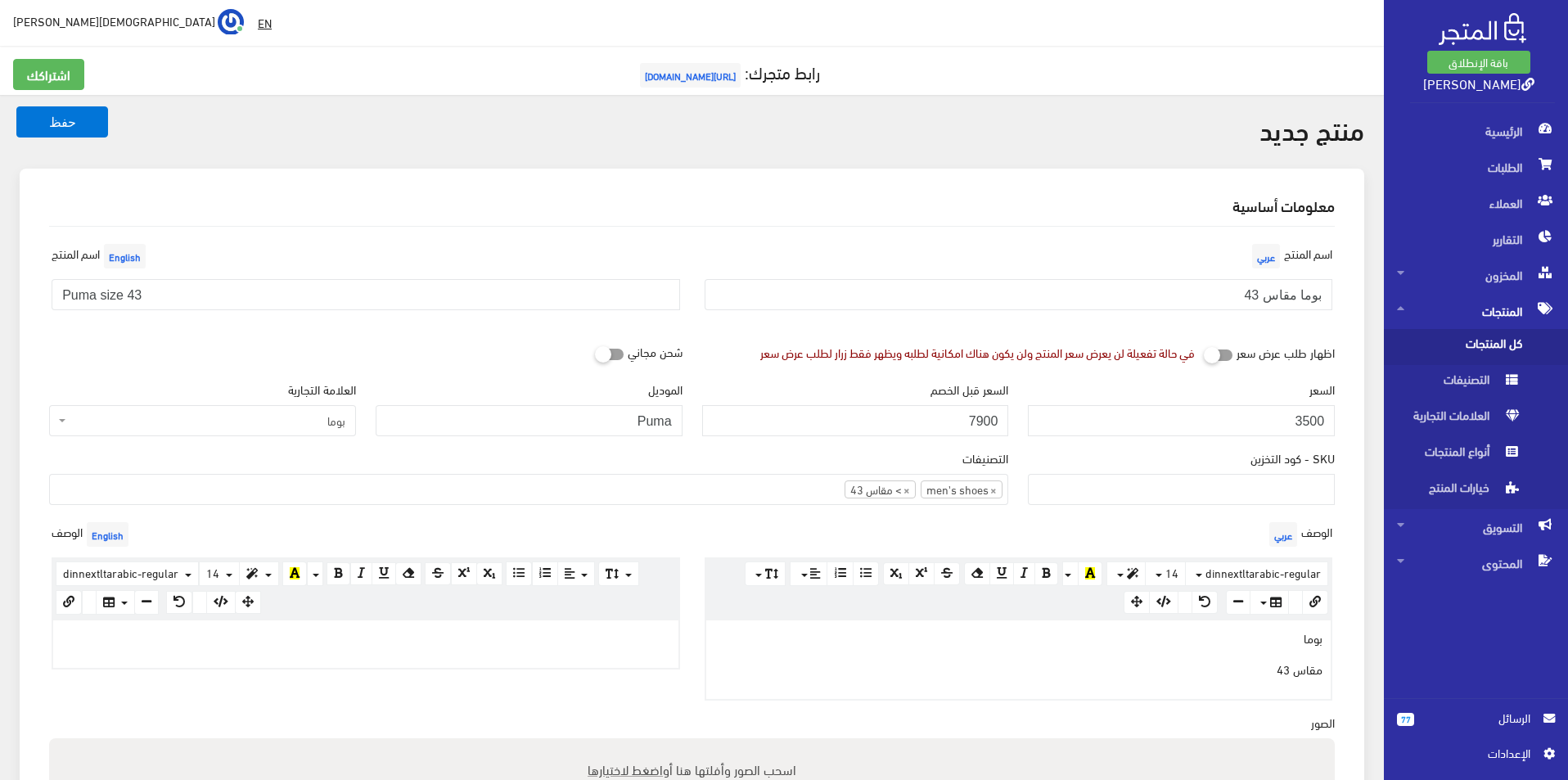
click at [293, 639] on p at bounding box center [366, 637] width 609 height 18
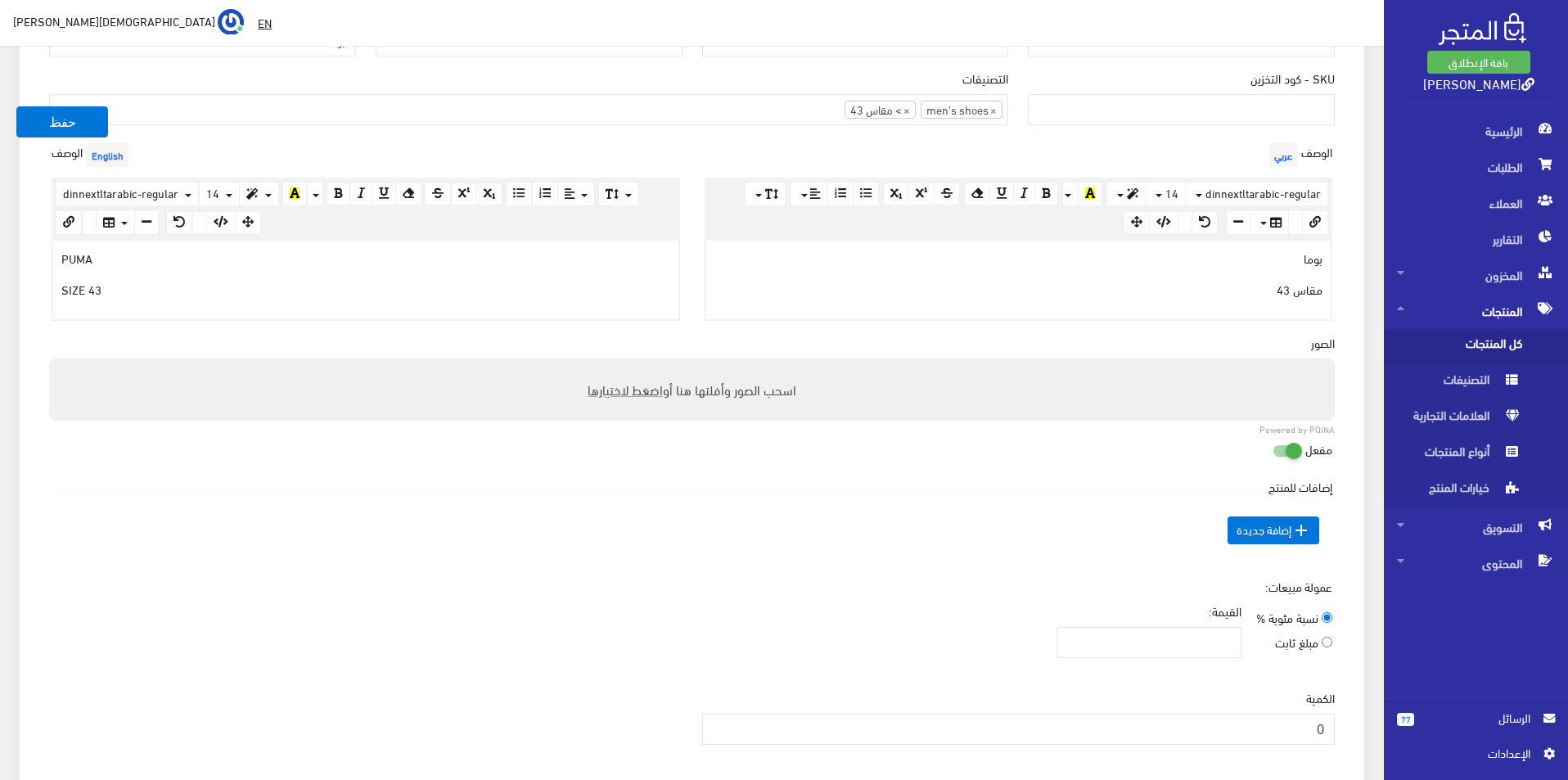
scroll to position [409, 0]
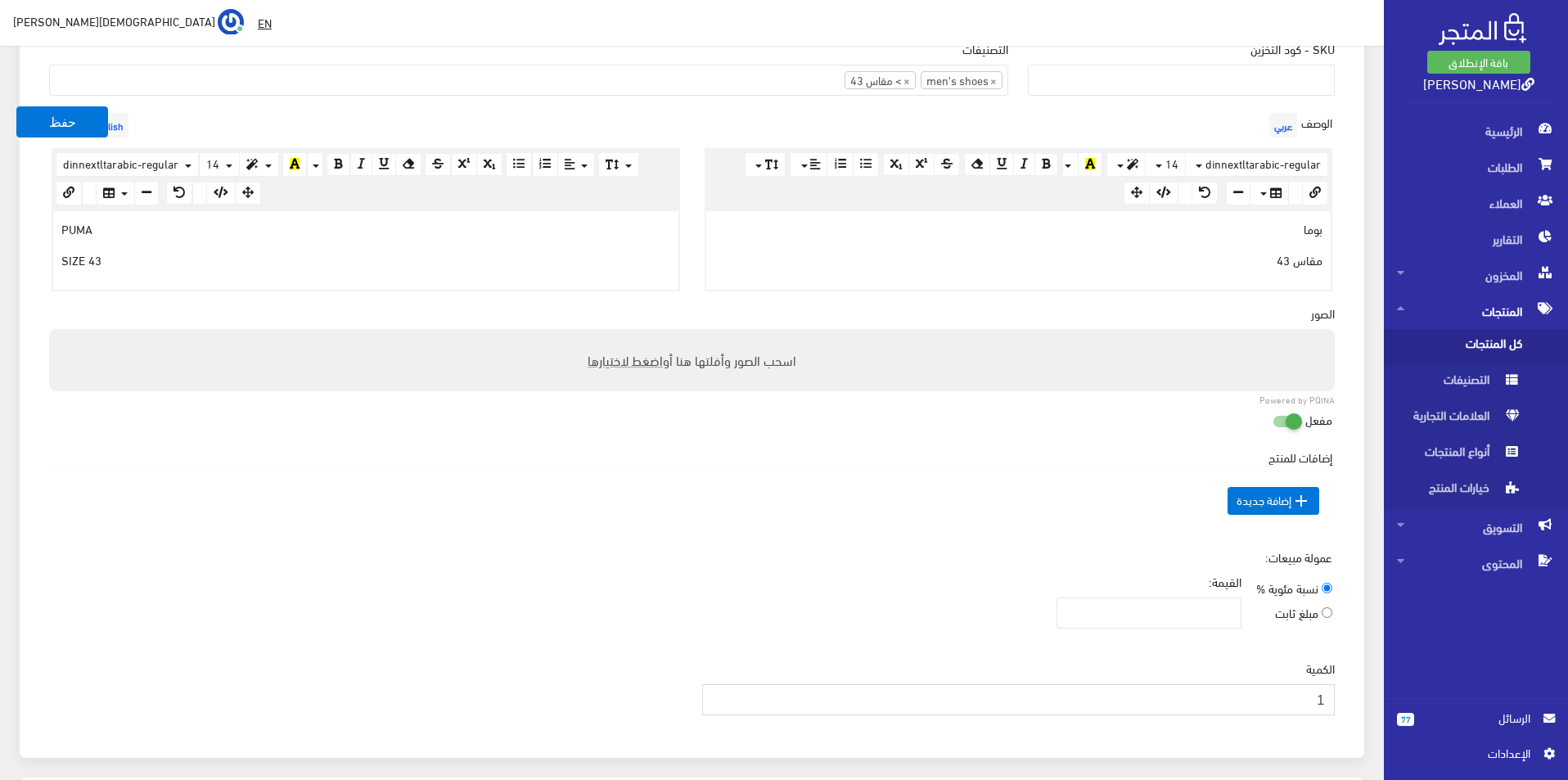
type input "1"
click at [718, 693] on input "1" at bounding box center [1019, 700] width 633 height 31
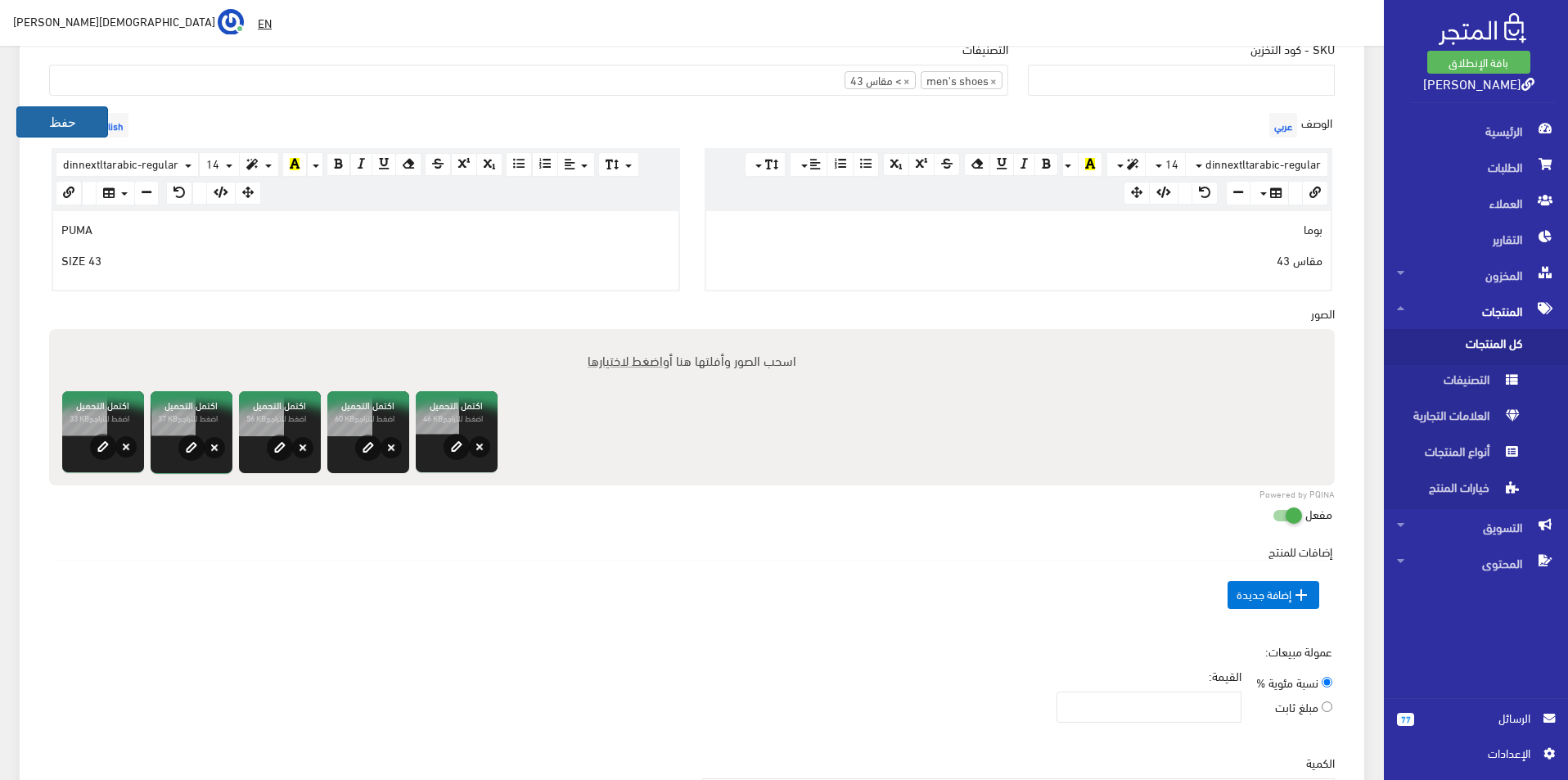
click at [51, 117] on button "حفظ" at bounding box center [62, 122] width 92 height 31
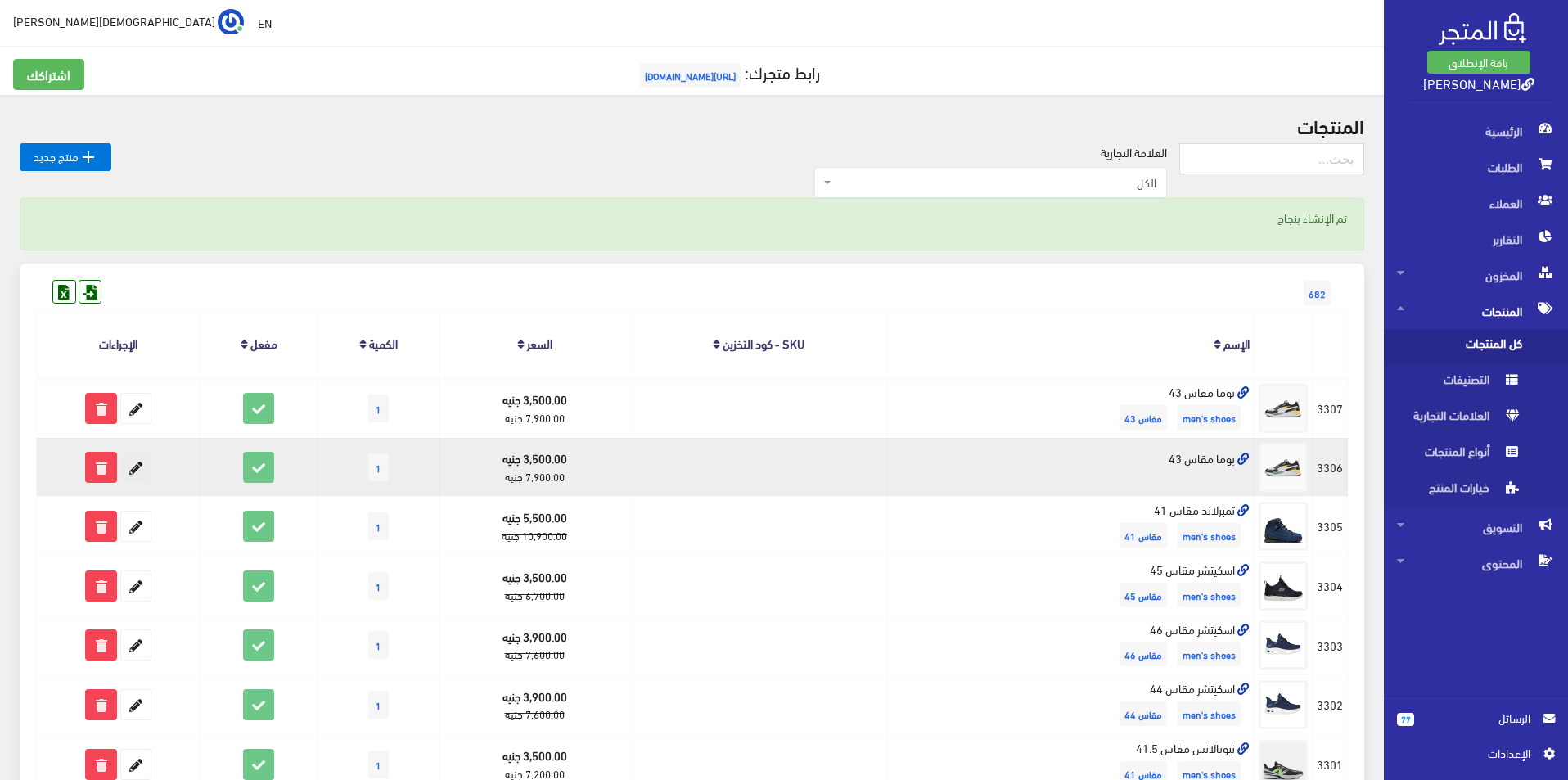
click at [144, 475] on icon at bounding box center [136, 468] width 30 height 30
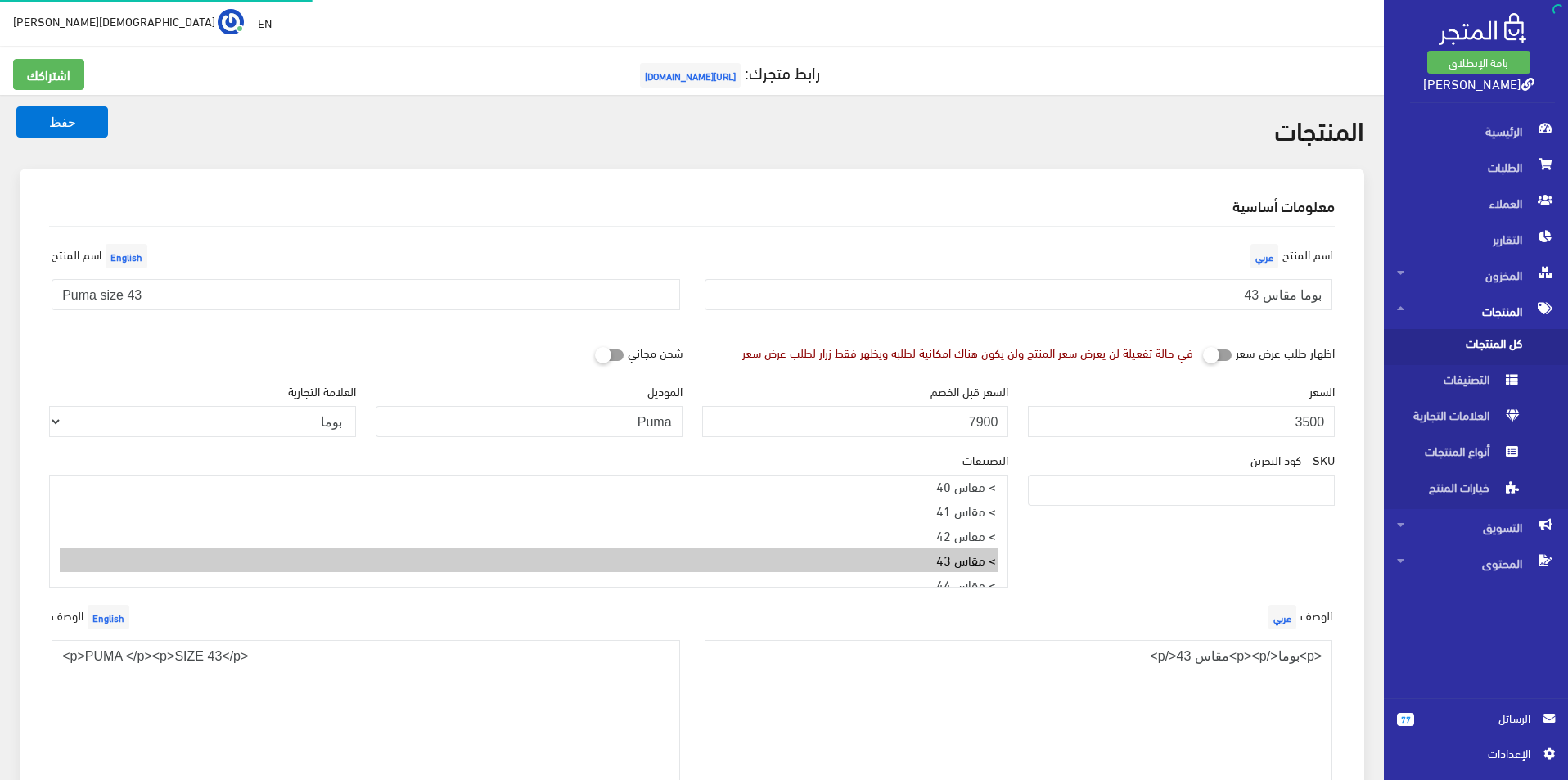
select select
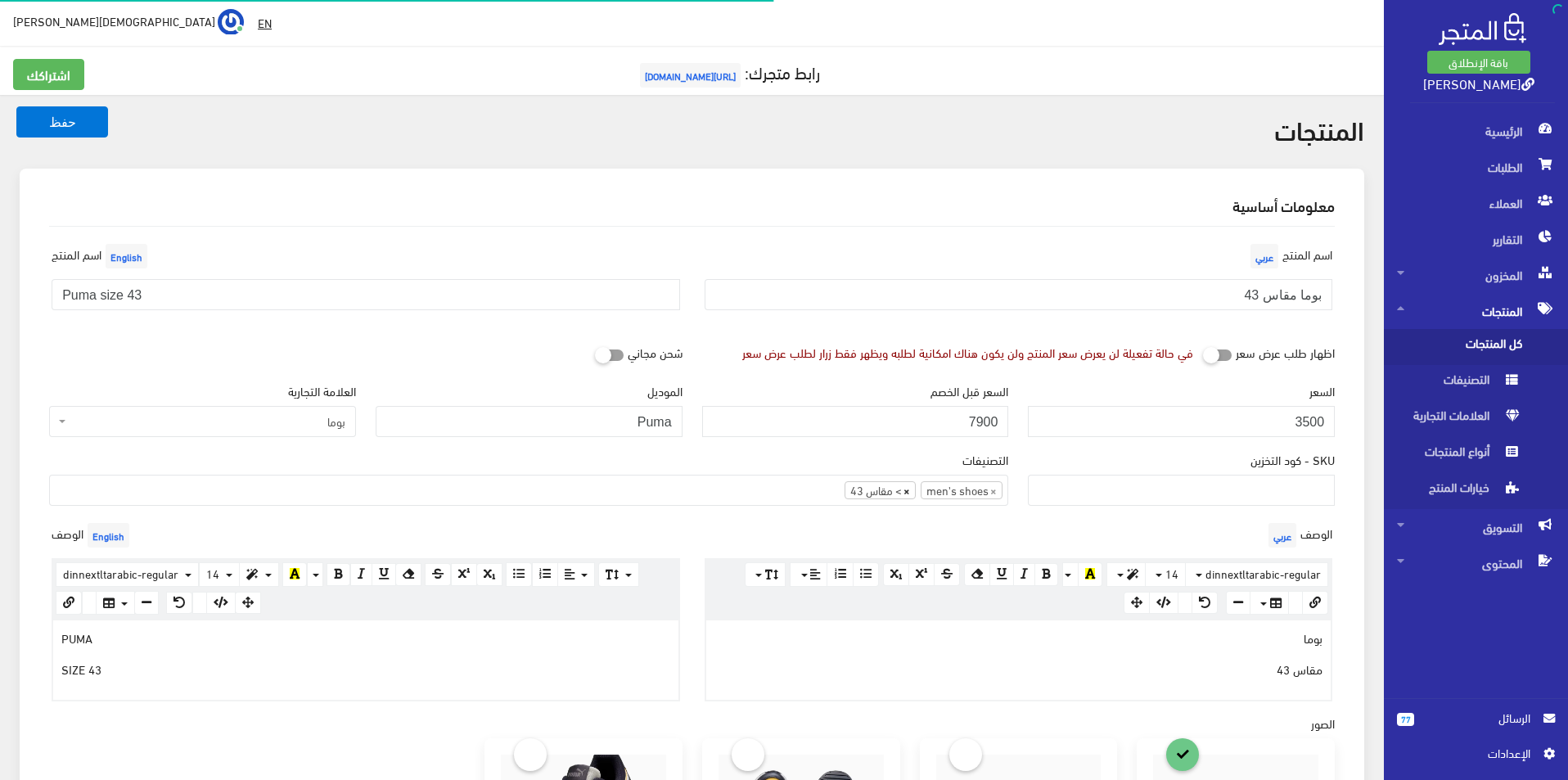
click at [909, 490] on span "×" at bounding box center [907, 491] width 6 height 17
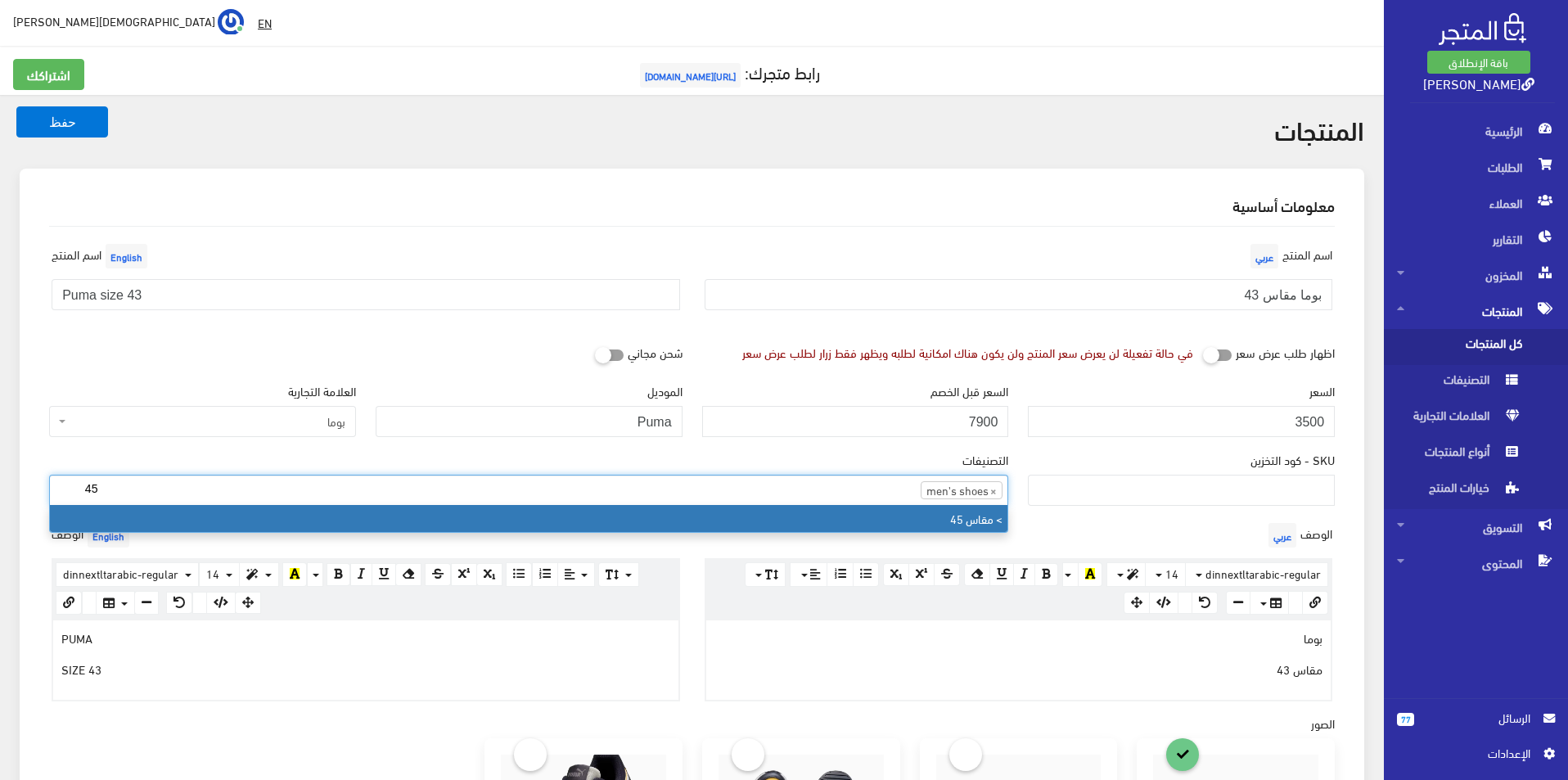
type input "45"
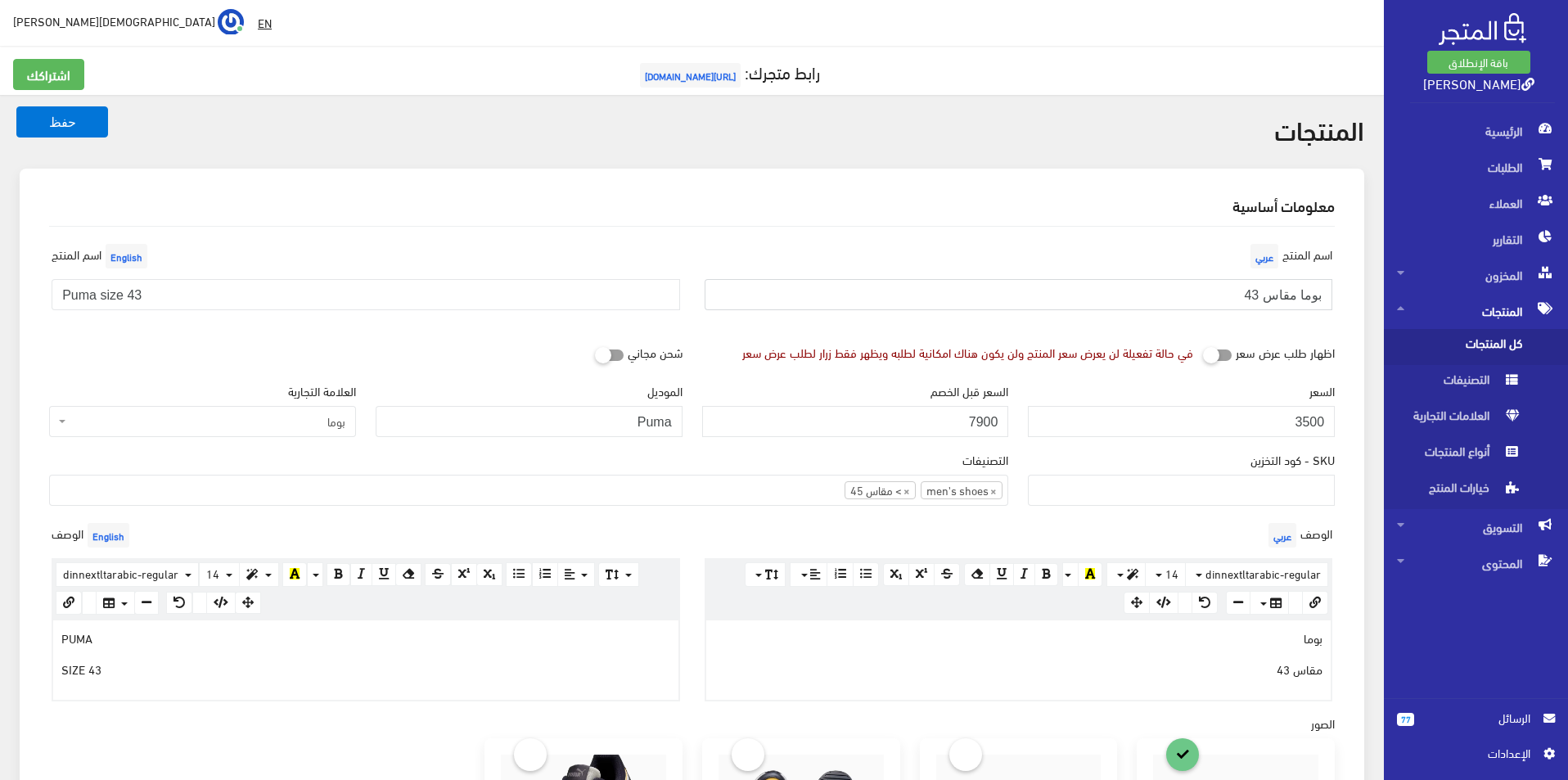
click at [1173, 302] on input "بوما مقاس 43" at bounding box center [1019, 295] width 629 height 31
type input "بوما مقاس 45"
click at [502, 282] on input "Puma size 43" at bounding box center [366, 295] width 629 height 31
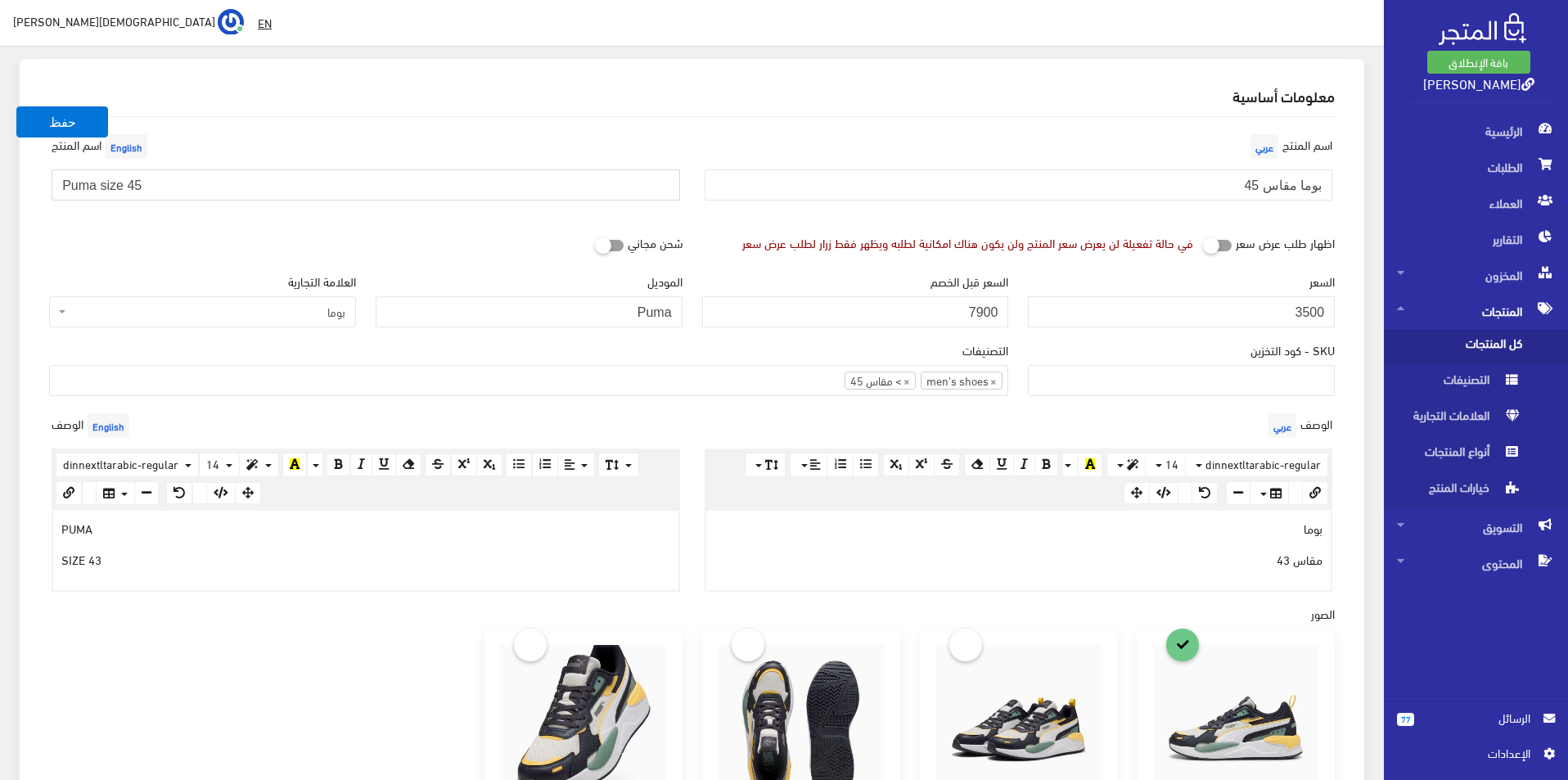
scroll to position [245, 0]
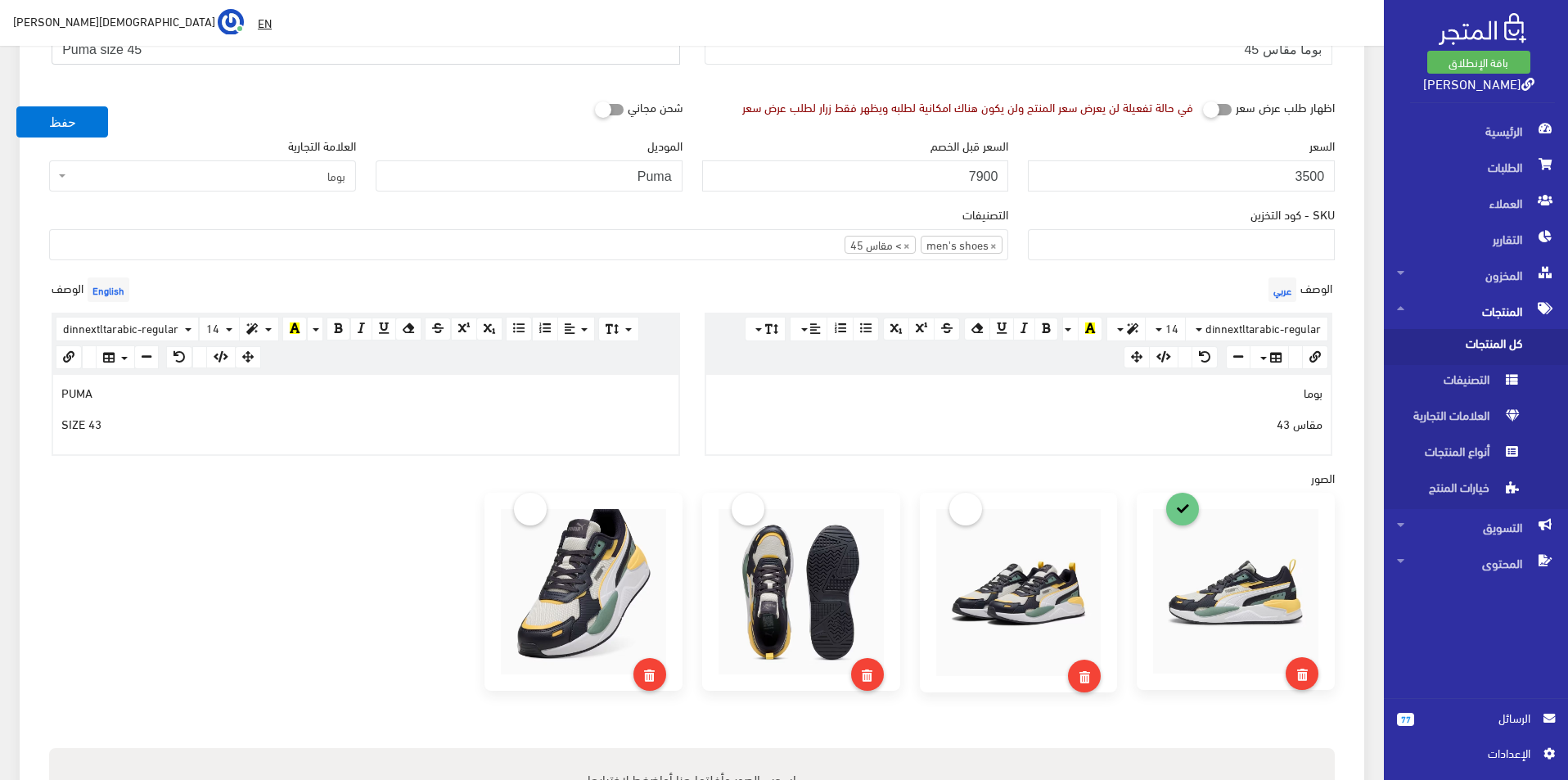
type input "Puma size 45"
click at [1060, 447] on div "بوما مقاس 43" at bounding box center [1019, 414] width 625 height 79
click at [469, 420] on p "SIZE 43" at bounding box center [366, 422] width 609 height 18
click at [89, 112] on button "حفظ" at bounding box center [62, 122] width 92 height 31
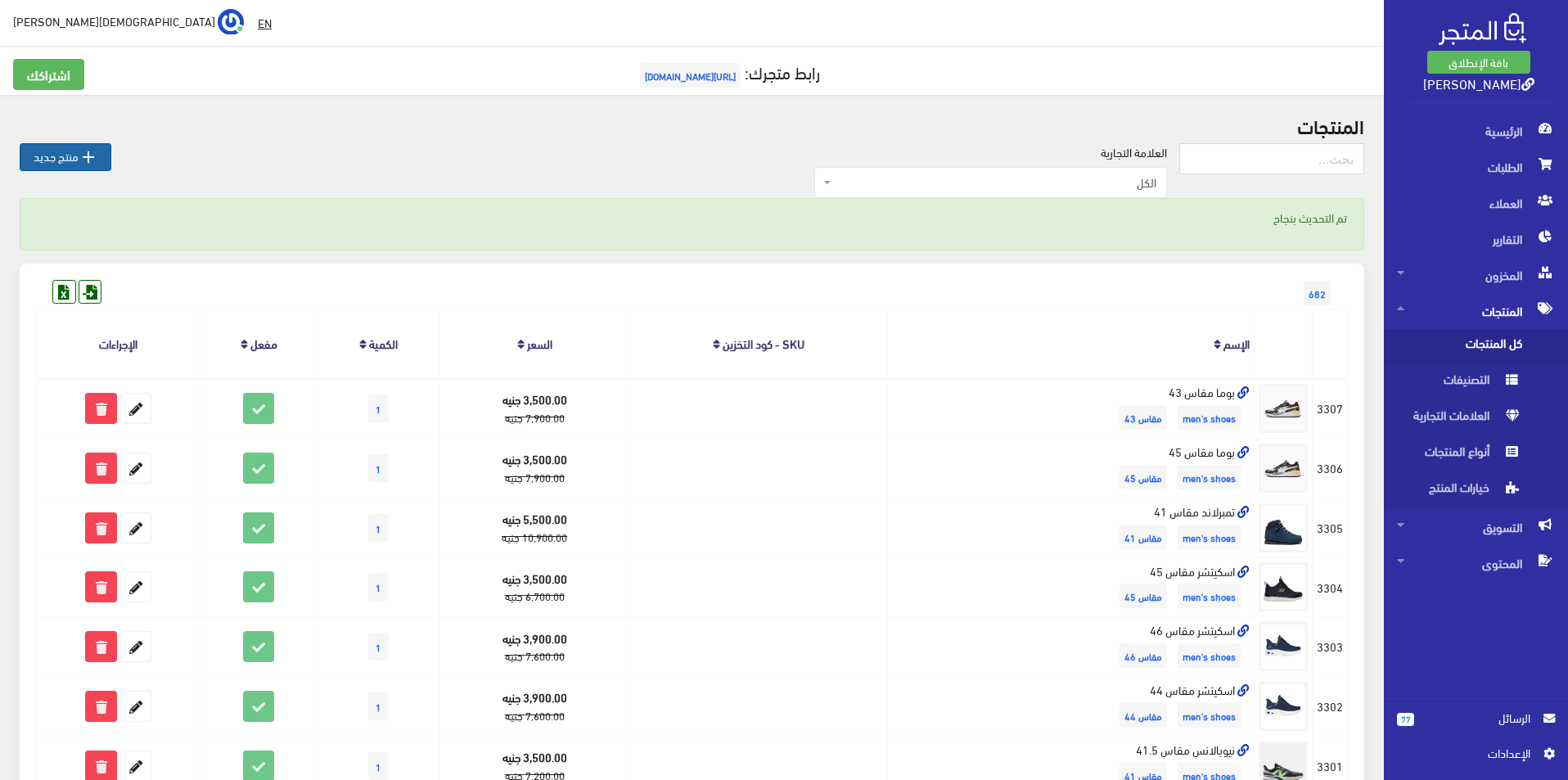
click at [69, 144] on link " منتج جديد" at bounding box center [65, 157] width 92 height 28
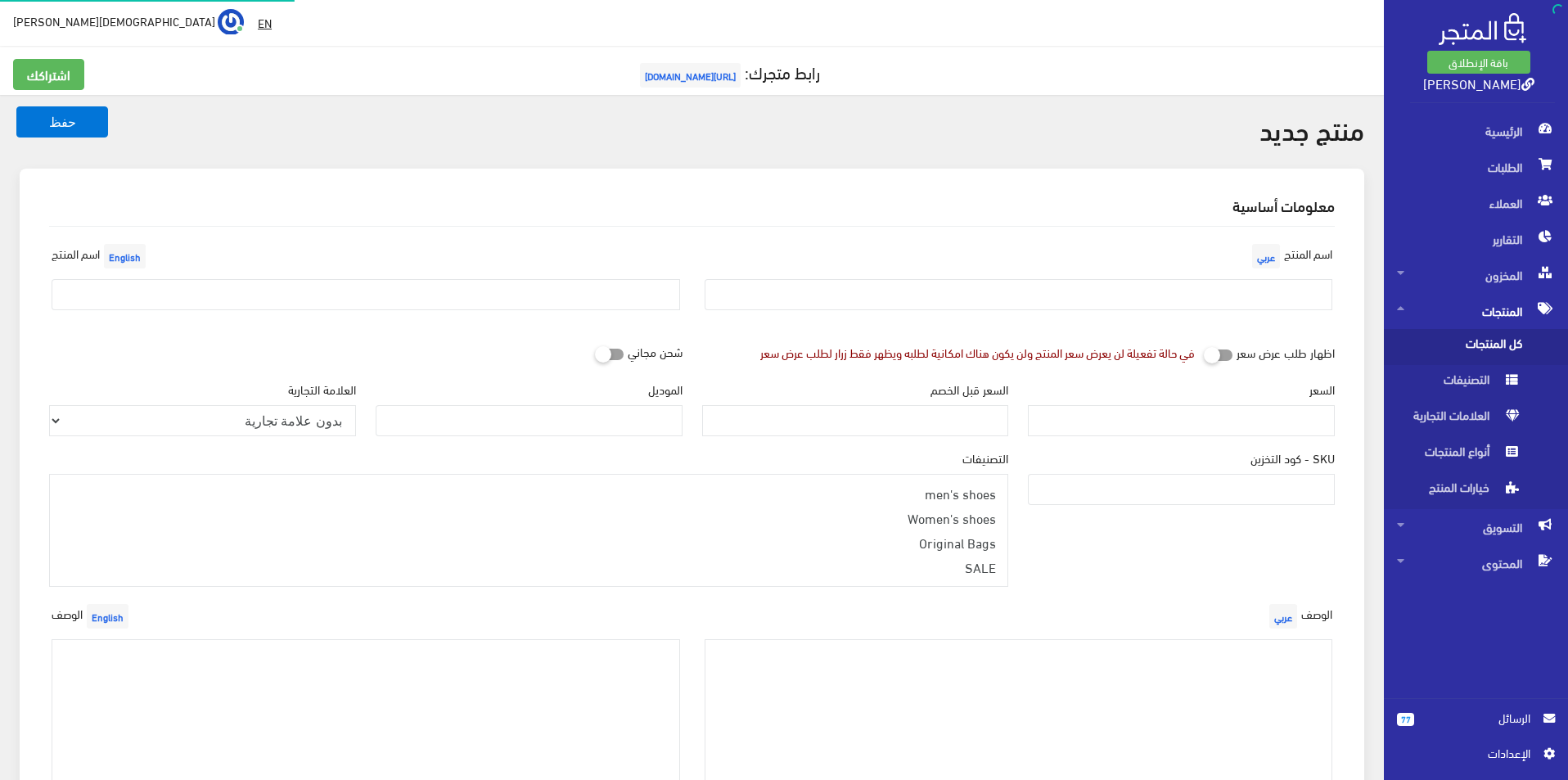
select select
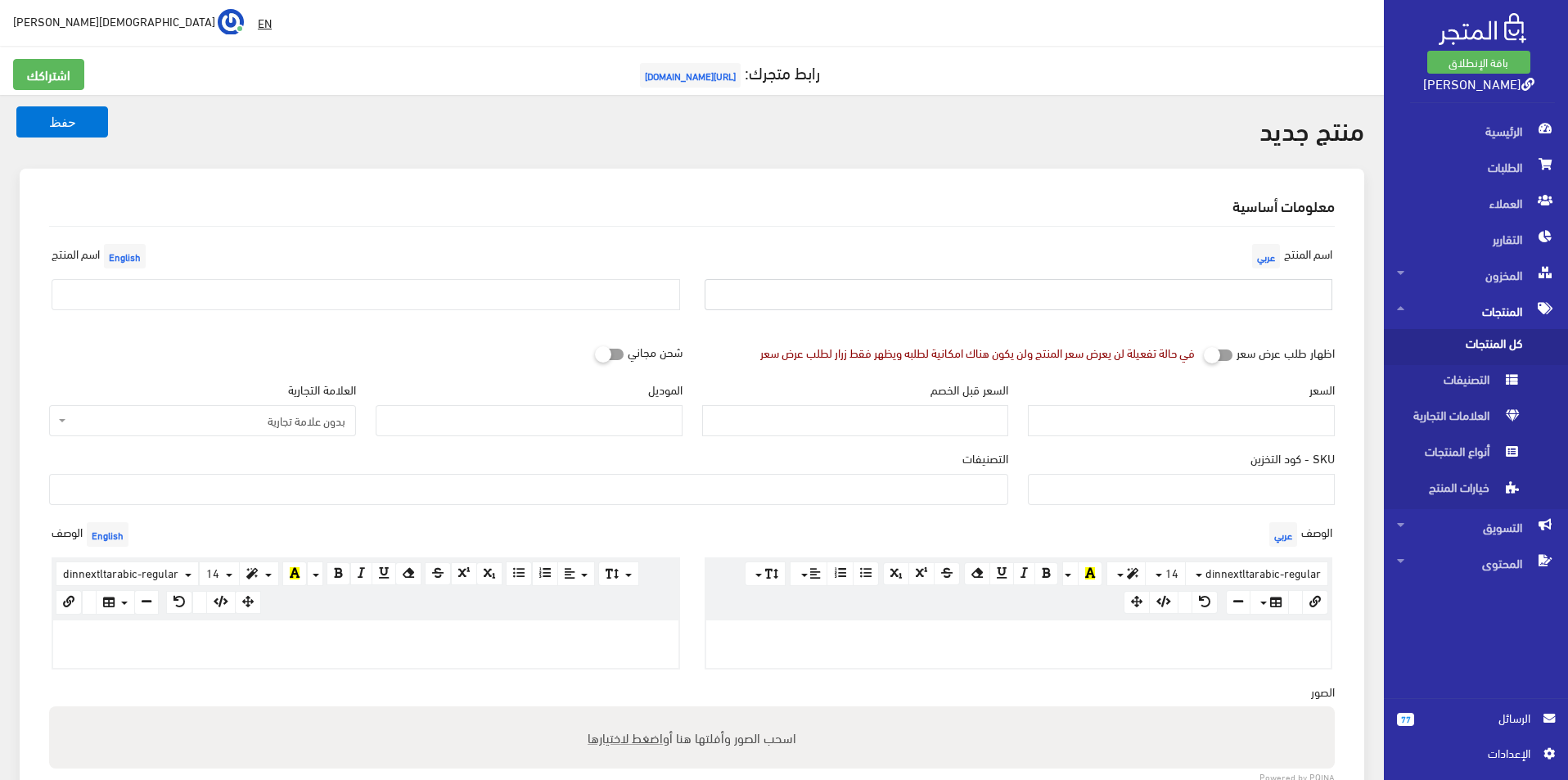
click at [1025, 299] on input "text" at bounding box center [1019, 295] width 629 height 31
type input "بوما مقاس 45"
click at [469, 293] on input "text" at bounding box center [366, 295] width 629 height 31
type input "Puma size 45"
click at [249, 423] on span "بدون علامة تجارية" at bounding box center [207, 421] width 276 height 17
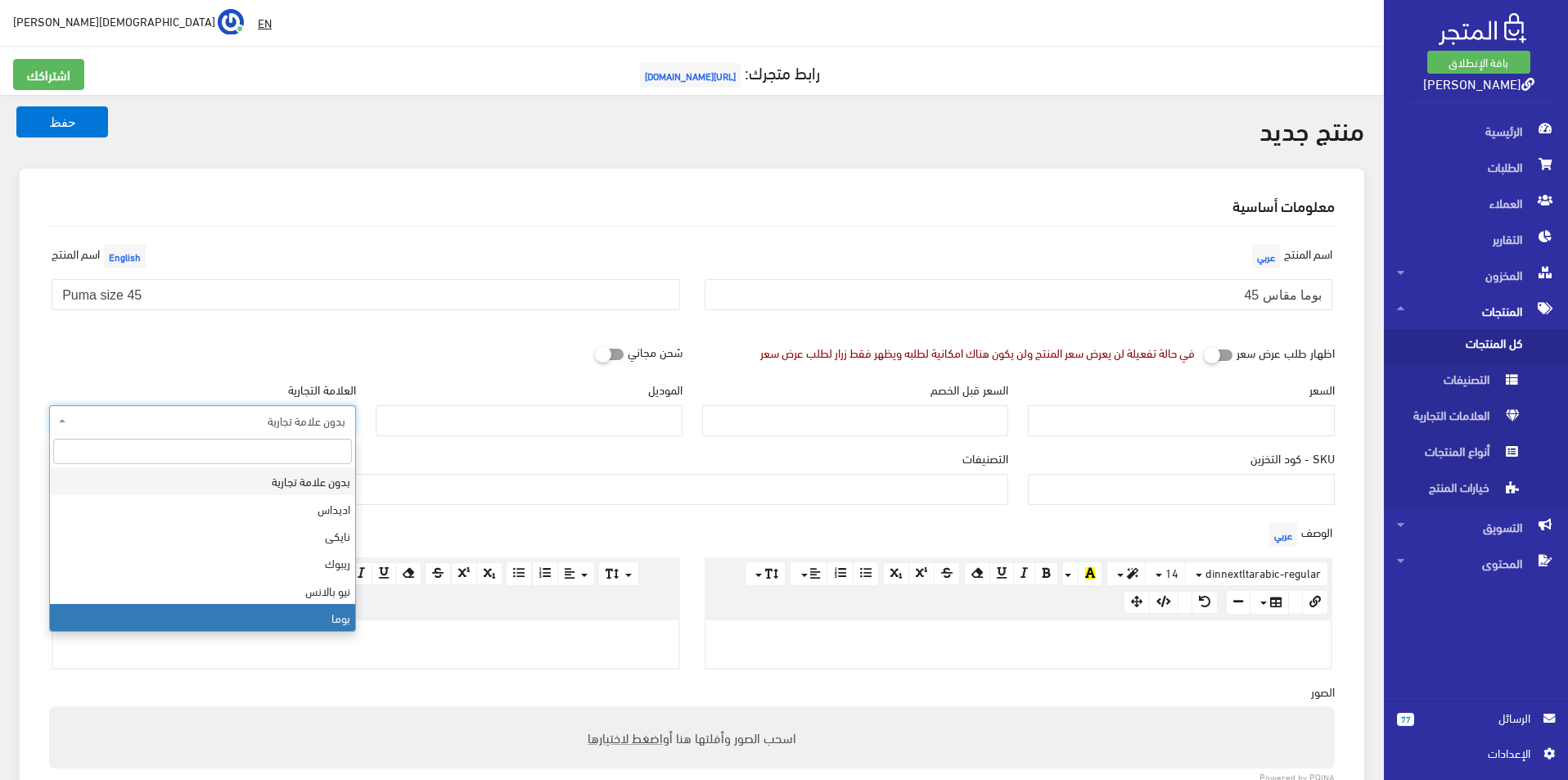
select select "7"
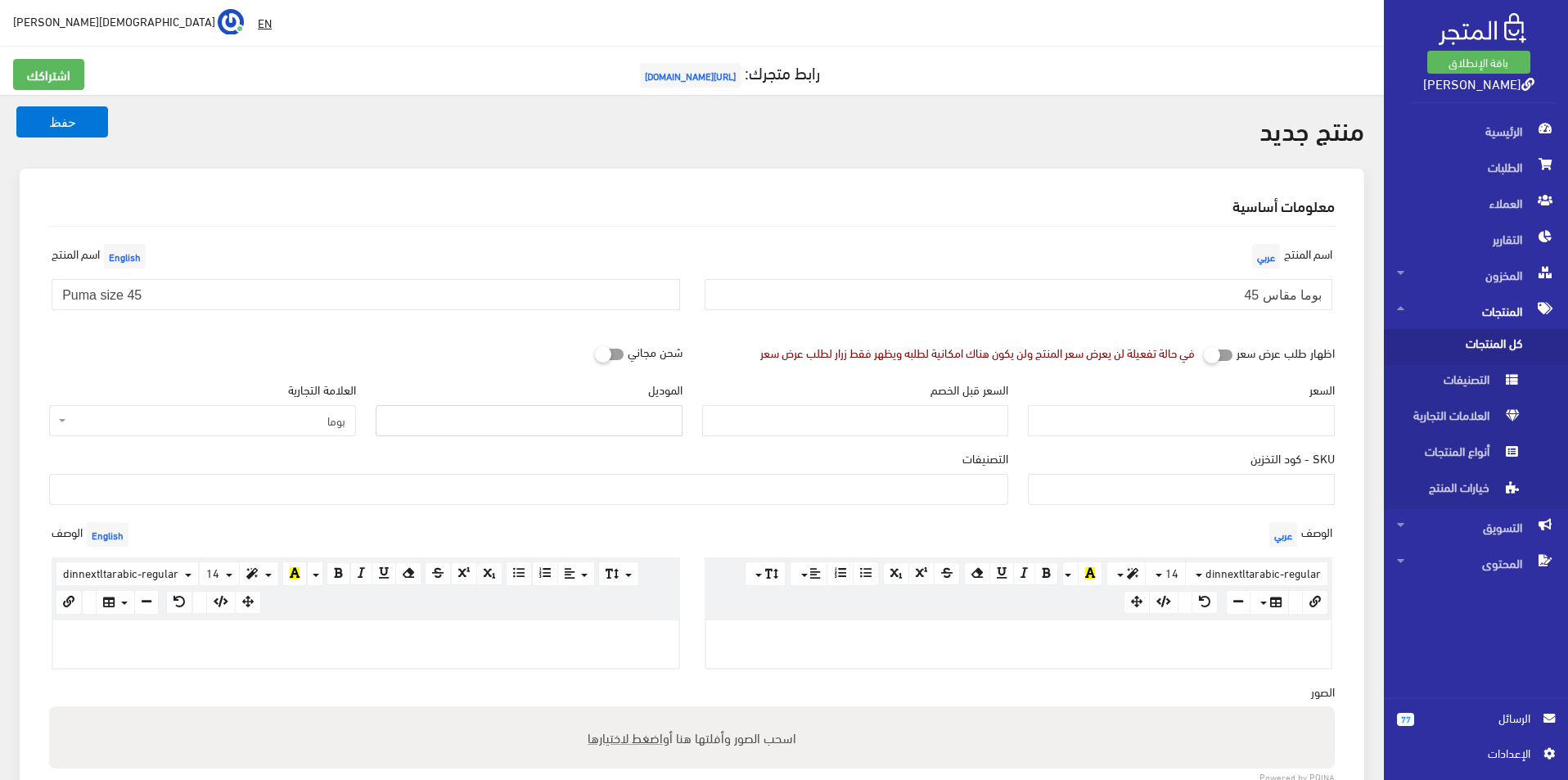
click at [420, 406] on input "الموديل" at bounding box center [529, 421] width 307 height 31
type input "Puma"
click at [1135, 434] on input "السعر" at bounding box center [1181, 421] width 307 height 31
type input "4500"
type input "8900"
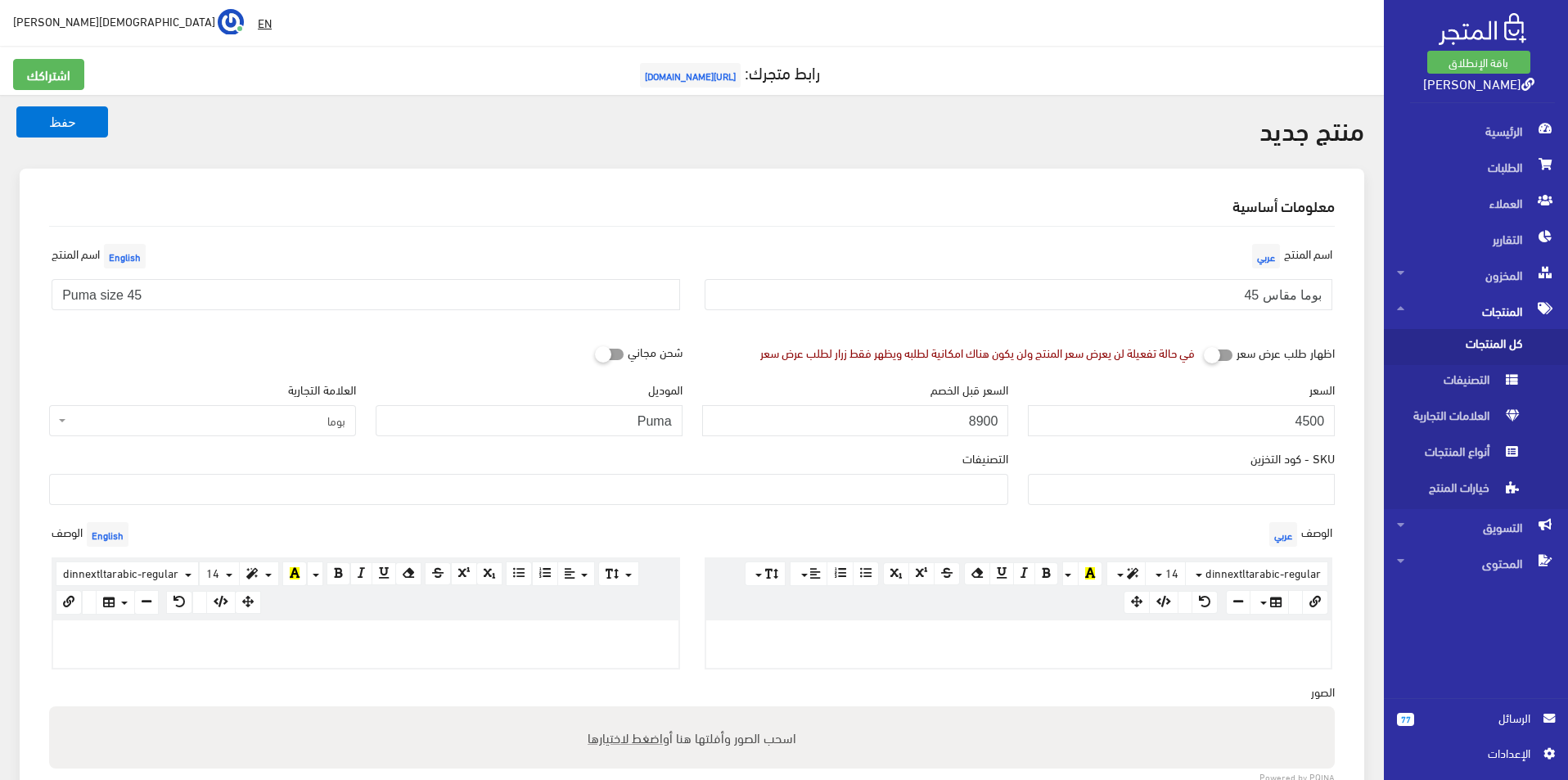
click at [961, 500] on ul at bounding box center [529, 488] width 958 height 26
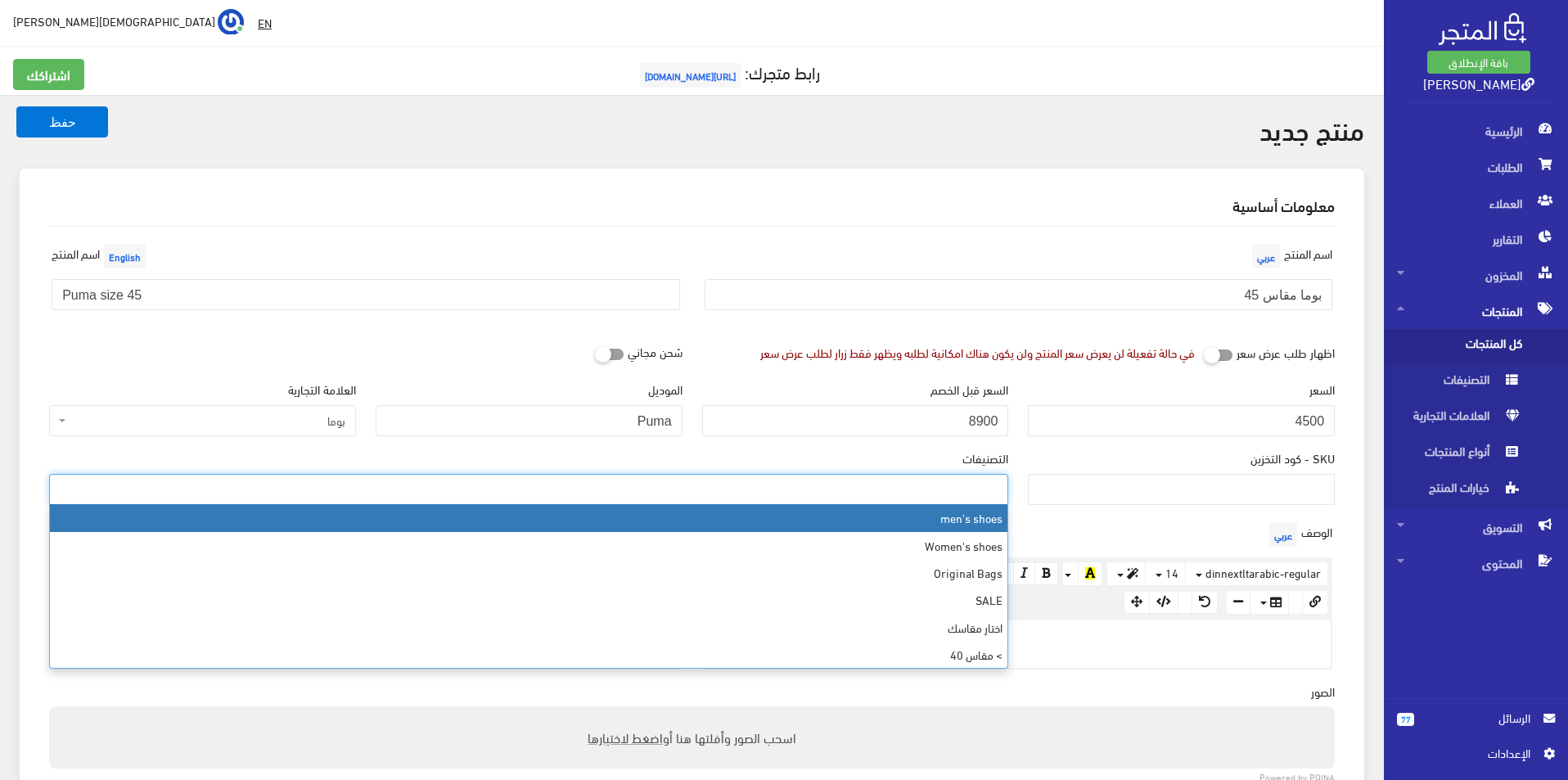
select select "5"
type input "45"
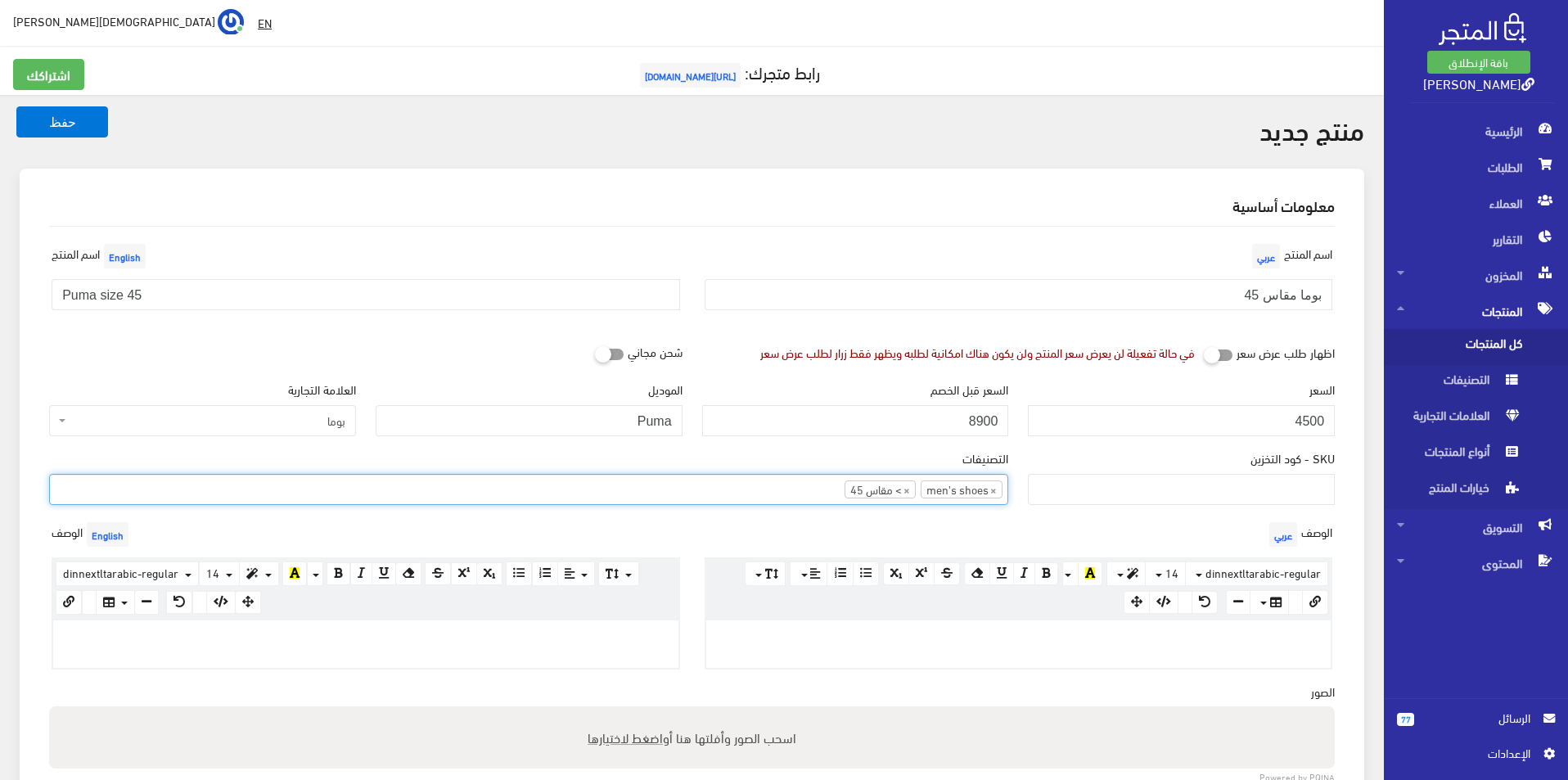
click at [635, 632] on p at bounding box center [366, 637] width 609 height 18
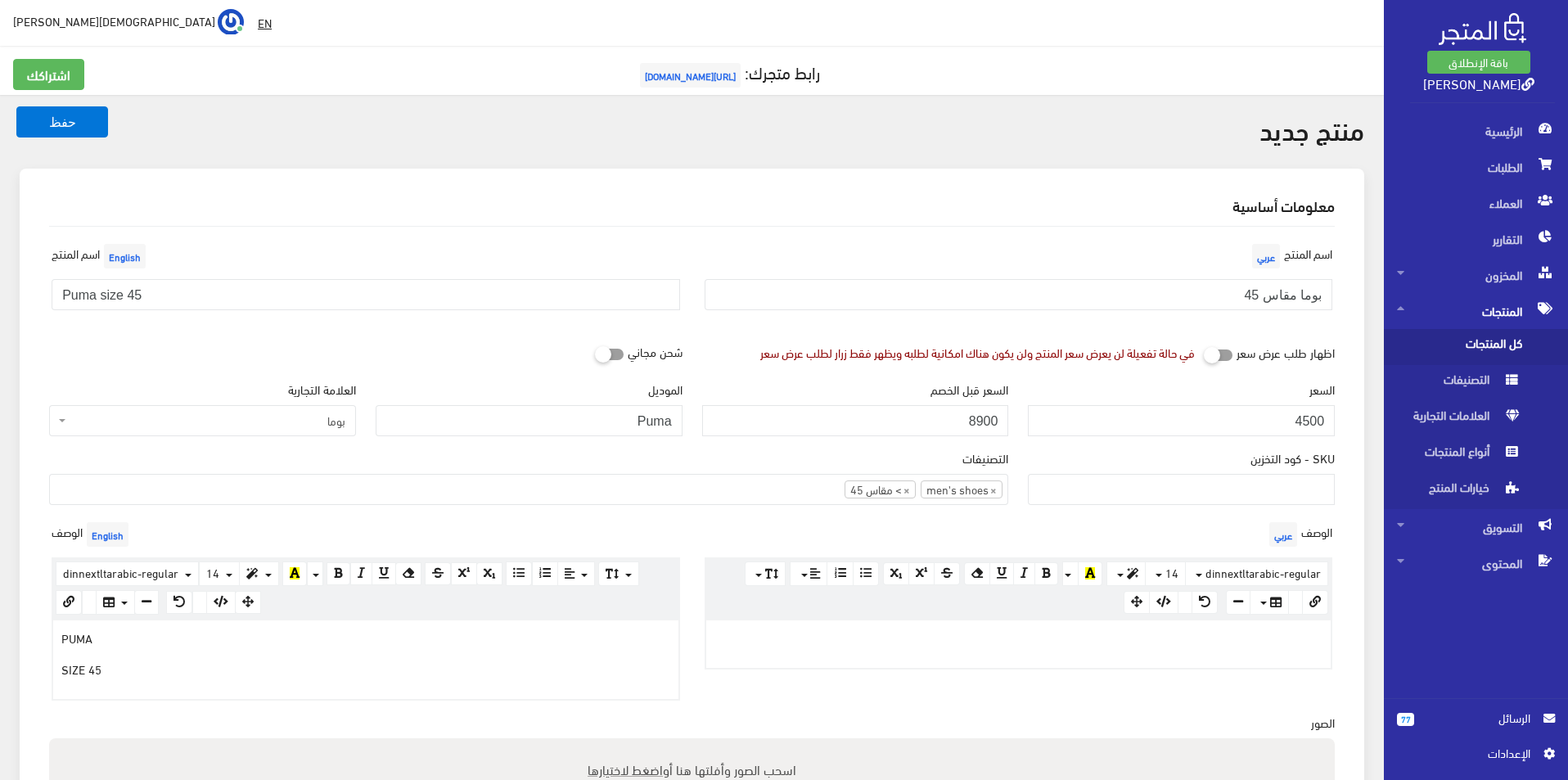
click at [865, 658] on div at bounding box center [1019, 644] width 625 height 47
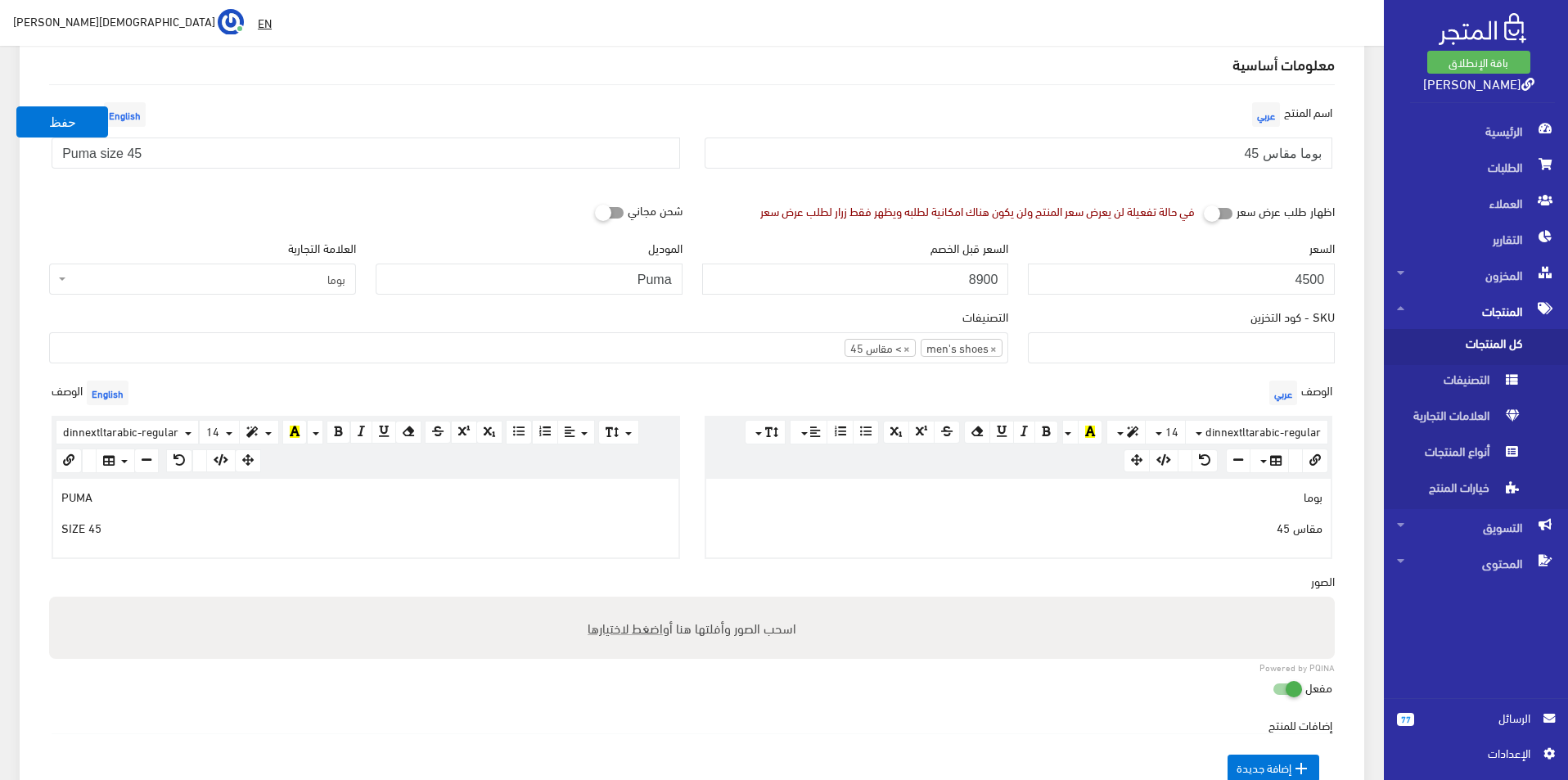
scroll to position [409, 0]
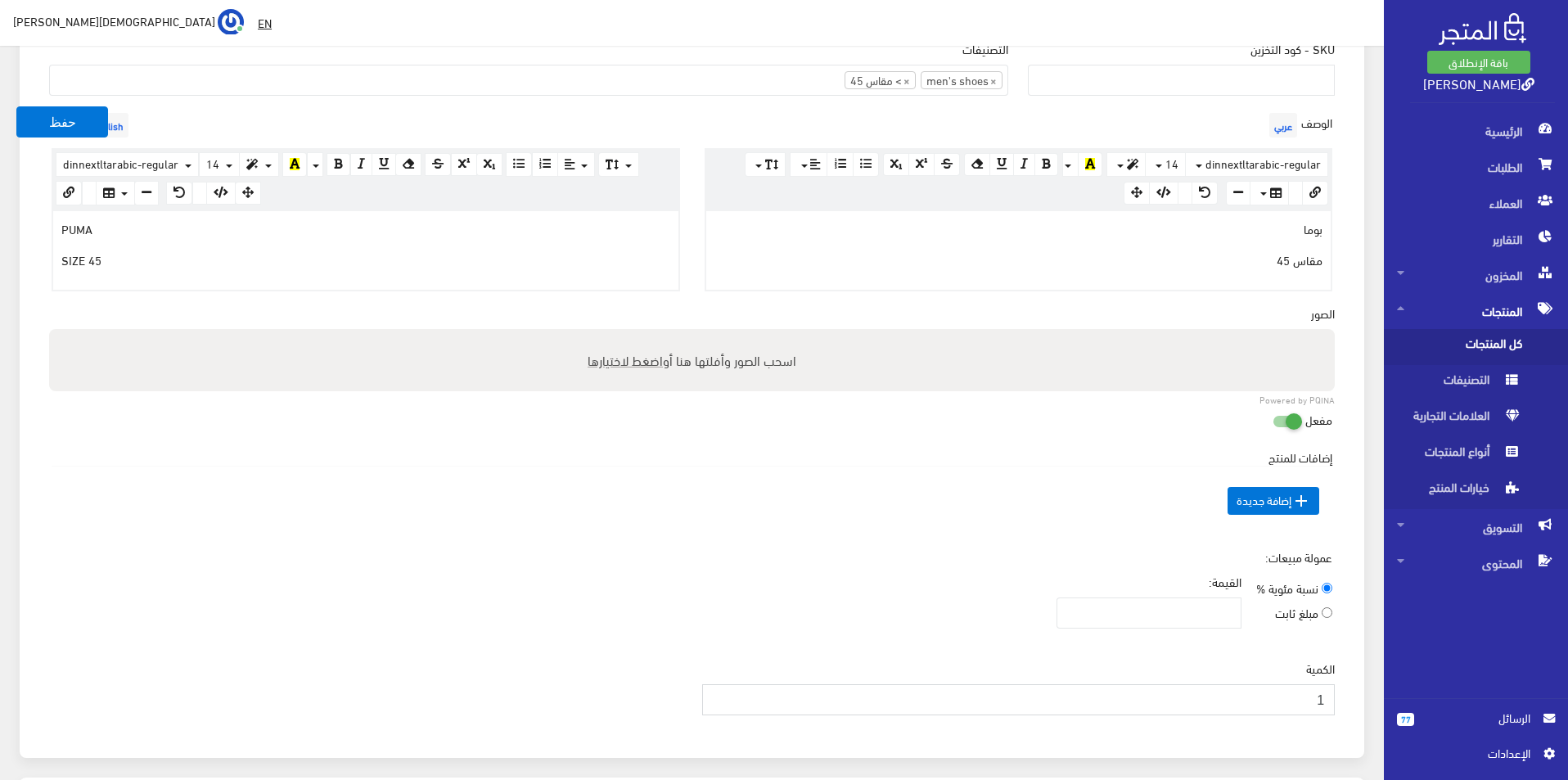
type input "1"
click at [717, 698] on input "1" at bounding box center [1019, 700] width 633 height 31
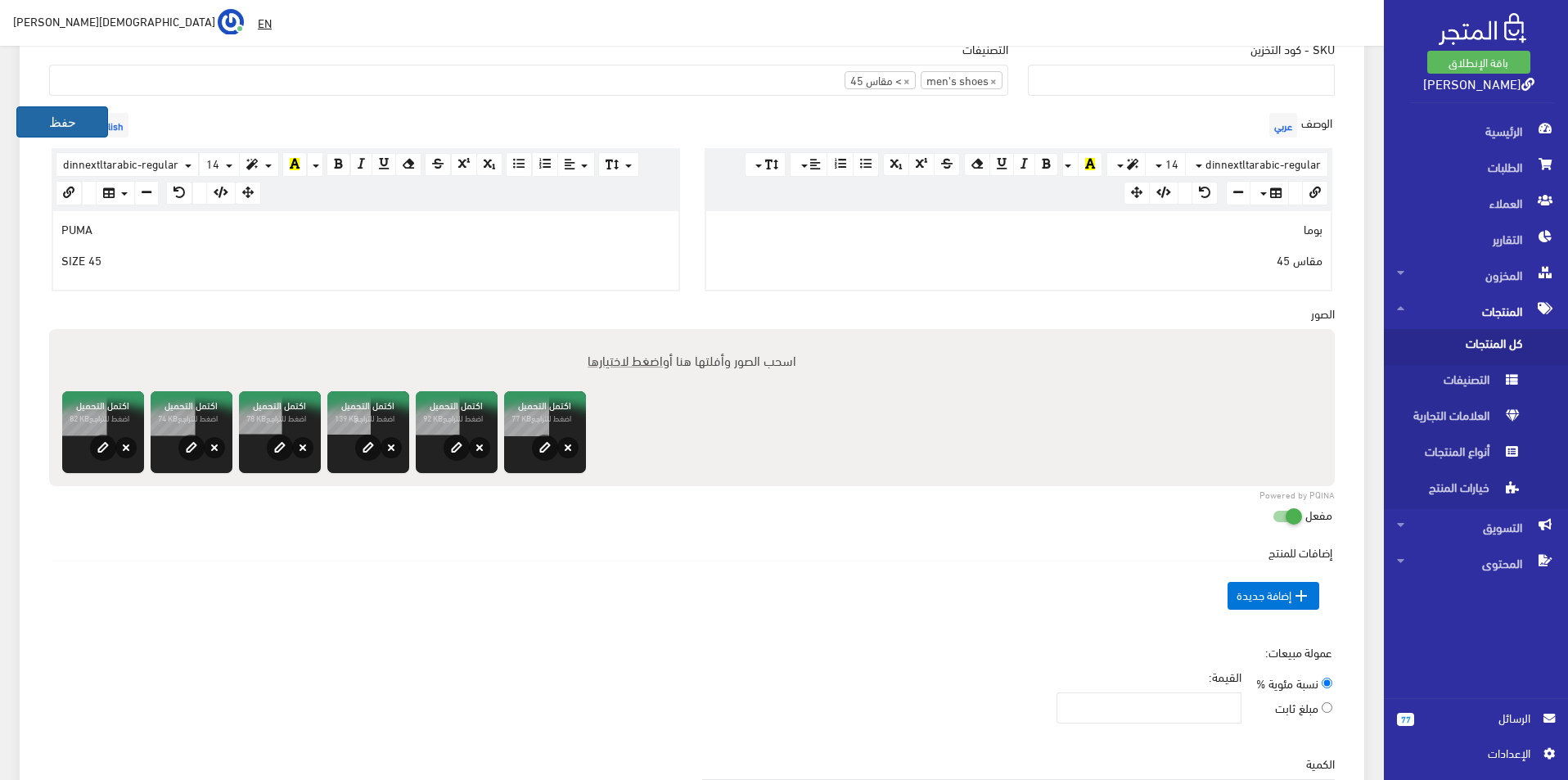
click at [55, 128] on button "حفظ" at bounding box center [62, 122] width 92 height 31
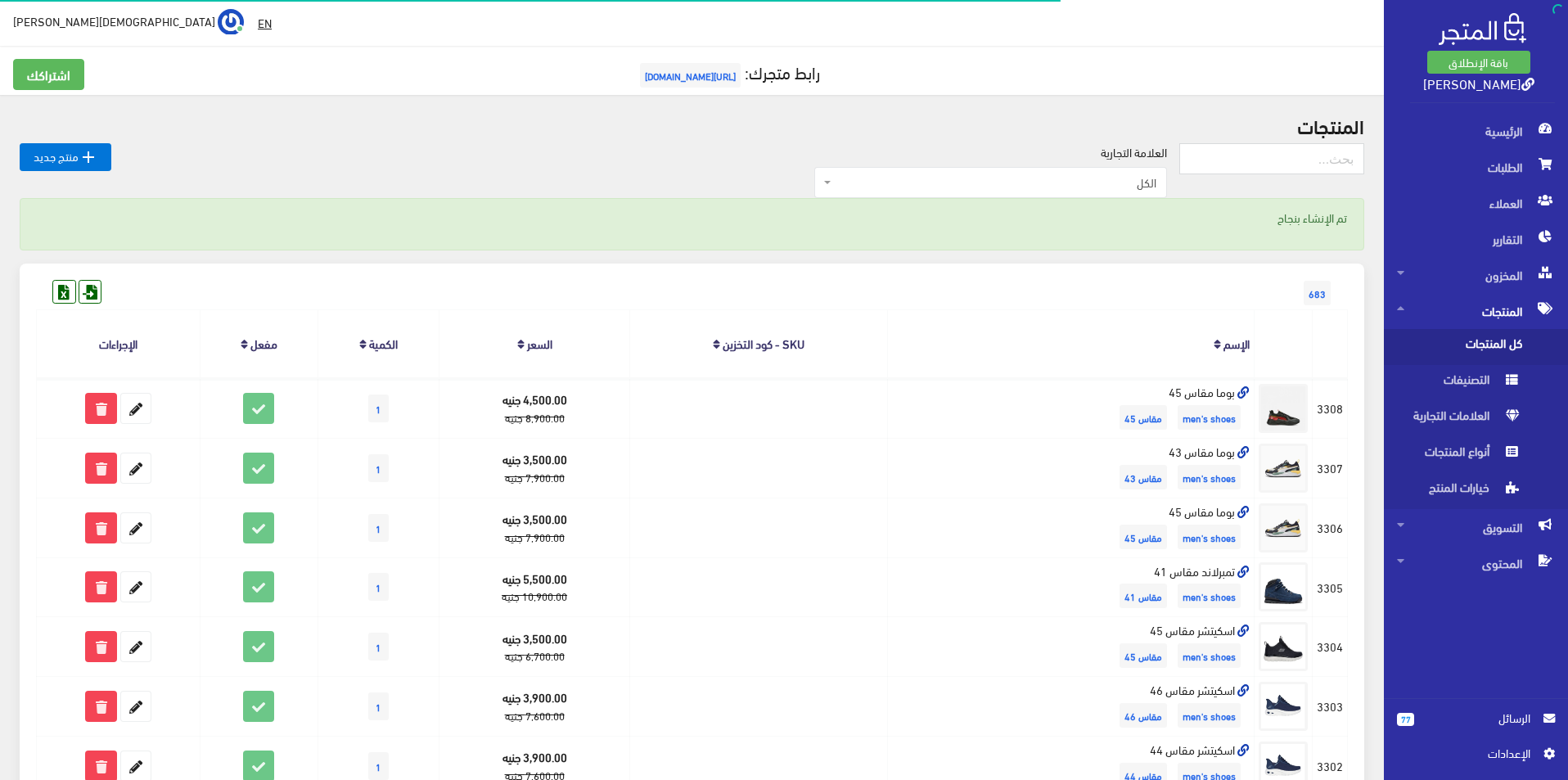
click at [71, 163] on link " منتج جديد" at bounding box center [65, 157] width 92 height 28
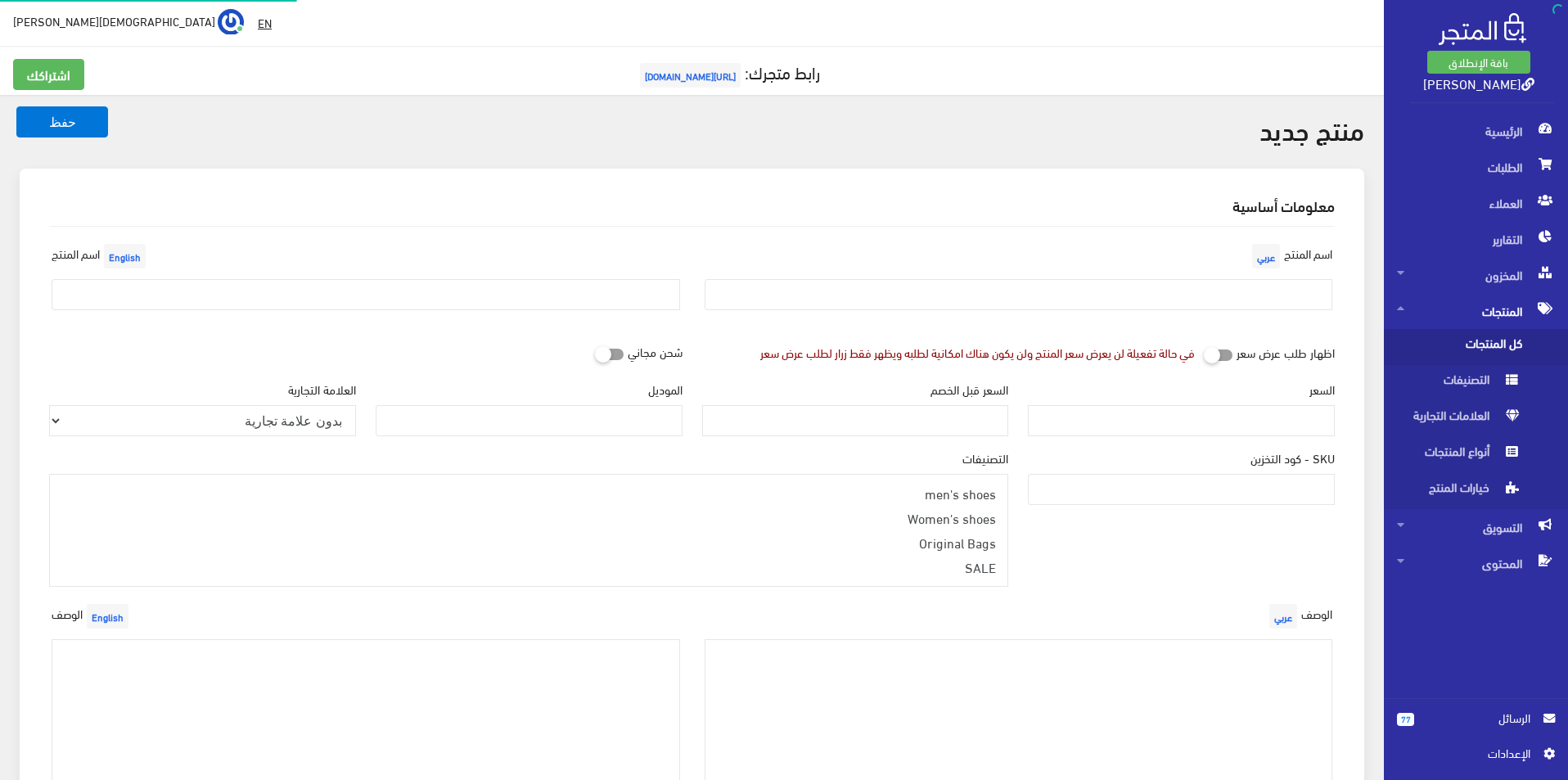
select select
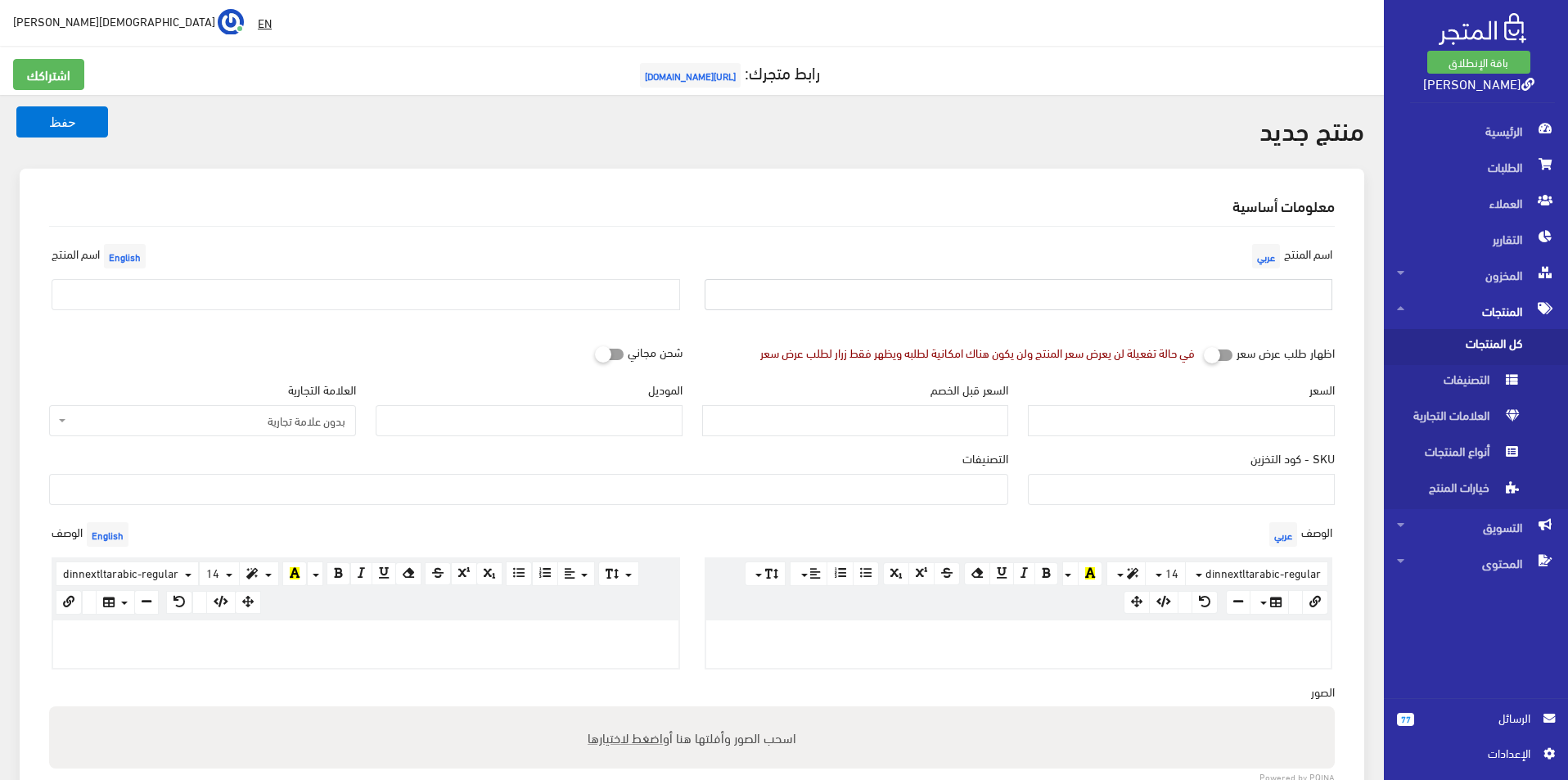
click at [876, 284] on input "text" at bounding box center [1019, 295] width 629 height 31
type input "نايكى مقاس 42.5"
drag, startPoint x: 575, startPoint y: 290, endPoint x: 551, endPoint y: 296, distance: 24.7
click at [575, 290] on input "text" at bounding box center [366, 295] width 629 height 31
type input "Nike Size 42.5"
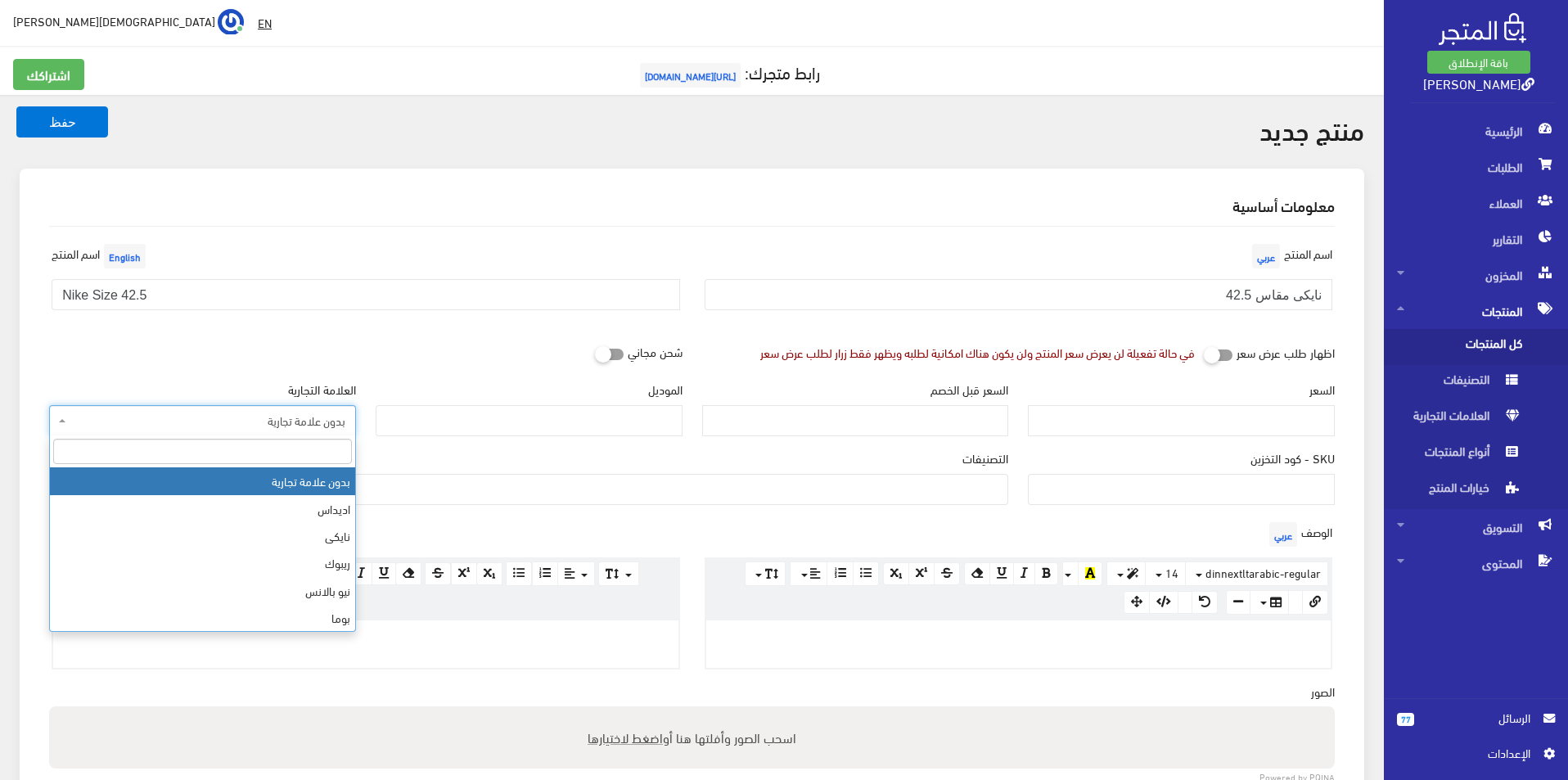
click at [293, 422] on span "بدون علامة تجارية" at bounding box center [207, 421] width 276 height 17
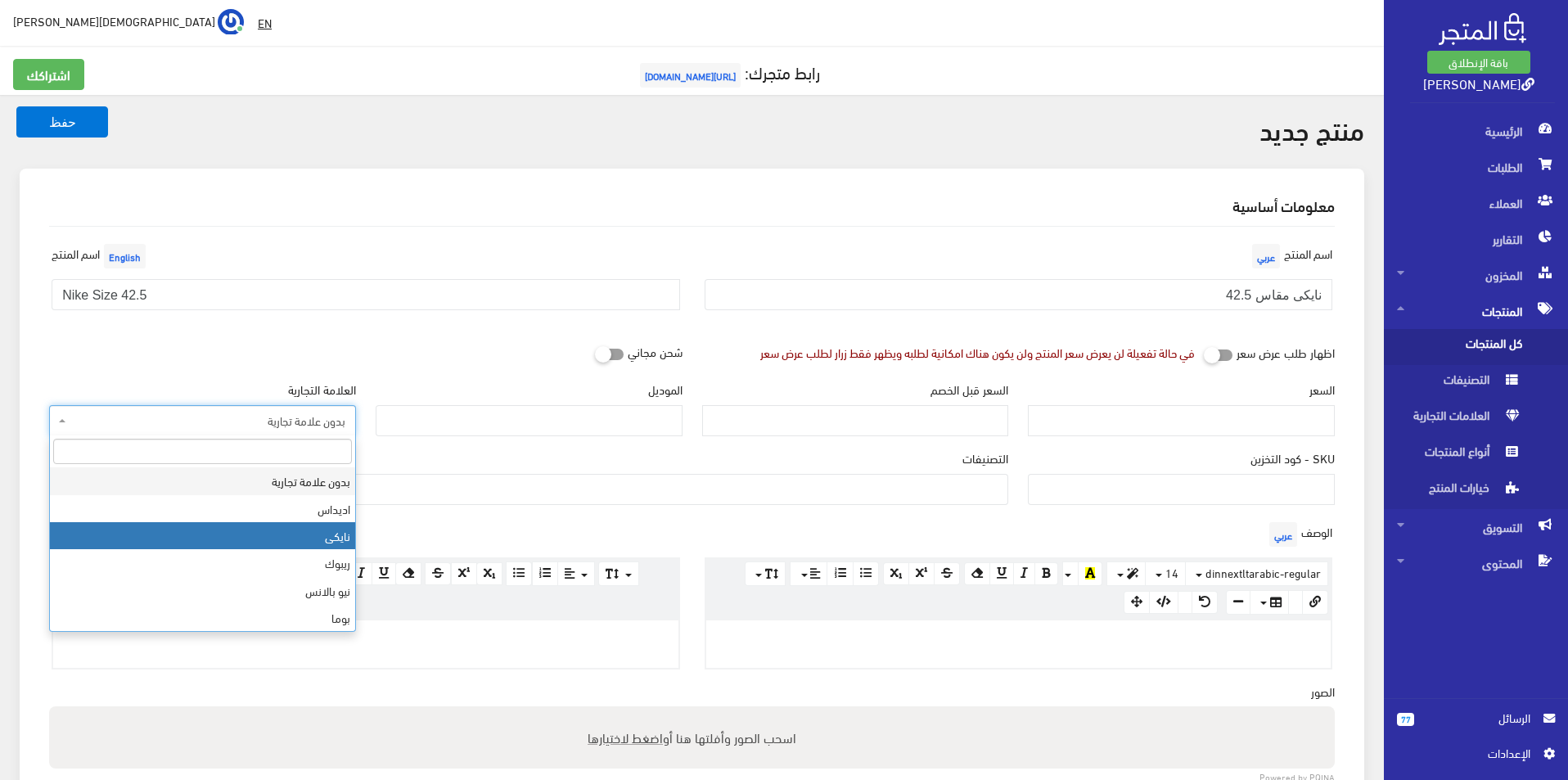
select select "3"
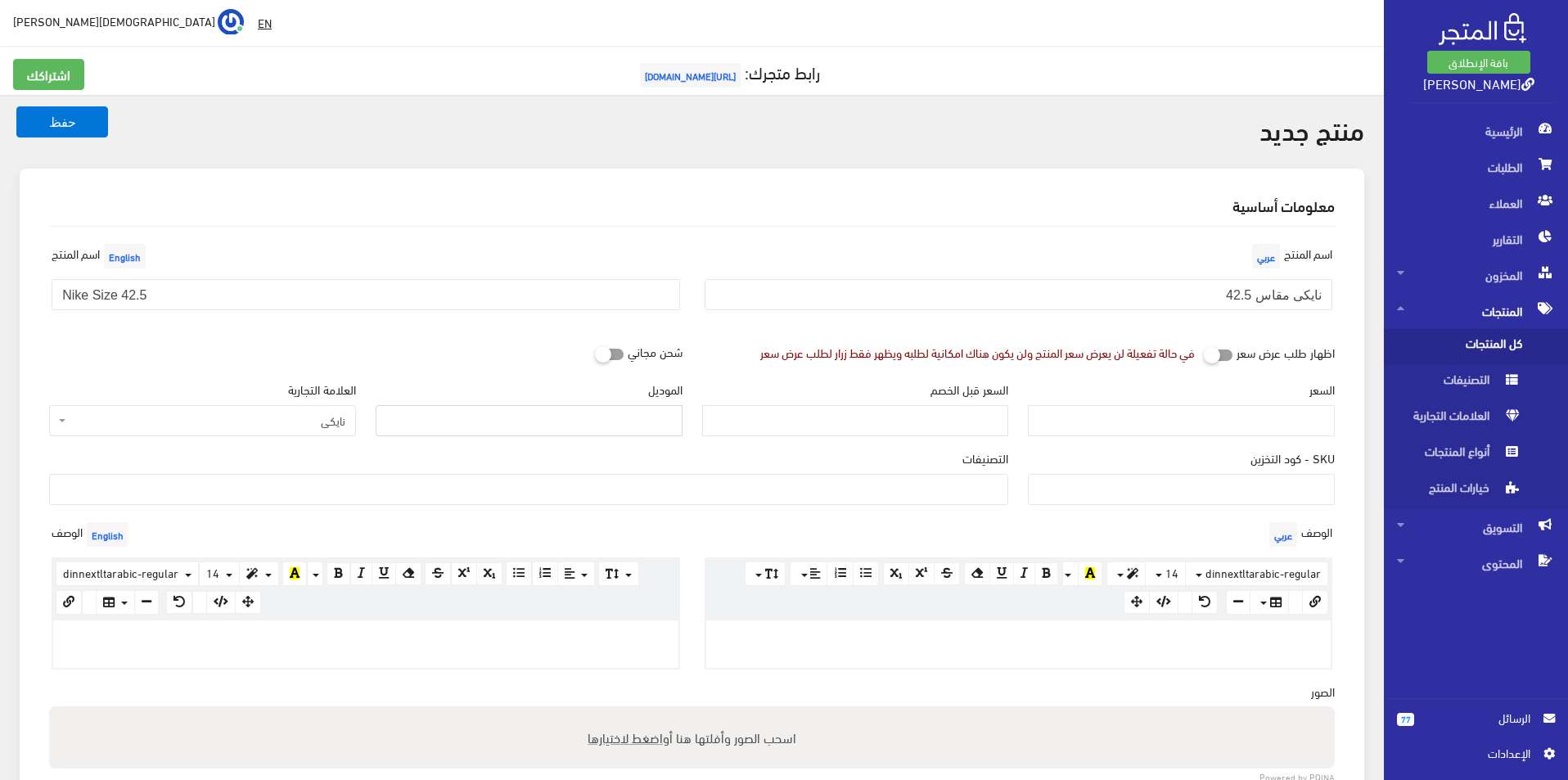
click at [446, 433] on input "الموديل" at bounding box center [529, 421] width 307 height 31
type input "Nike"
click at [1145, 420] on input "السعر" at bounding box center [1181, 421] width 307 height 31
type input "4200"
type input "8700"
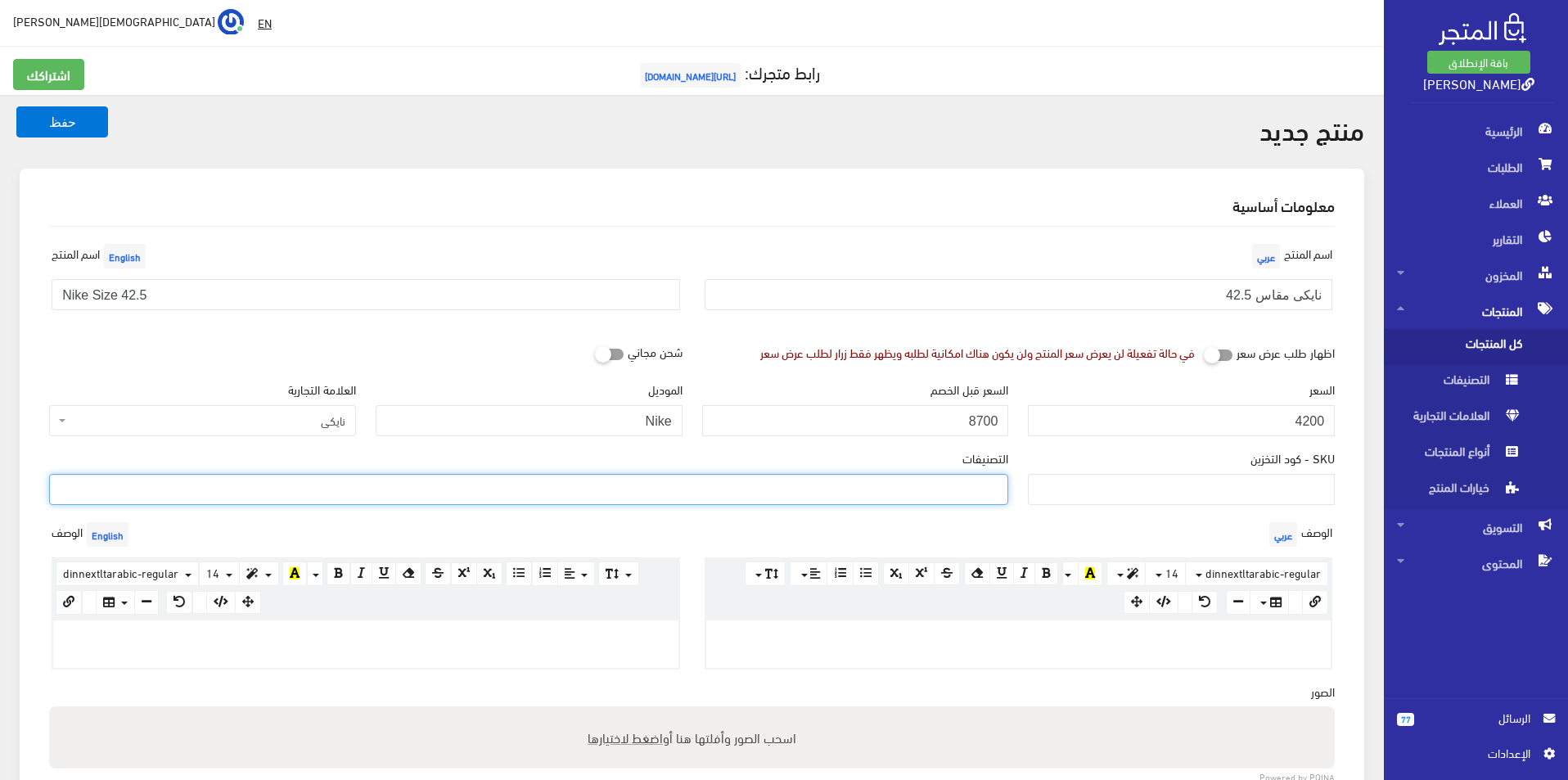
click at [983, 487] on ul at bounding box center [529, 488] width 958 height 26
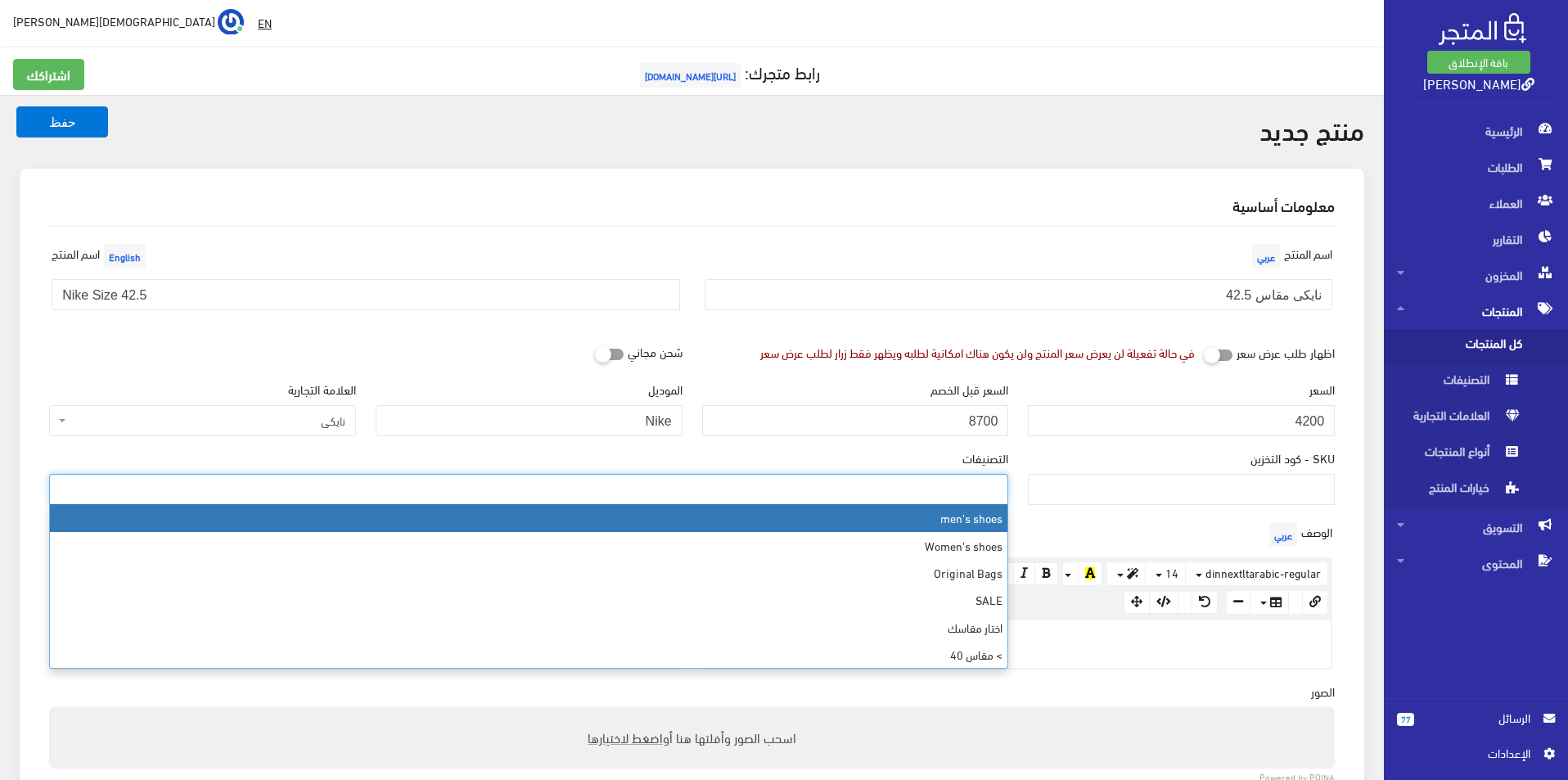
select select "5"
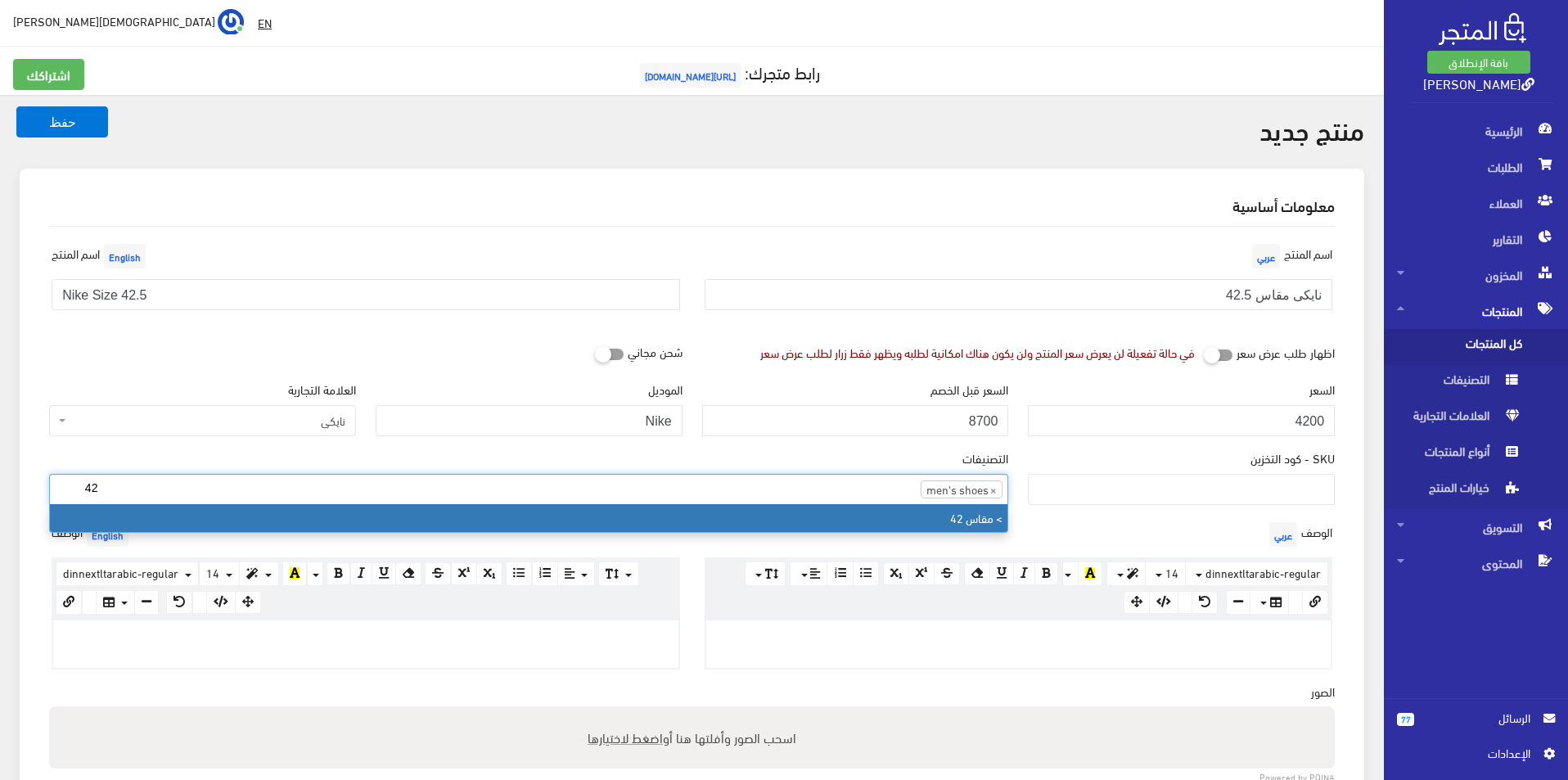
type input "42"
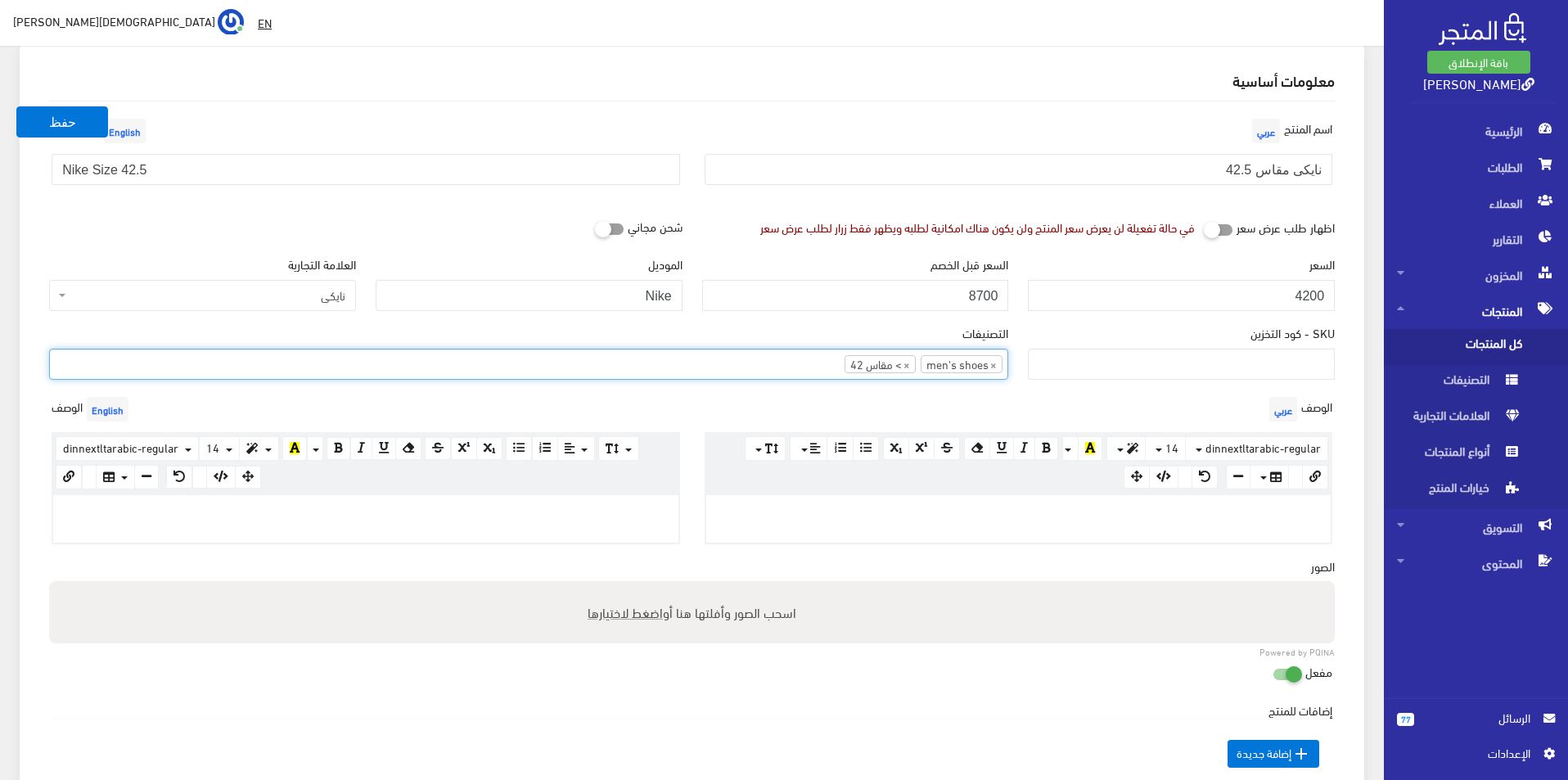
scroll to position [164, 0]
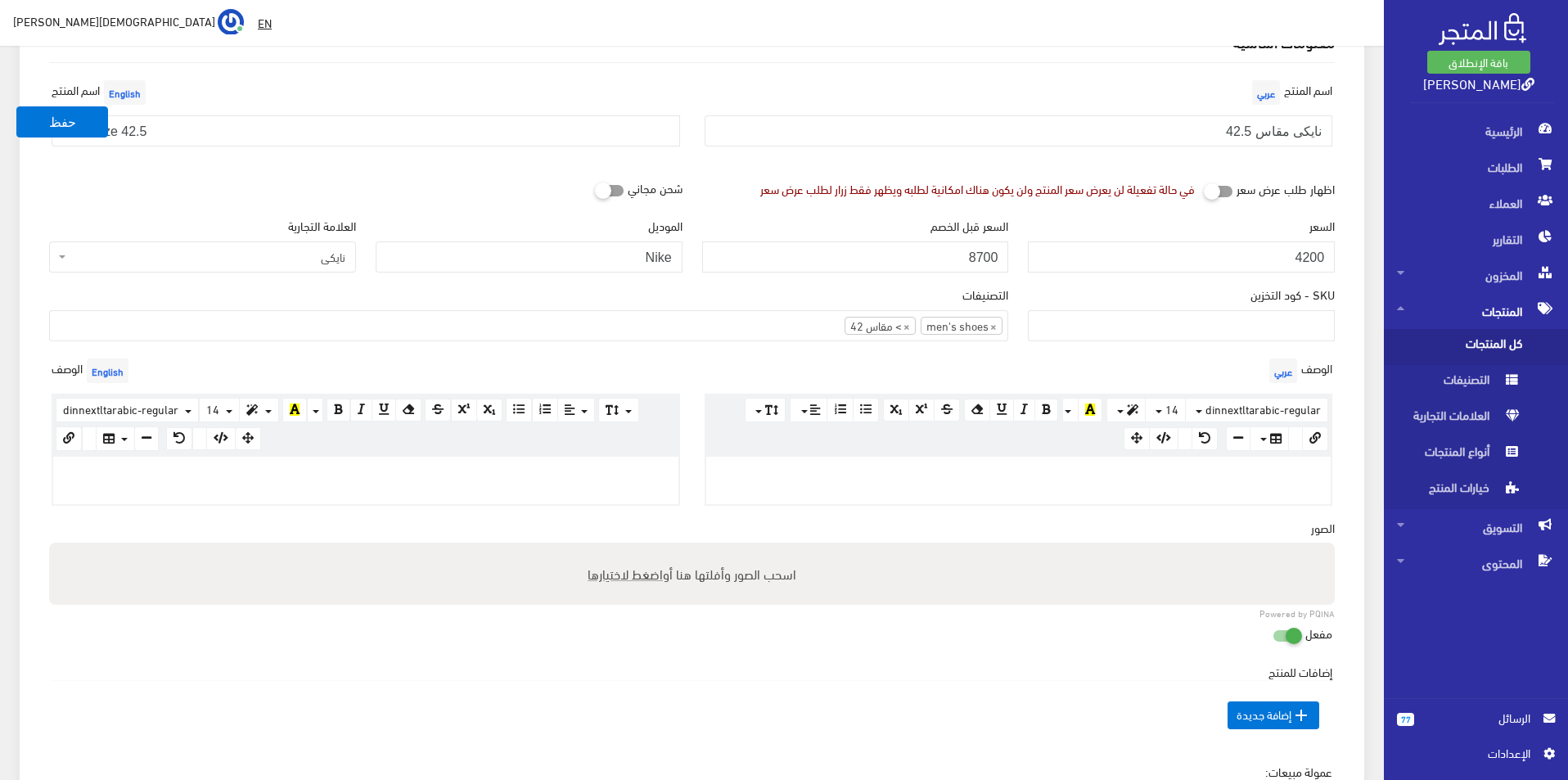
click at [1037, 489] on div at bounding box center [1019, 480] width 625 height 47
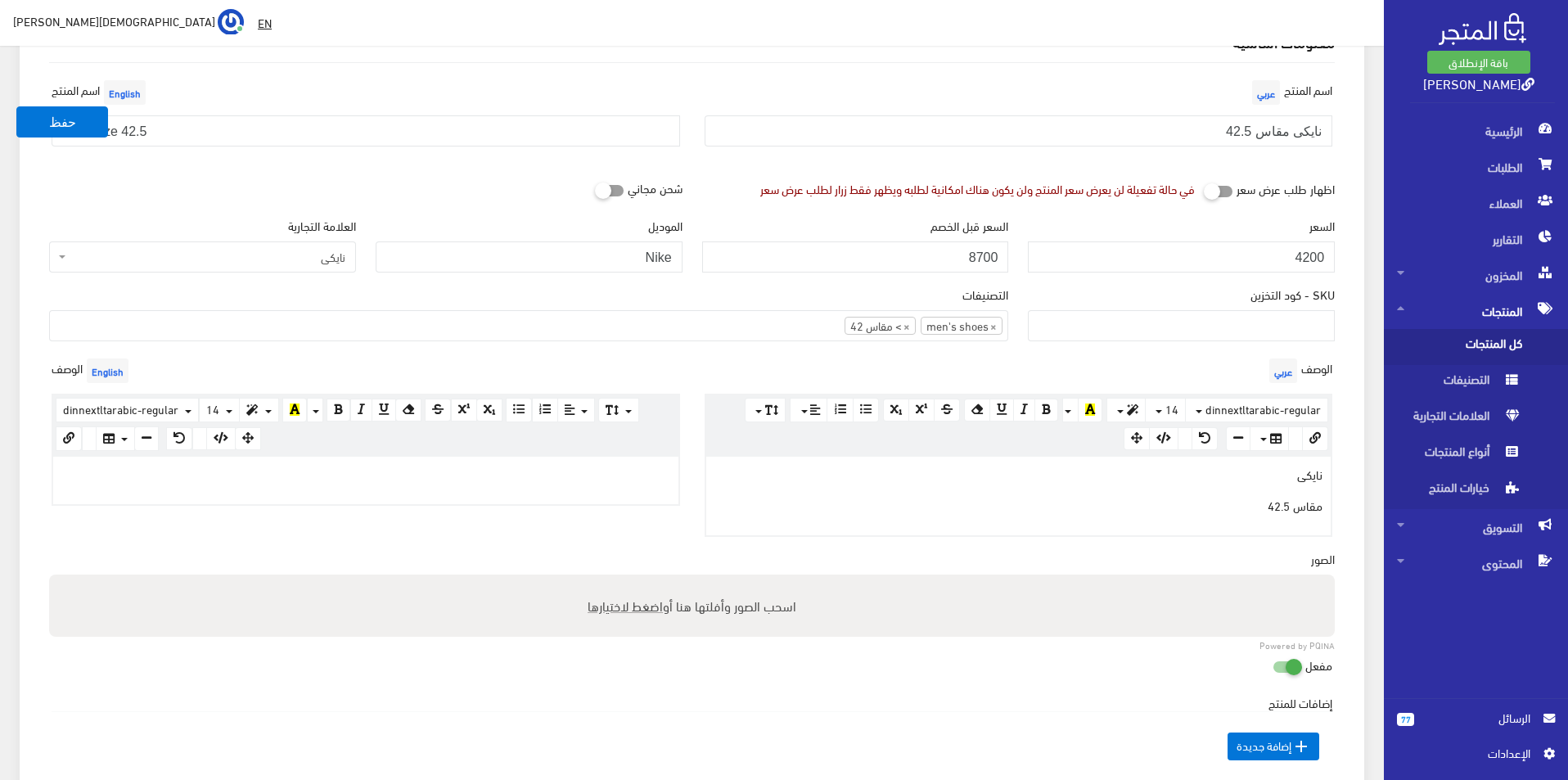
click at [608, 465] on p at bounding box center [366, 473] width 609 height 18
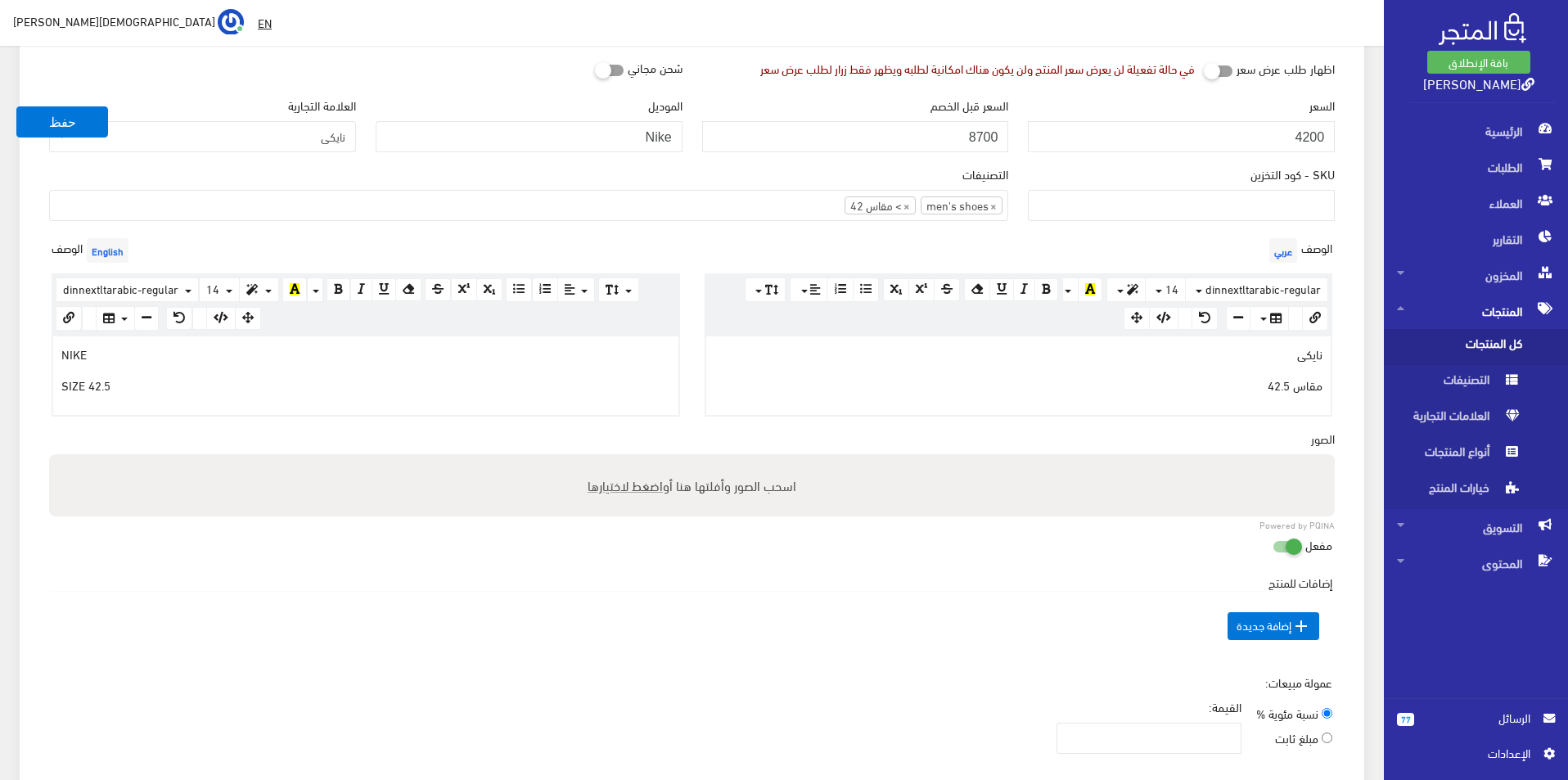
scroll to position [573, 0]
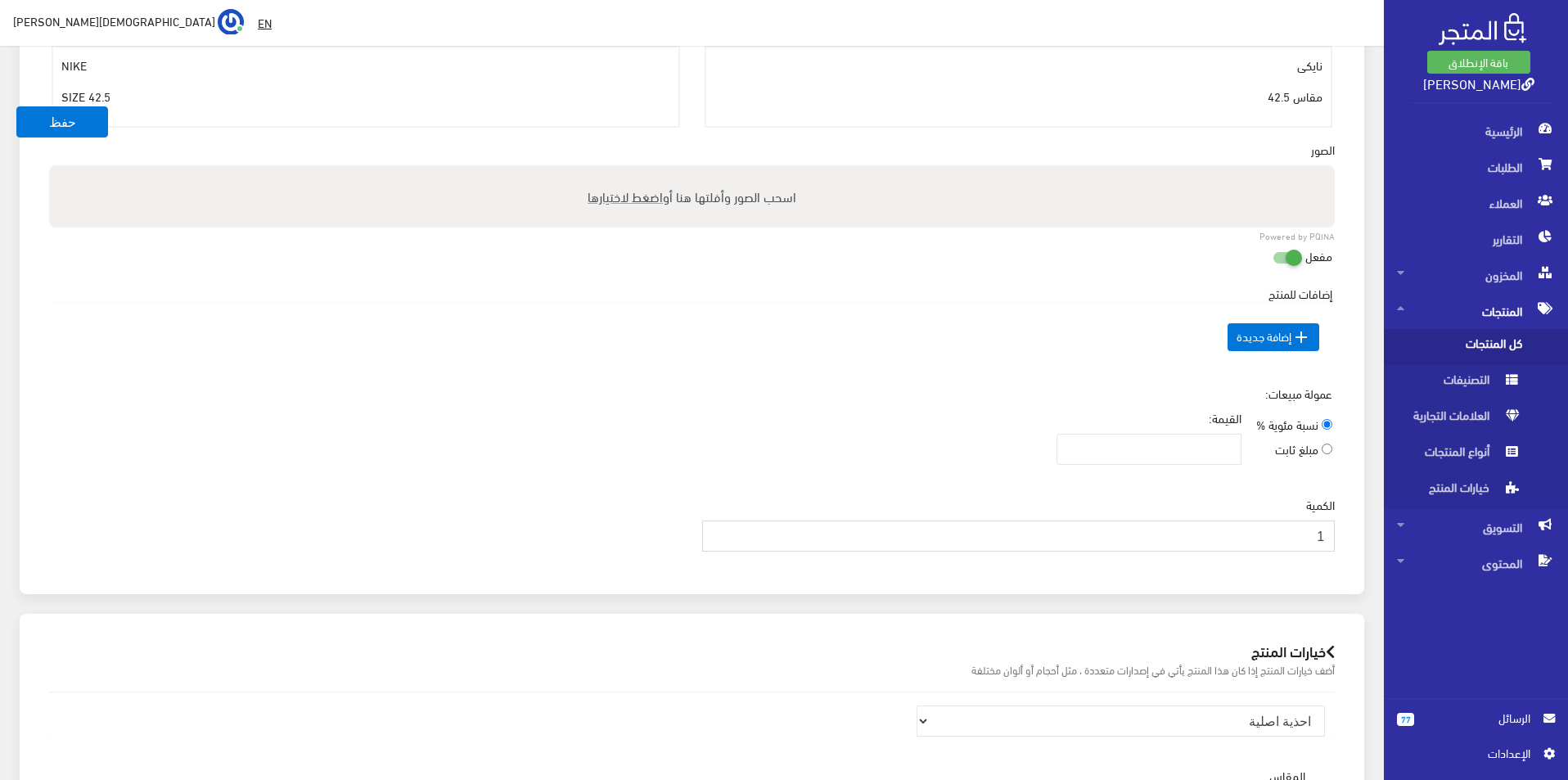
type input "1"
click at [721, 534] on input "1" at bounding box center [1019, 536] width 633 height 31
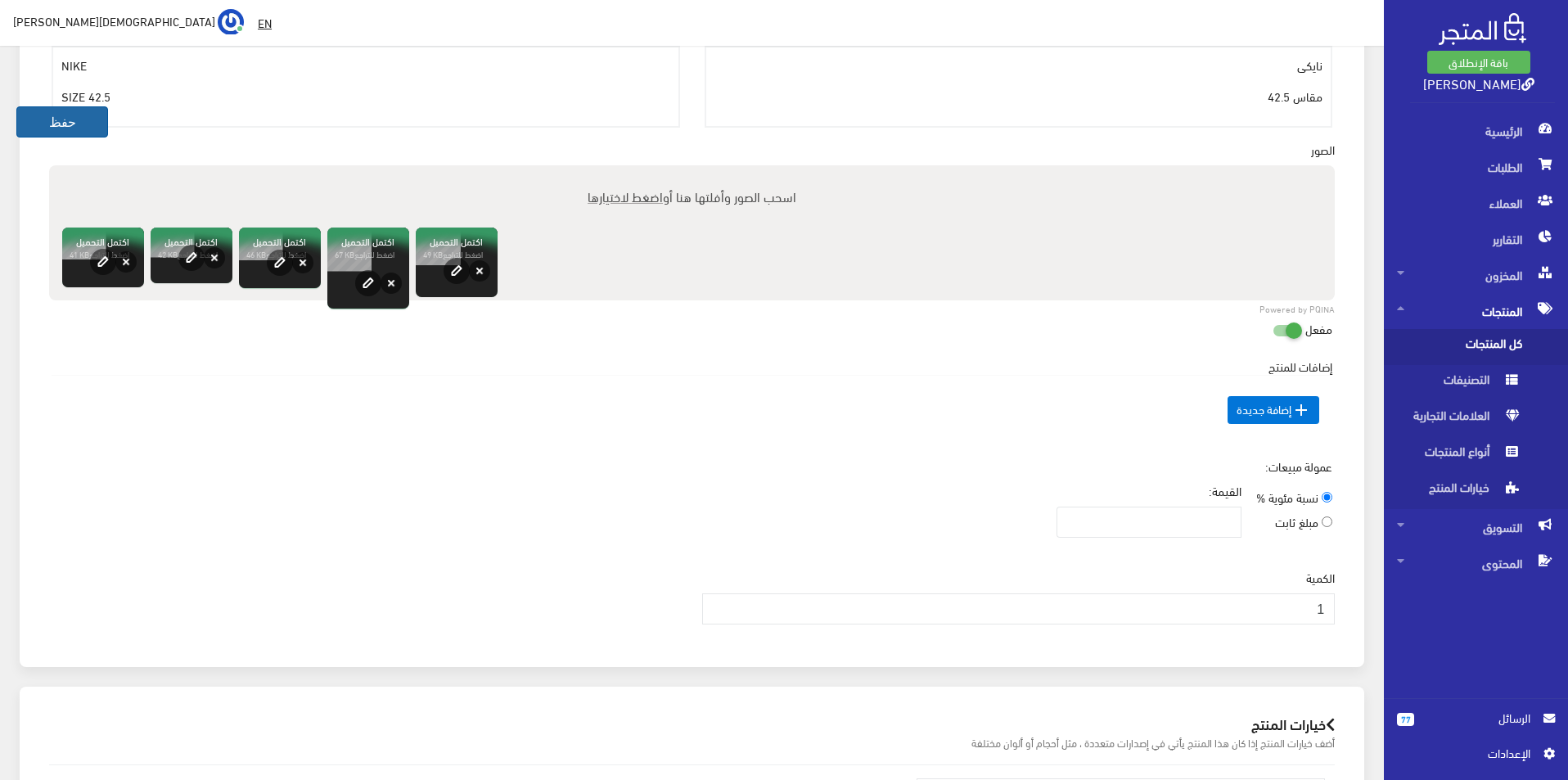
click at [69, 123] on button "حفظ" at bounding box center [62, 122] width 92 height 31
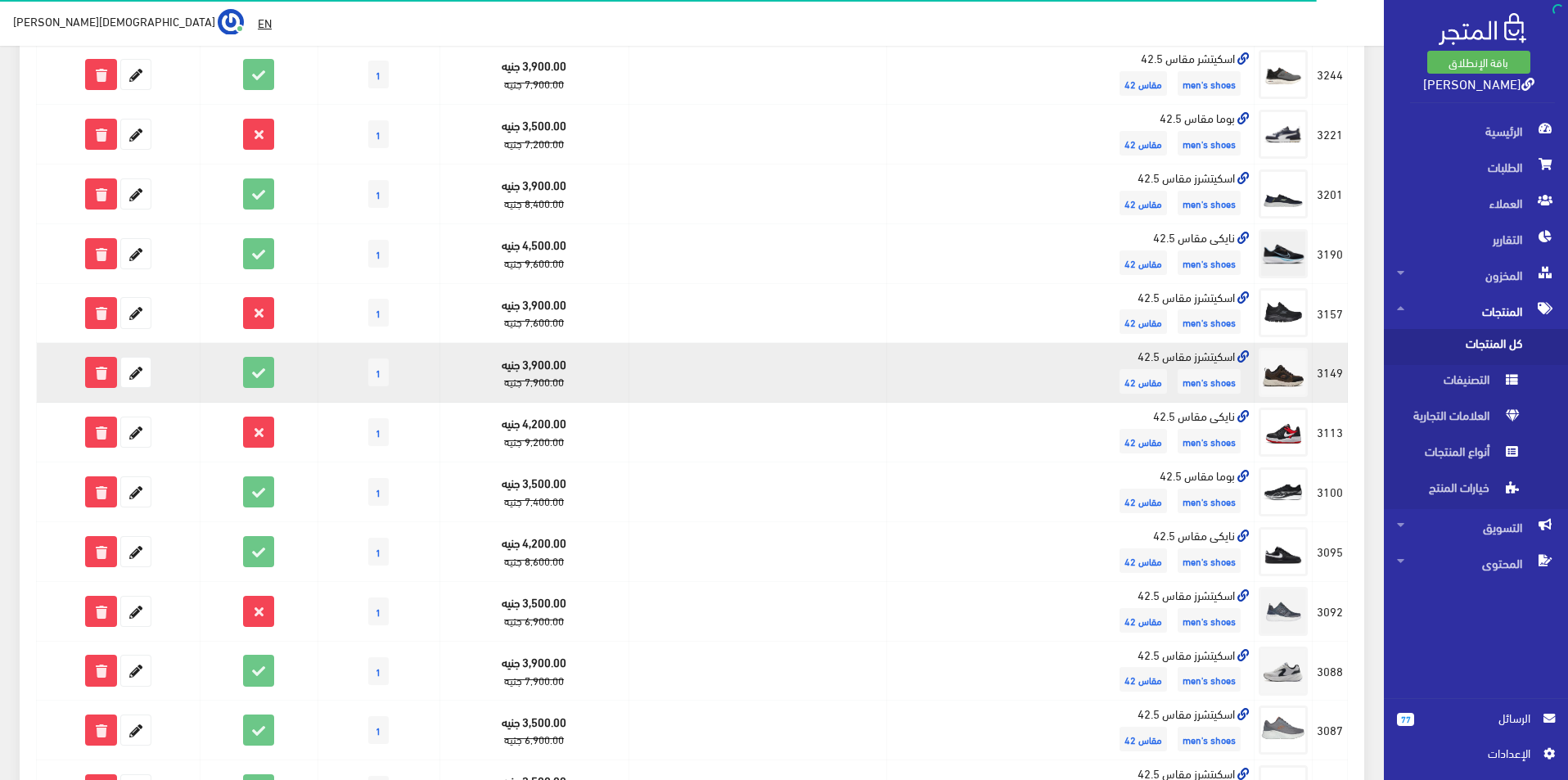
scroll to position [927, 0]
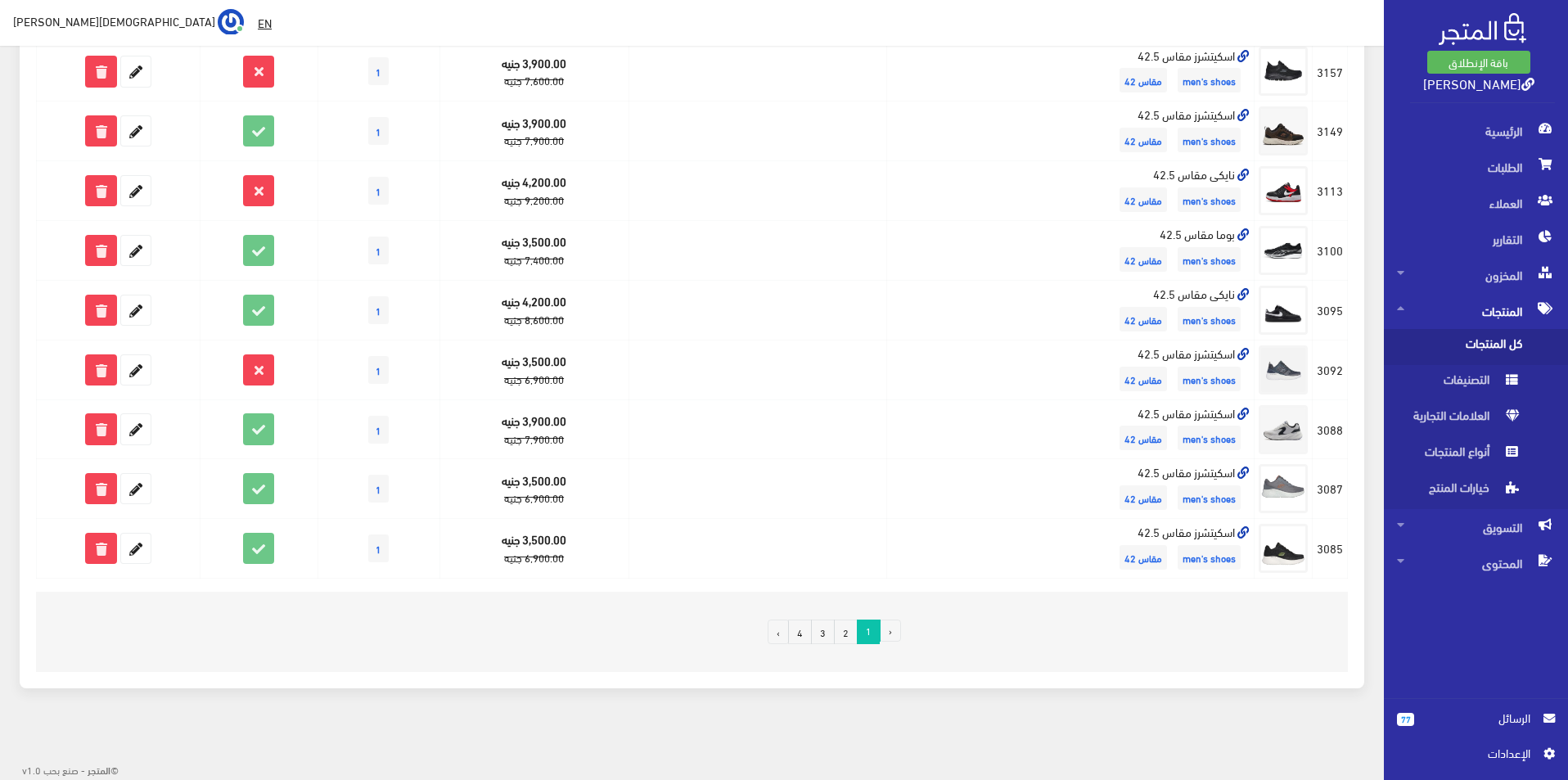
click at [850, 634] on link "2" at bounding box center [847, 632] width 24 height 25
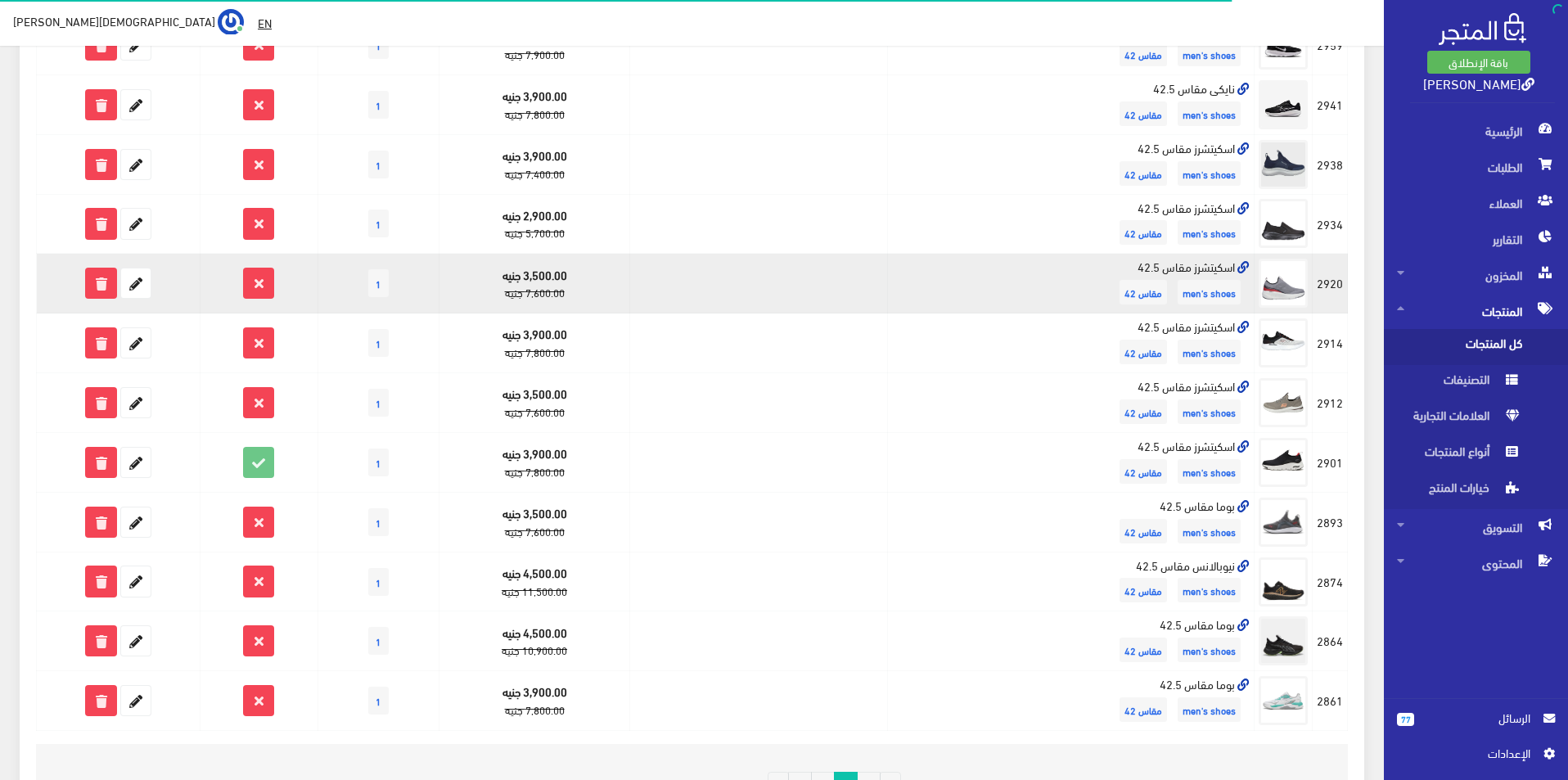
scroll to position [900, 0]
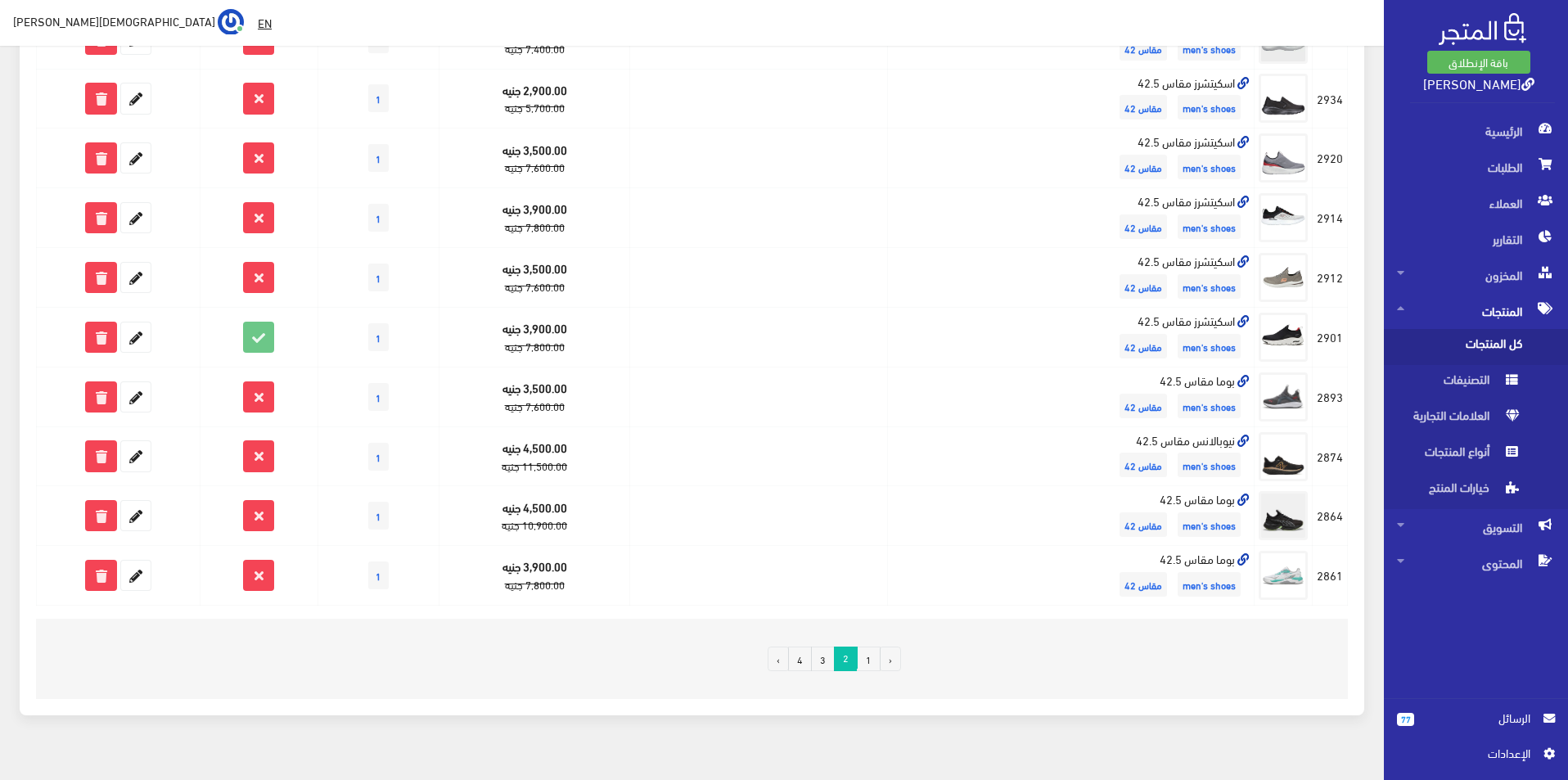
click at [824, 657] on link "3" at bounding box center [823, 659] width 24 height 25
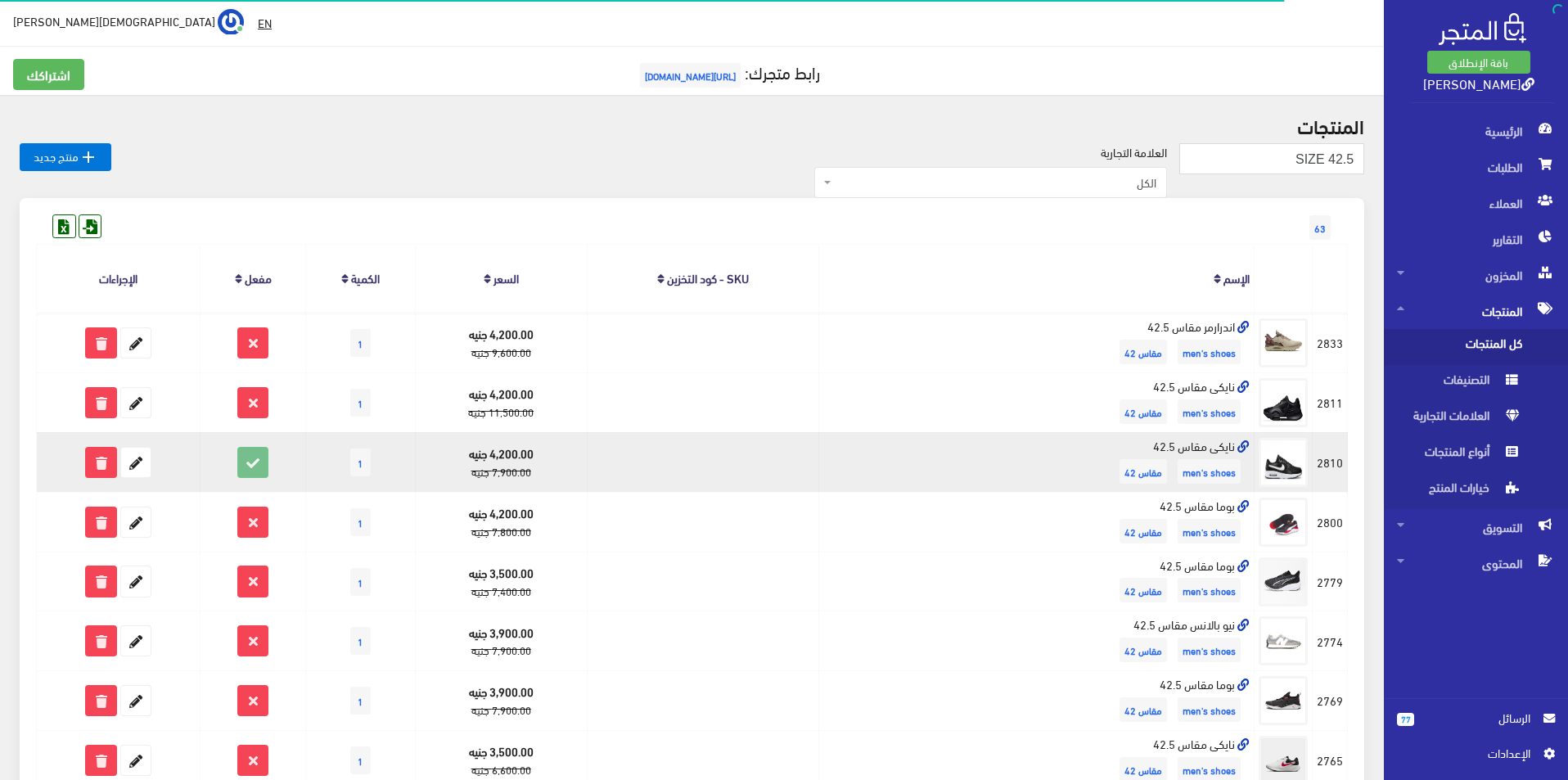
click at [253, 461] on icon at bounding box center [253, 462] width 30 height 30
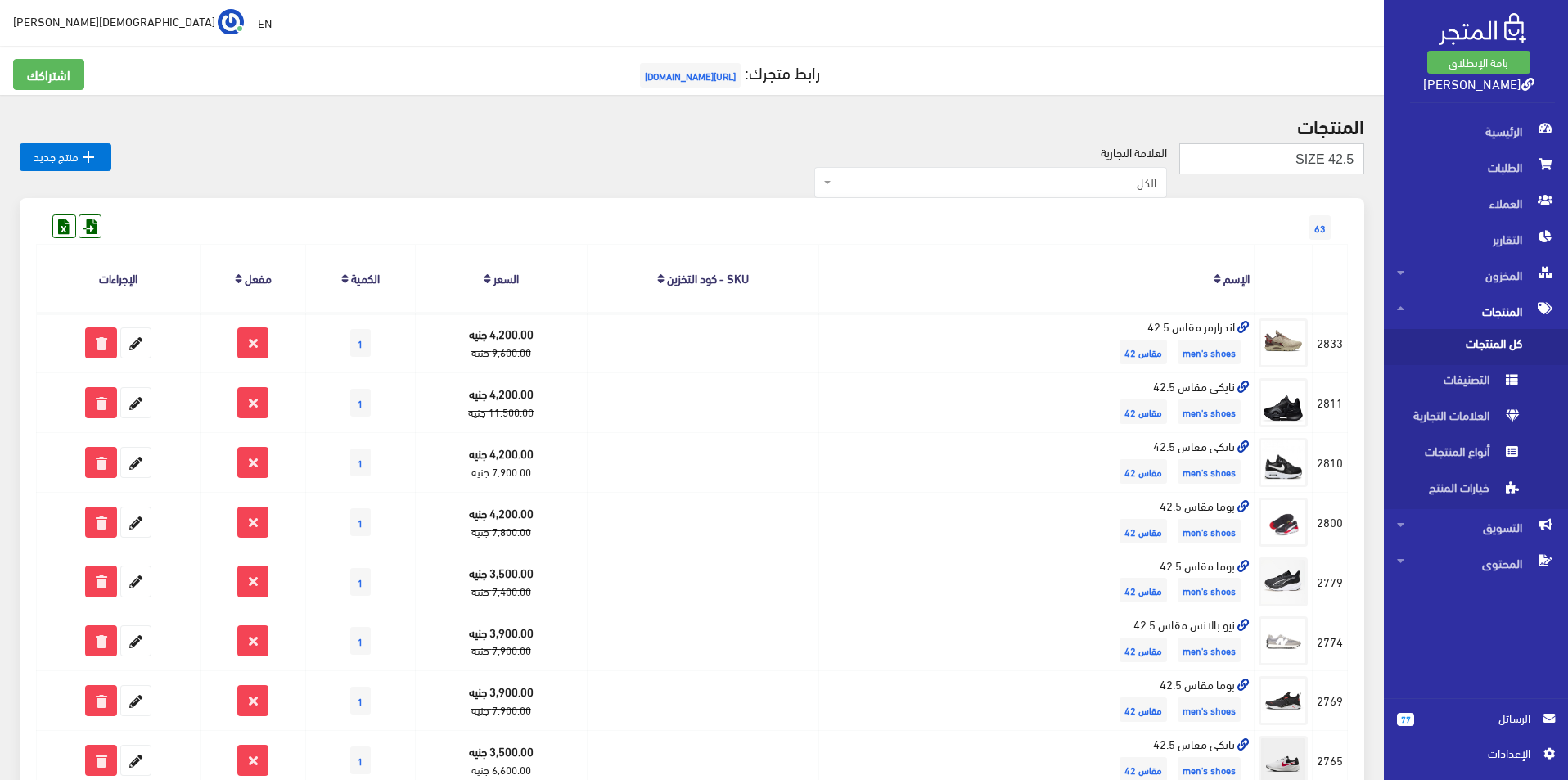
click at [1268, 158] on input "SIZE 42.5" at bounding box center [1273, 159] width 185 height 31
type input "SIZE 43"
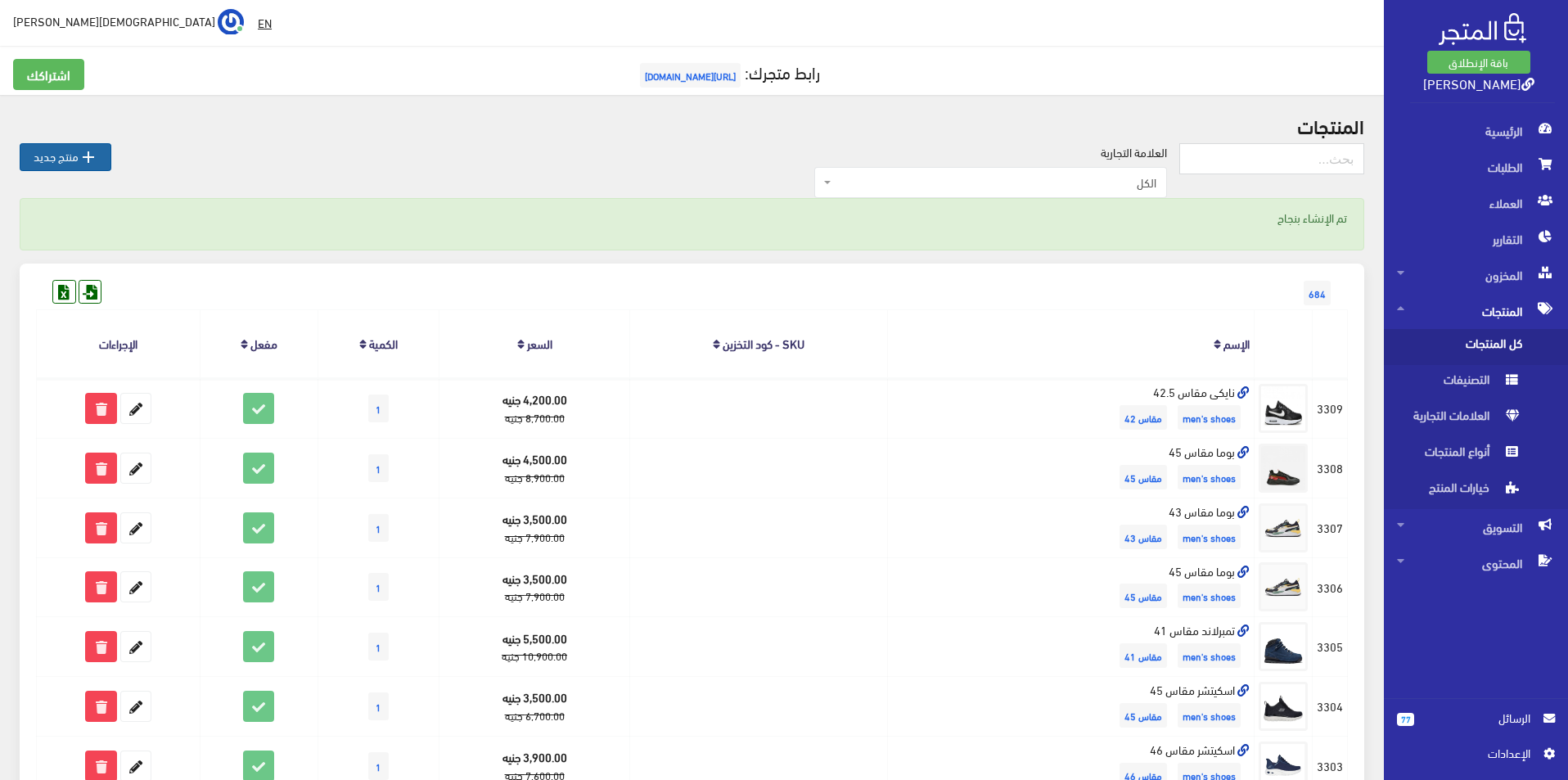
click at [95, 149] on icon "" at bounding box center [88, 157] width 19 height 19
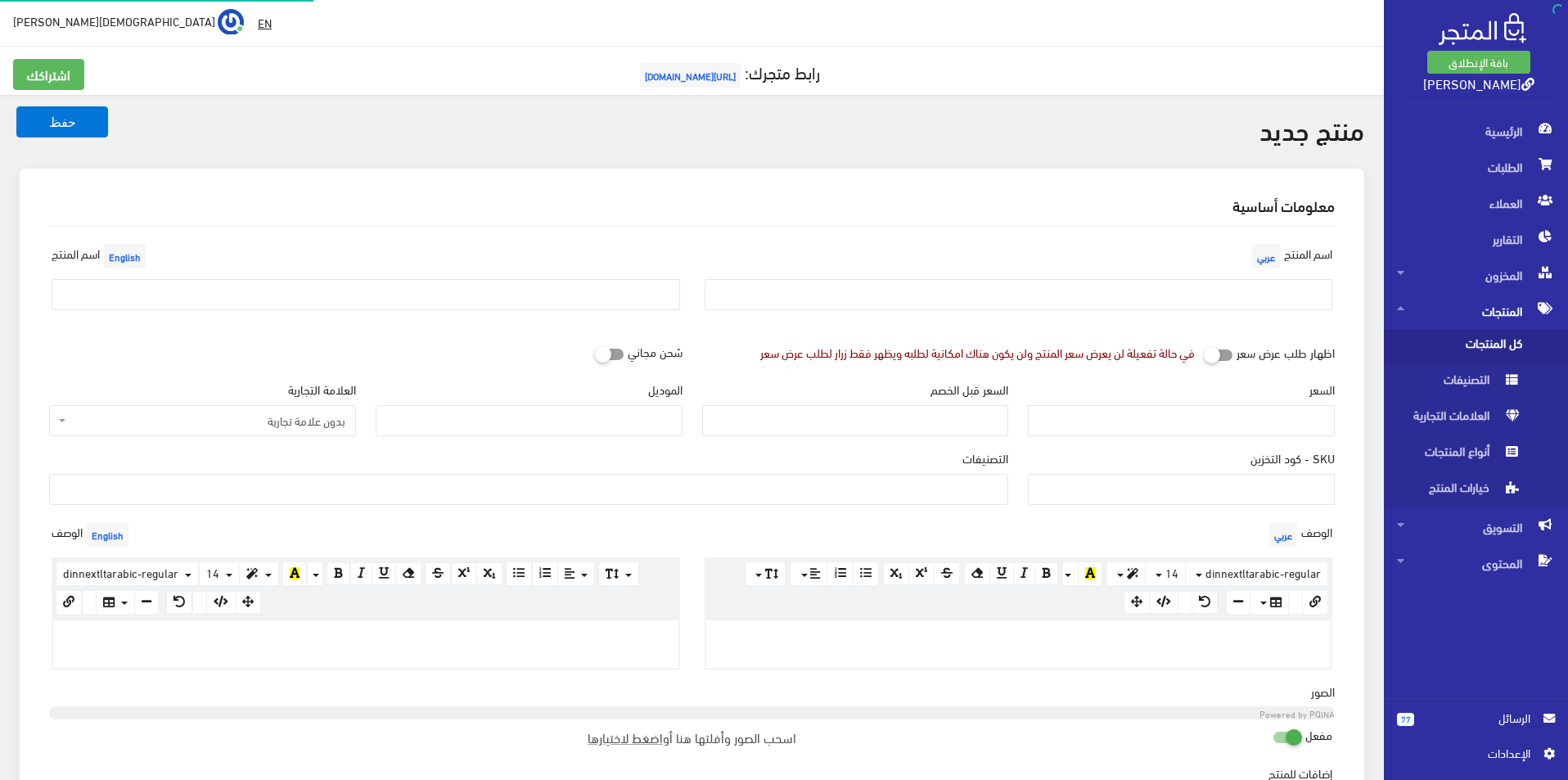
select select
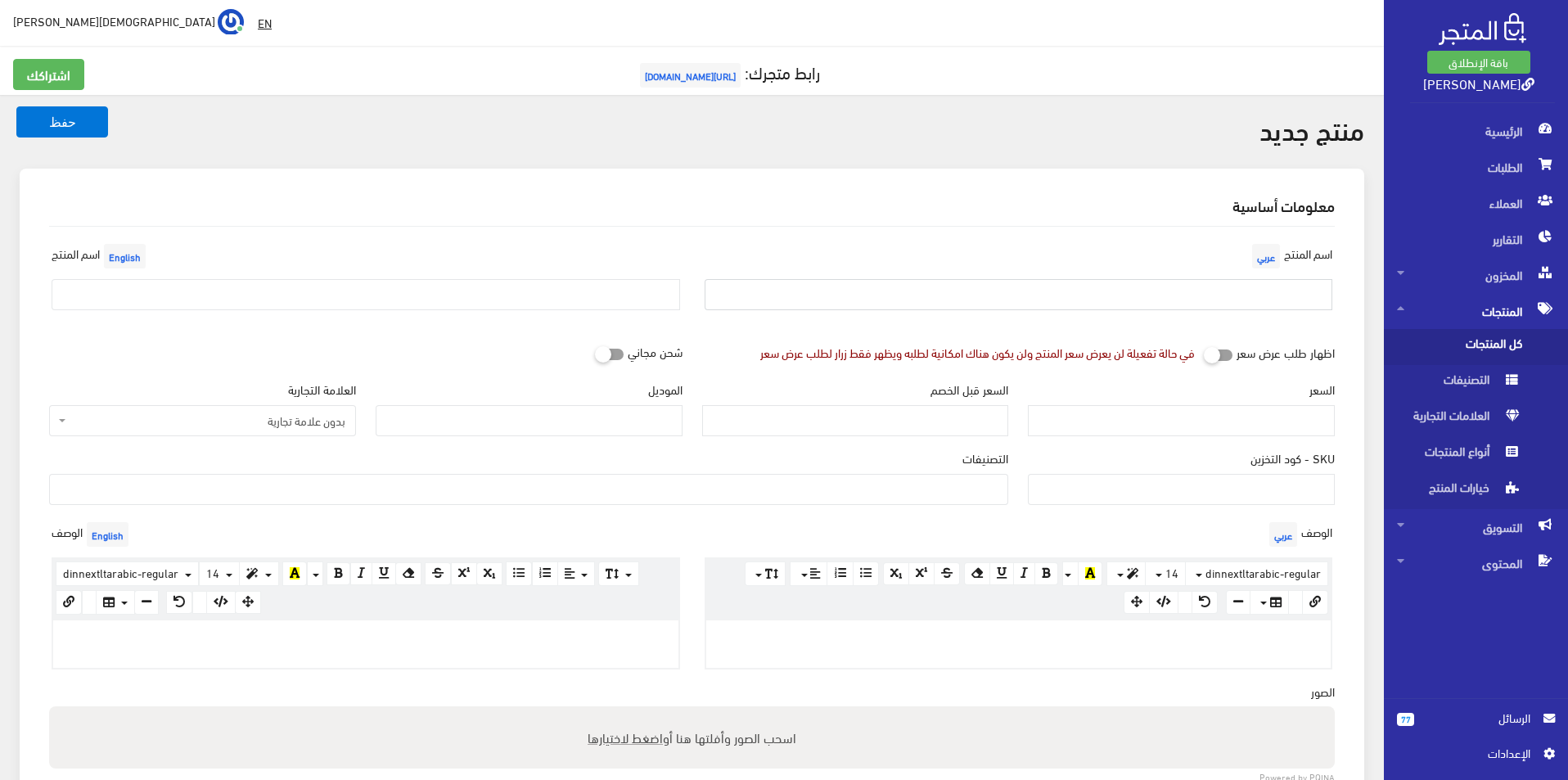
click at [990, 307] on input "text" at bounding box center [1019, 295] width 629 height 31
type input "اندرارمر مقاس 42"
click at [499, 300] on input "text" at bounding box center [366, 295] width 629 height 31
type input "Under armour size 42"
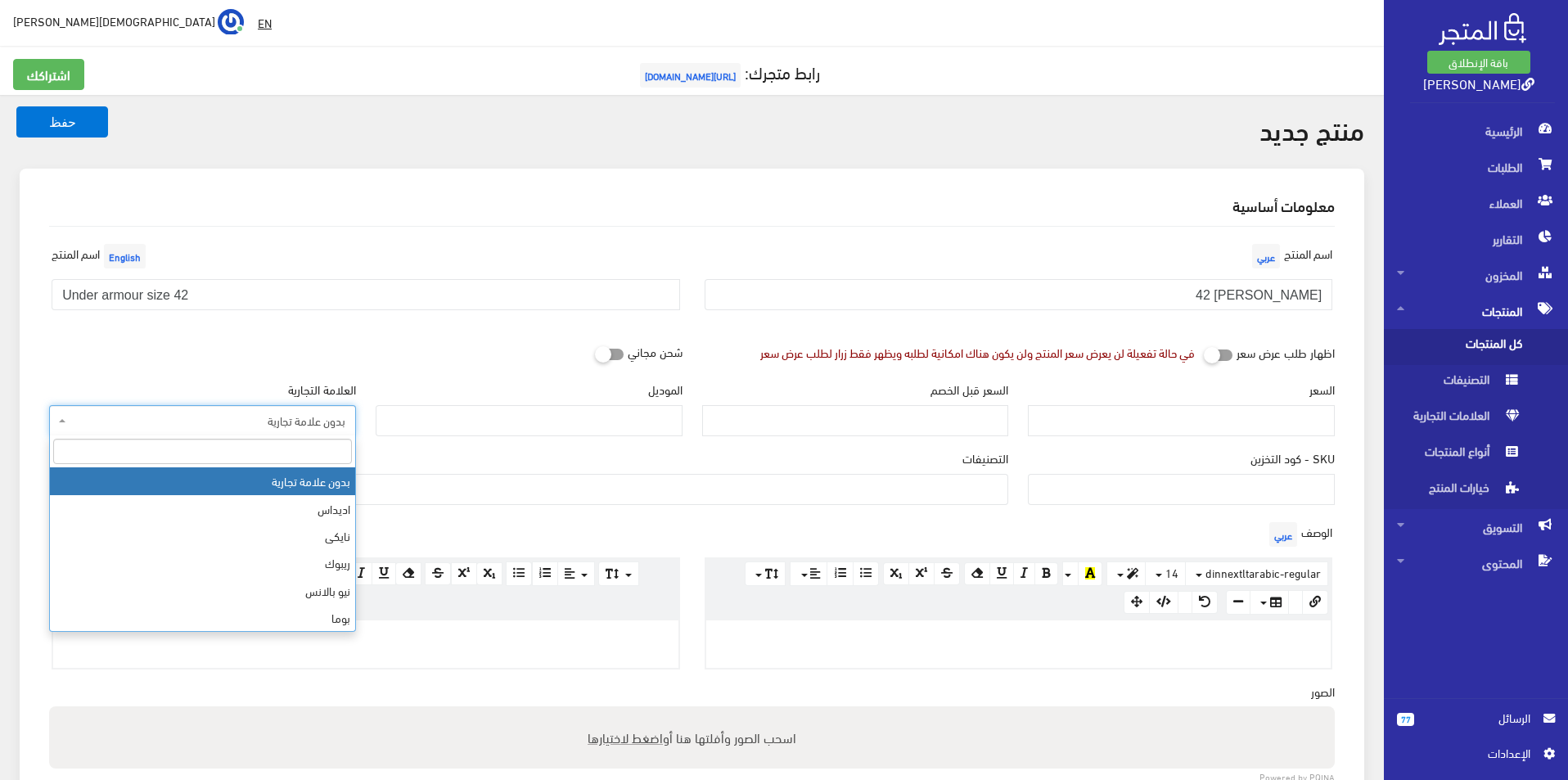
click at [303, 421] on span "بدون علامة تجارية" at bounding box center [207, 421] width 276 height 17
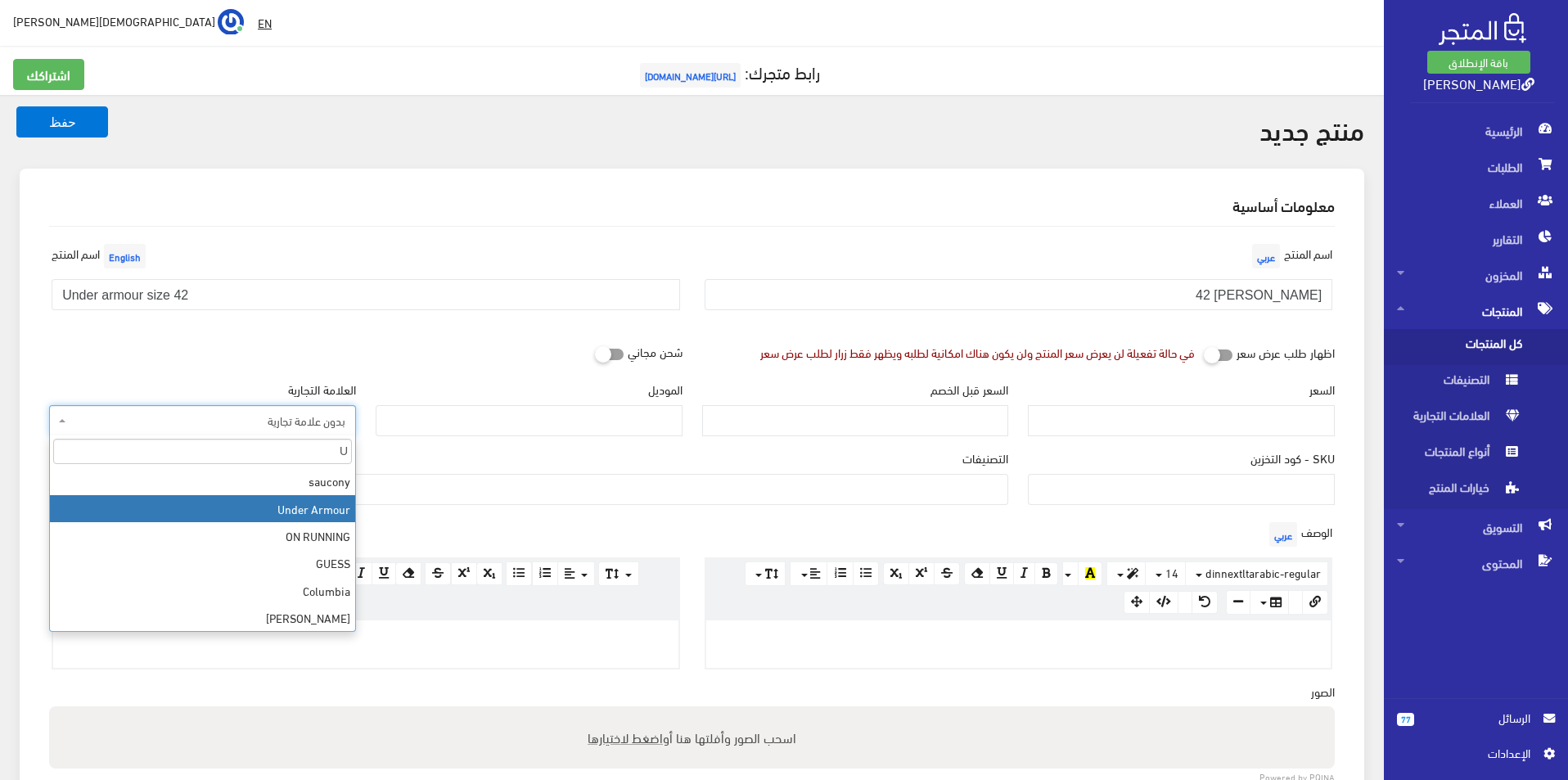
type input "U"
select select "10"
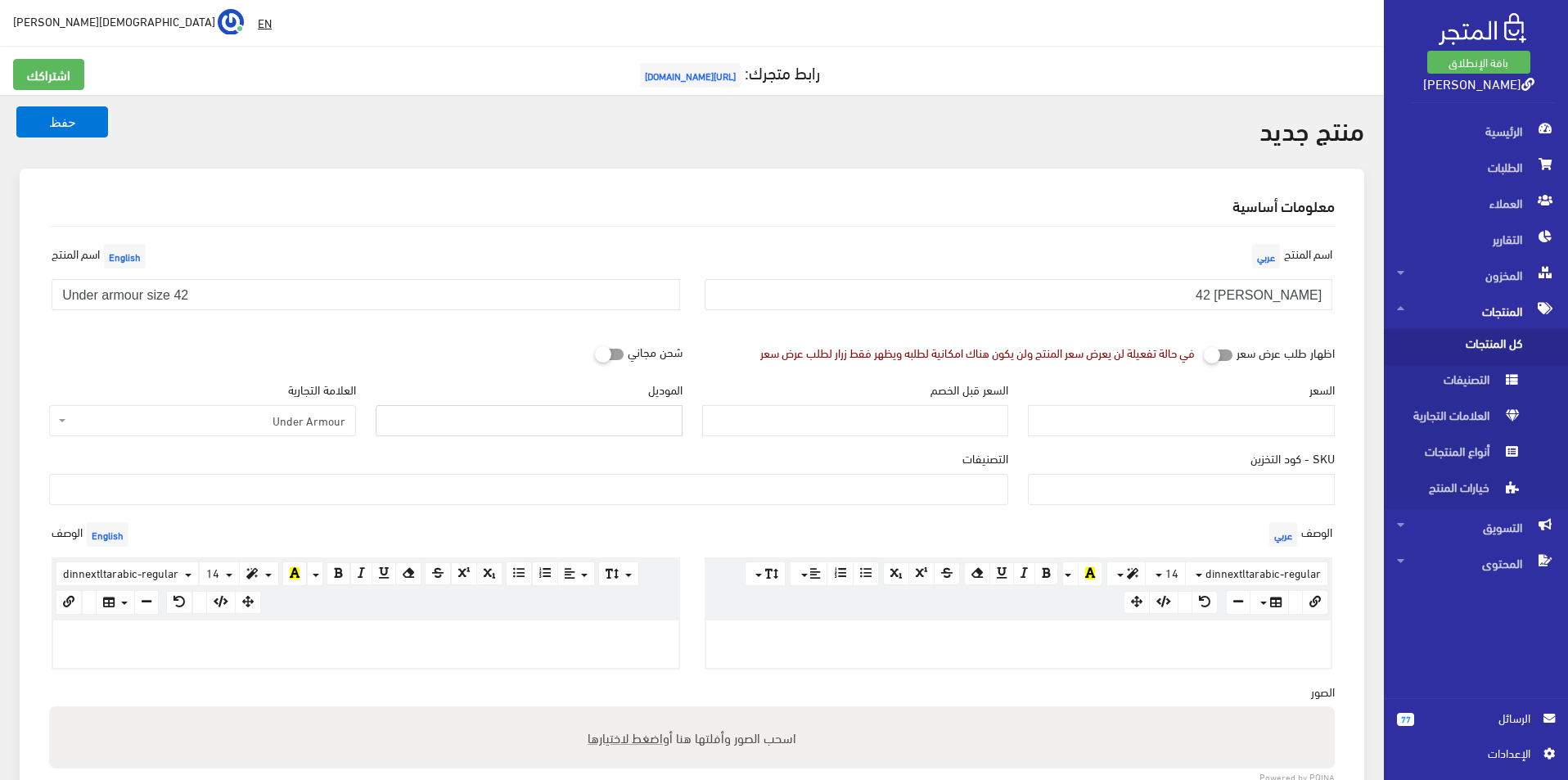
click at [561, 415] on input "الموديل" at bounding box center [529, 421] width 307 height 31
type input "Under armour"
click at [1098, 416] on input "السعر" at bounding box center [1181, 421] width 307 height 31
type input "4200"
type input "8800"
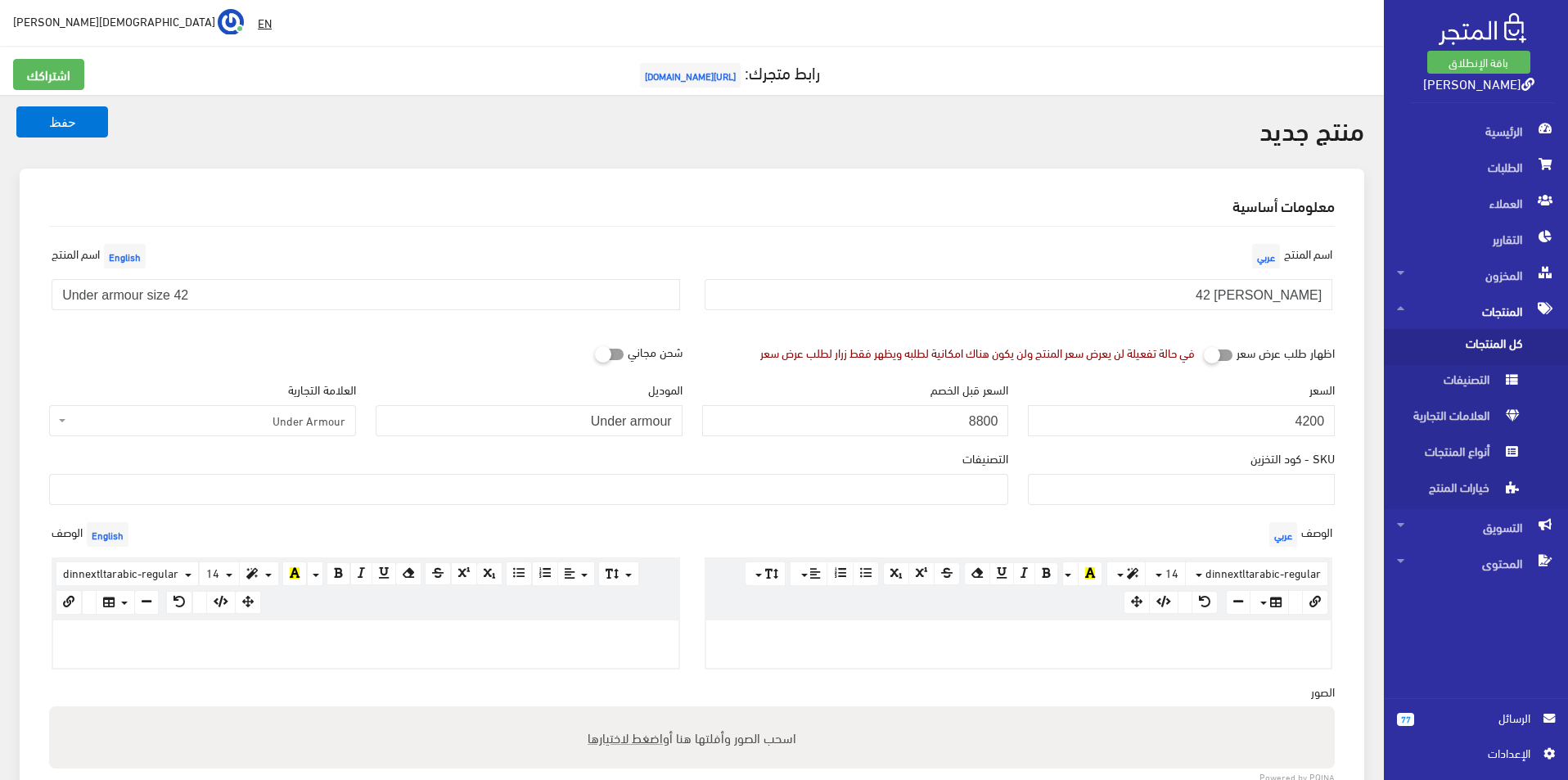
click at [949, 483] on ul at bounding box center [529, 488] width 958 height 26
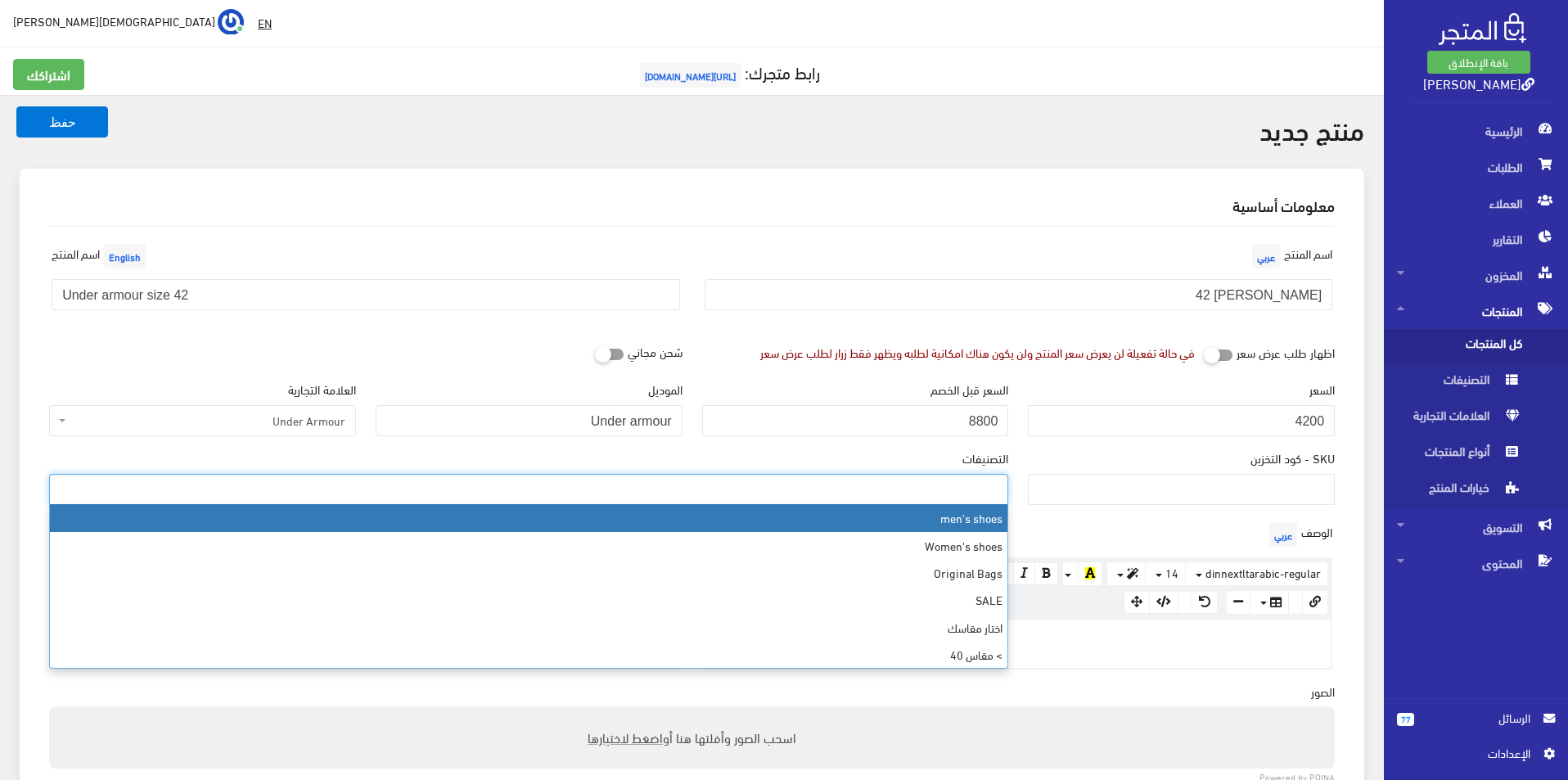
select select "5"
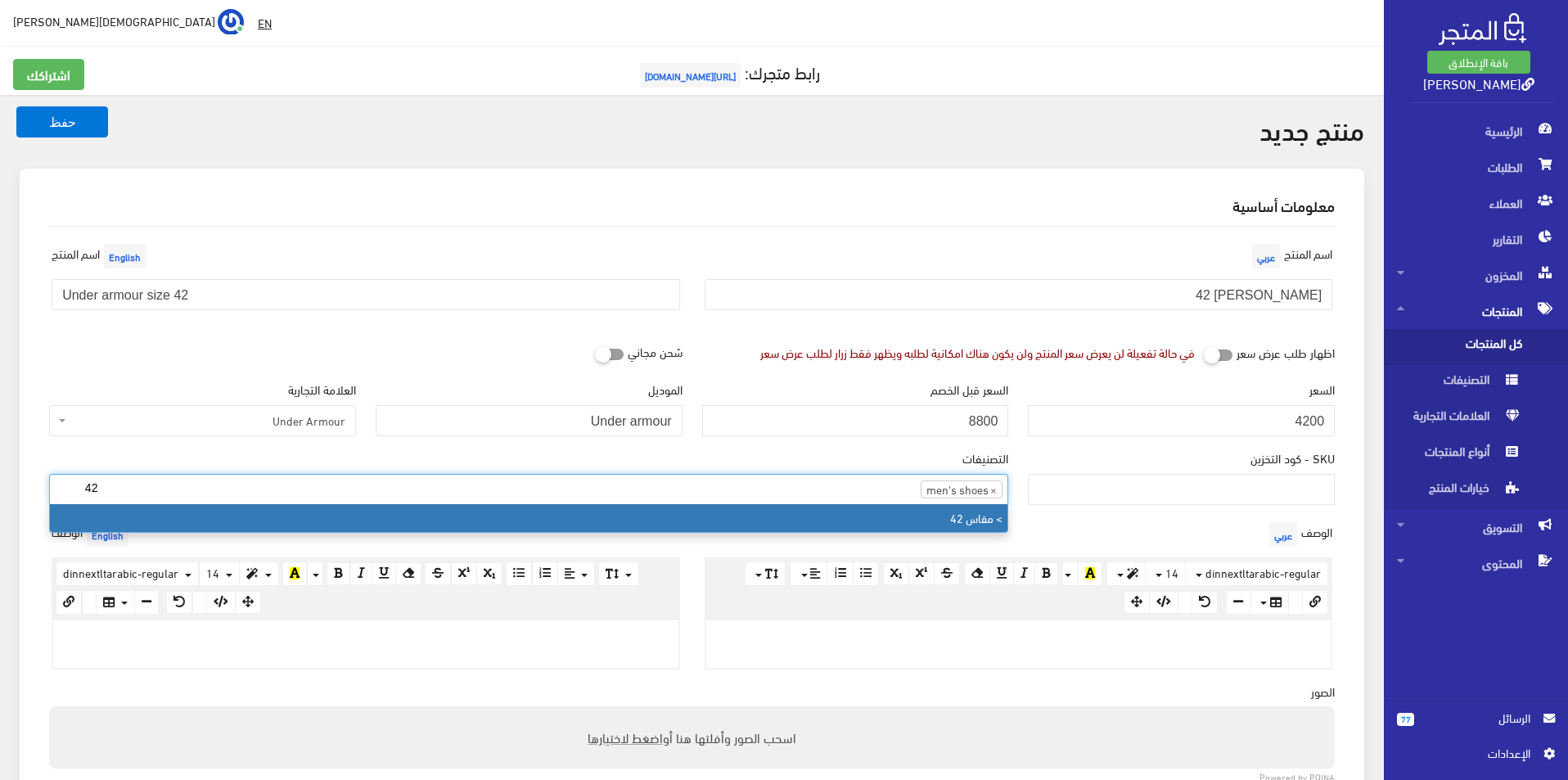
type input "42"
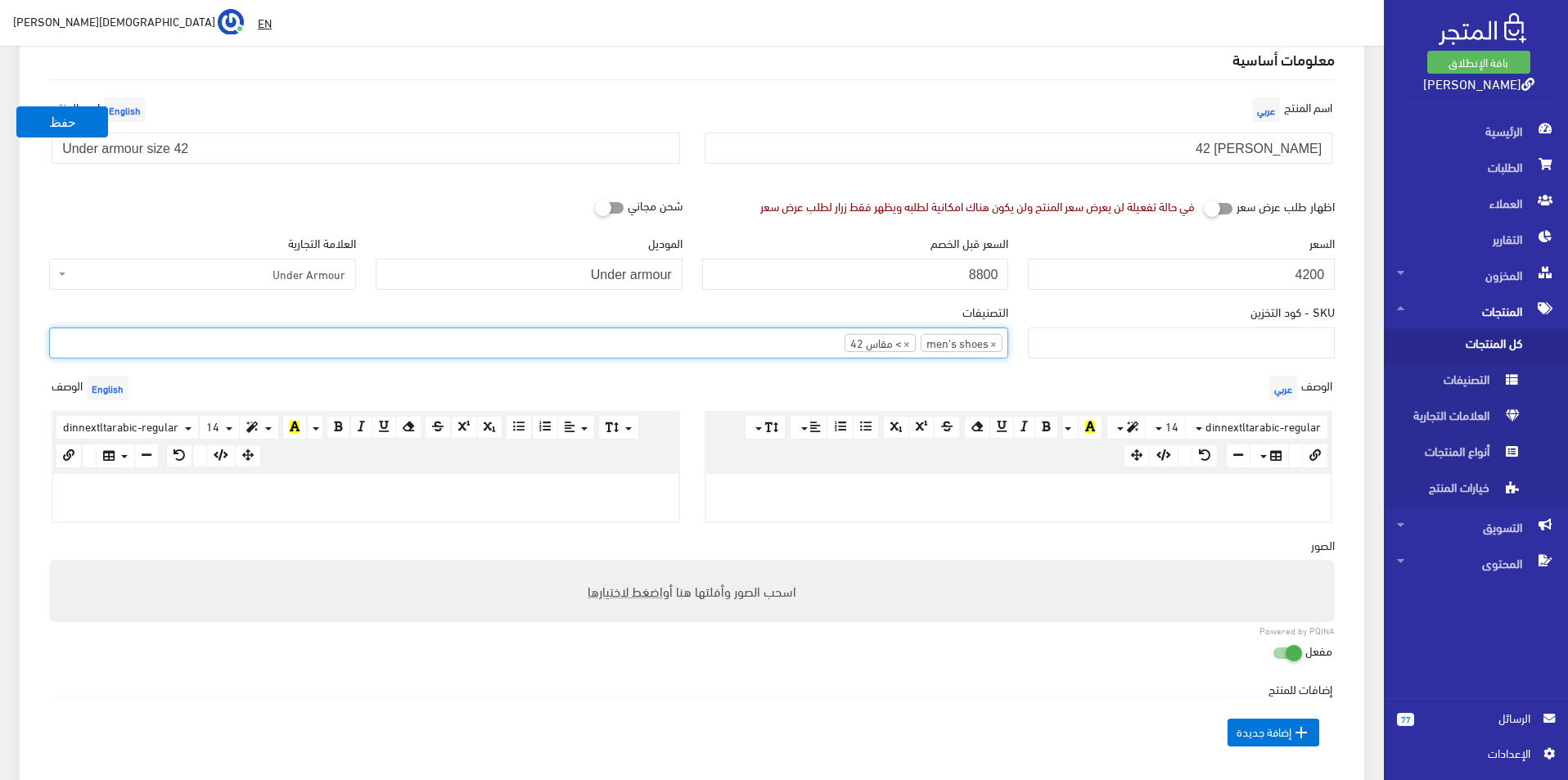
scroll to position [164, 0]
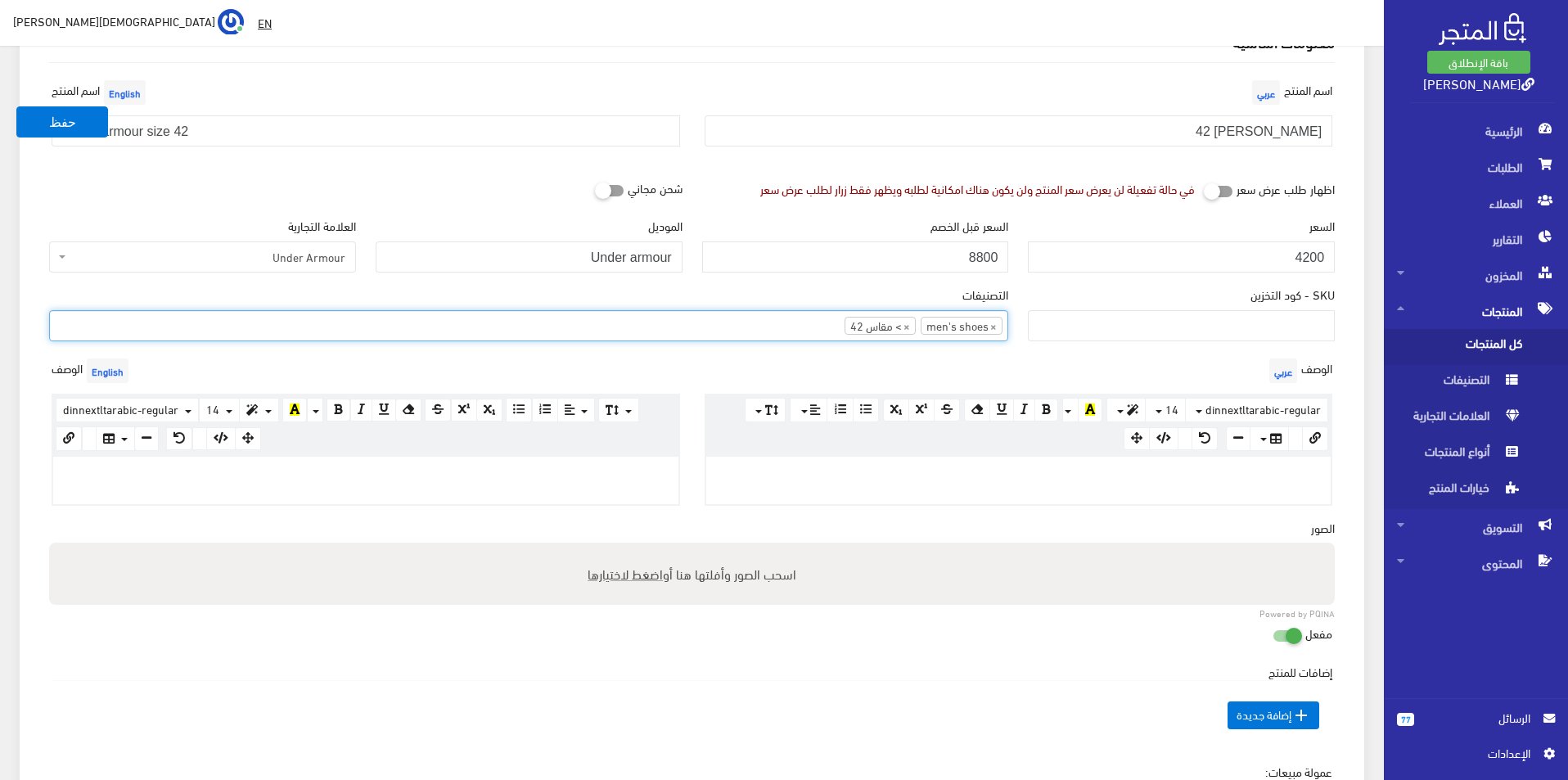
click at [530, 476] on p at bounding box center [366, 473] width 609 height 18
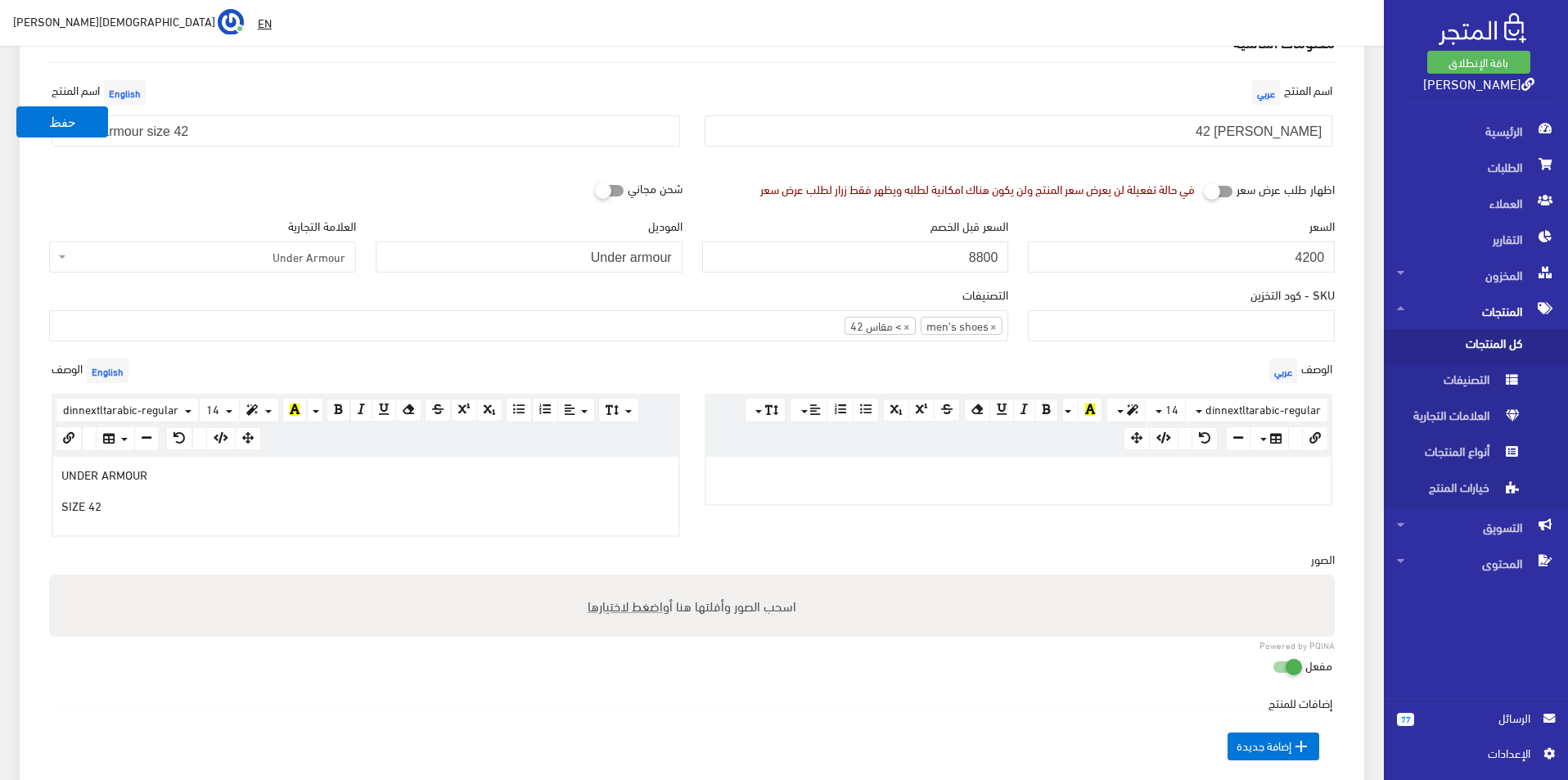
click at [756, 494] on div at bounding box center [1019, 480] width 625 height 47
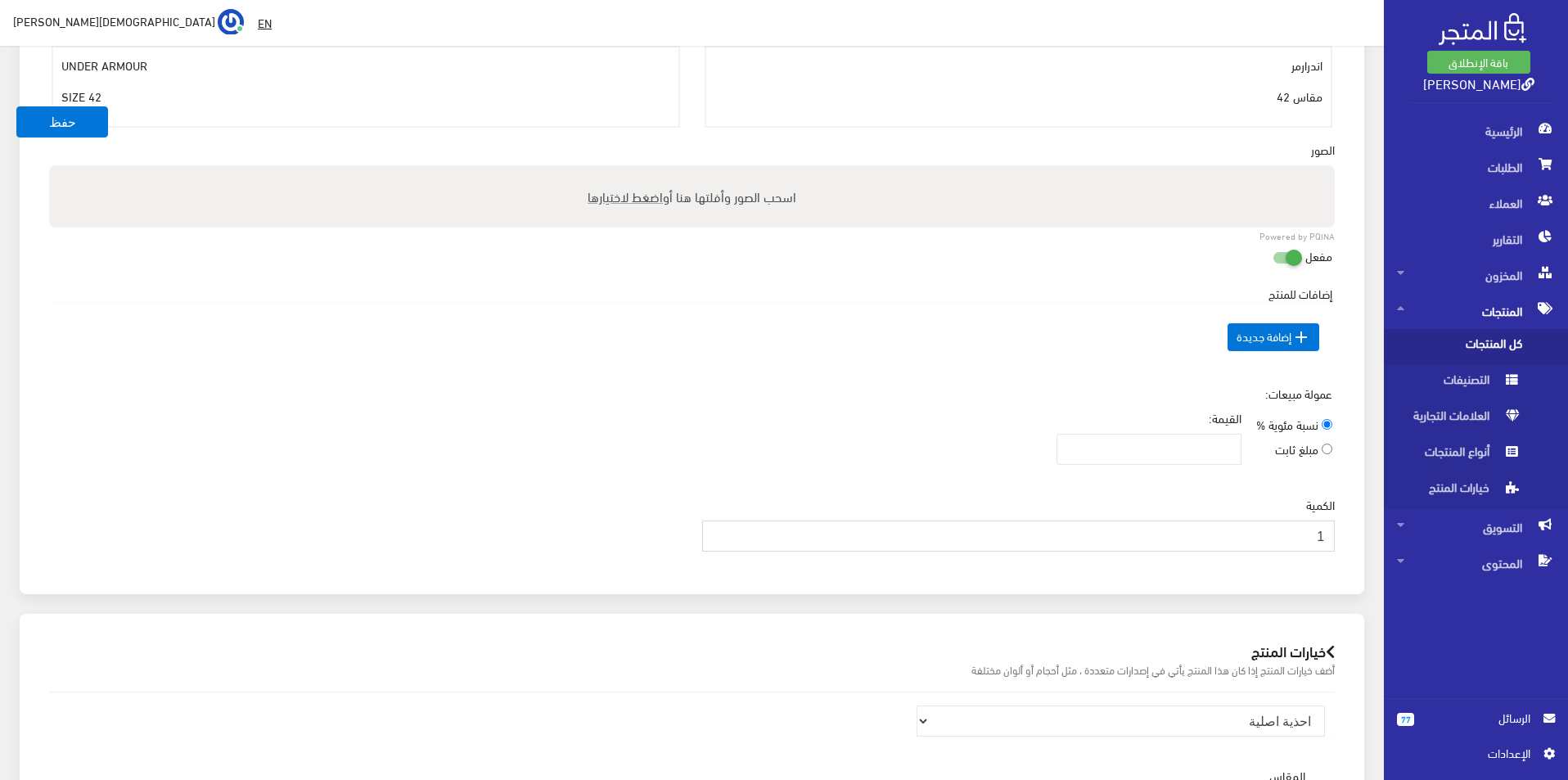
type input "1"
click at [722, 532] on input "1" at bounding box center [1019, 536] width 633 height 31
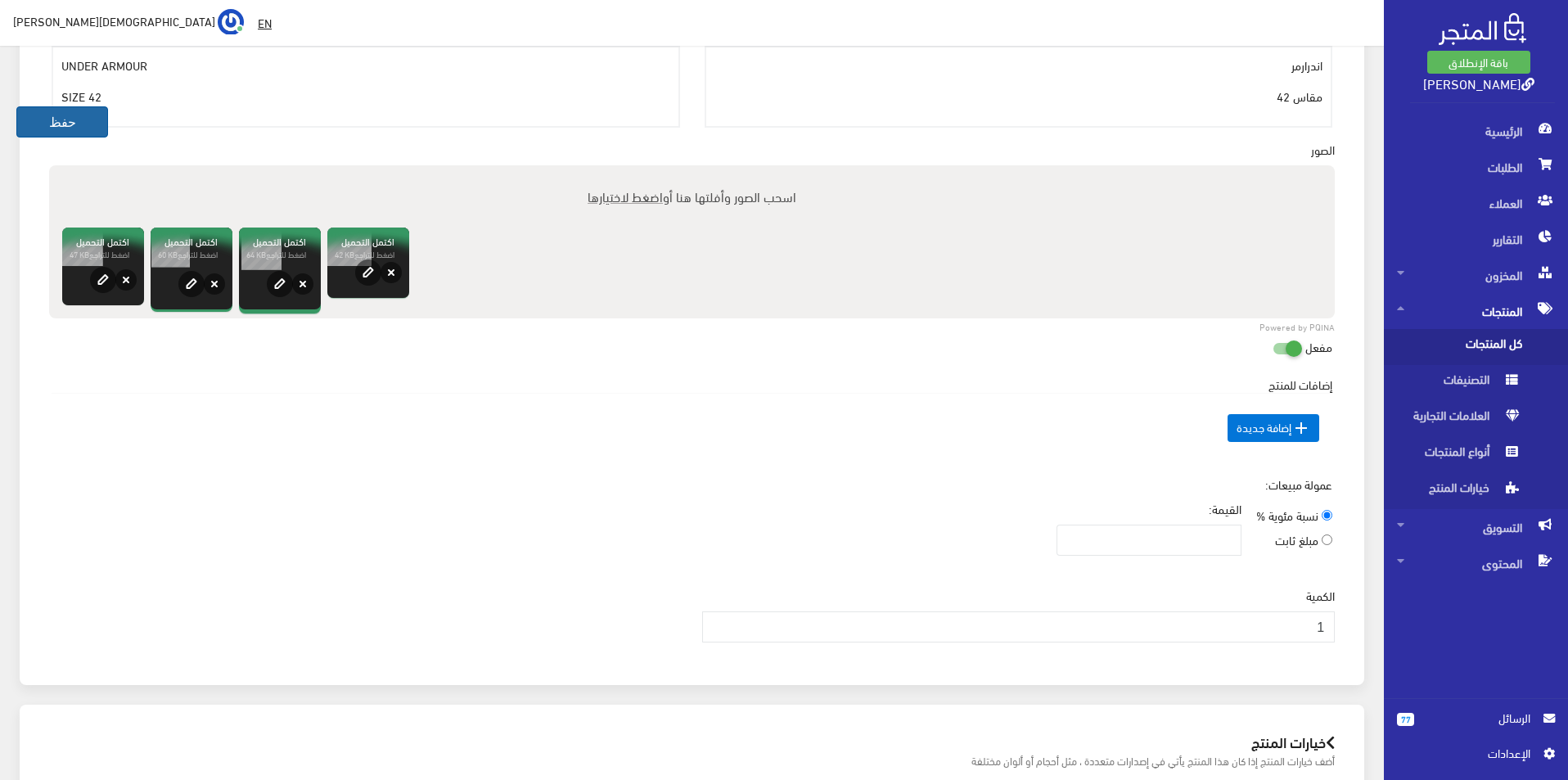
click at [57, 122] on button "حفظ" at bounding box center [62, 122] width 92 height 31
click at [56, 122] on button "حفظ" at bounding box center [62, 122] width 92 height 31
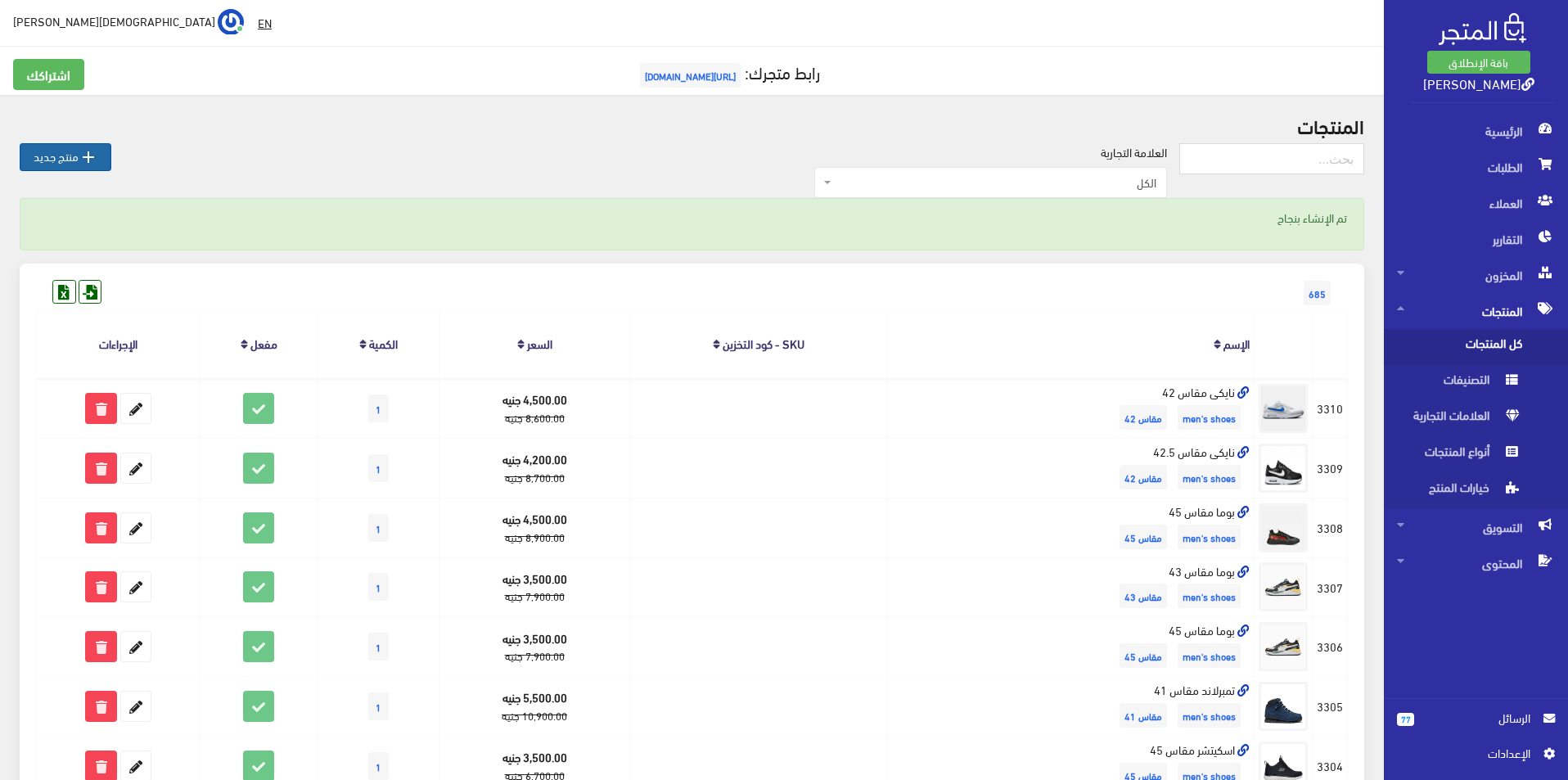
click at [73, 144] on link " منتج جديد" at bounding box center [65, 157] width 92 height 28
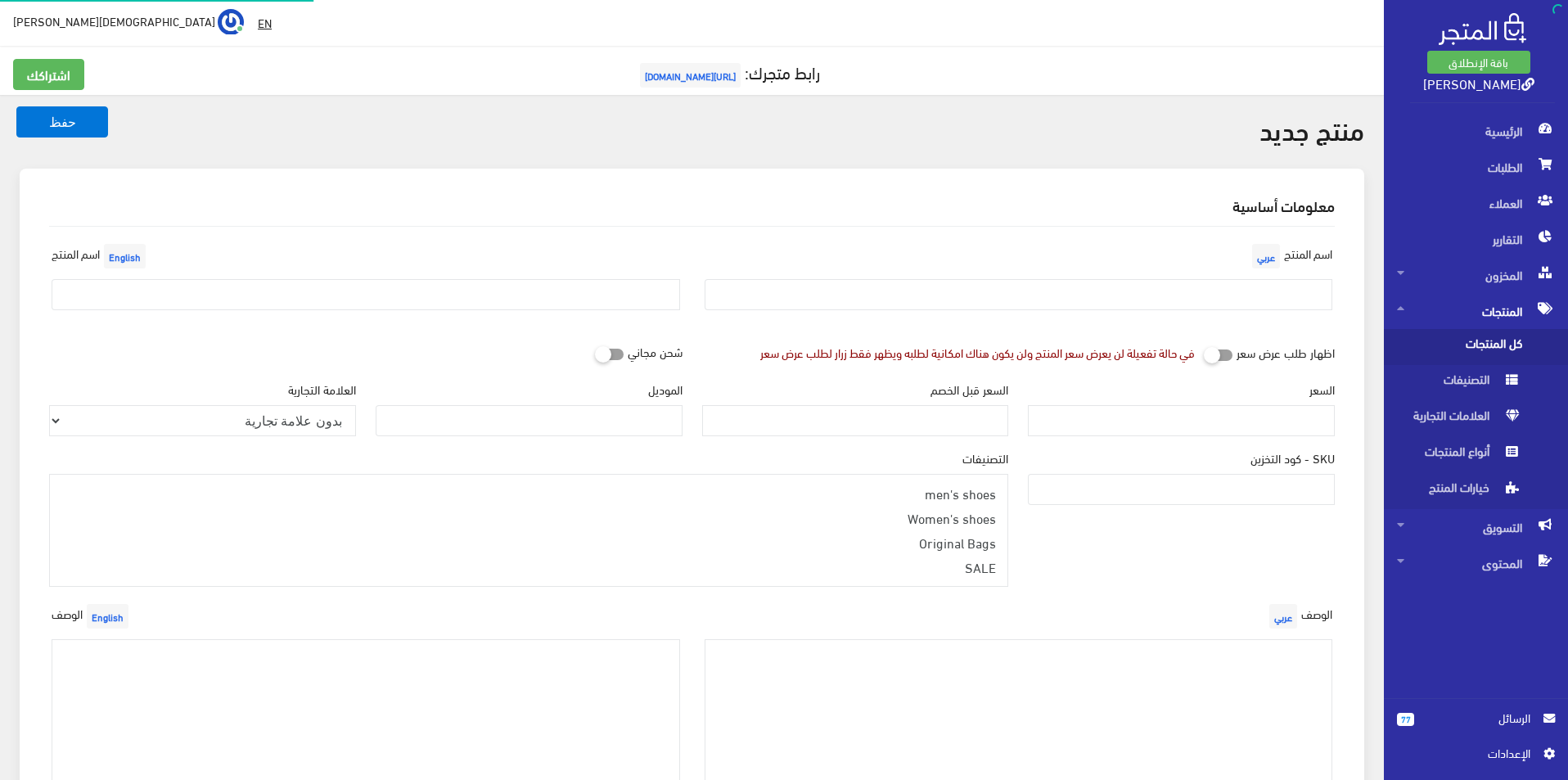
select select
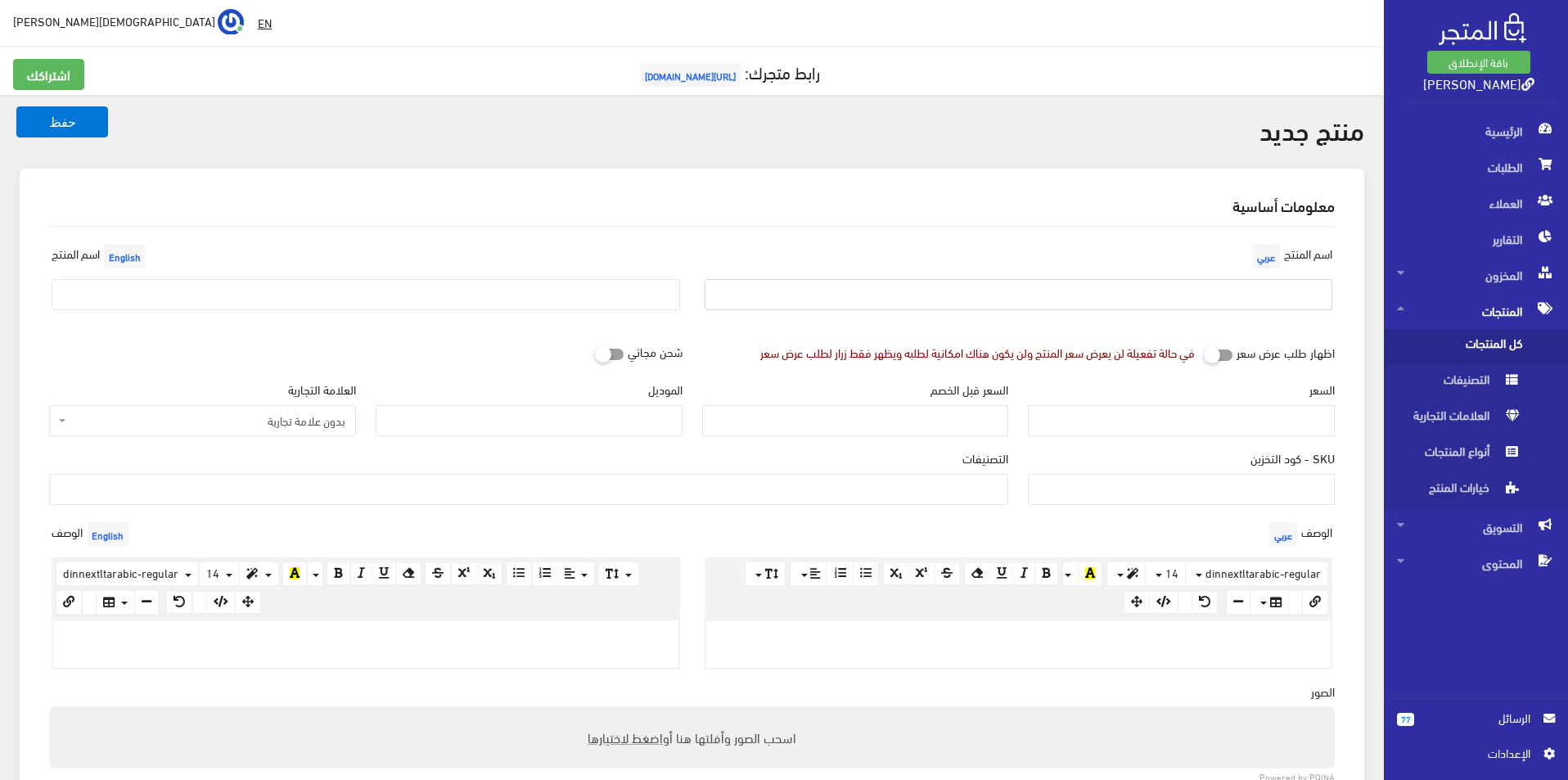
click at [1106, 285] on input "text" at bounding box center [1019, 295] width 629 height 31
type input "تمبرلاند مقاس 44"
click at [595, 293] on input "text" at bounding box center [366, 295] width 629 height 31
type input "Y"
type input "Timberland Size 44"
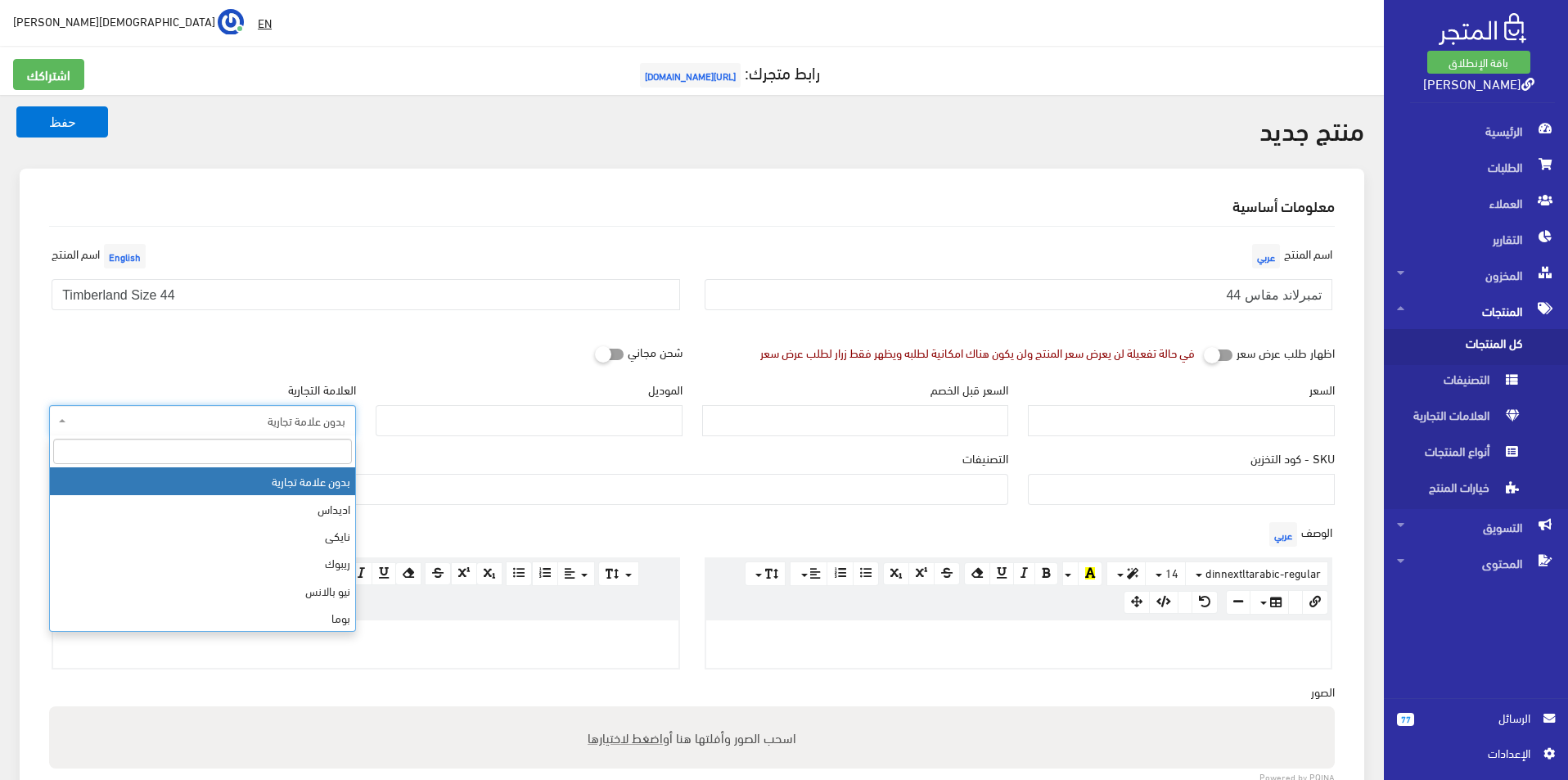
click at [310, 411] on span "بدون علامة تجارية" at bounding box center [202, 421] width 307 height 31
type input "T"
select select "18"
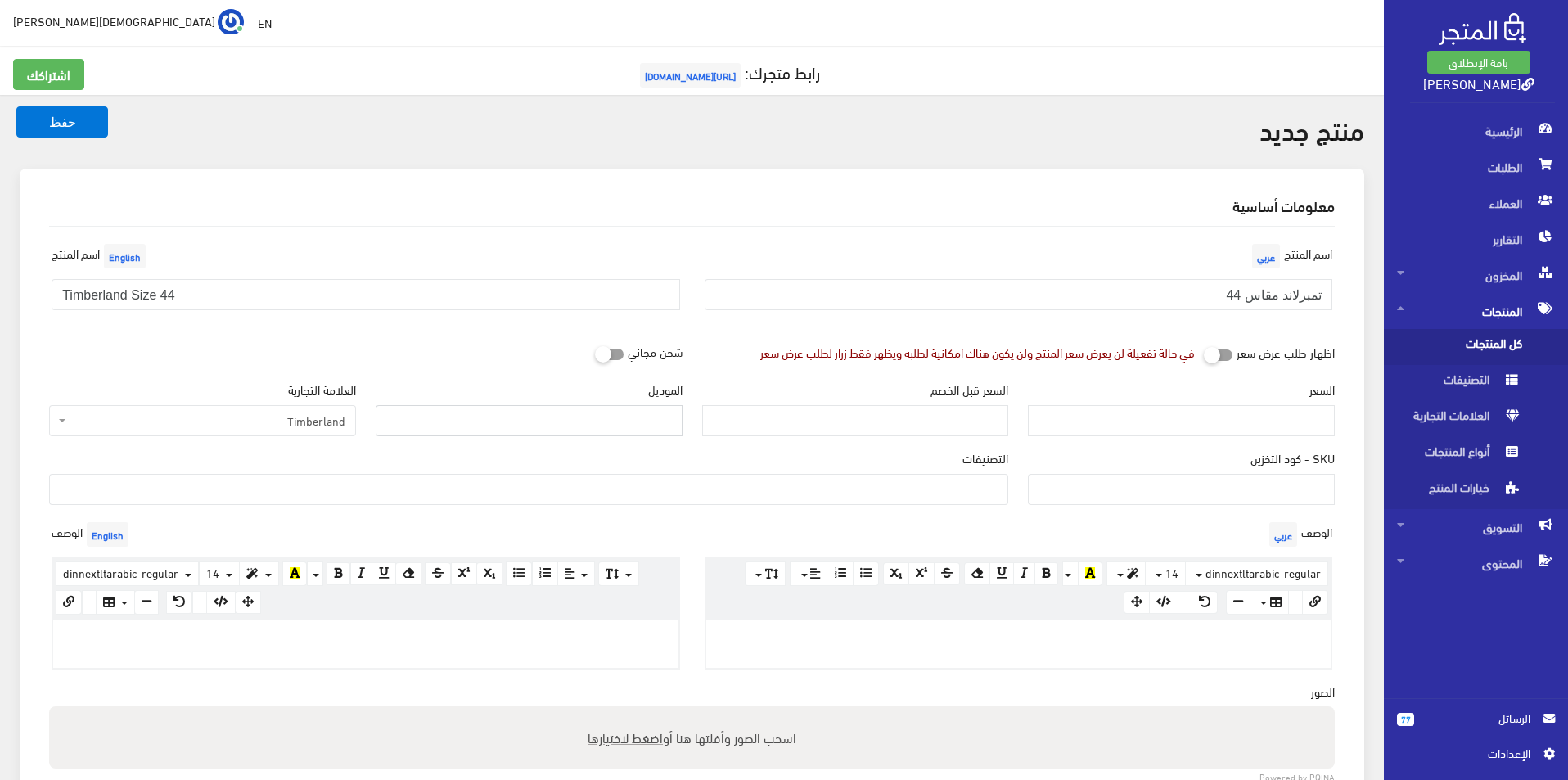
click at [508, 422] on input "الموديل" at bounding box center [529, 421] width 307 height 31
type input "Timberland"
click at [1173, 437] on div "السعر" at bounding box center [1182, 415] width 327 height 69
click at [1182, 429] on input "السعر" at bounding box center [1181, 421] width 307 height 31
type input "5500"
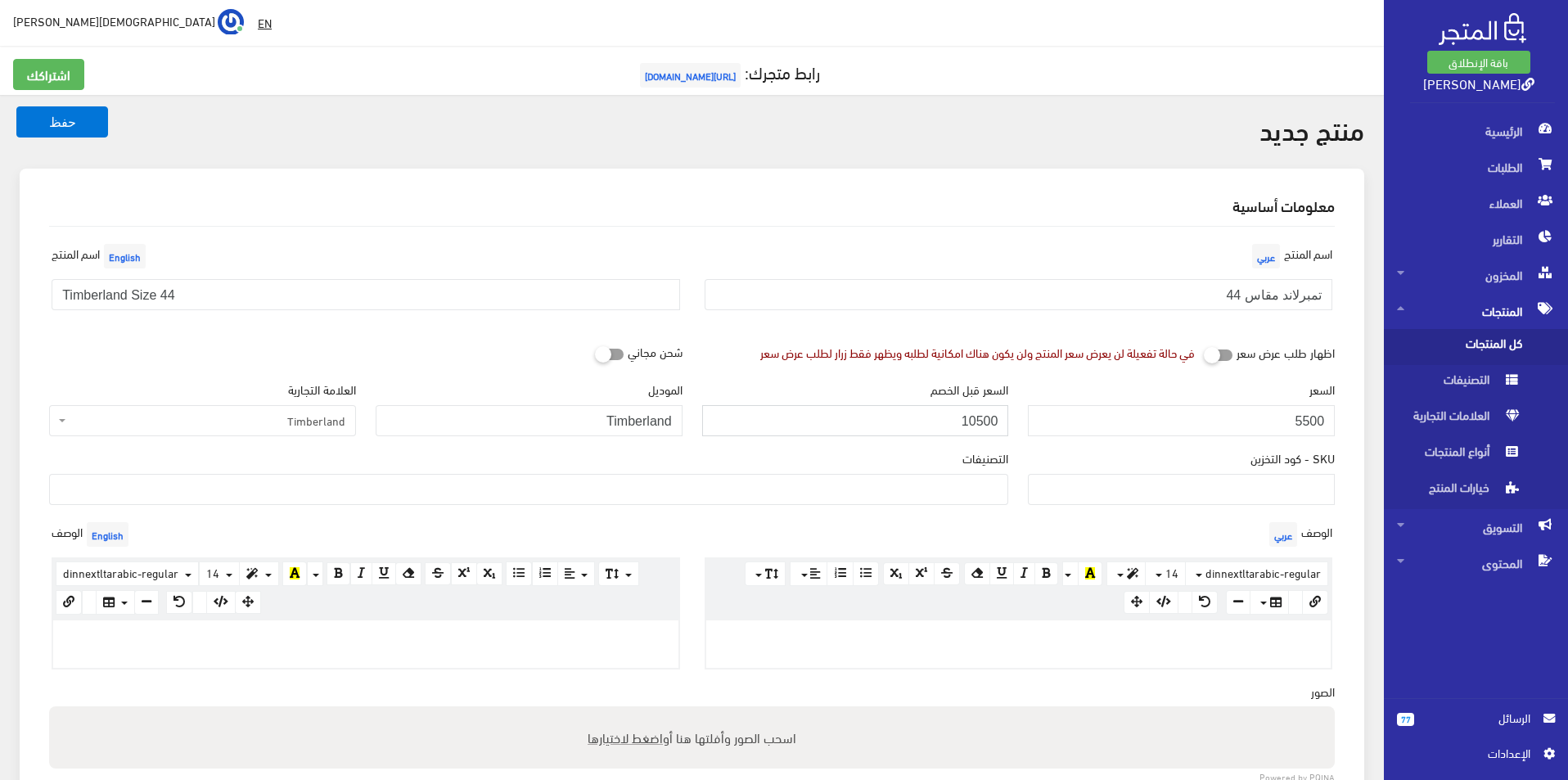
type input "10500"
click at [964, 502] on span at bounding box center [529, 490] width 960 height 31
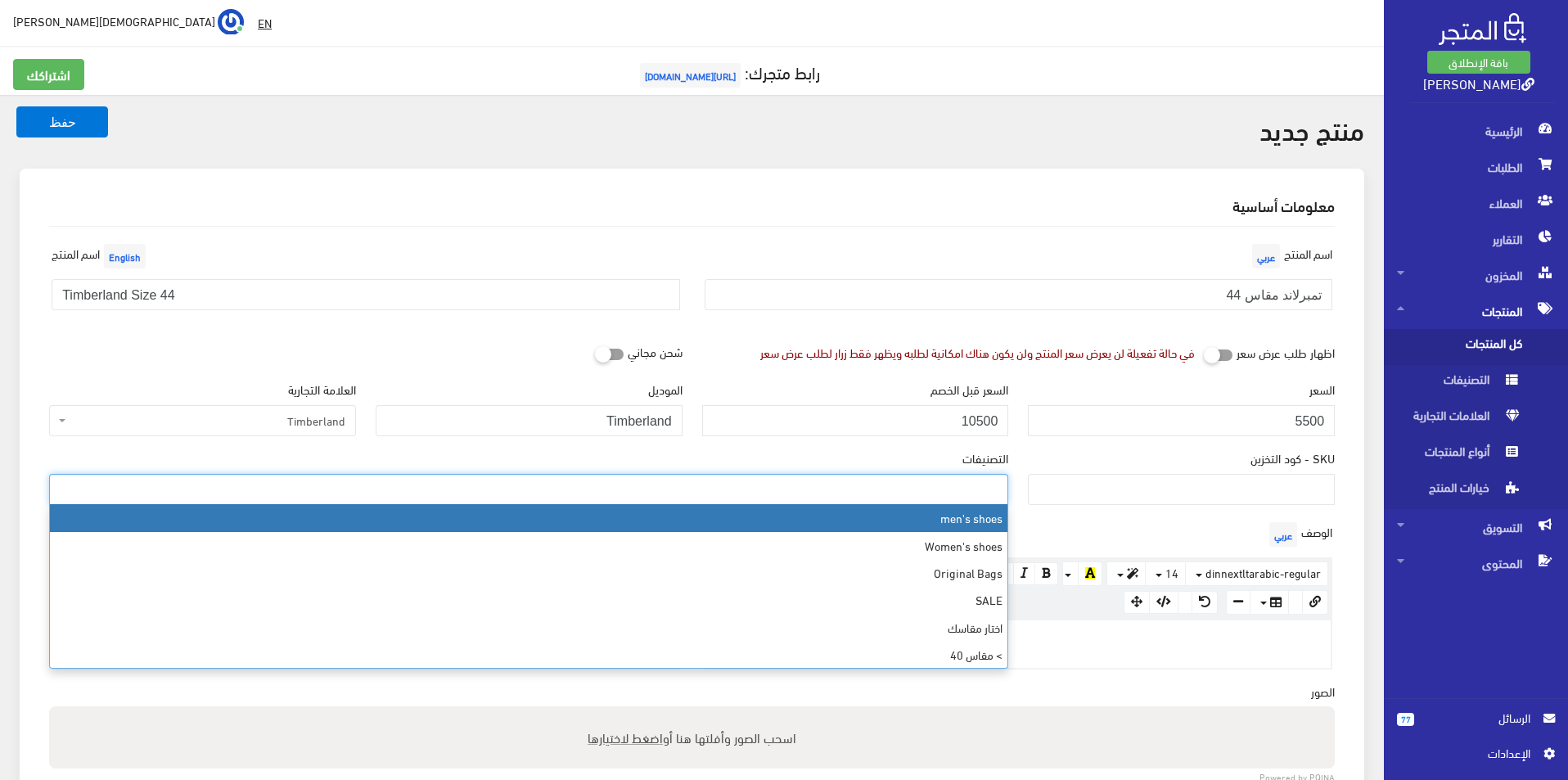
select select "5"
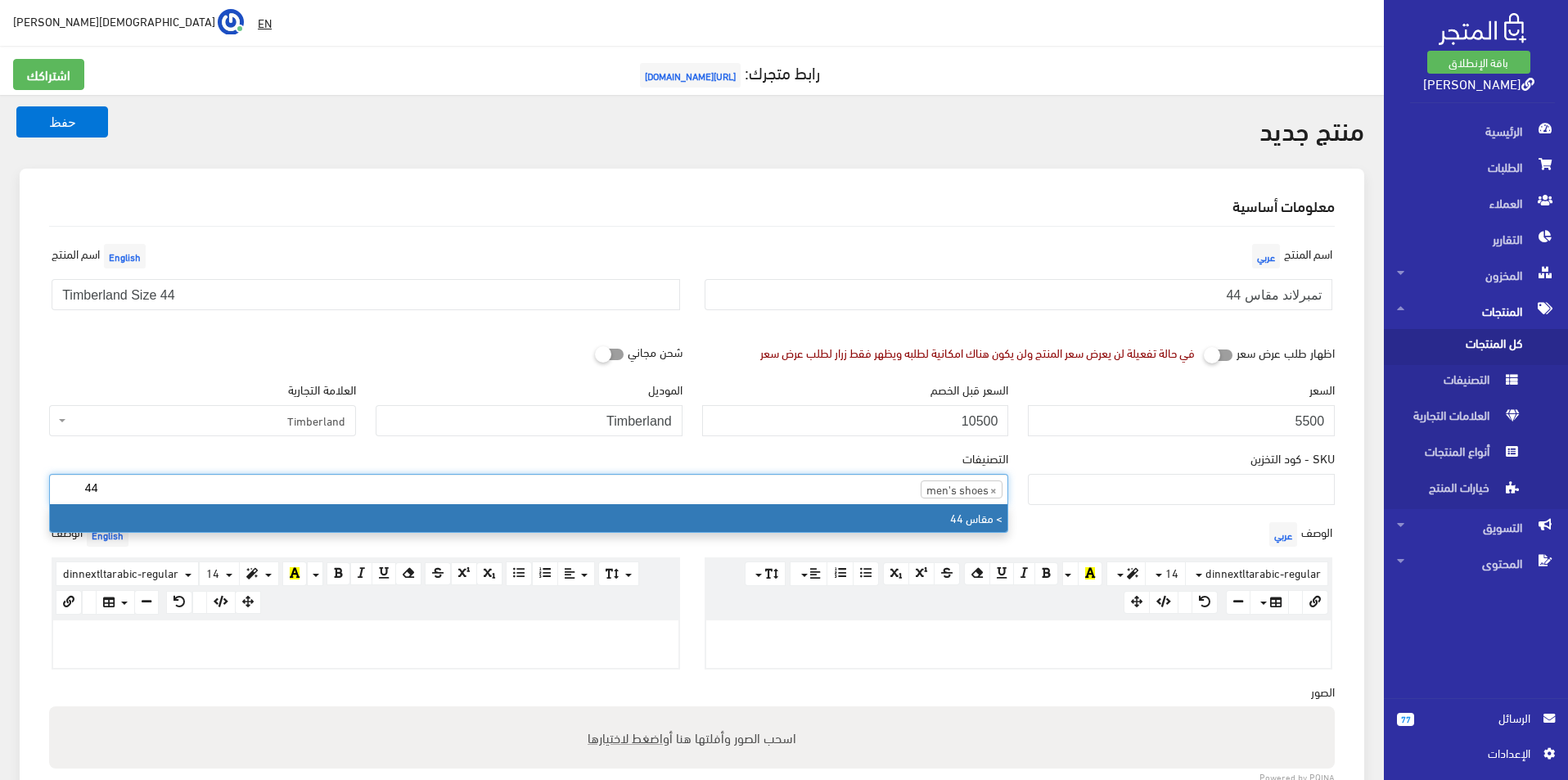
type input "44"
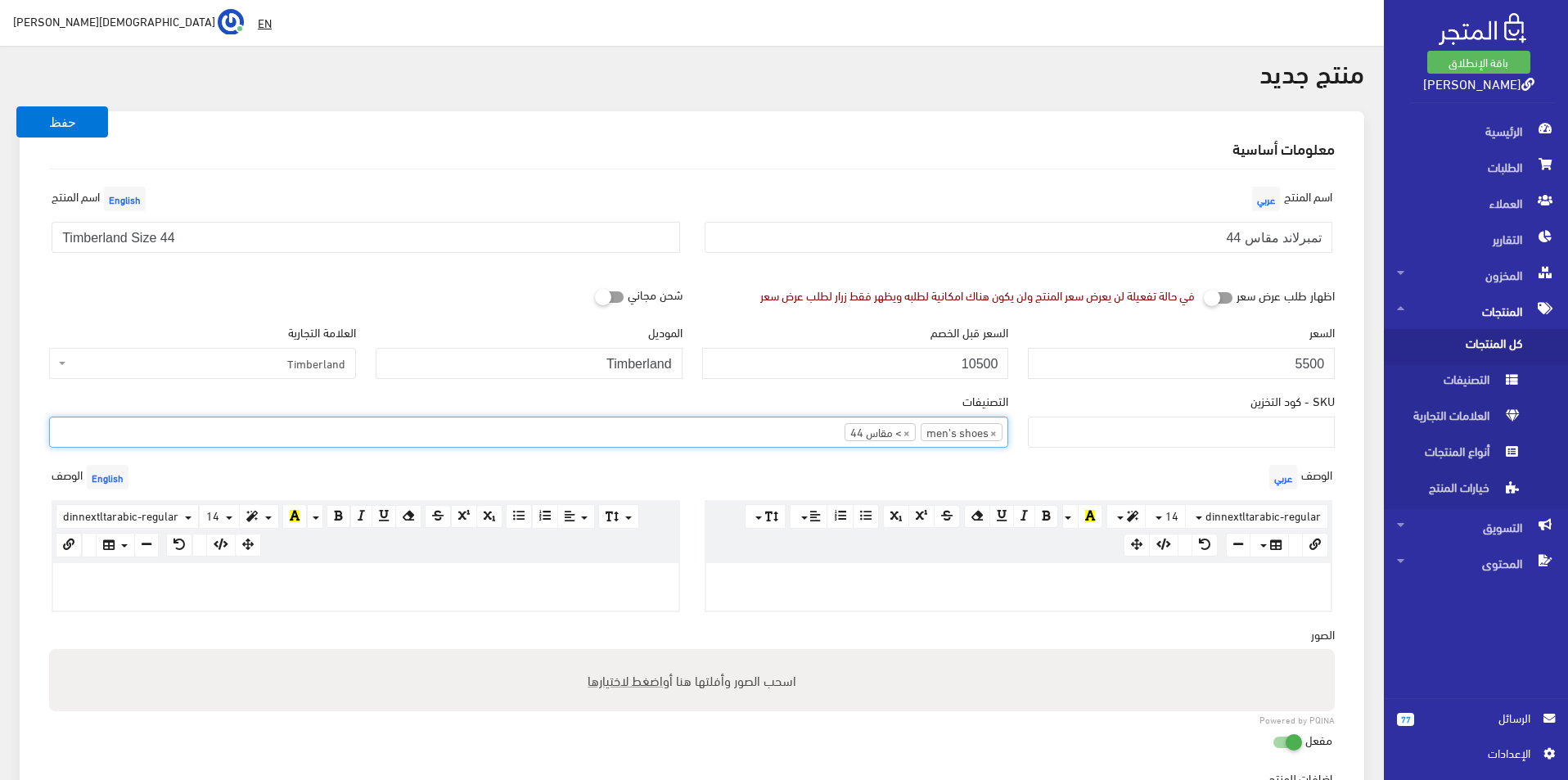
scroll to position [82, 0]
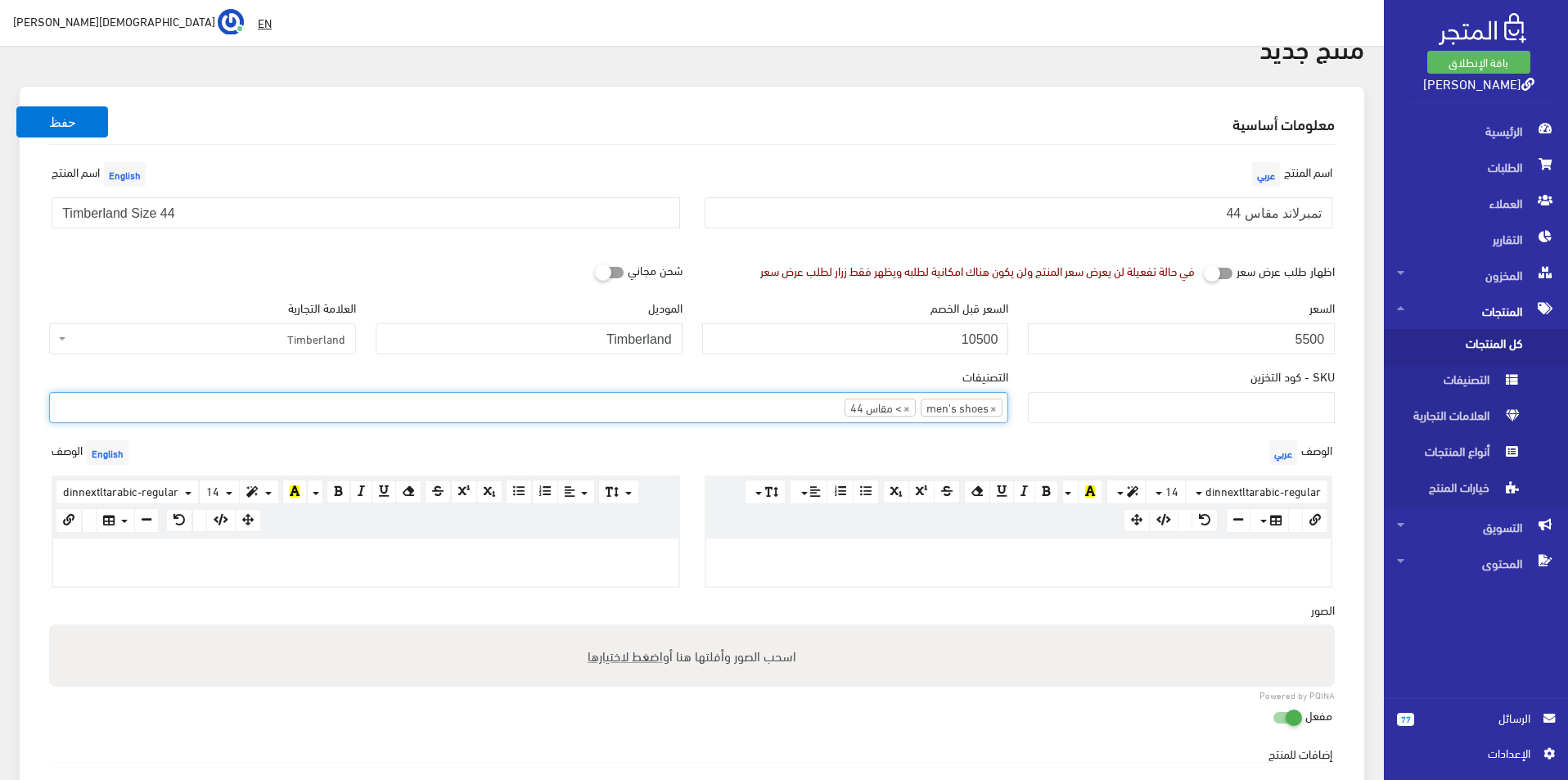
click at [479, 547] on p at bounding box center [366, 555] width 609 height 18
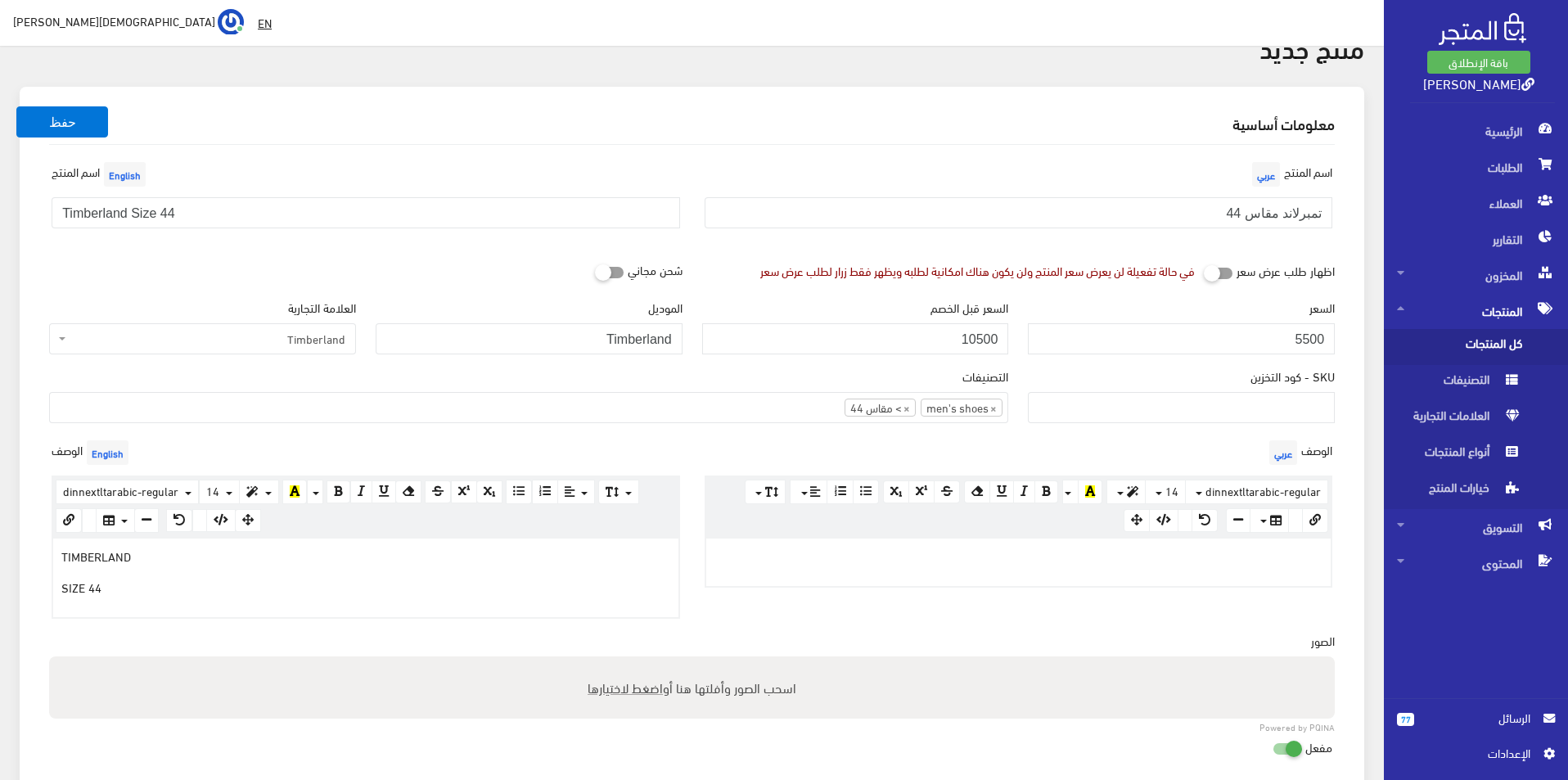
click at [901, 568] on div at bounding box center [1019, 562] width 625 height 47
copy div "تمبرلاند مقاس 4"
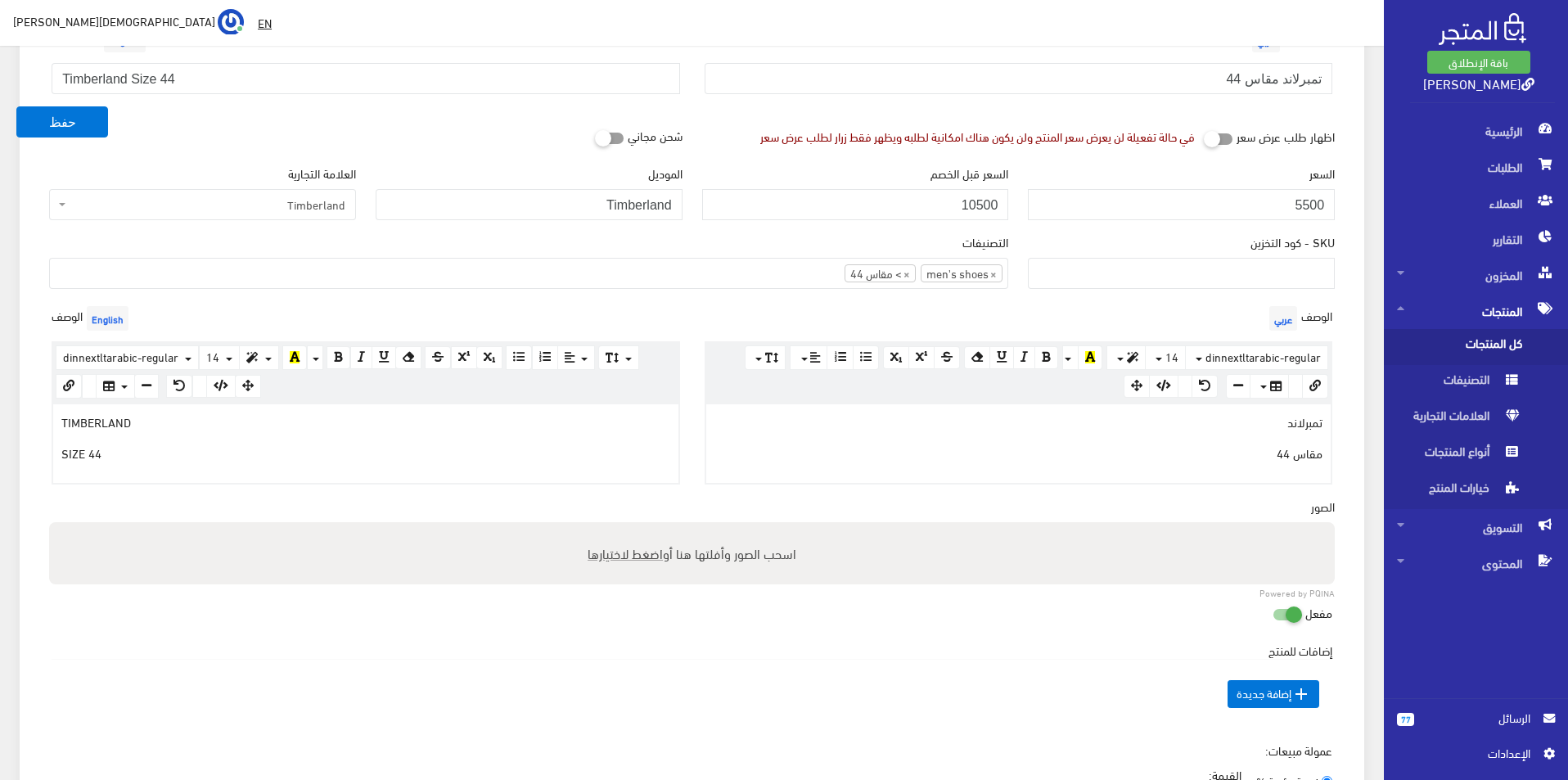
scroll to position [409, 0]
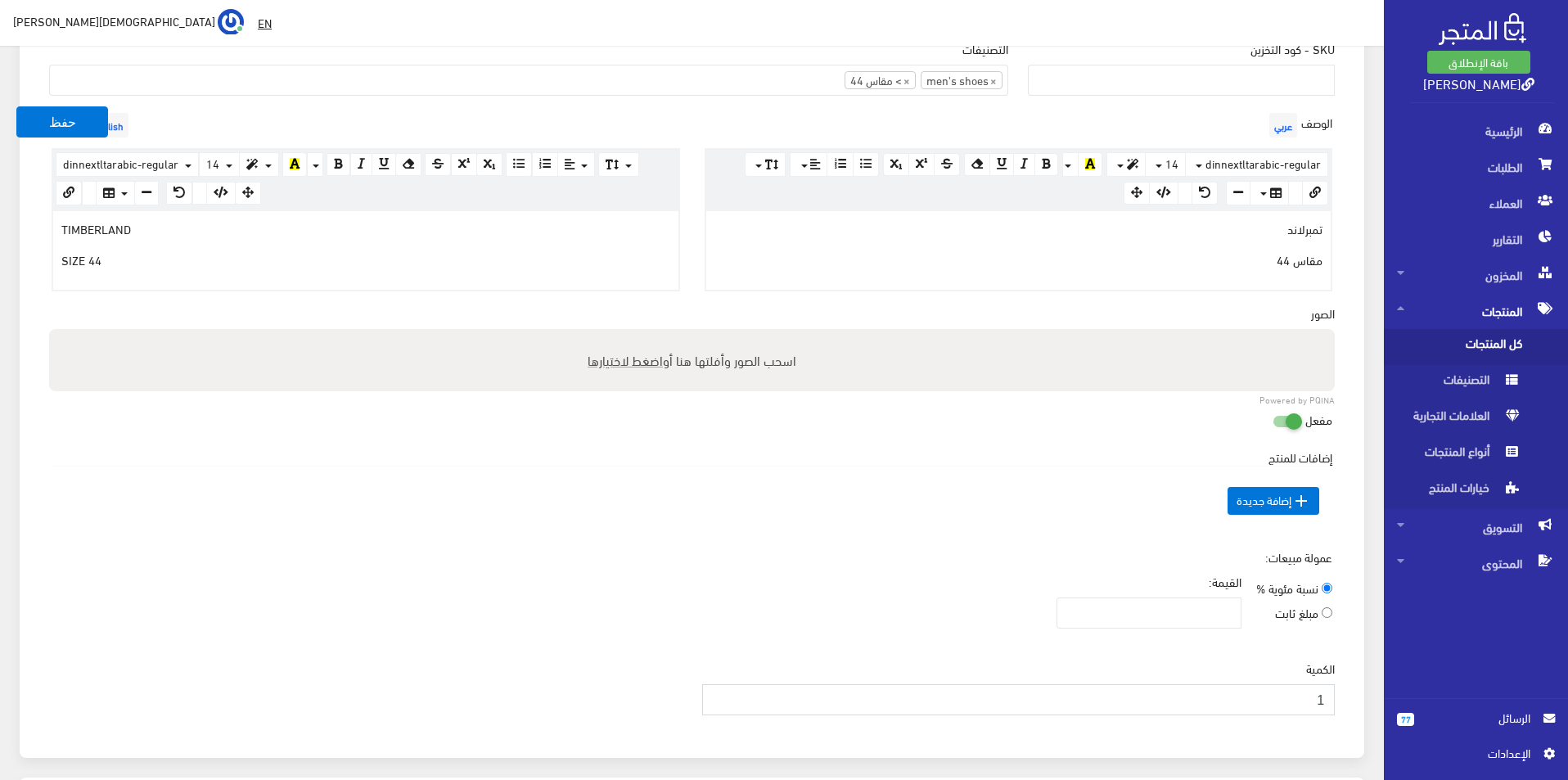
type input "1"
click at [721, 691] on input "1" at bounding box center [1019, 700] width 633 height 31
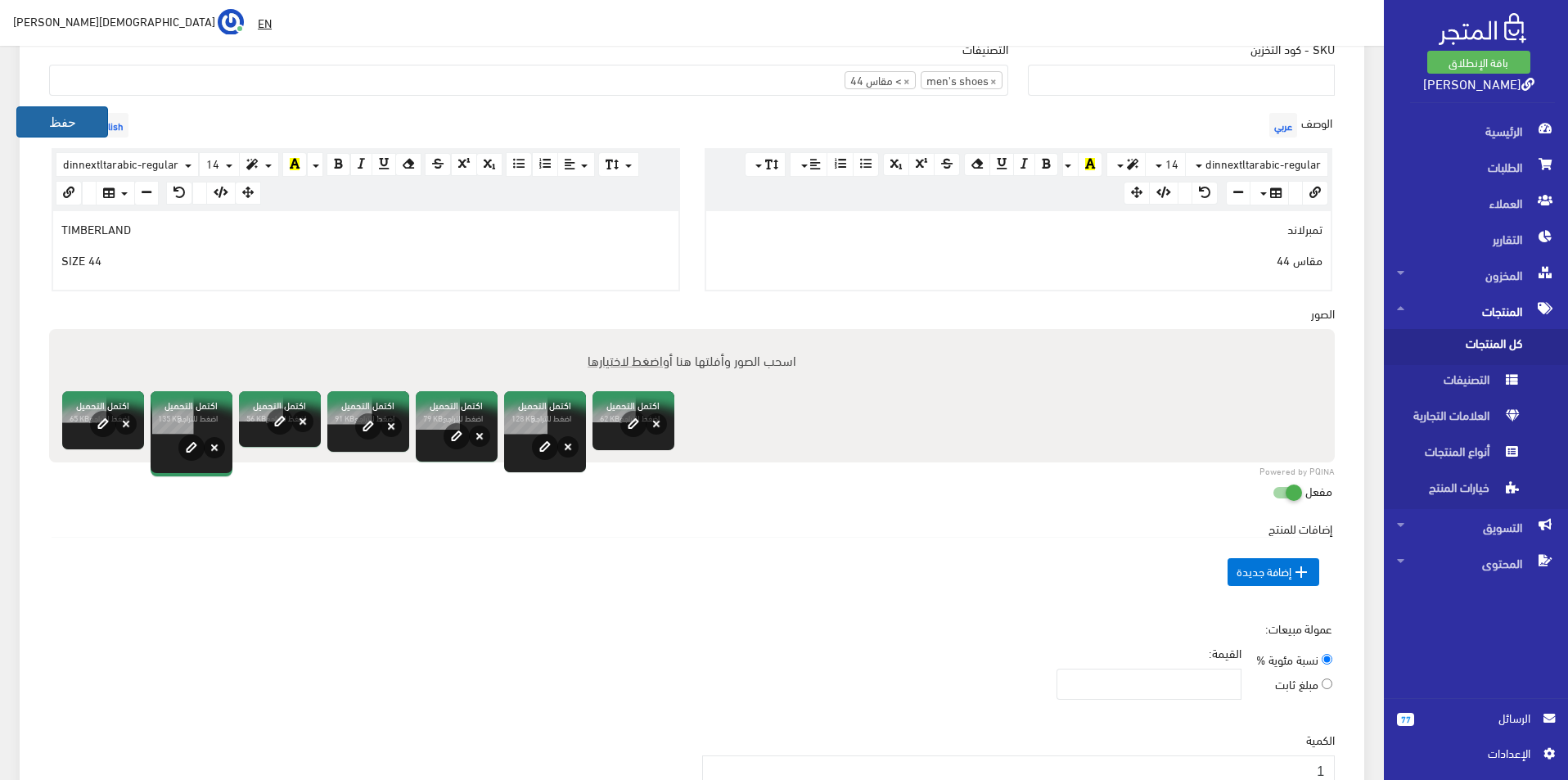
click at [53, 124] on button "حفظ" at bounding box center [62, 122] width 92 height 31
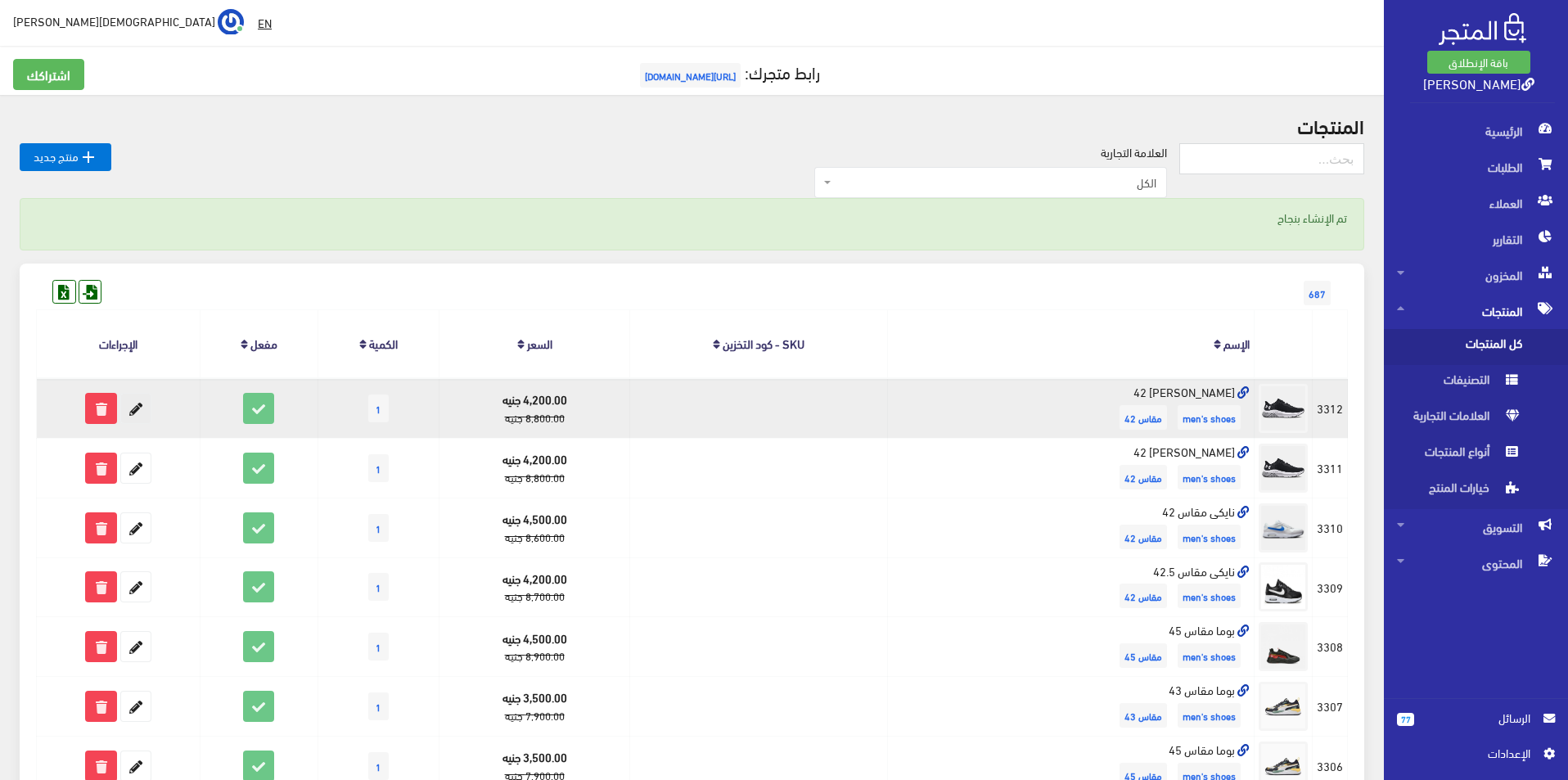
click at [134, 410] on icon at bounding box center [136, 409] width 30 height 30
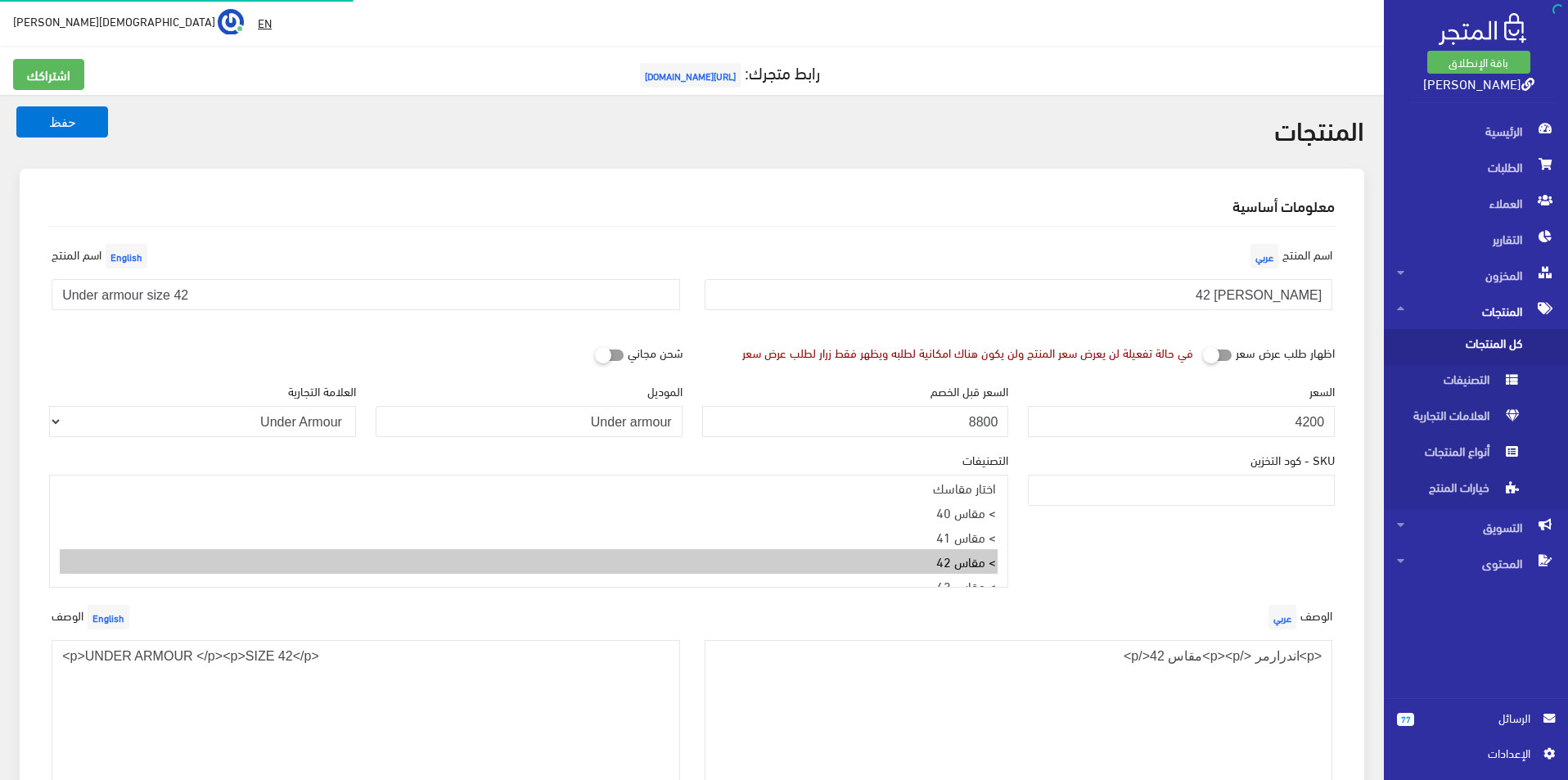
select select
click at [1124, 301] on input "[PERSON_NAME] 42" at bounding box center [1019, 295] width 629 height 31
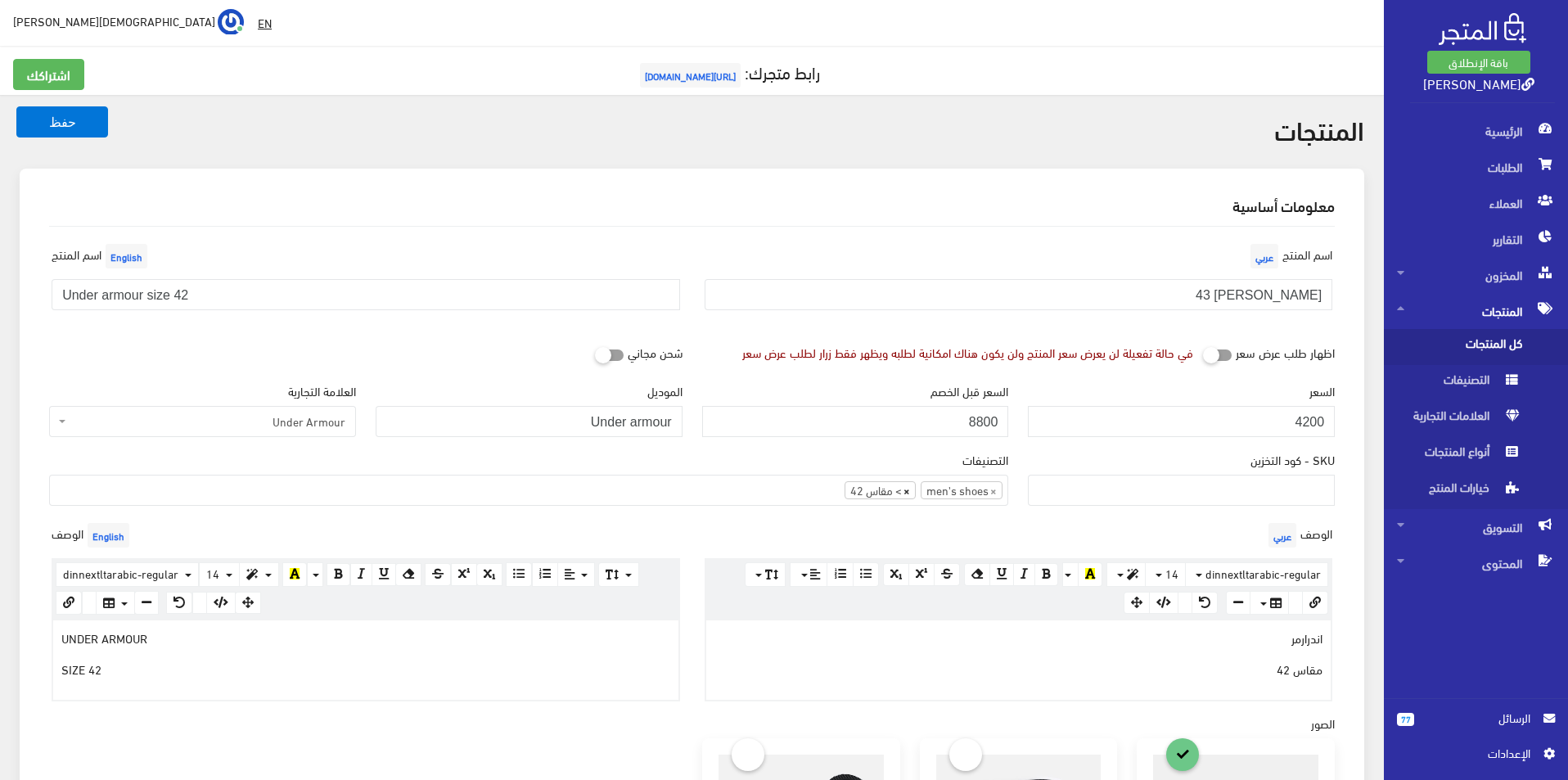
type input "[PERSON_NAME] 43"
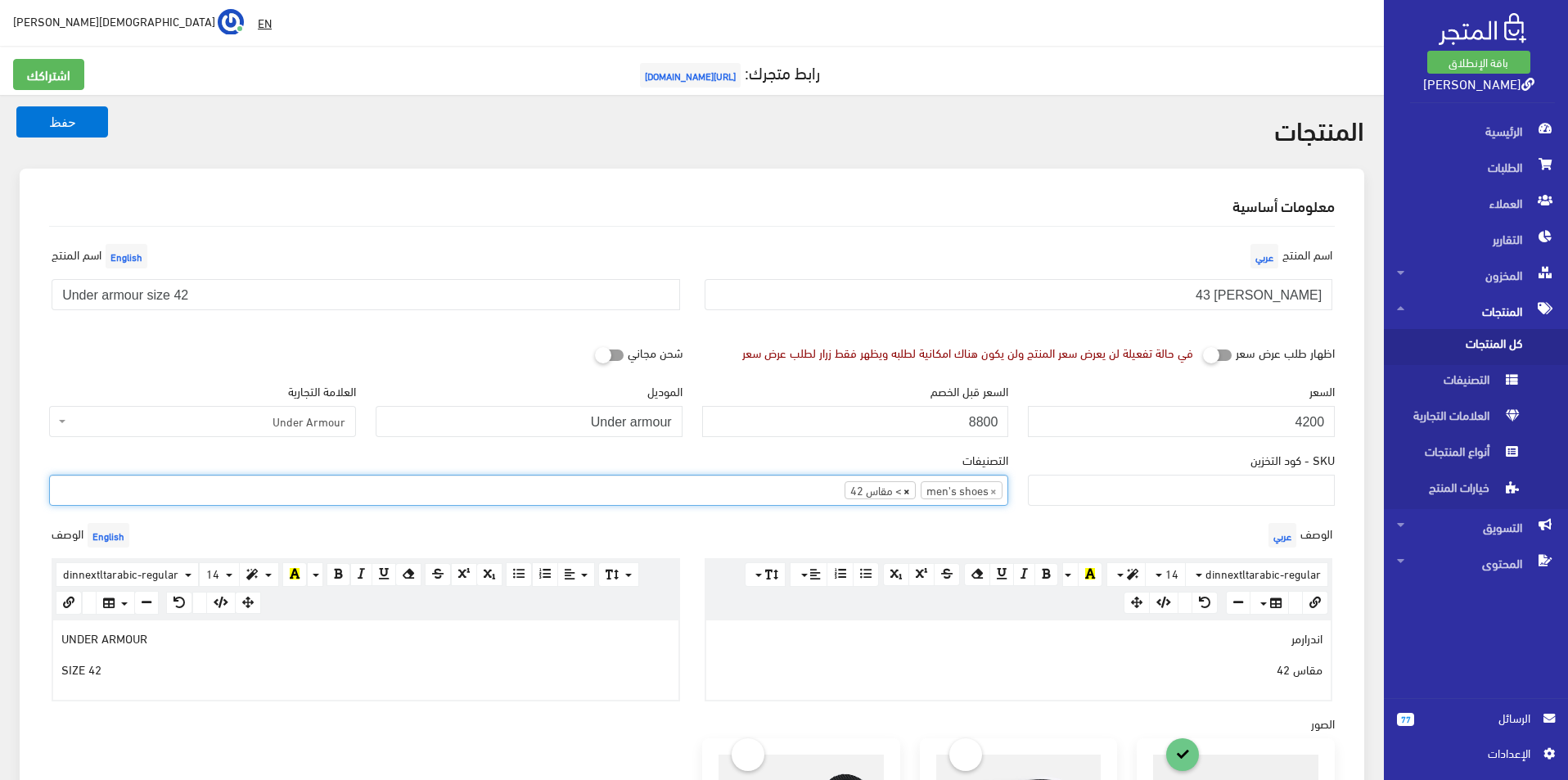
click at [907, 492] on li "× > مقاس 42" at bounding box center [880, 490] width 71 height 18
click at [907, 492] on span "×" at bounding box center [907, 491] width 6 height 17
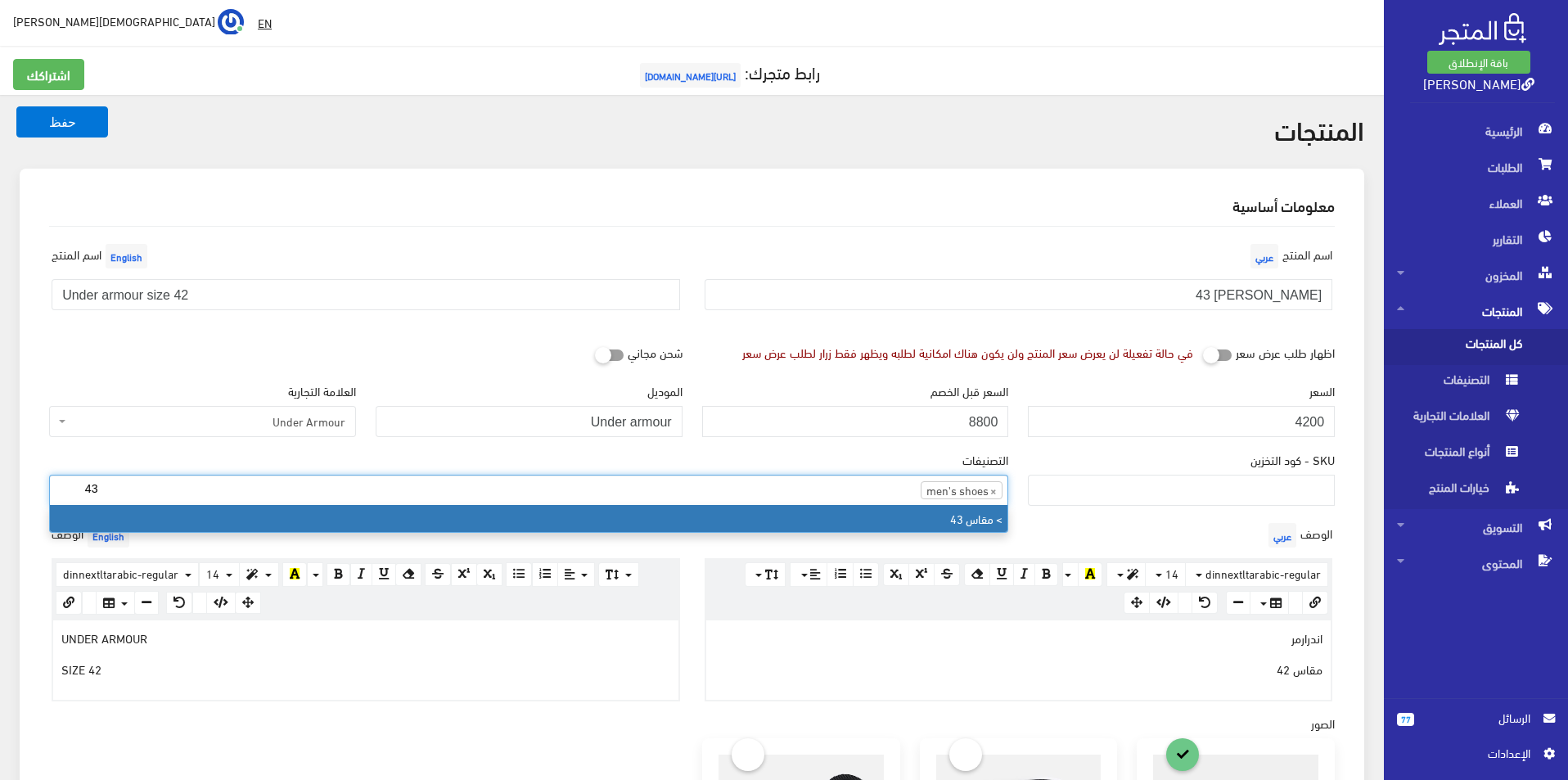
type input "43"
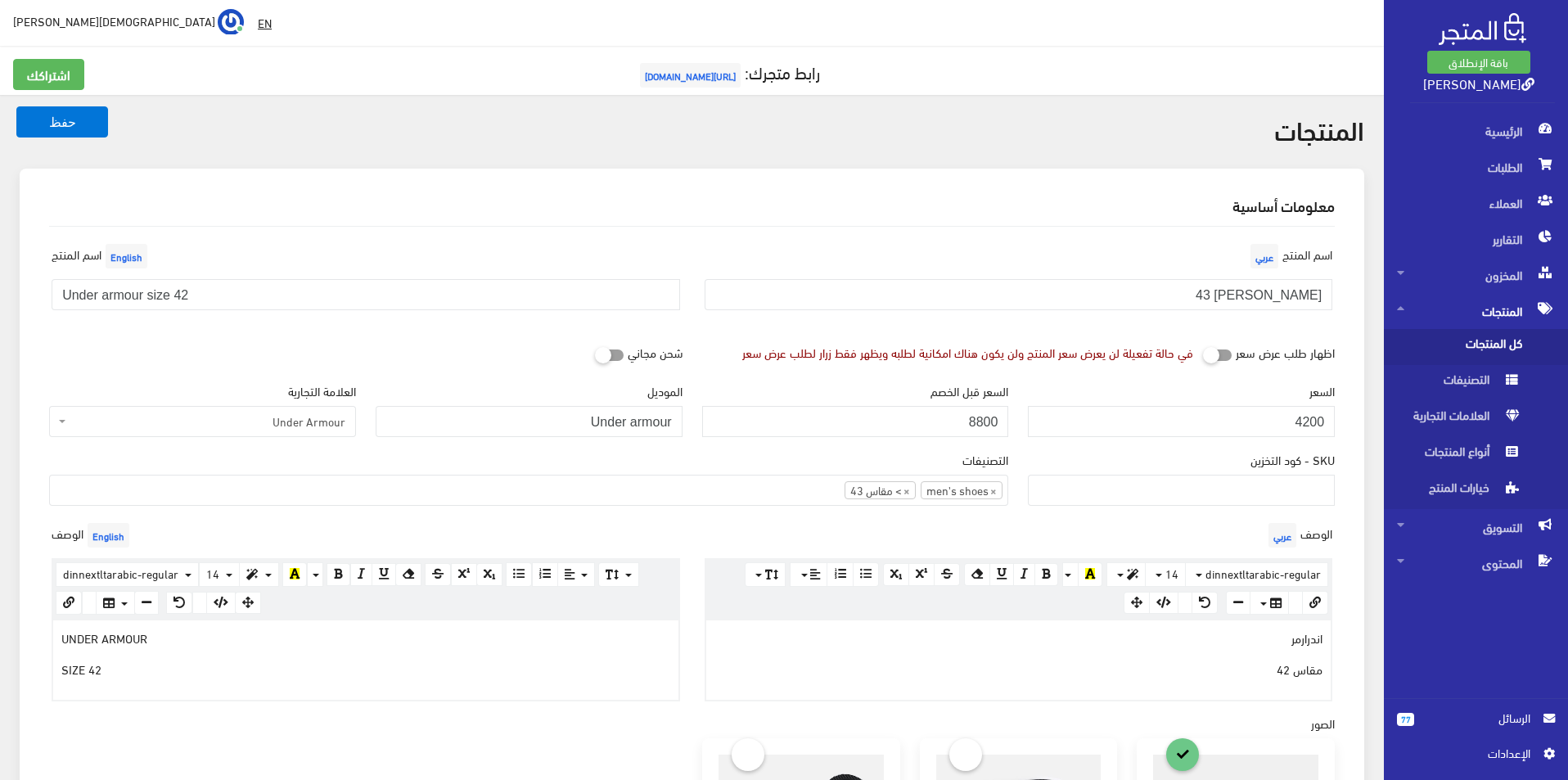
click at [293, 279] on div "اسم المنتج English Under armour size 42" at bounding box center [365, 282] width 653 height 83
click at [289, 285] on input "Under armour size 42" at bounding box center [366, 295] width 629 height 31
type input "Under armour size 43"
click at [1149, 666] on p "مقاس 42" at bounding box center [1020, 668] width 609 height 18
click at [474, 675] on p "SIZE 42" at bounding box center [366, 668] width 609 height 18
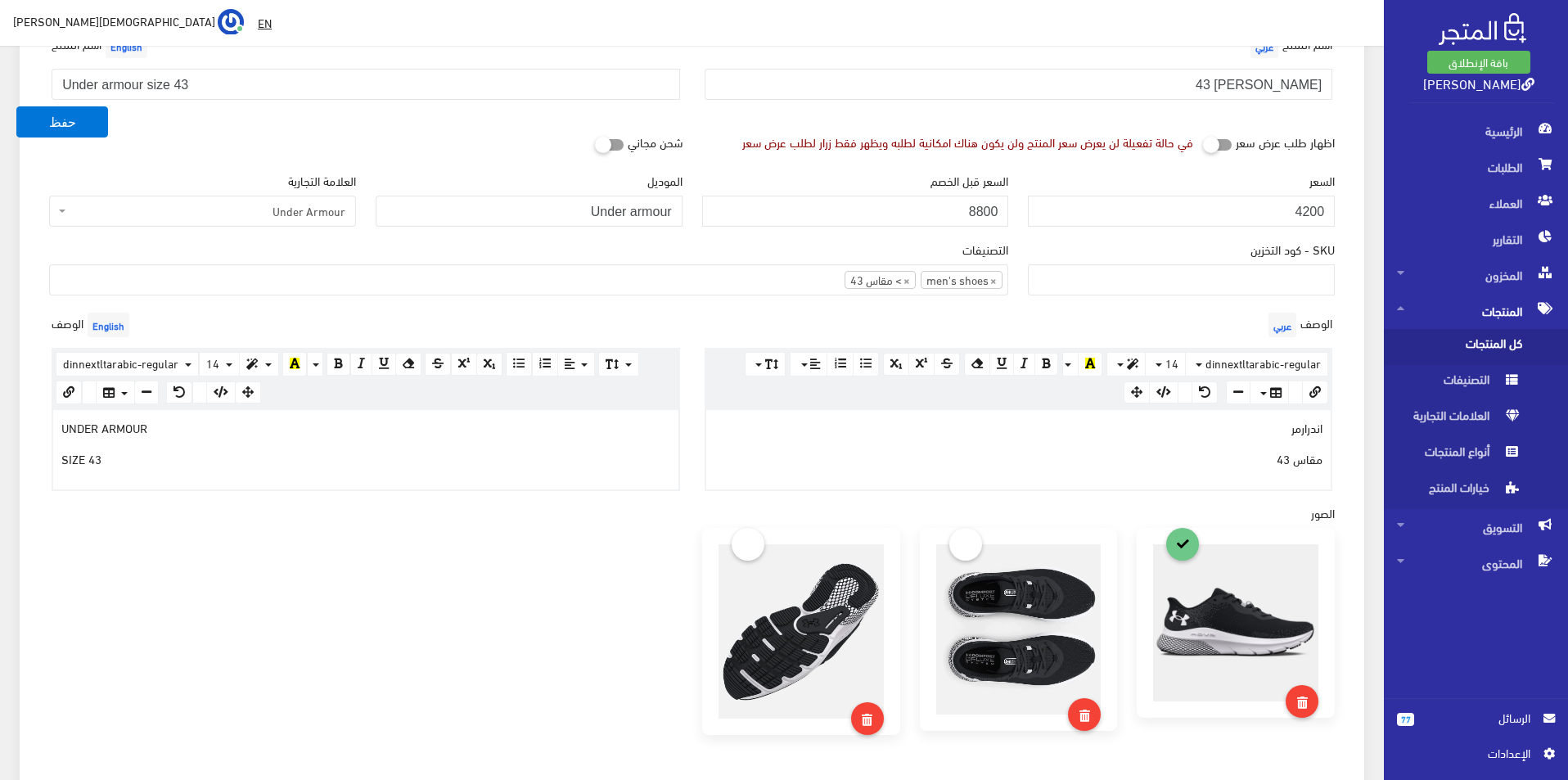
scroll to position [491, 0]
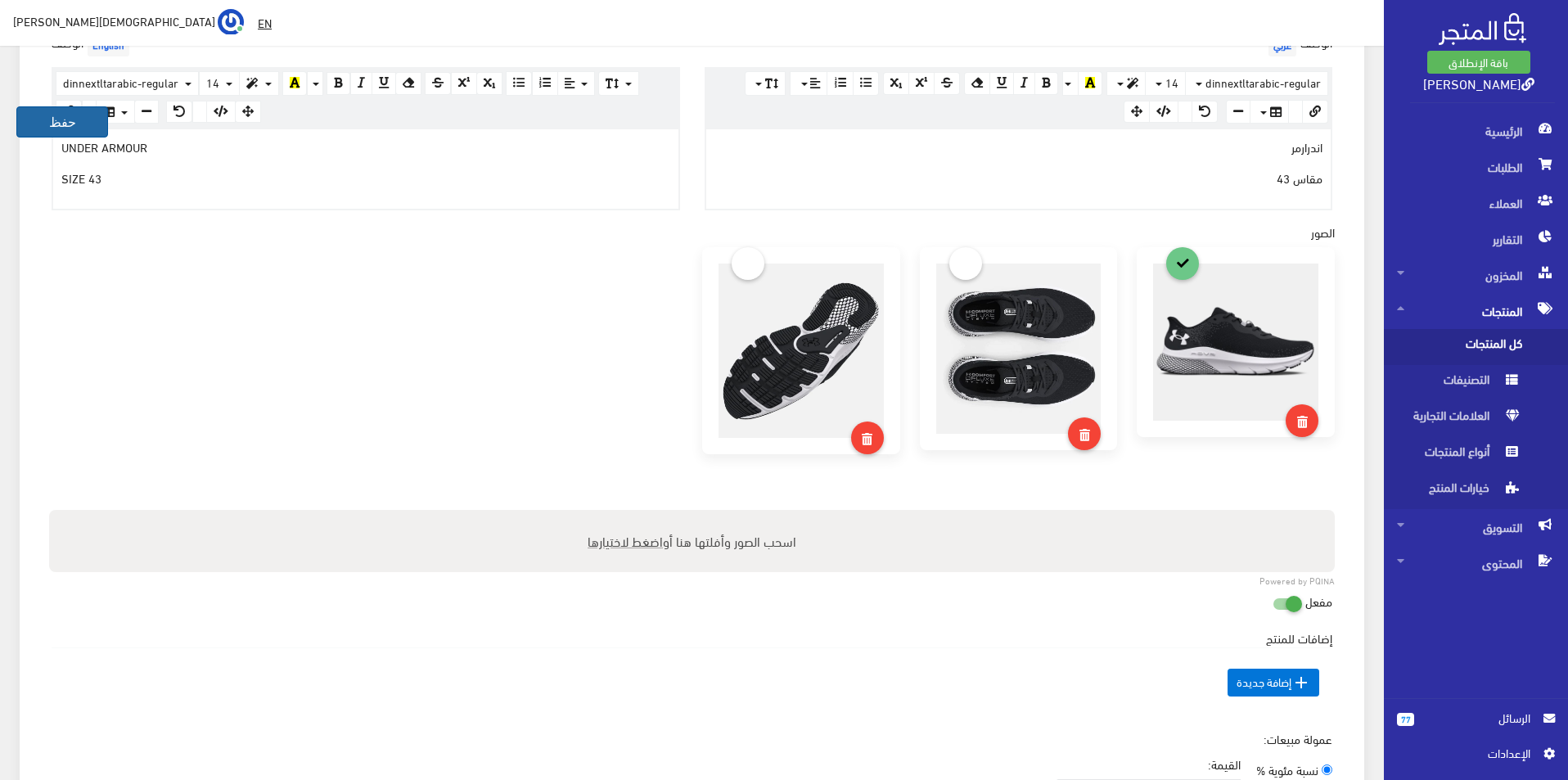
click at [50, 124] on button "حفظ" at bounding box center [62, 122] width 92 height 31
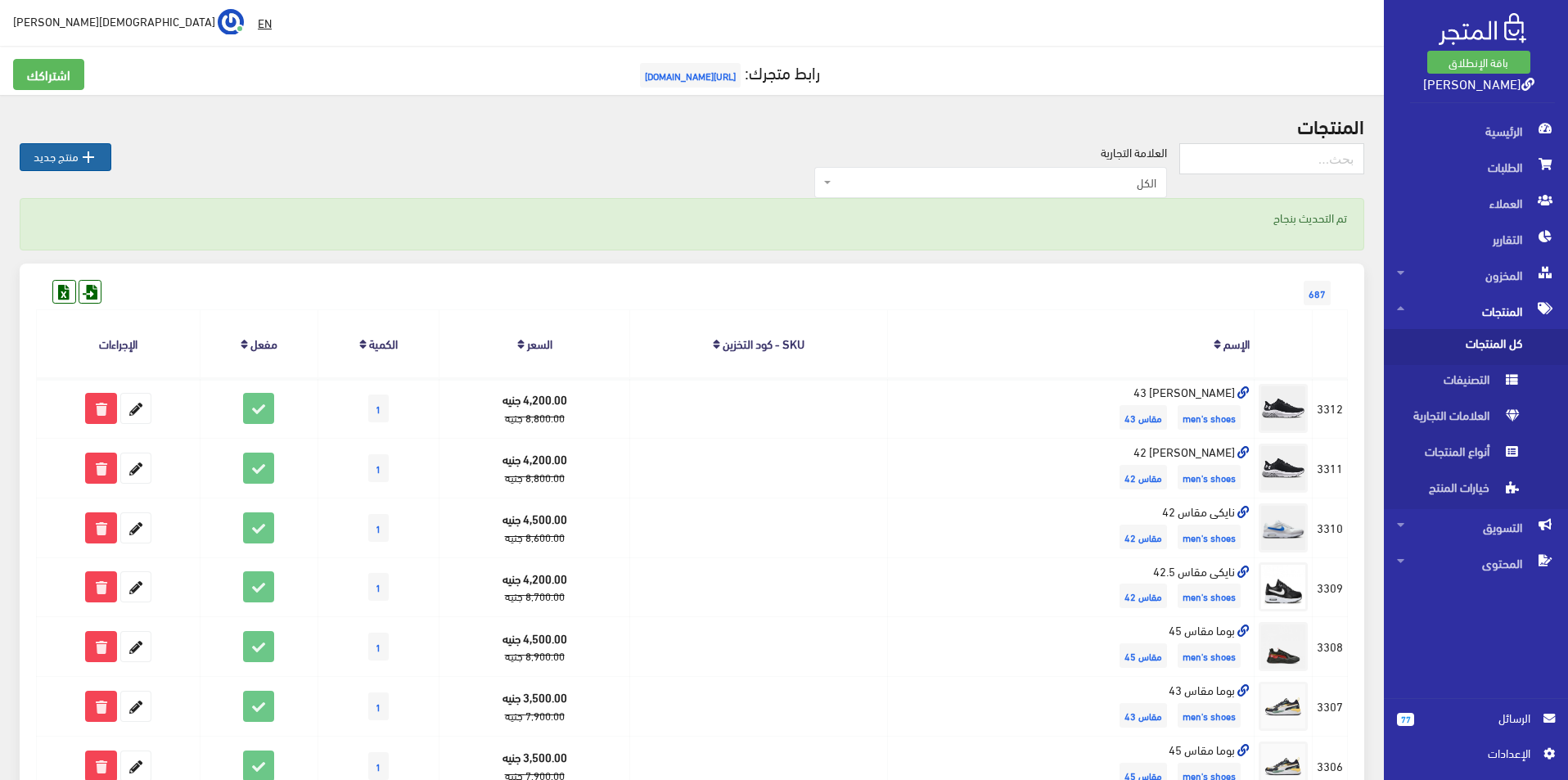
click at [73, 152] on link " منتج جديد" at bounding box center [65, 157] width 92 height 28
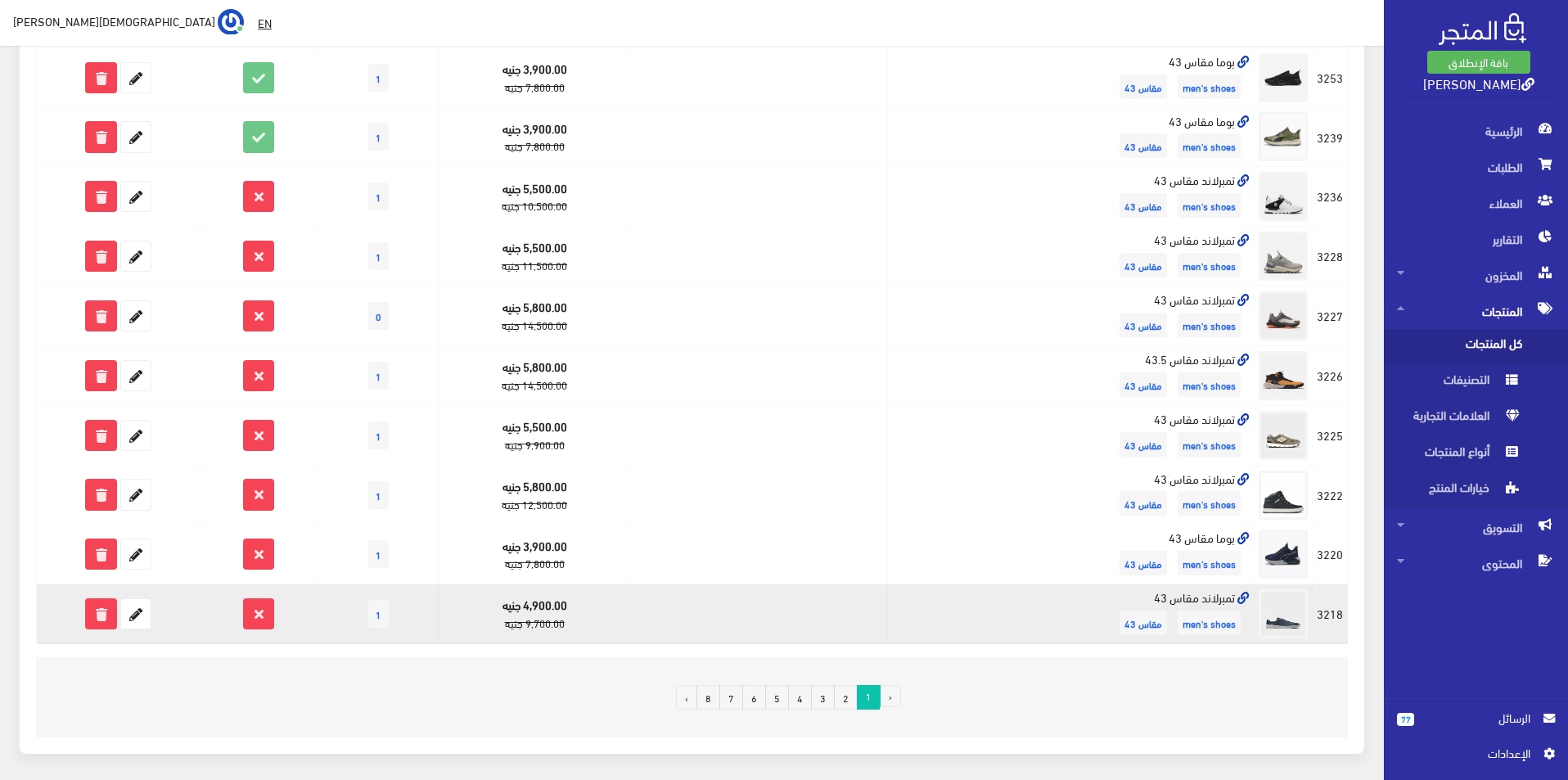
scroll to position [900, 0]
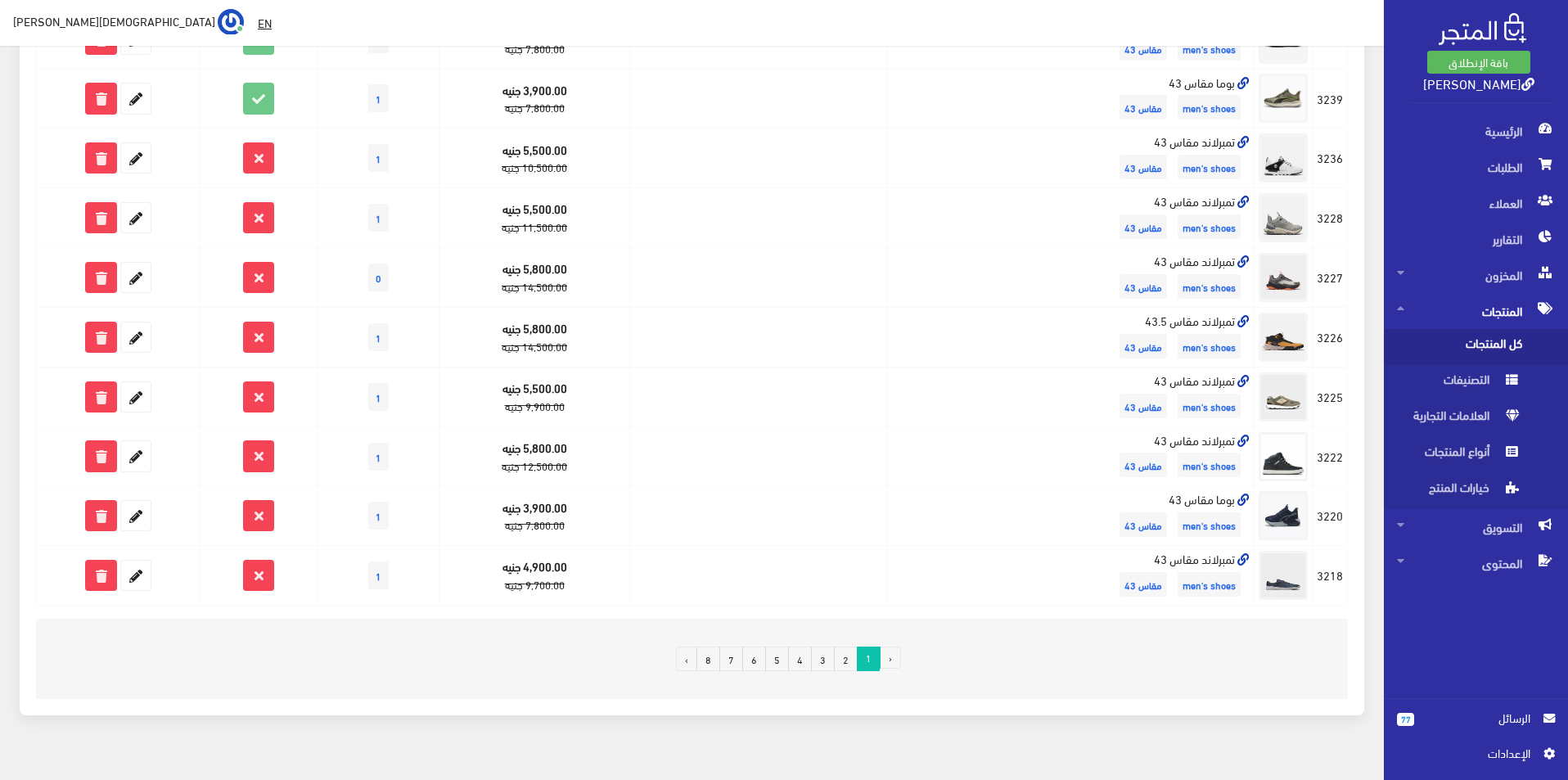
click at [853, 659] on link "2" at bounding box center [847, 659] width 24 height 25
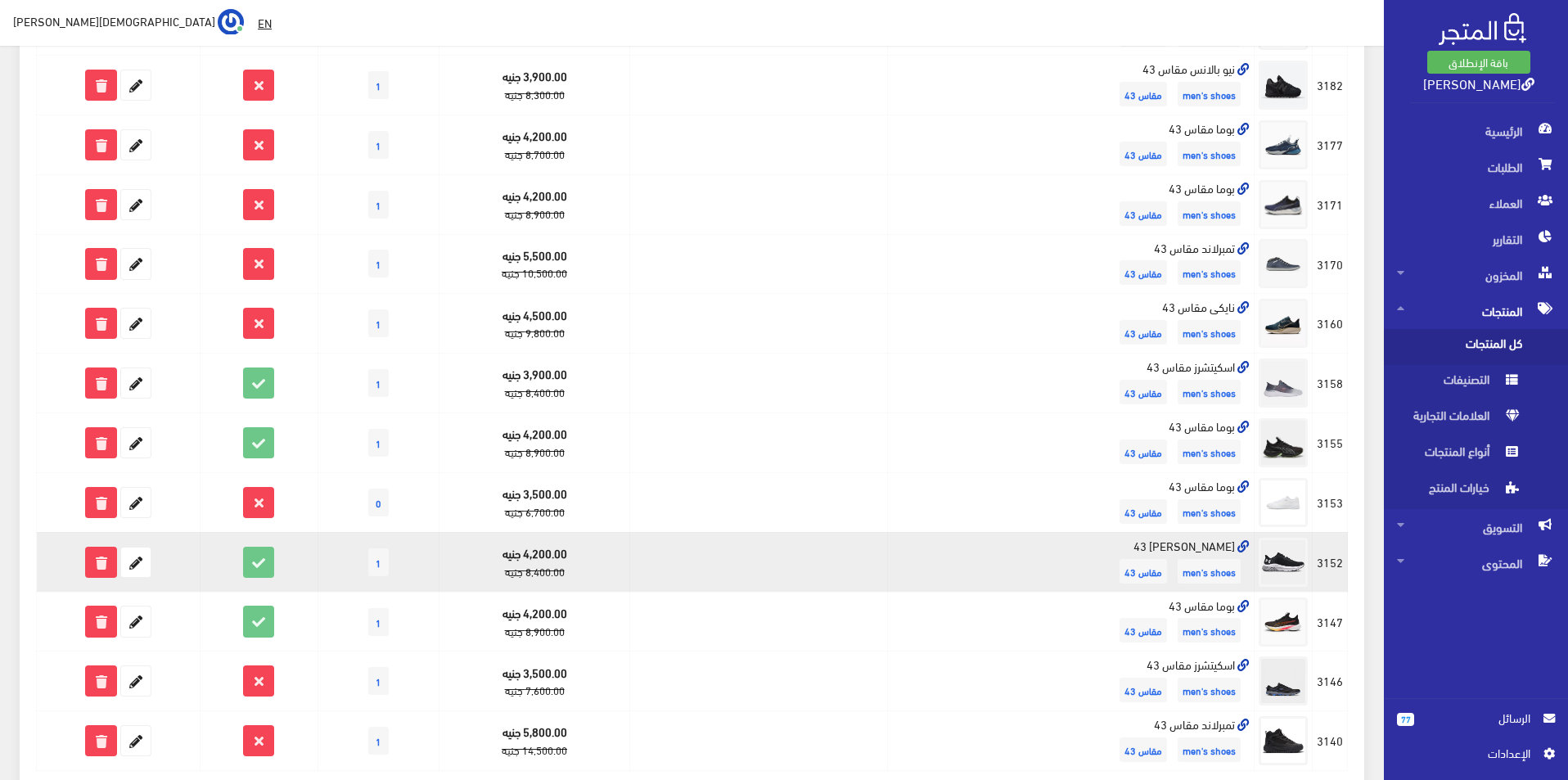
scroll to position [736, 0]
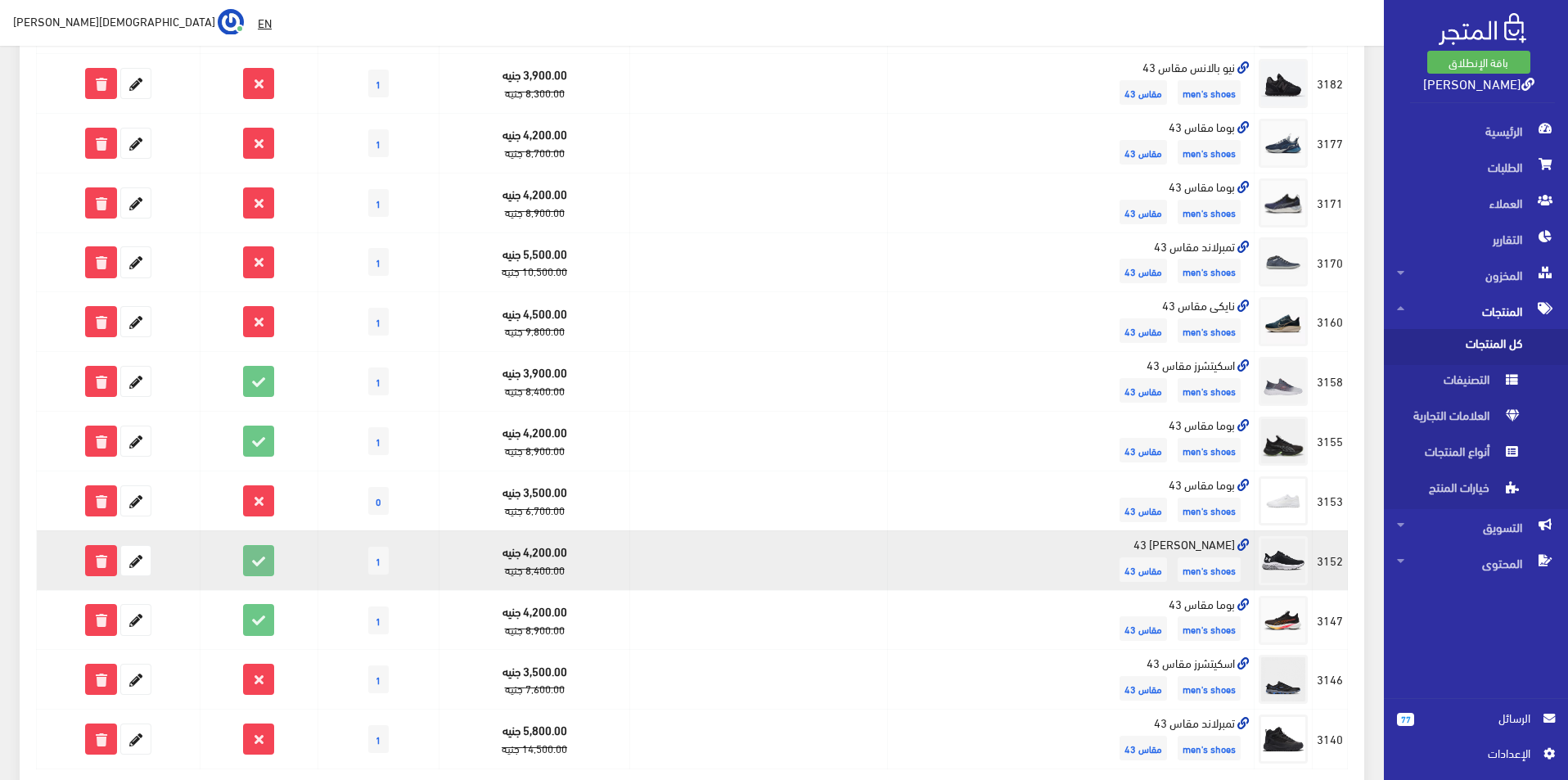
click at [257, 565] on icon at bounding box center [258, 561] width 30 height 30
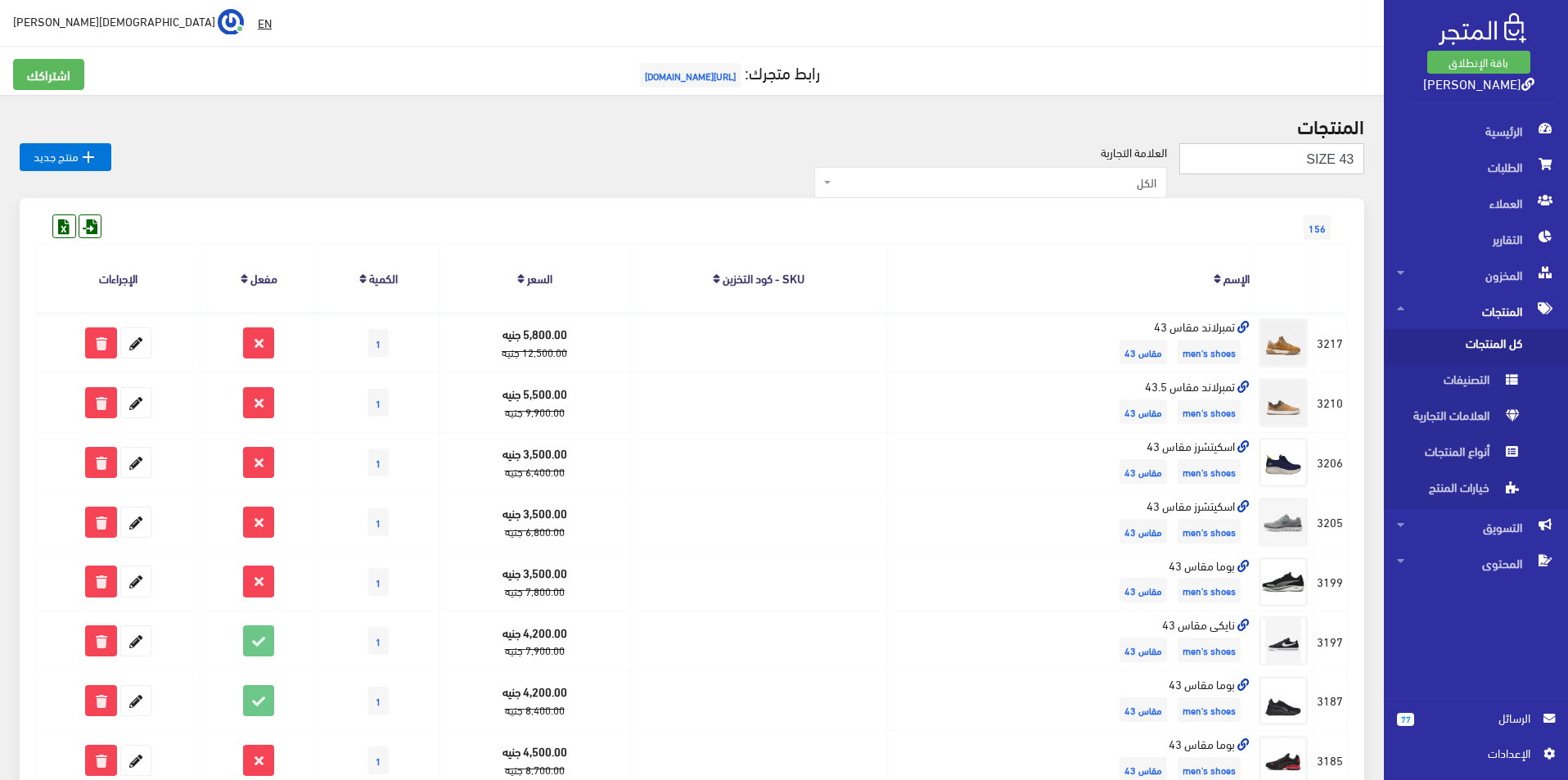
click at [1239, 155] on input "SIZE 43" at bounding box center [1273, 159] width 185 height 31
type input "SIZE 45.5"
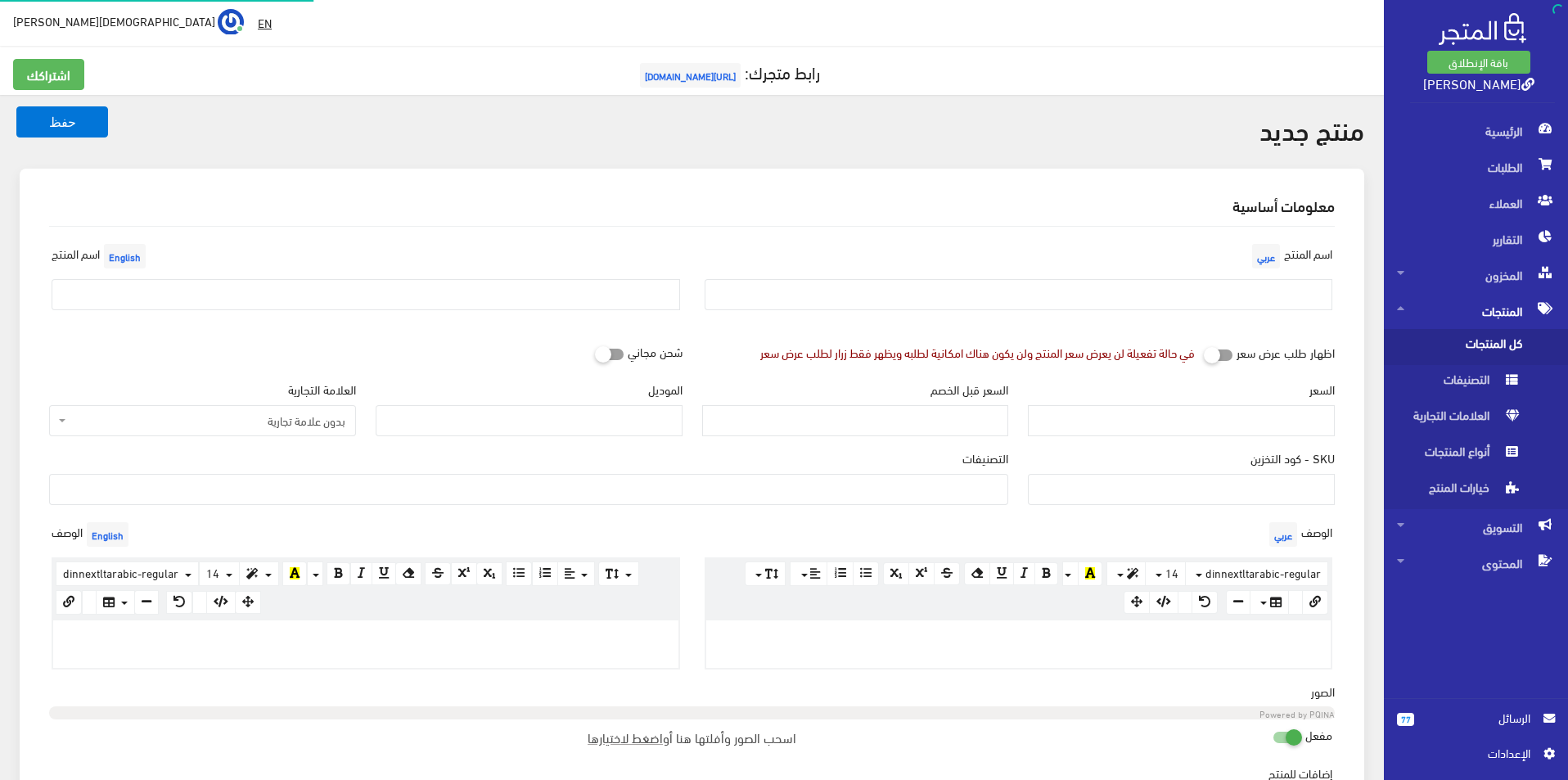
select select
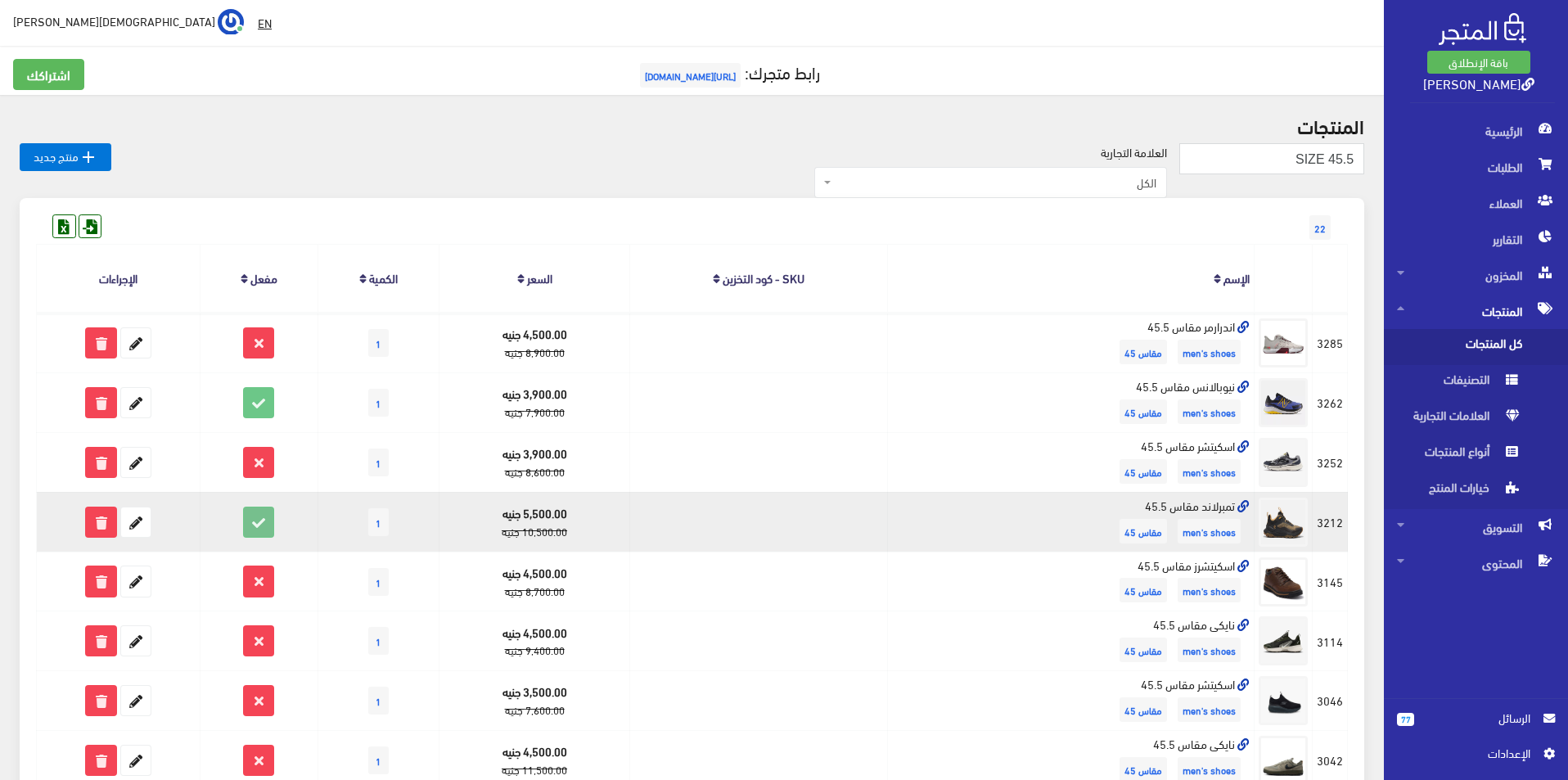
click at [250, 517] on icon at bounding box center [258, 522] width 30 height 30
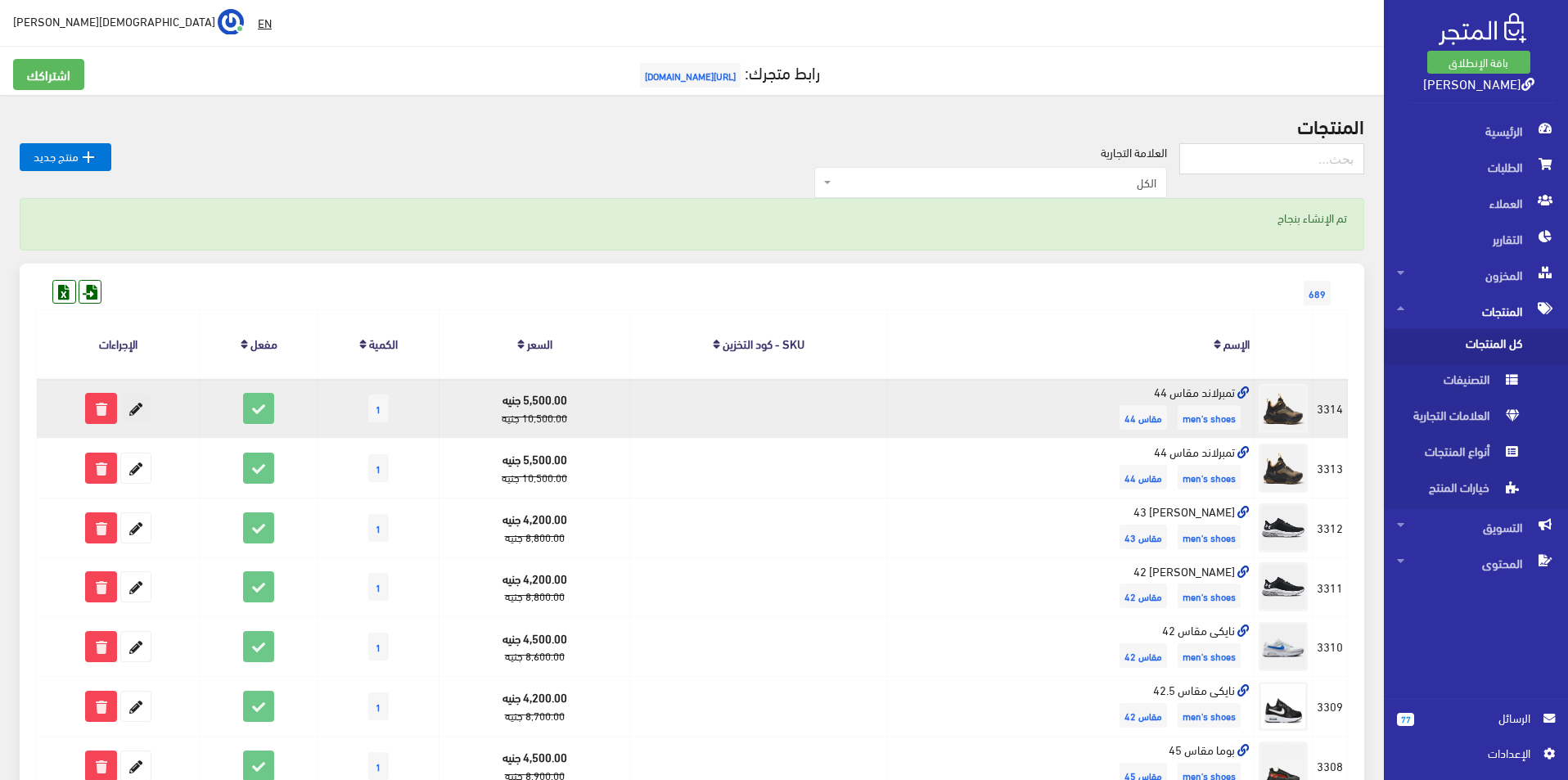
click at [134, 413] on icon at bounding box center [136, 409] width 30 height 30
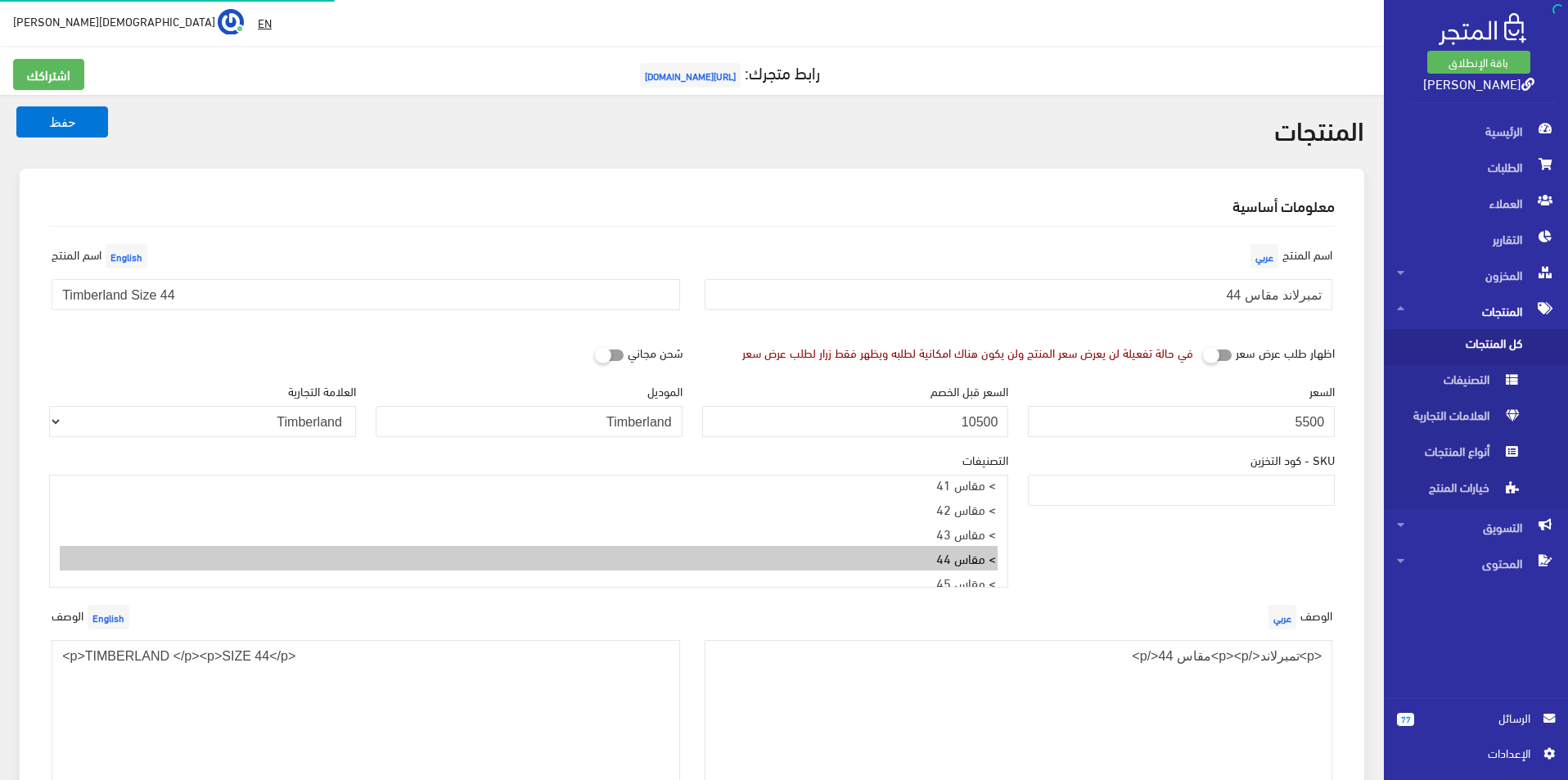
select select
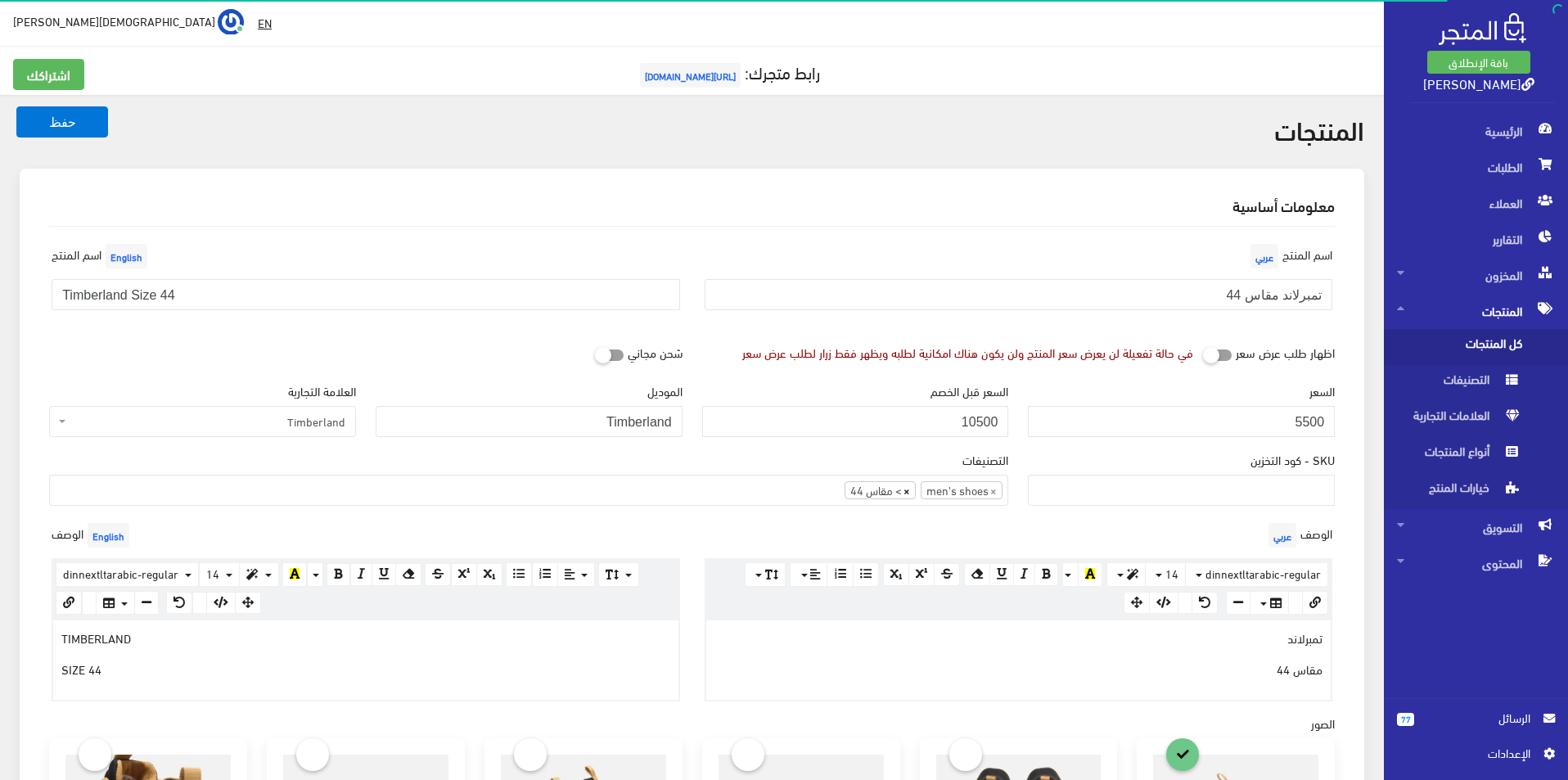
click at [907, 489] on span "×" at bounding box center [907, 491] width 6 height 17
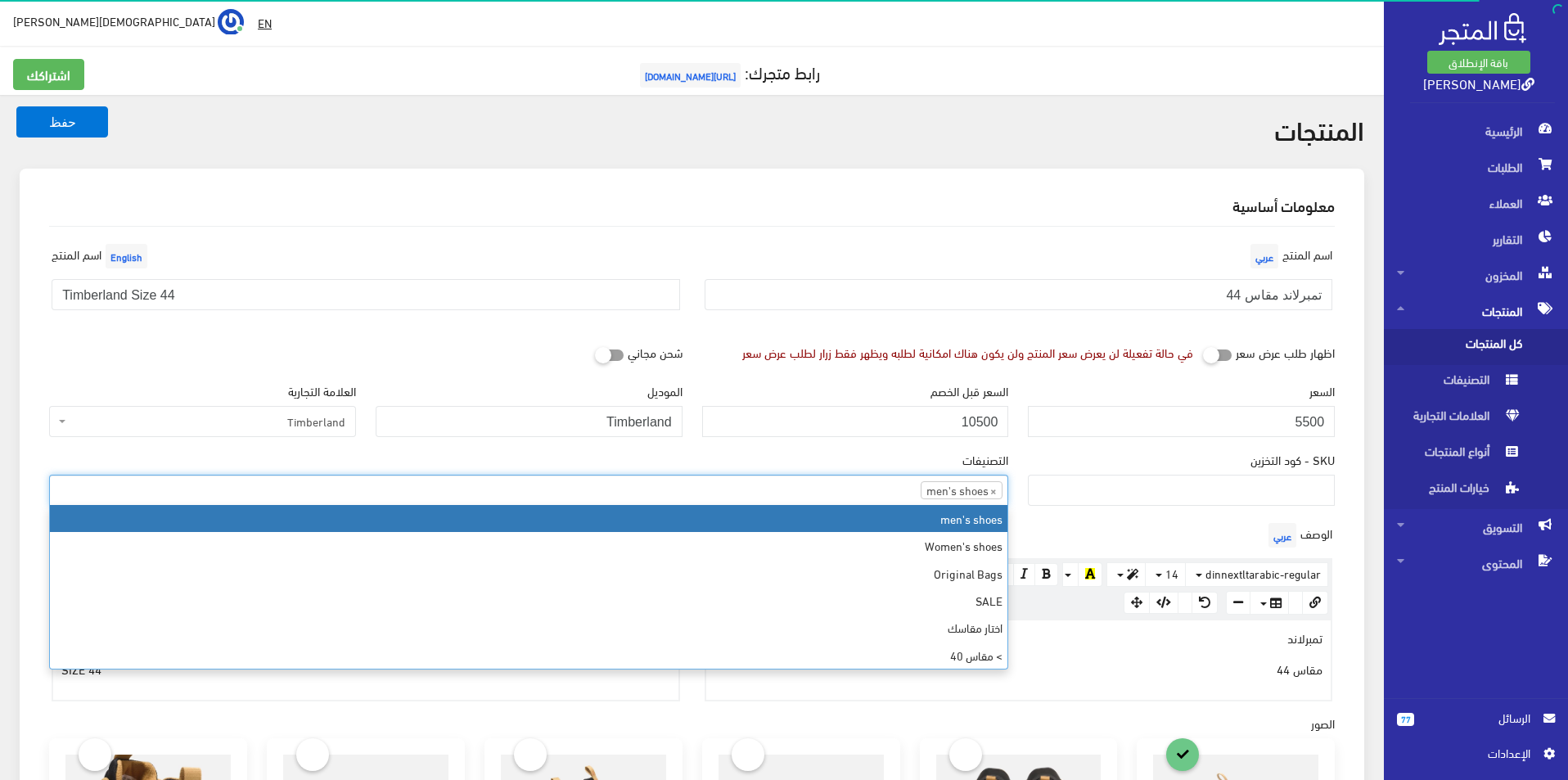
select select
type input "men's shoes"
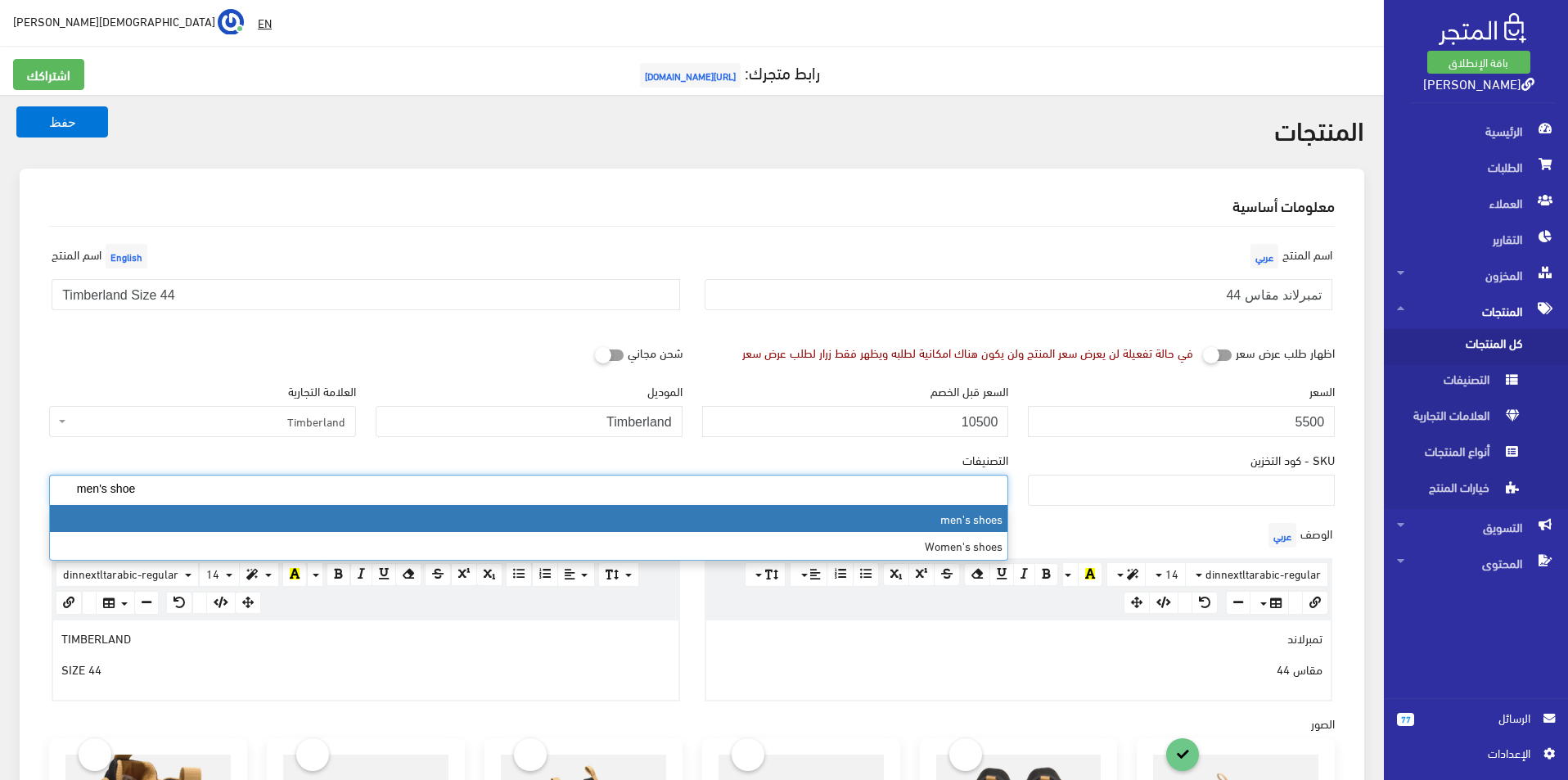
type input "men's shoe"
select select "5"
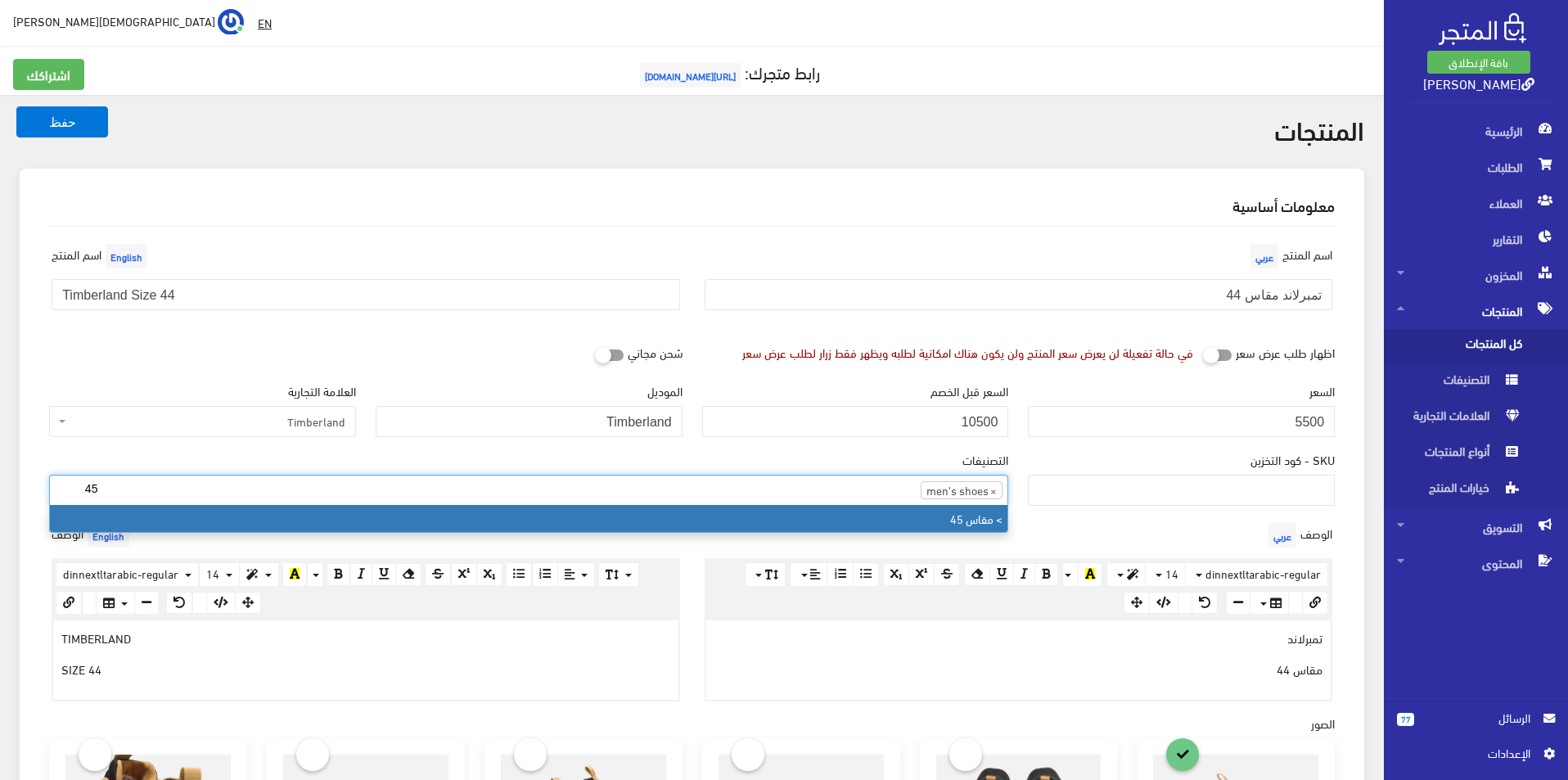
type input "45"
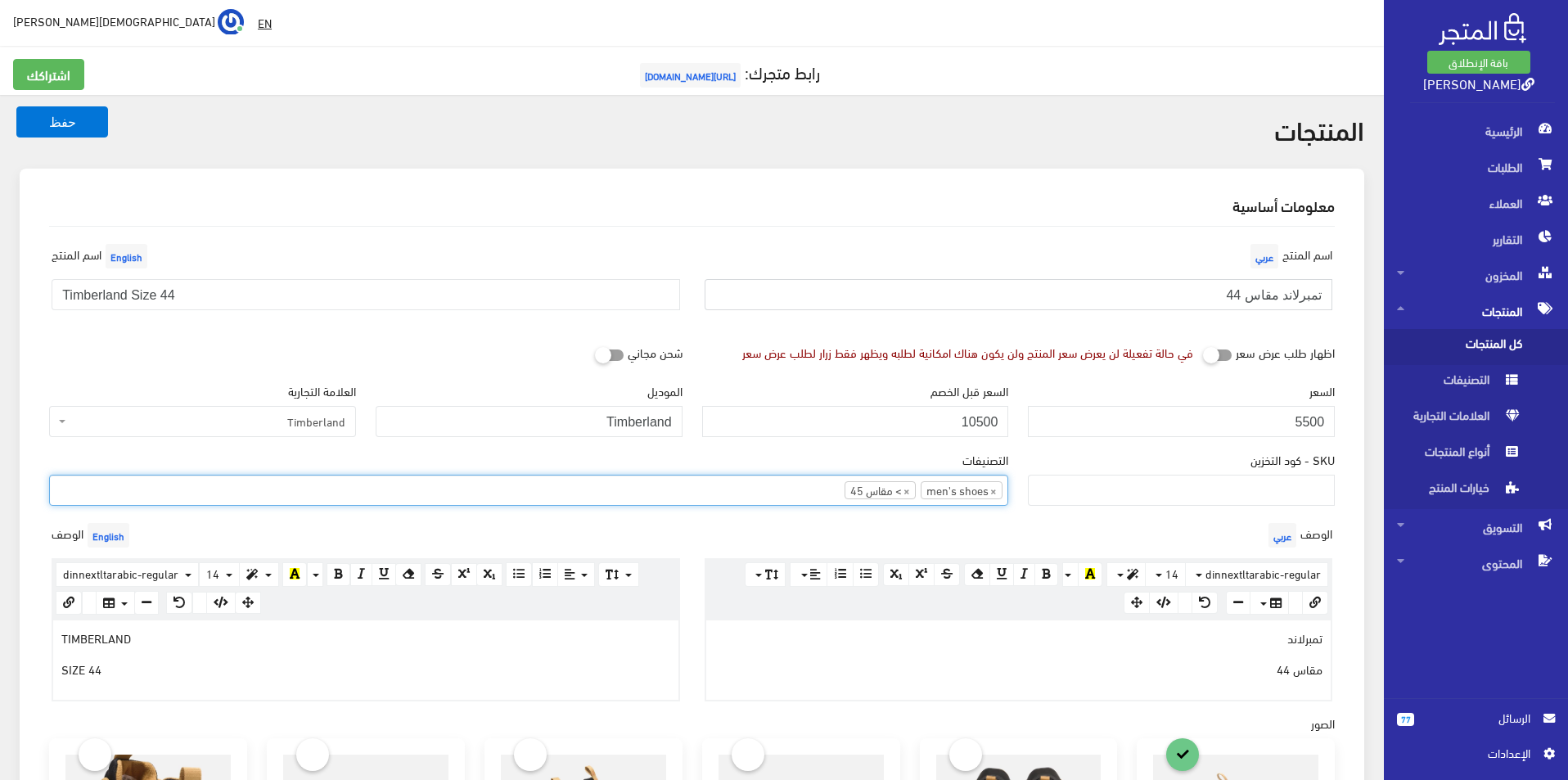
click at [1148, 285] on input "تمبرلاند مقاس 44" at bounding box center [1019, 295] width 629 height 31
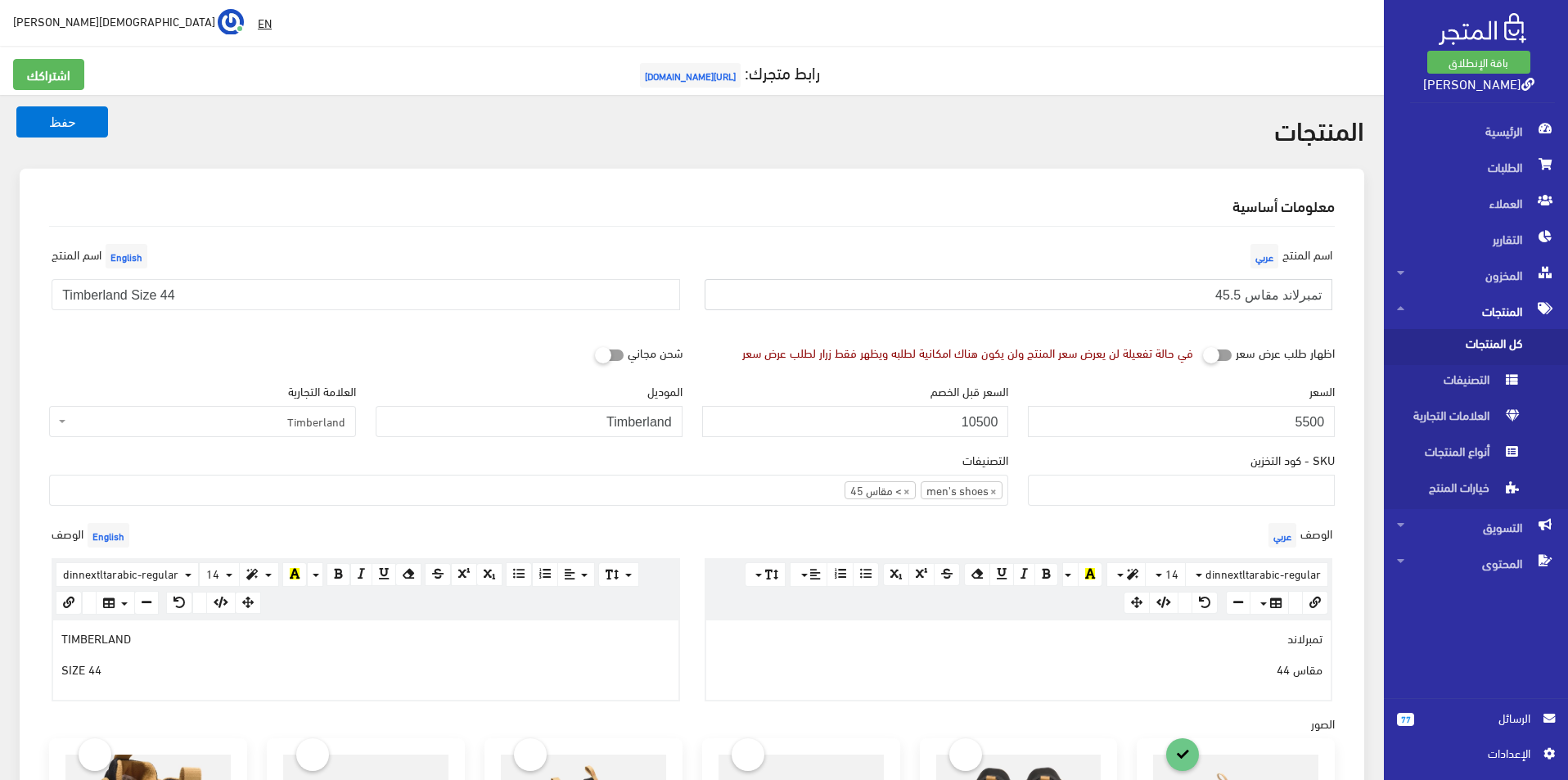
type input "تمبرلاند مقاس 45.5"
click at [647, 293] on input "Timberland Size 44" at bounding box center [366, 295] width 629 height 31
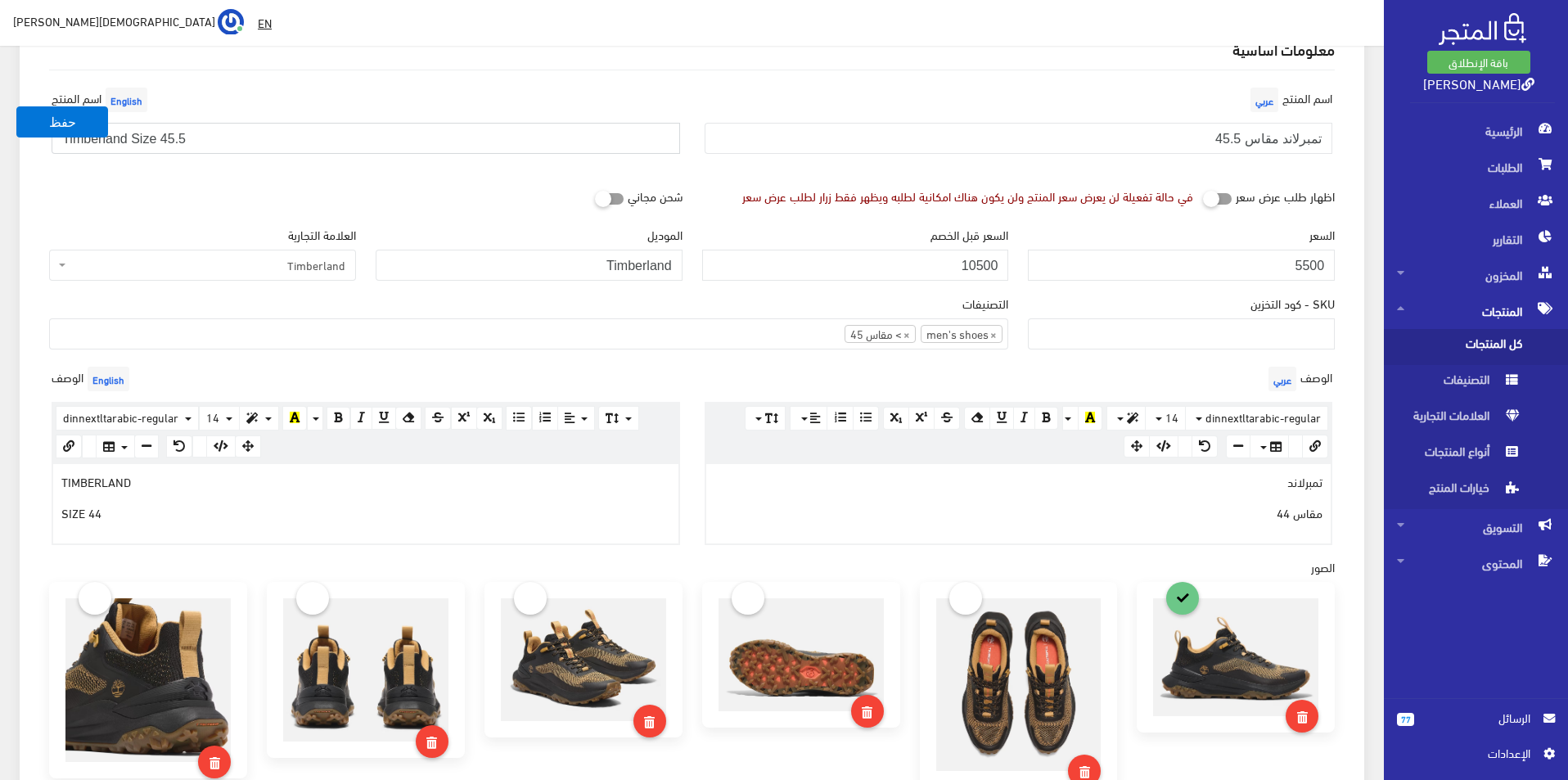
scroll to position [164, 0]
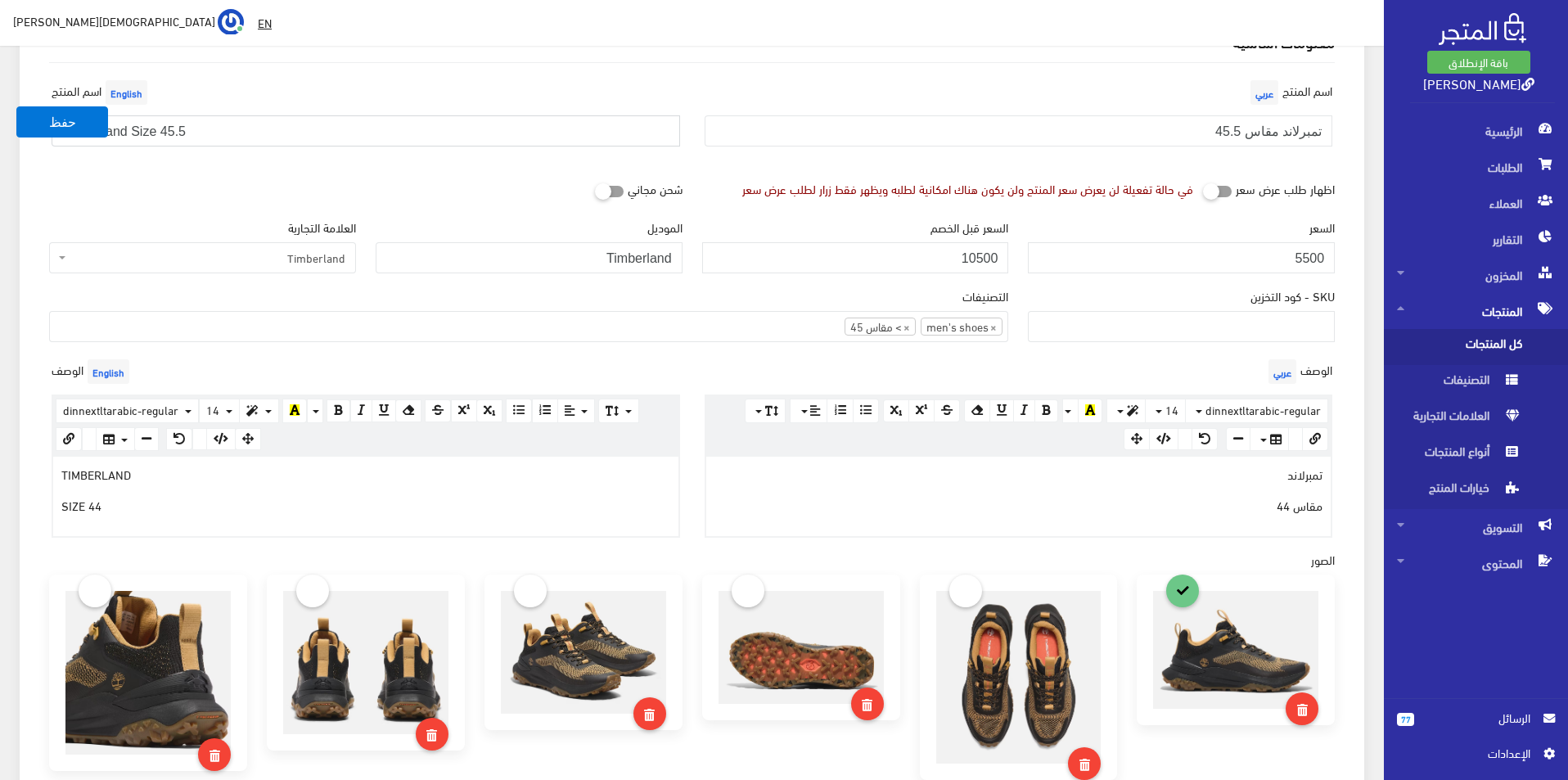
type input "Timberland Size 45.5"
click at [1117, 484] on div "تمبرلاند مقاس 44" at bounding box center [1019, 496] width 625 height 79
click at [504, 517] on div "TIMBERLAND SIZE 44" at bounding box center [365, 496] width 625 height 79
click at [76, 109] on button "حفظ" at bounding box center [62, 122] width 92 height 31
